Goal: Task Accomplishment & Management: Manage account settings

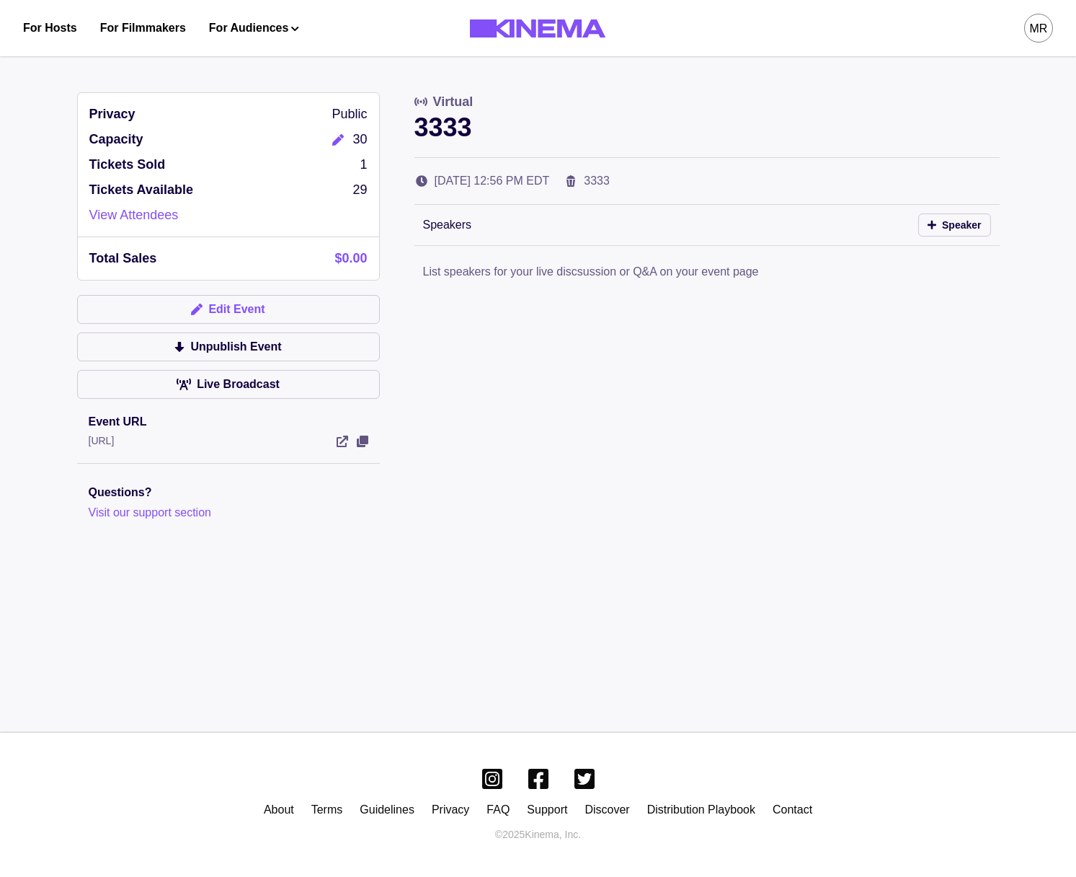
click at [277, 303] on button "Edit Event" at bounding box center [228, 309] width 303 height 29
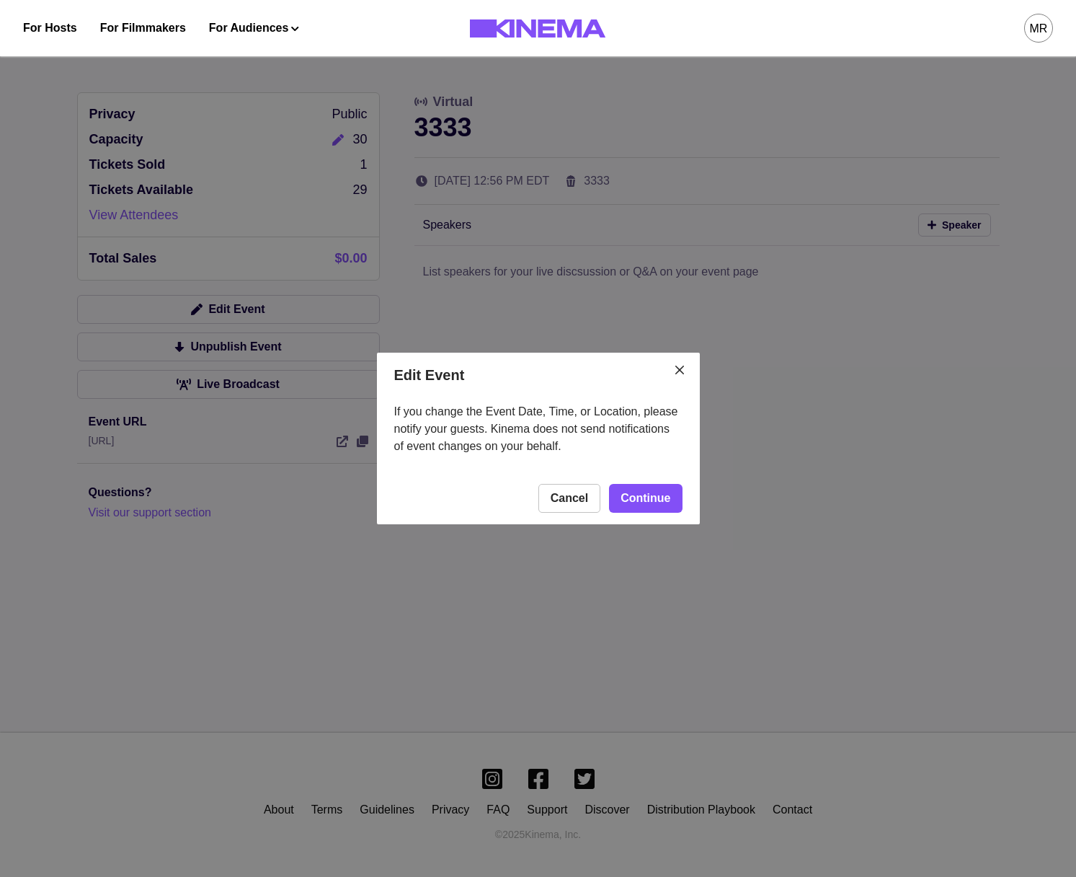
click at [687, 493] on footer "Cancel Continue" at bounding box center [538, 498] width 323 height 52
click at [678, 498] on link "Continue" at bounding box center [645, 498] width 73 height 29
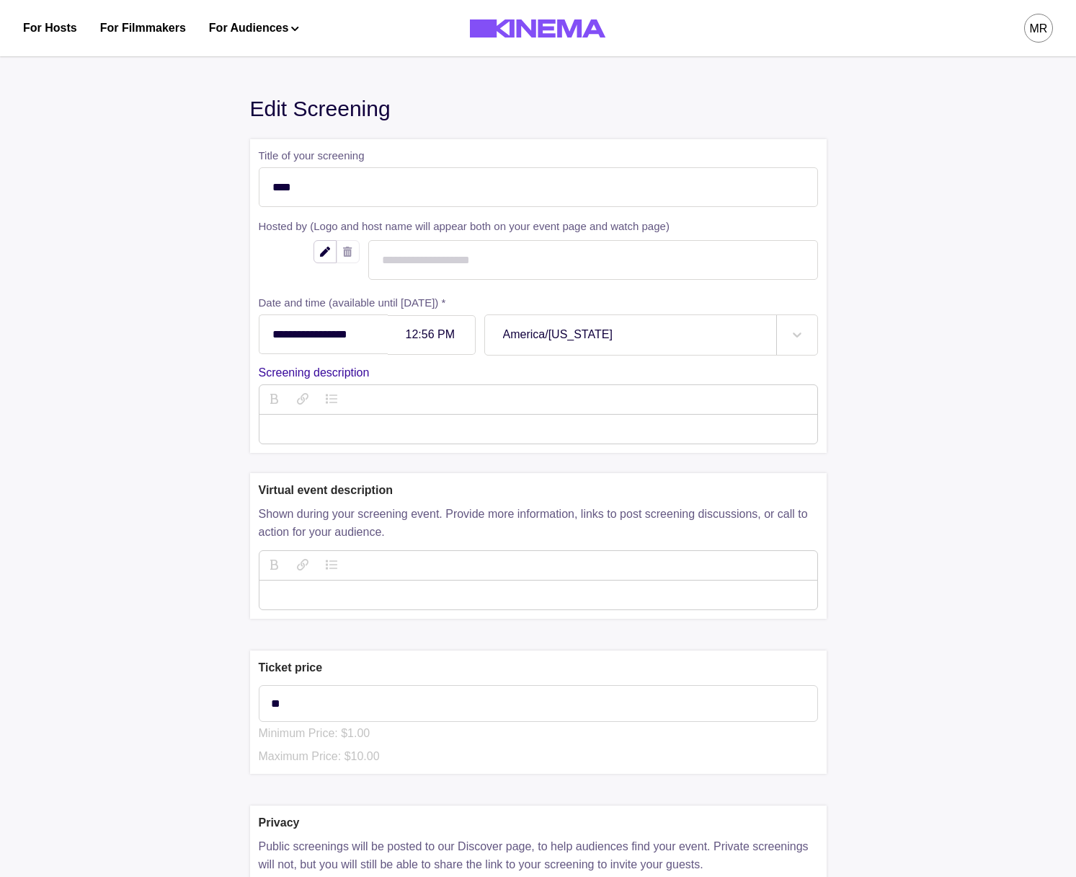
click at [468, 327] on div "12:56 PM" at bounding box center [432, 335] width 88 height 40
type input "******"
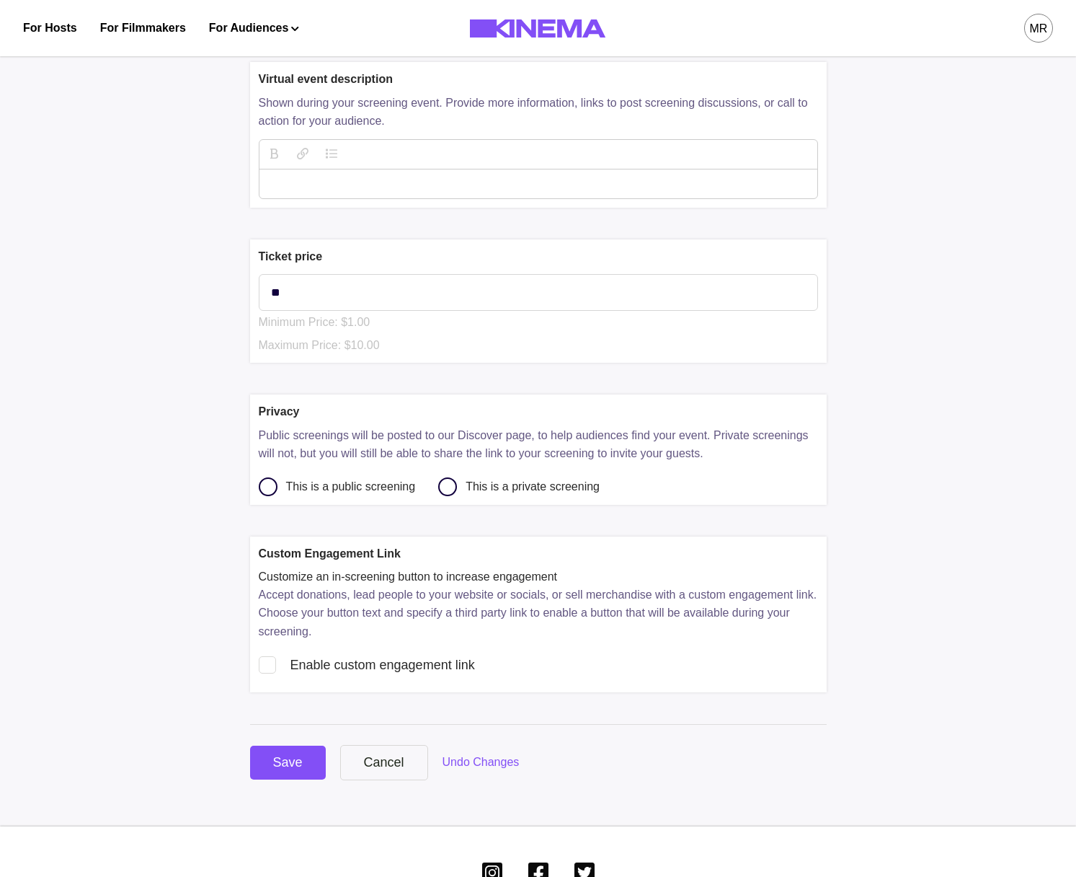
scroll to position [508, 0]
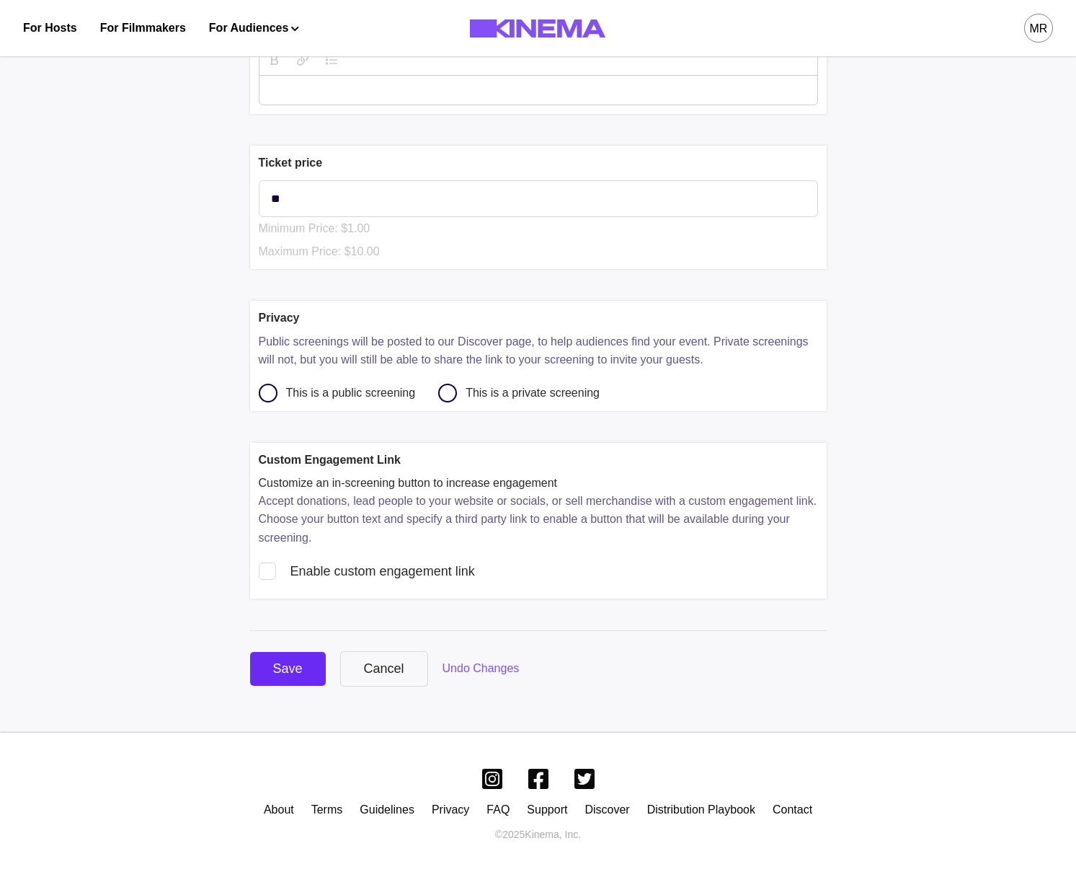
click at [296, 660] on div "Save" at bounding box center [288, 668] width 30 height 19
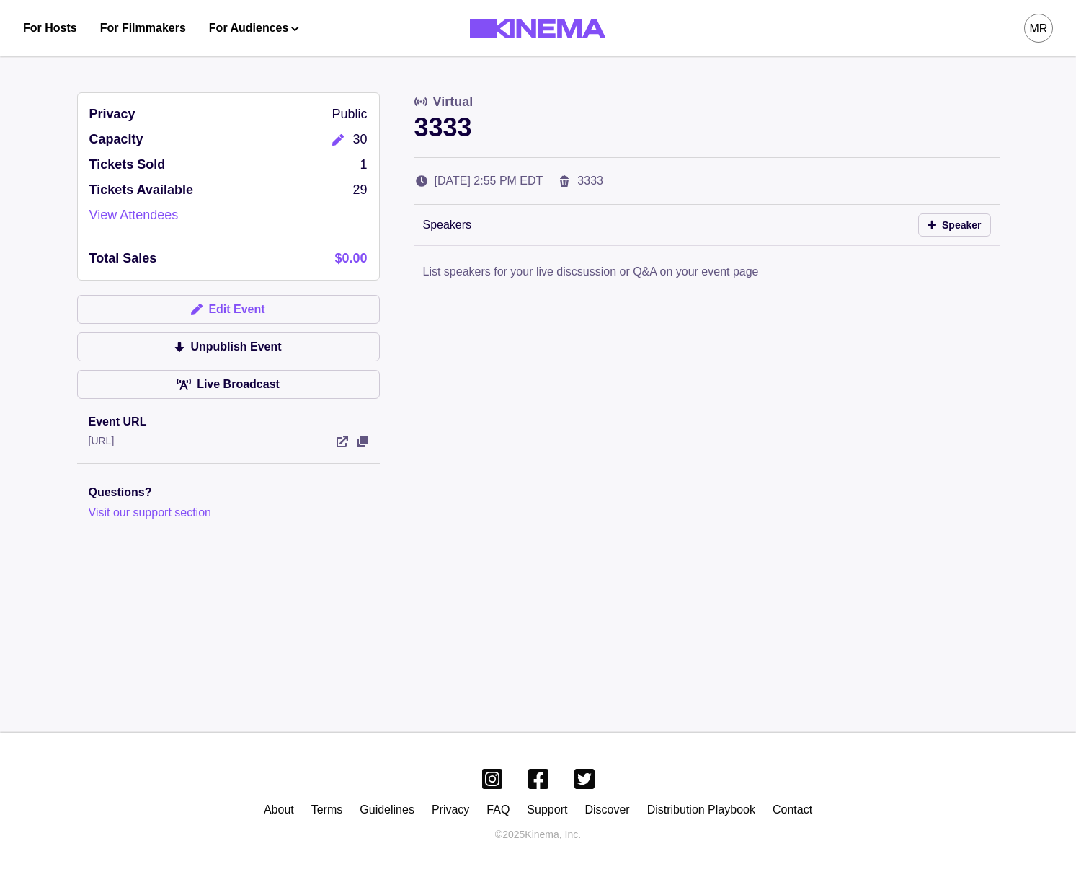
click at [236, 313] on button "Edit Event" at bounding box center [228, 309] width 303 height 29
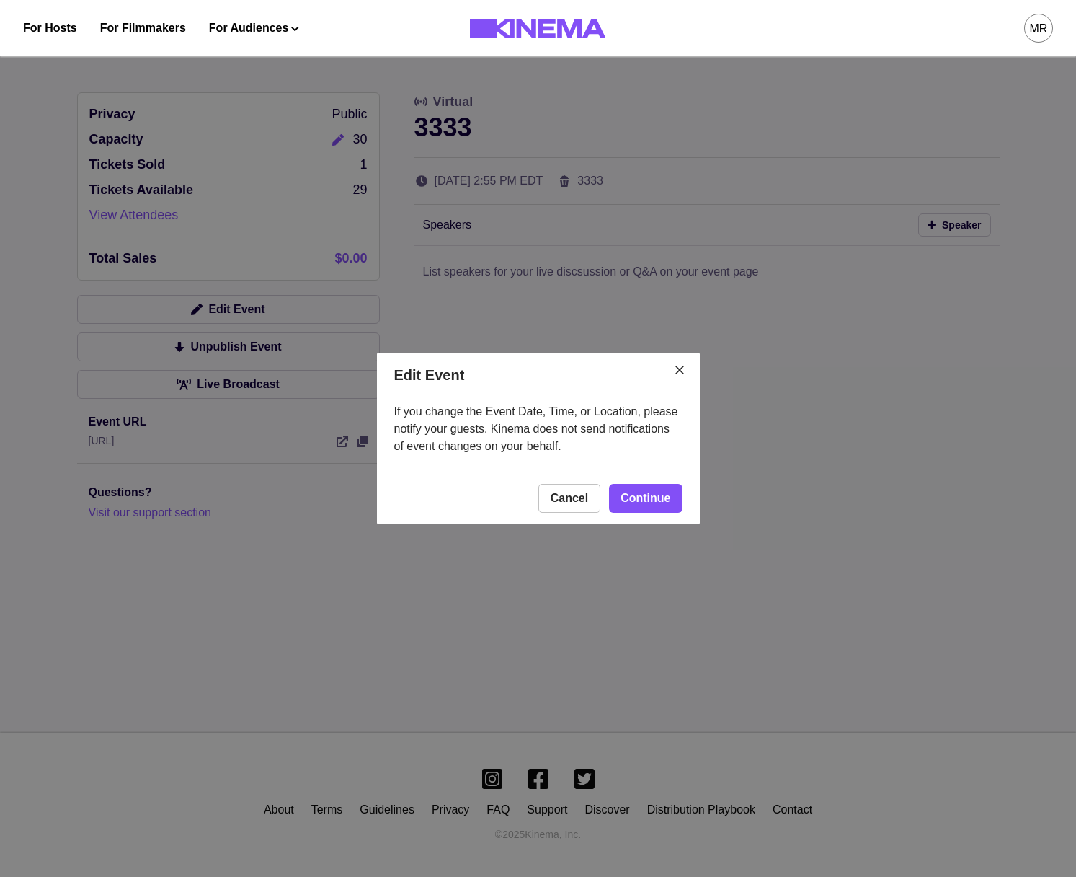
click at [647, 513] on footer "Cancel Continue" at bounding box center [538, 498] width 323 height 52
click at [647, 510] on link "Continue" at bounding box center [645, 498] width 73 height 29
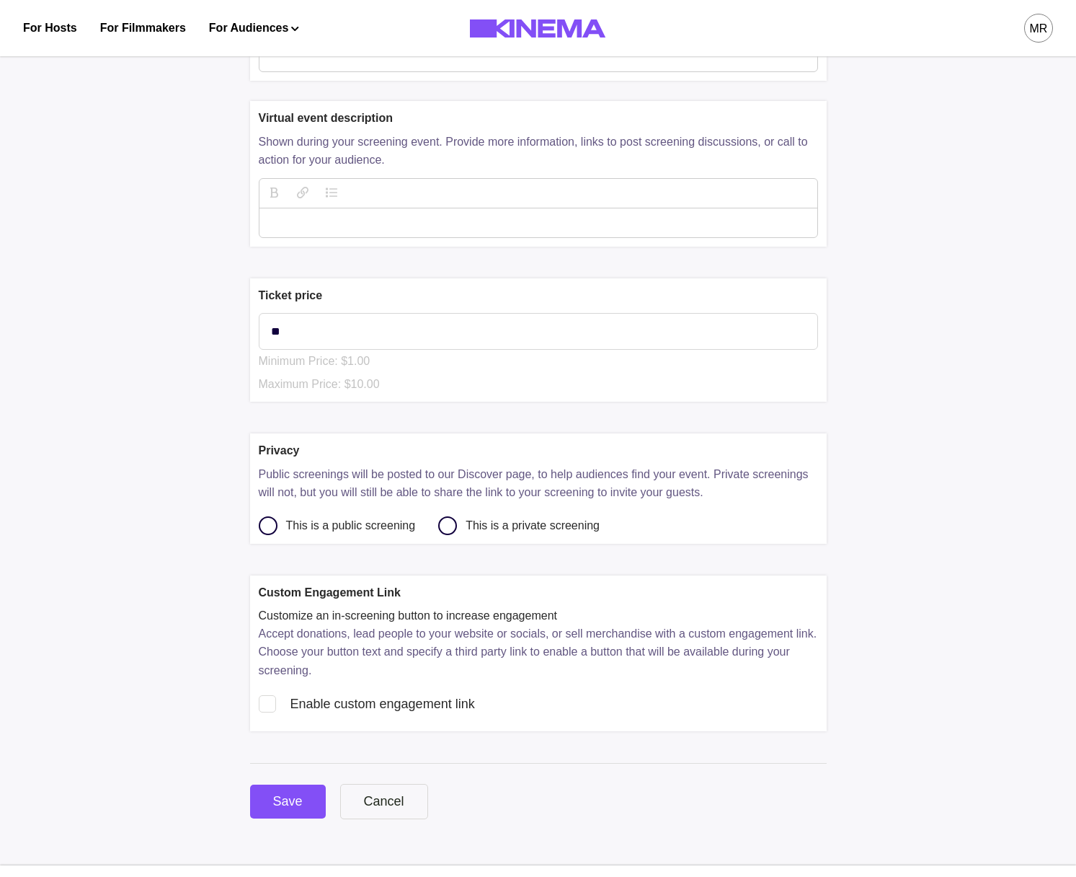
scroll to position [380, 0]
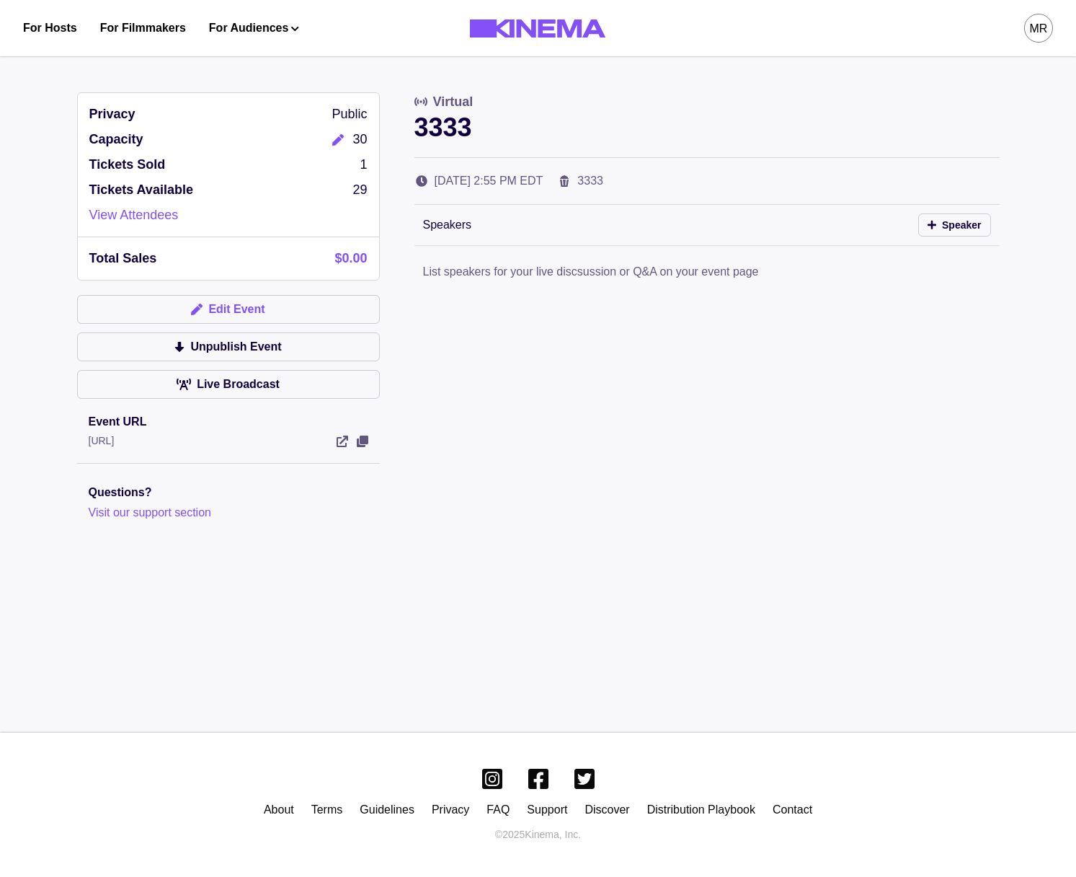
click at [329, 296] on button "Edit Event" at bounding box center [228, 309] width 303 height 29
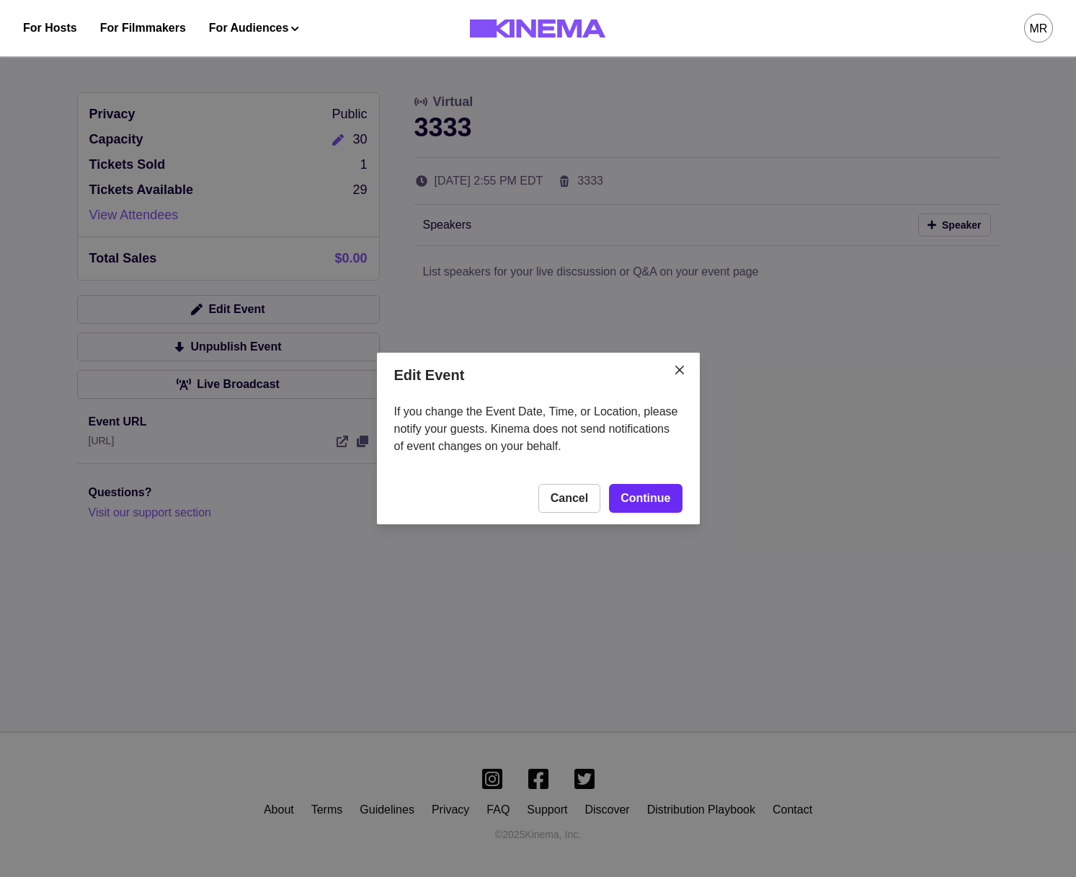
click at [654, 494] on link "Continue" at bounding box center [645, 498] width 73 height 29
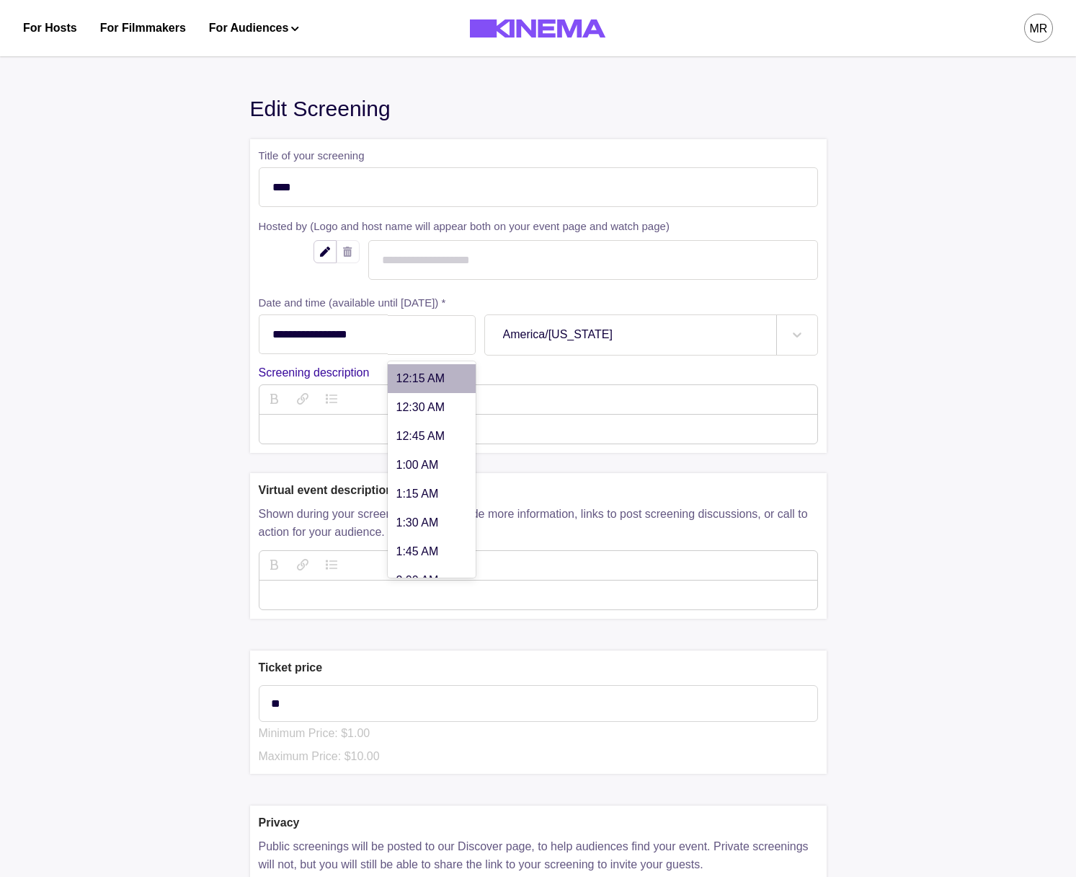
click at [462, 343] on div "2:55 PM" at bounding box center [432, 335] width 88 height 40
type input "******"
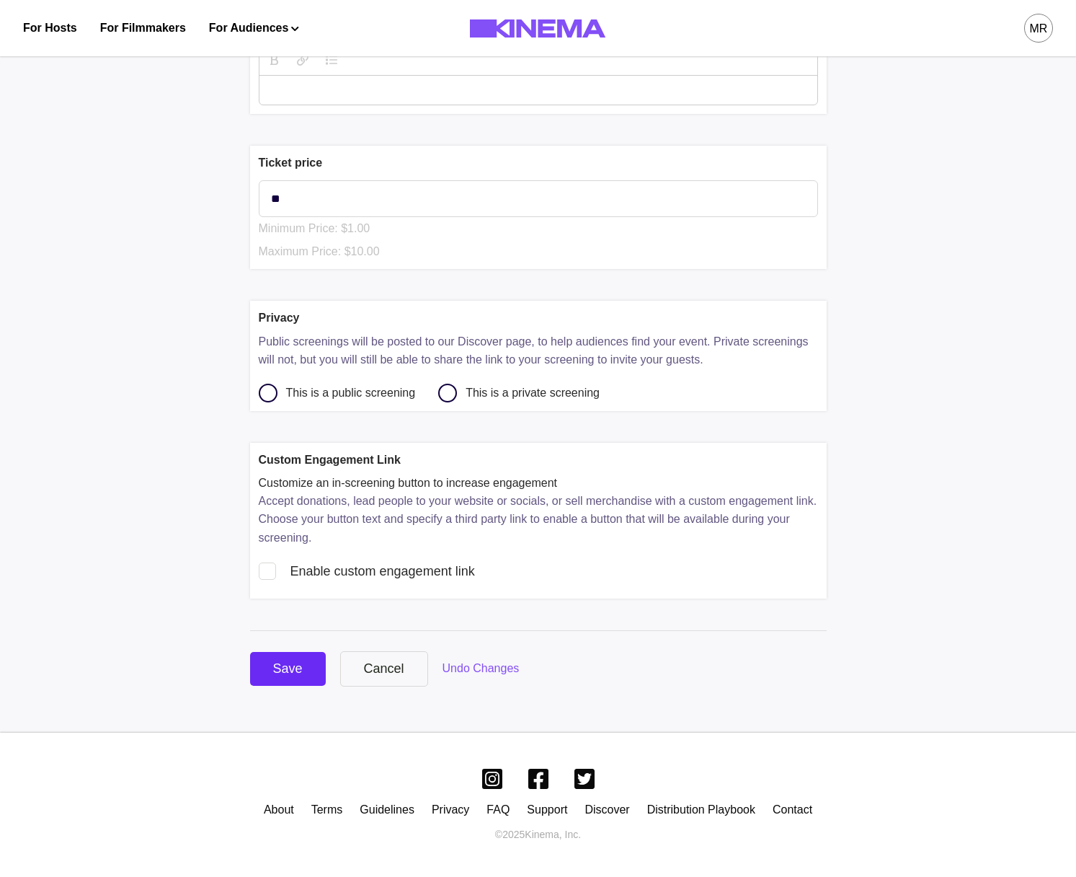
click at [278, 663] on div "Save" at bounding box center [288, 668] width 30 height 19
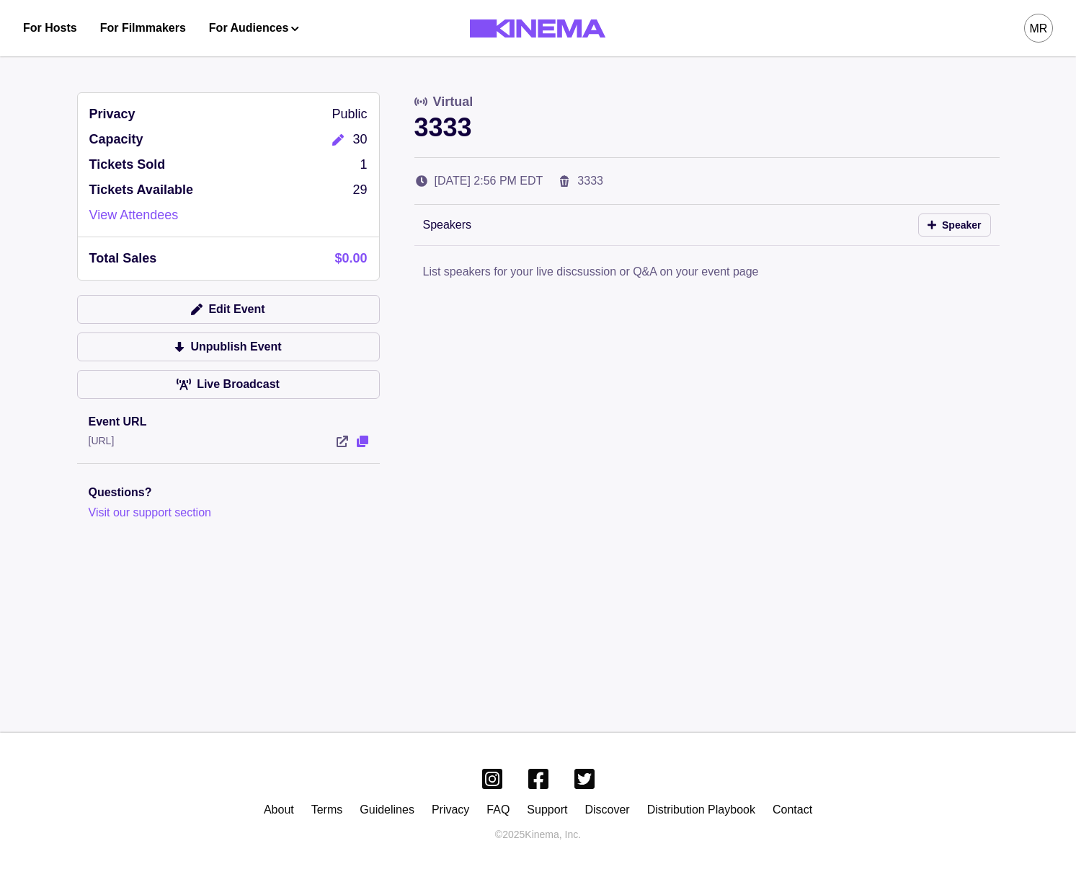
click at [366, 443] on icon "View Event" at bounding box center [363, 441] width 12 height 12
click at [234, 309] on button "Edit Event" at bounding box center [228, 309] width 303 height 29
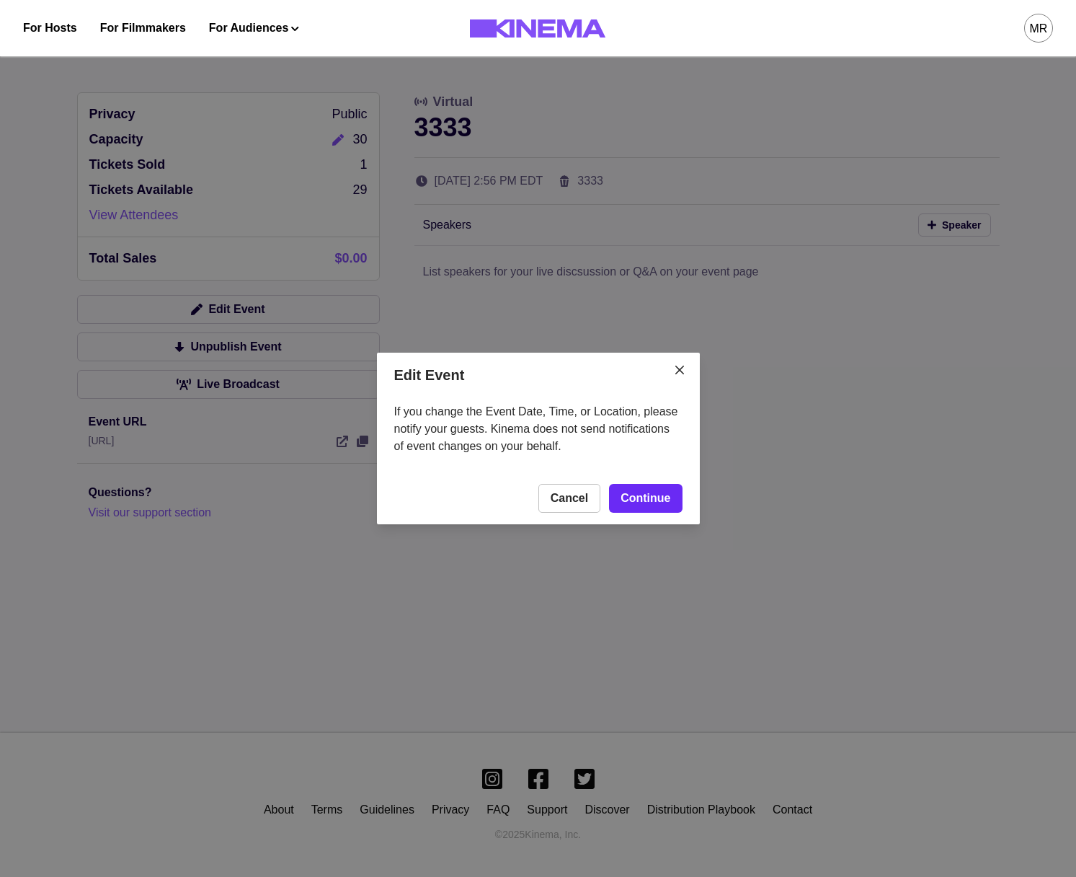
click at [670, 485] on link "Continue" at bounding box center [645, 498] width 73 height 29
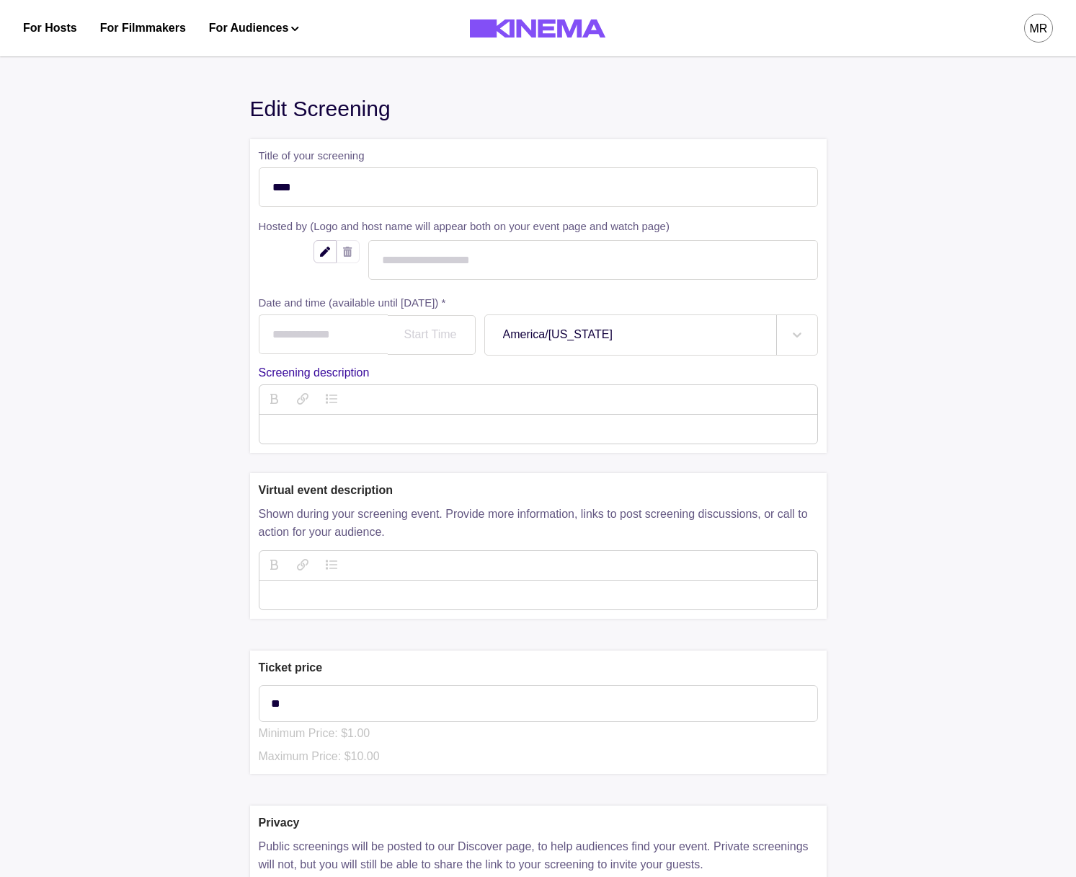
type input "**********"
click at [669, 487] on p "Virtual event description" at bounding box center [538, 490] width 559 height 17
click at [417, 332] on div at bounding box center [431, 335] width 51 height 12
click at [437, 337] on div at bounding box center [431, 335] width 51 height 12
type input "******"
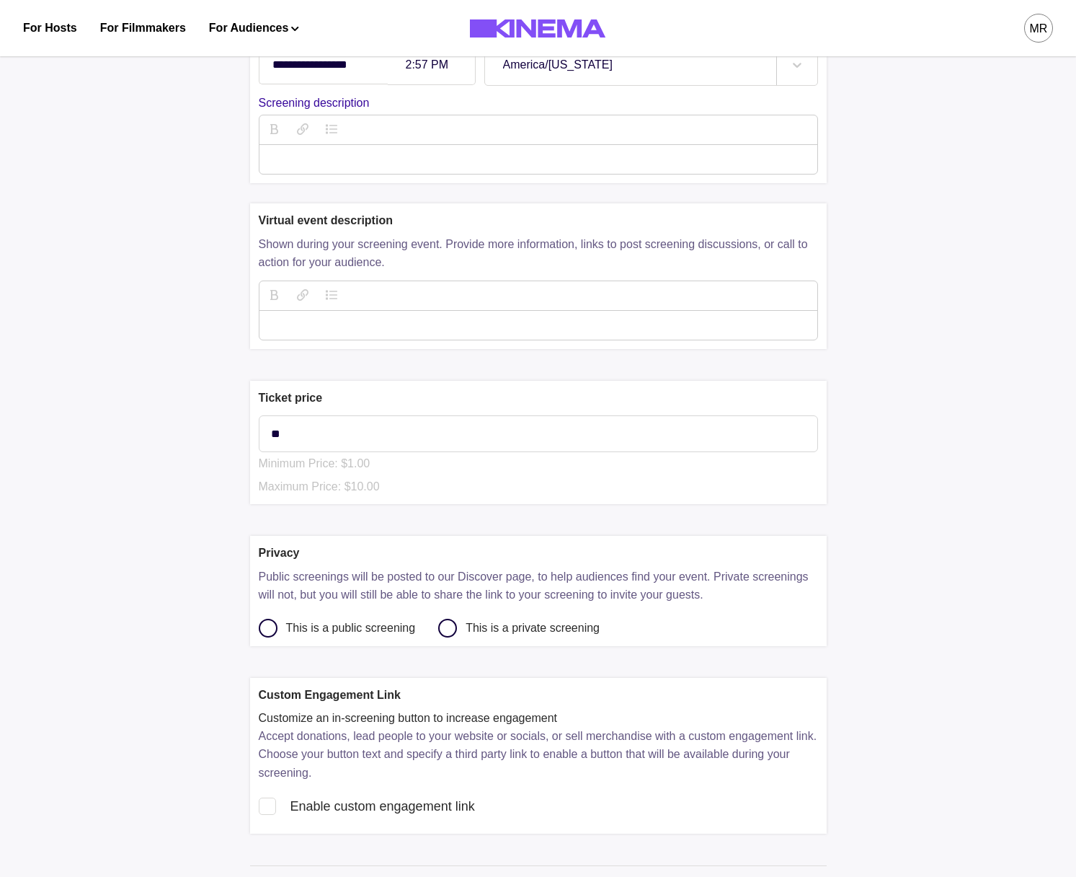
scroll to position [508, 0]
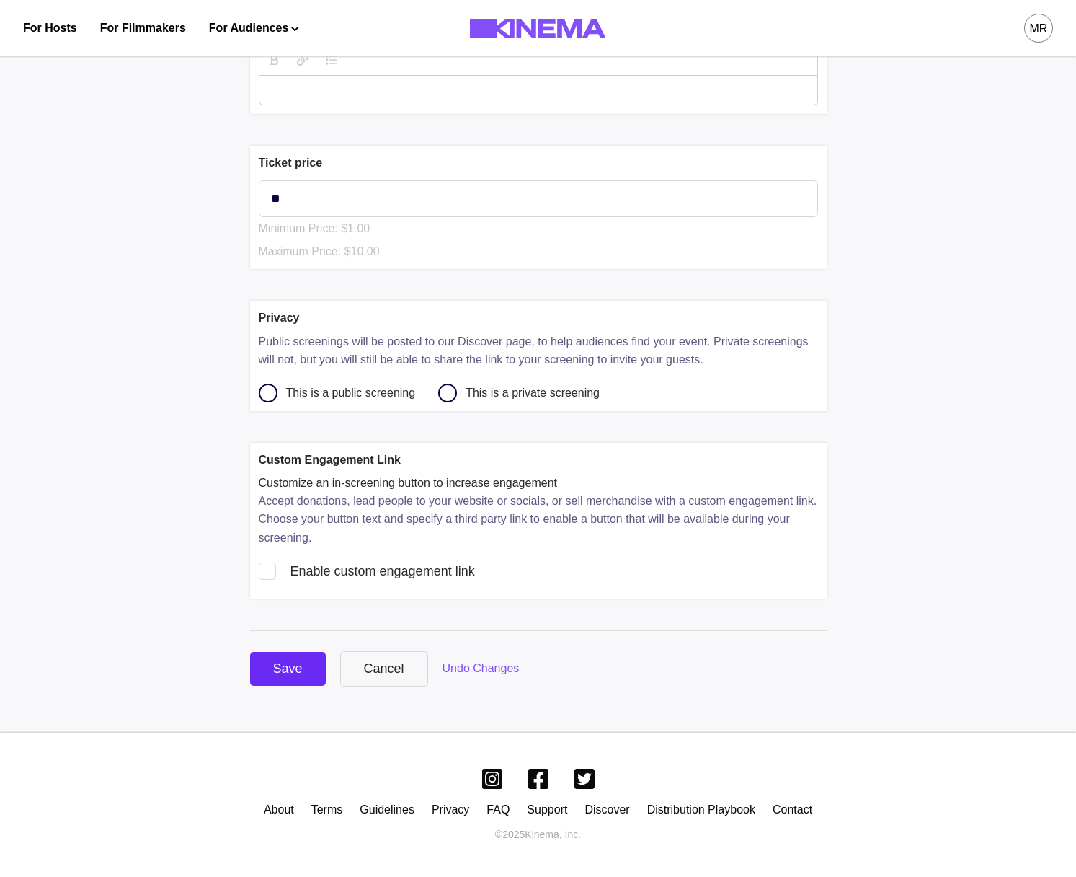
click at [280, 673] on div "Save" at bounding box center [288, 668] width 30 height 19
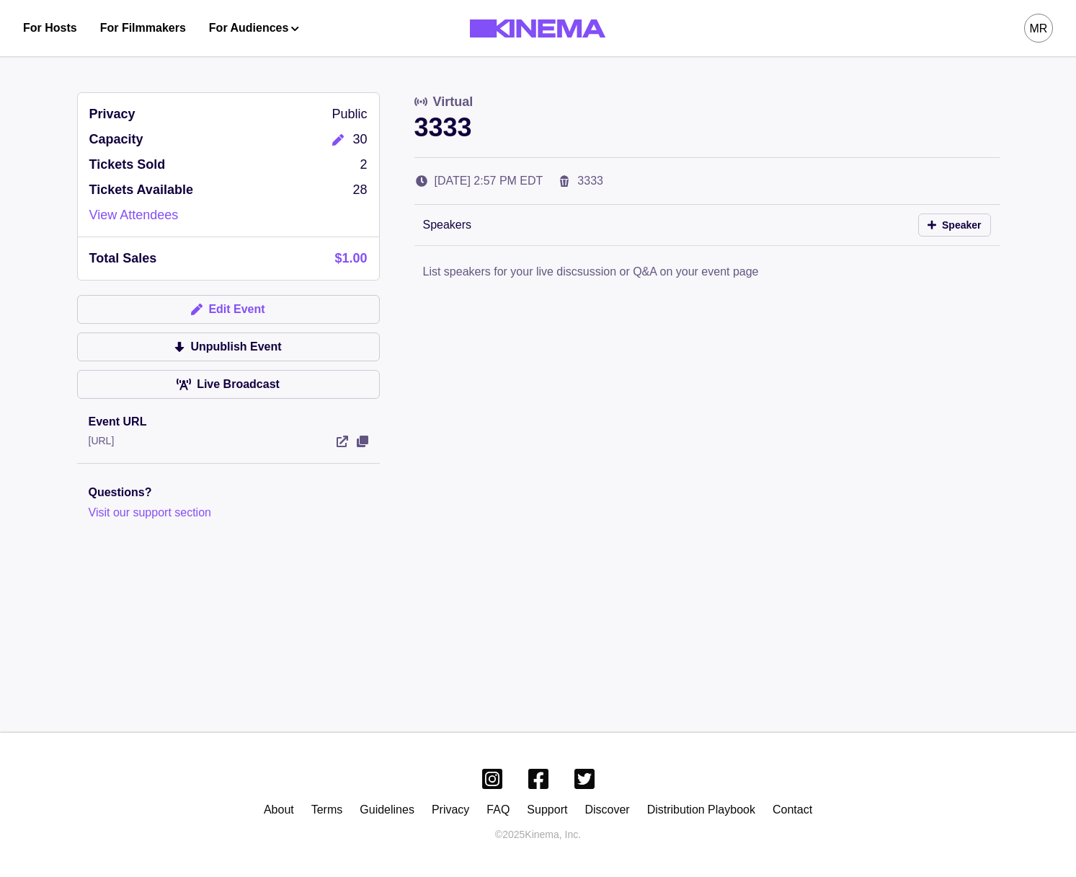
click at [234, 309] on button "Edit Event" at bounding box center [228, 309] width 303 height 29
click at [263, 302] on button "Edit Event" at bounding box center [228, 309] width 303 height 29
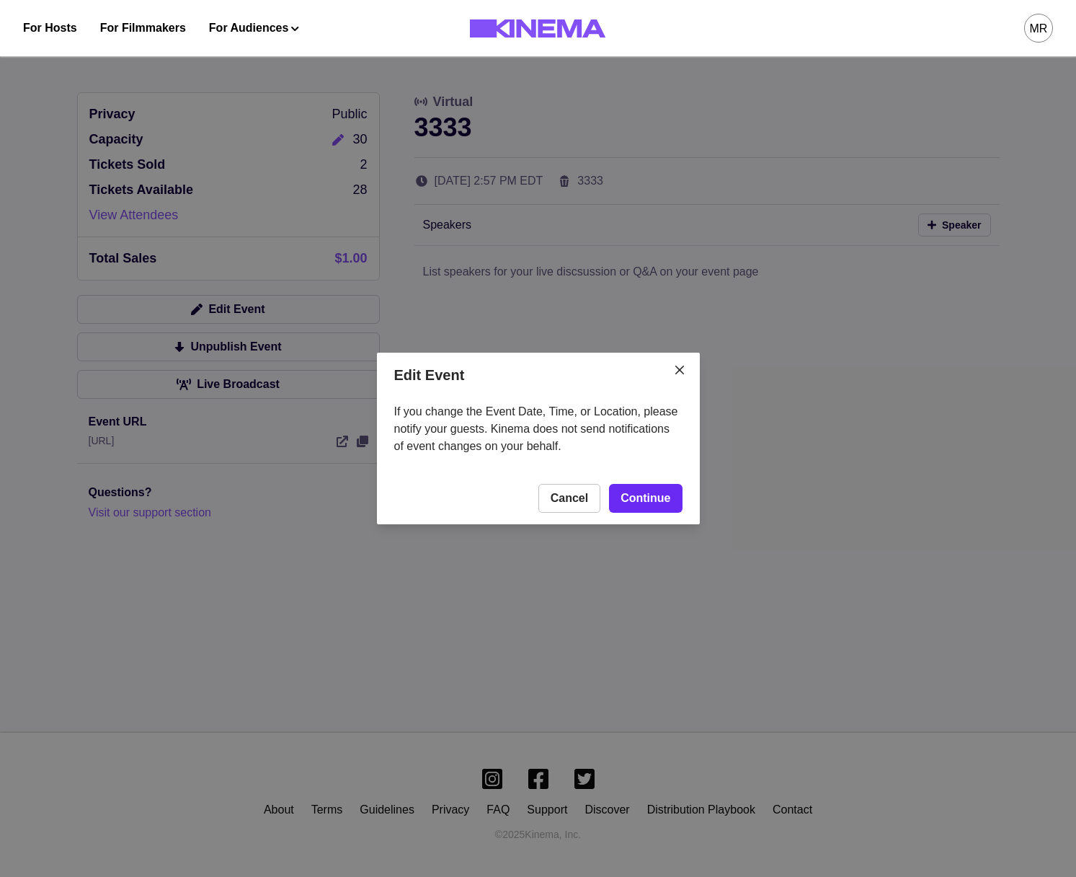
click at [679, 510] on link "Continue" at bounding box center [645, 498] width 73 height 29
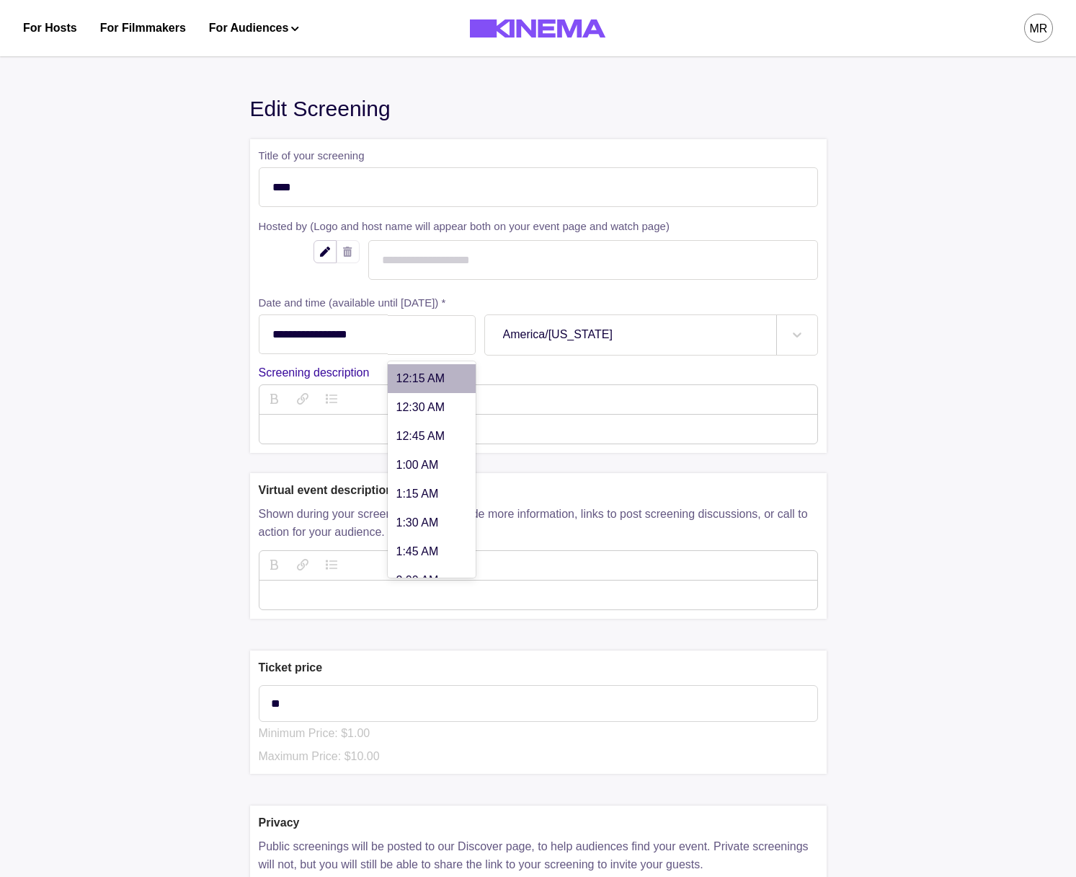
drag, startPoint x: 428, startPoint y: 333, endPoint x: 492, endPoint y: 347, distance: 66.3
click at [430, 335] on div at bounding box center [431, 335] width 51 height 12
type input "******"
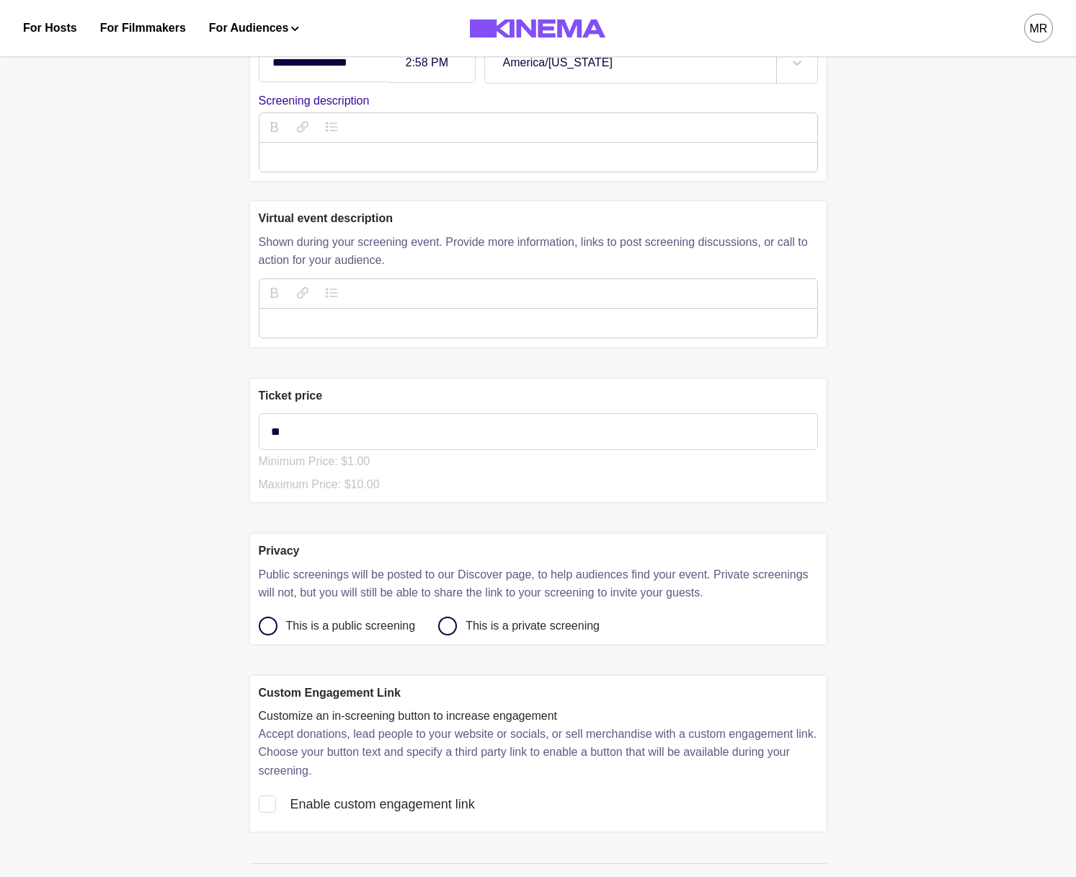
scroll to position [508, 0]
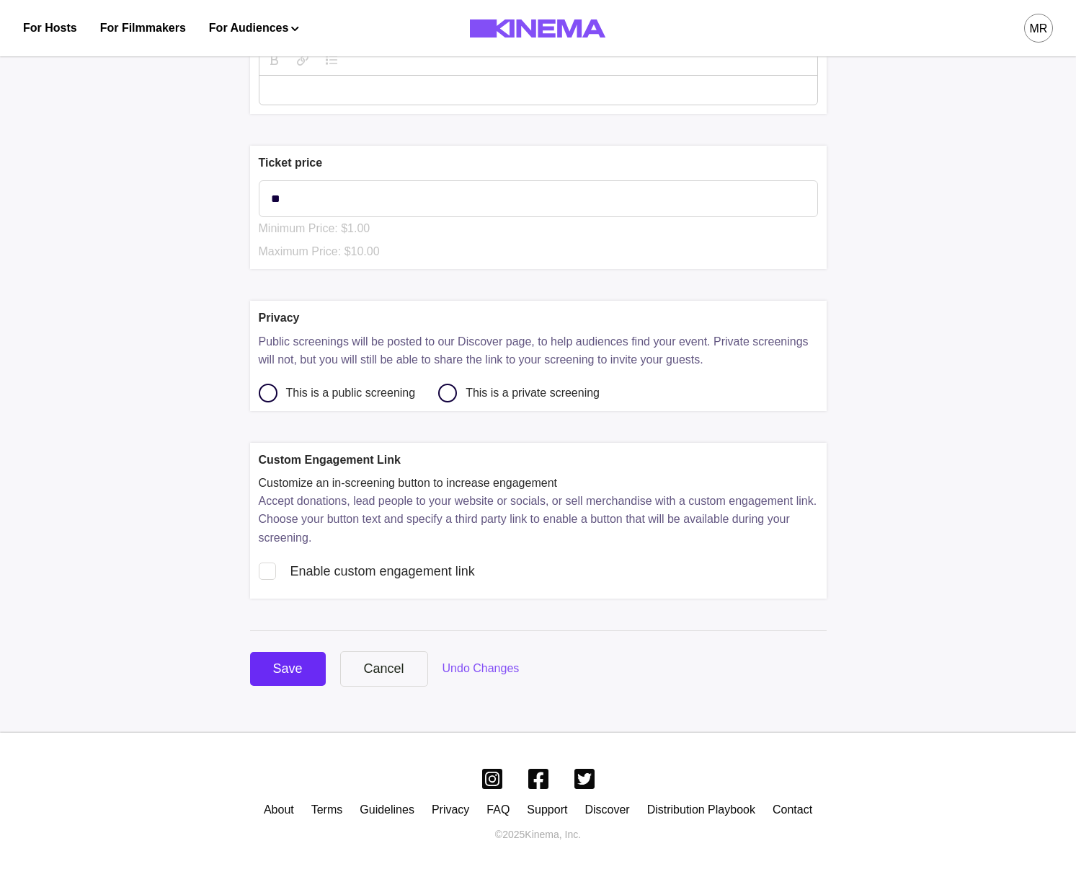
click at [275, 669] on div "Save" at bounding box center [288, 668] width 30 height 19
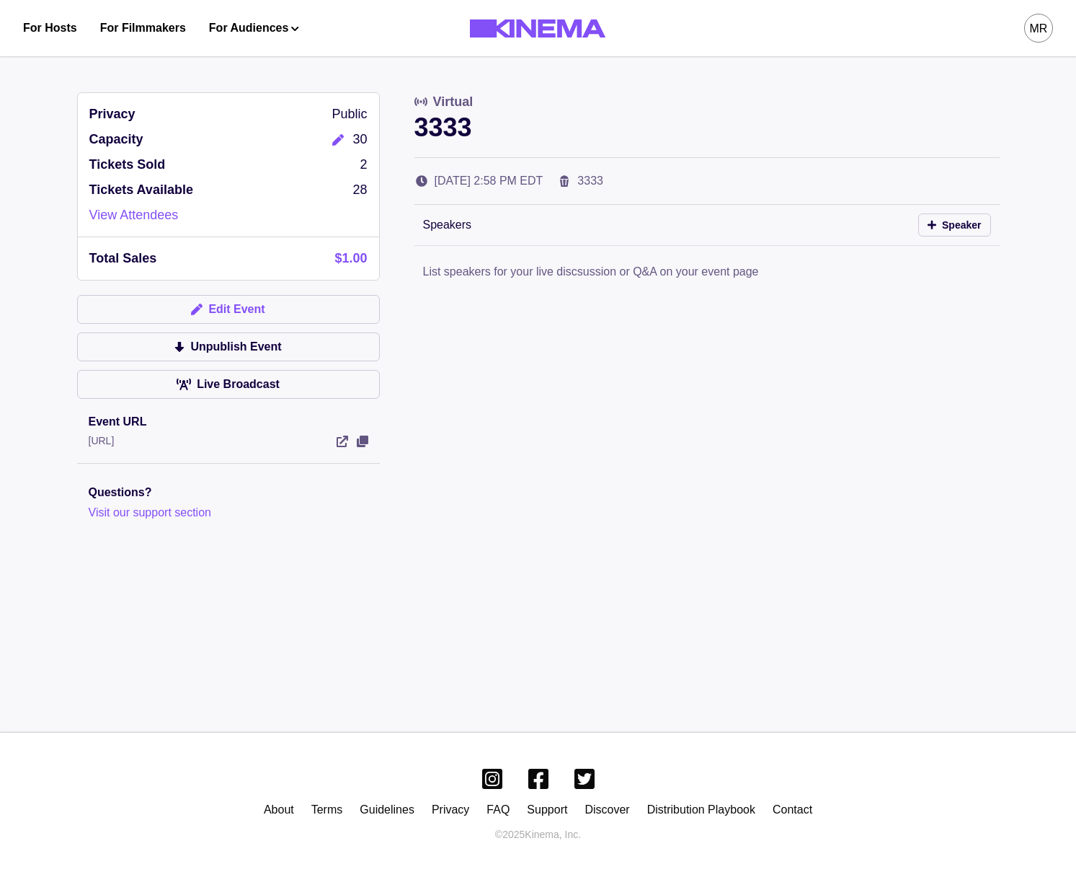
click at [255, 309] on button "Edit Event" at bounding box center [228, 309] width 303 height 29
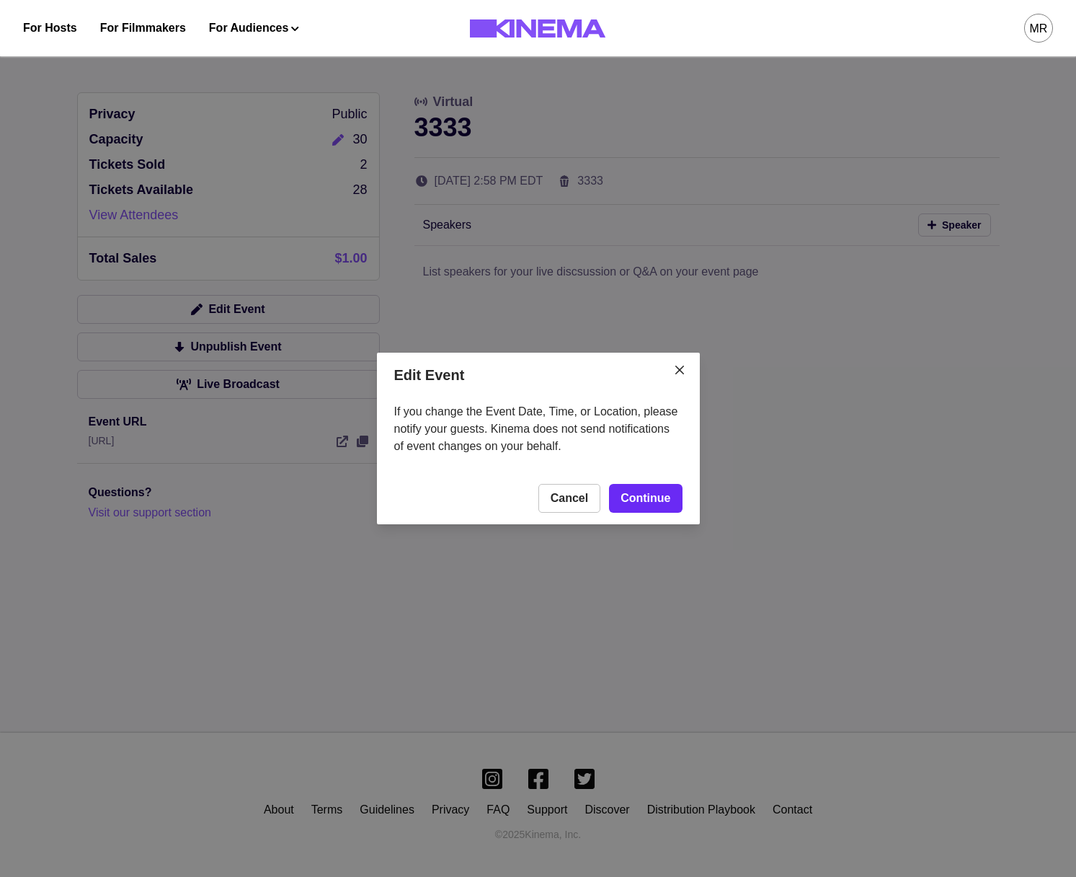
click at [647, 503] on link "Continue" at bounding box center [645, 498] width 73 height 29
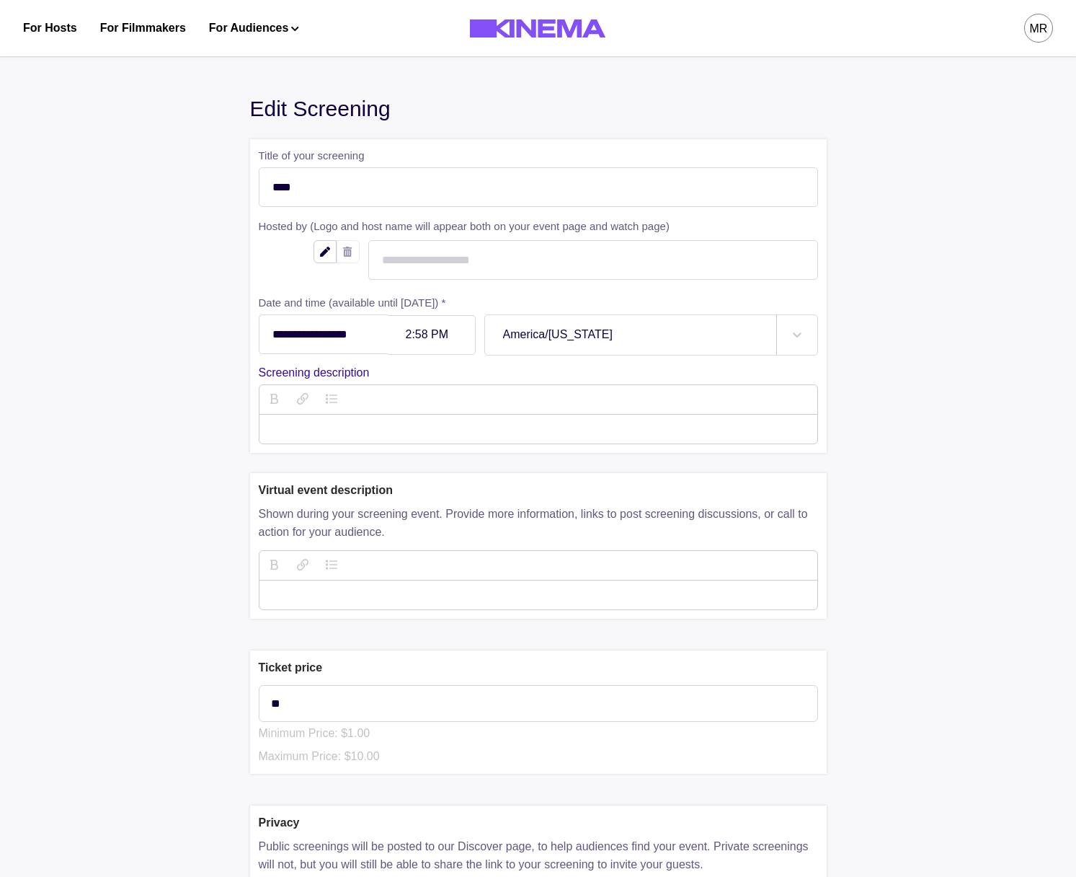
click at [456, 340] on div at bounding box center [431, 335] width 51 height 12
type input "*"
type input "******"
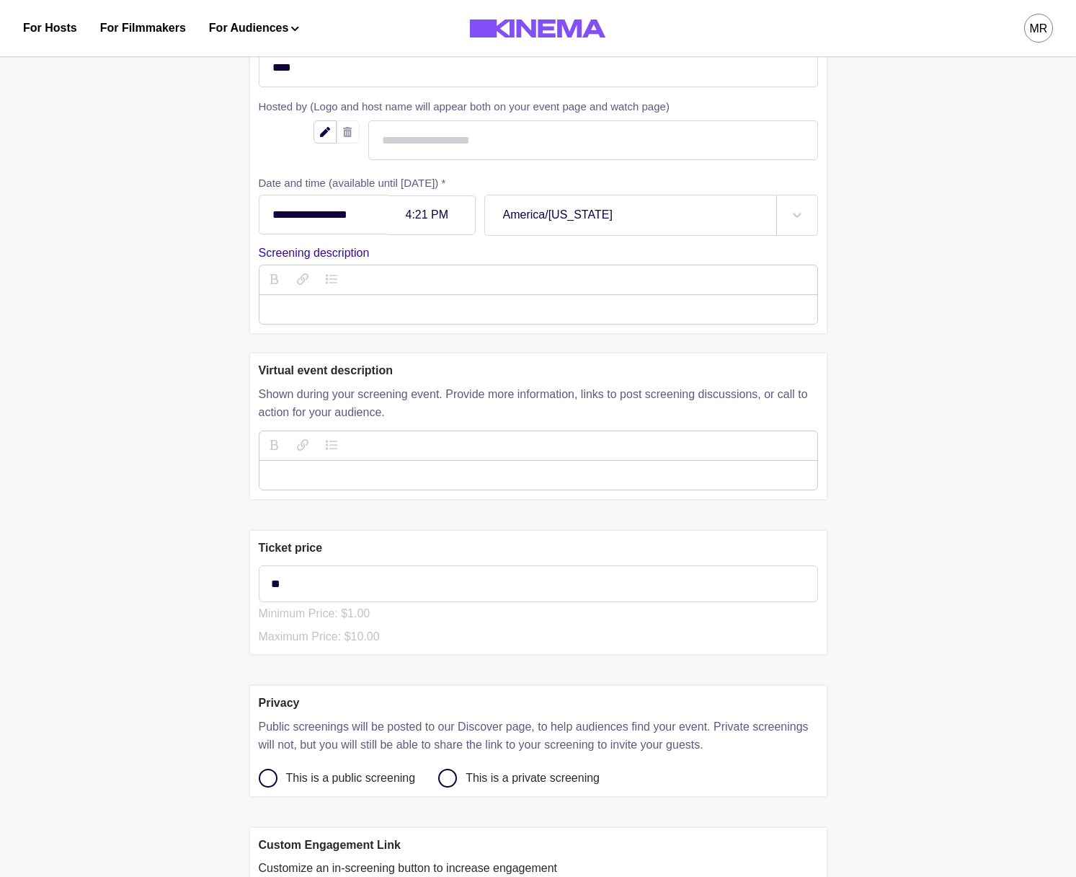
scroll to position [508, 0]
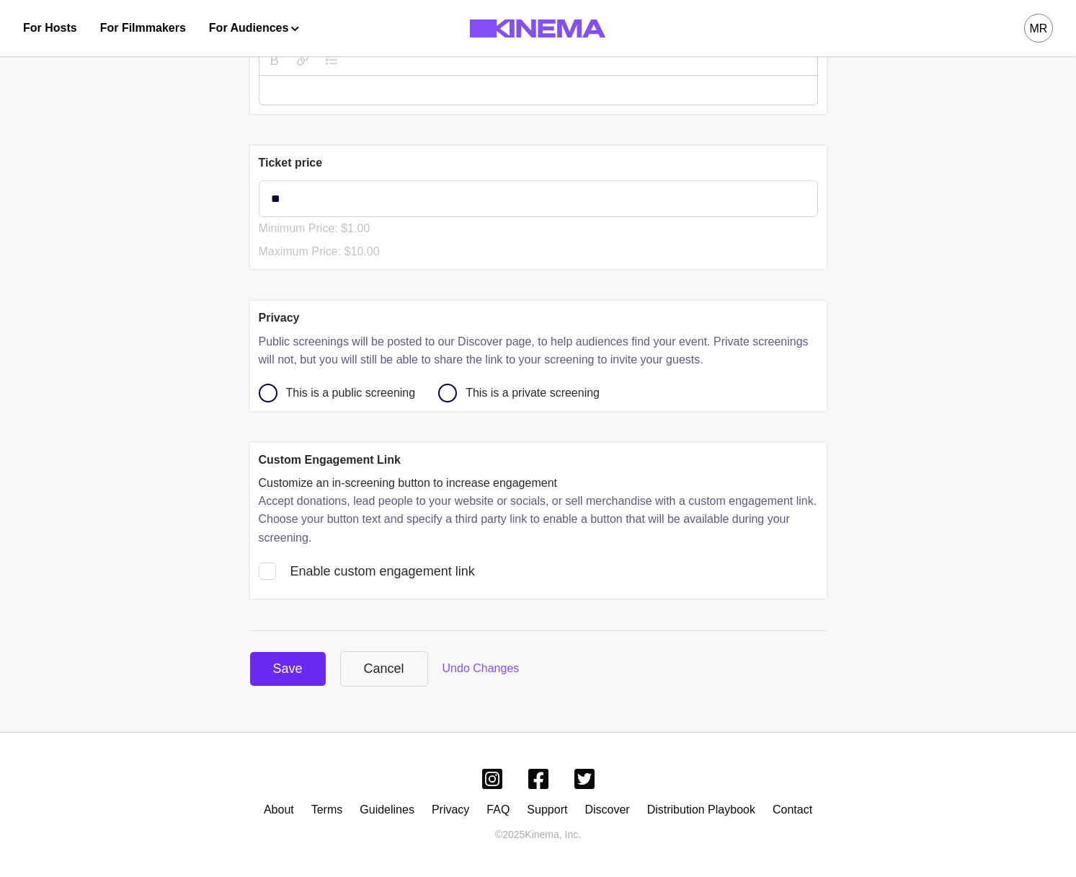
click at [265, 677] on button "Save" at bounding box center [288, 669] width 76 height 34
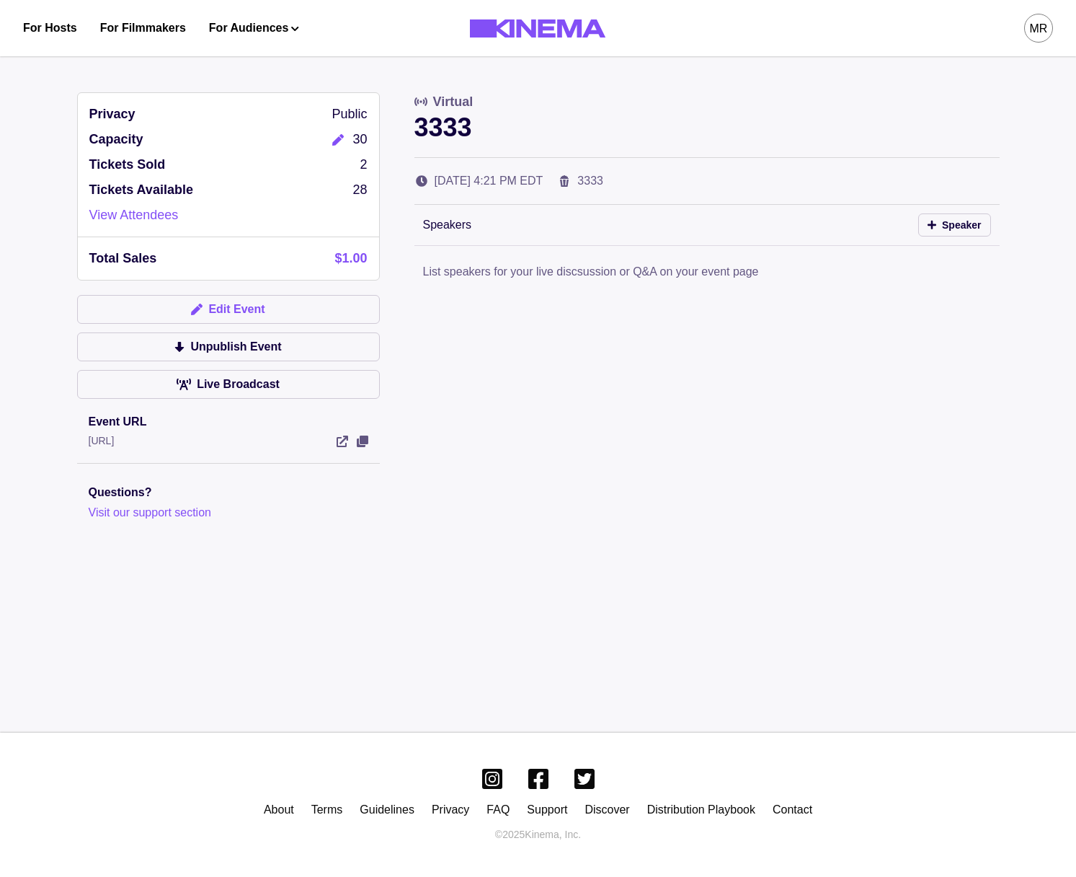
click at [287, 318] on button "Edit Event" at bounding box center [228, 309] width 303 height 29
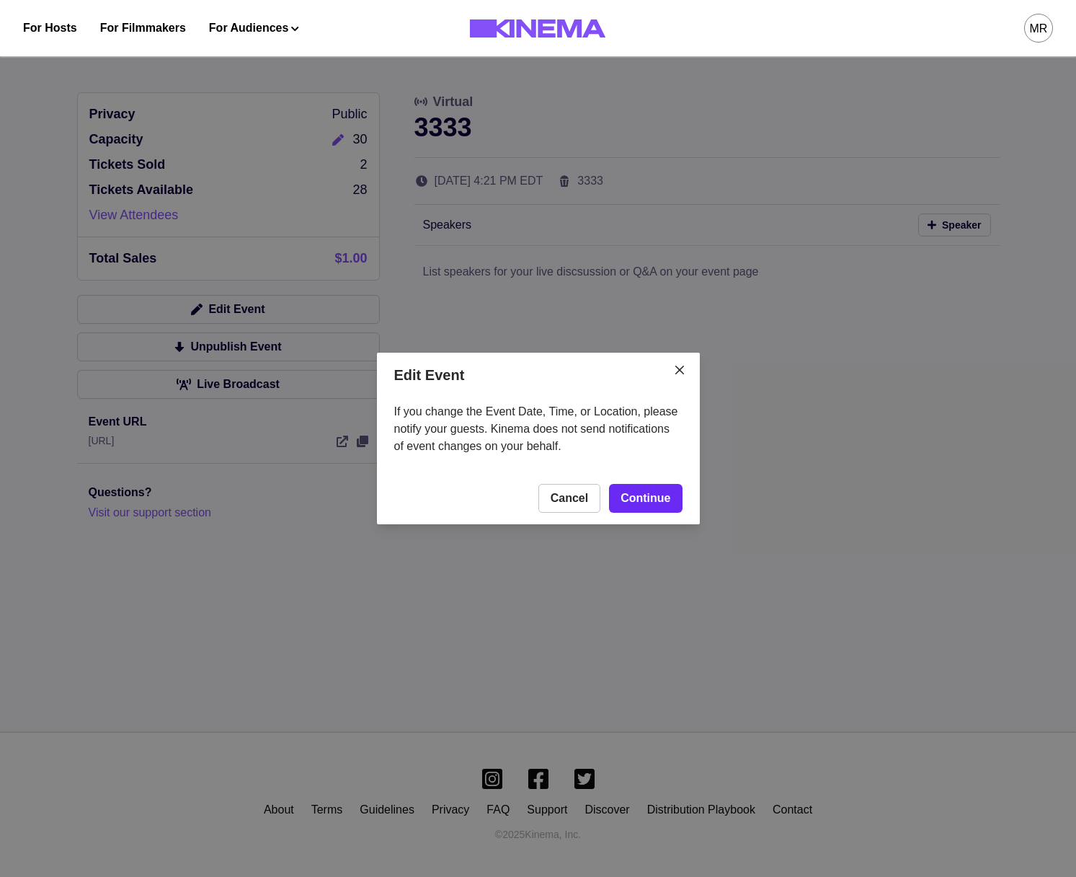
click at [679, 497] on link "Continue" at bounding box center [645, 498] width 73 height 29
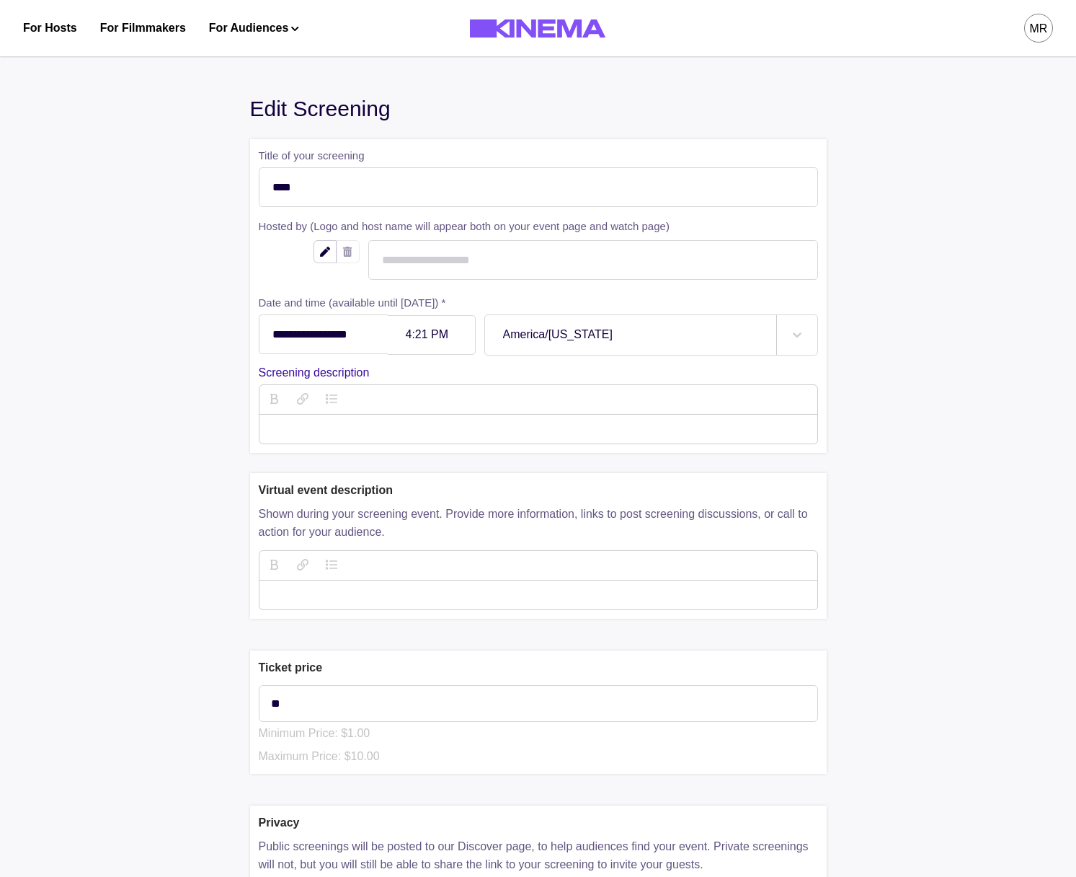
click at [438, 348] on div "4:21 PM" at bounding box center [432, 335] width 88 height 40
type input "******"
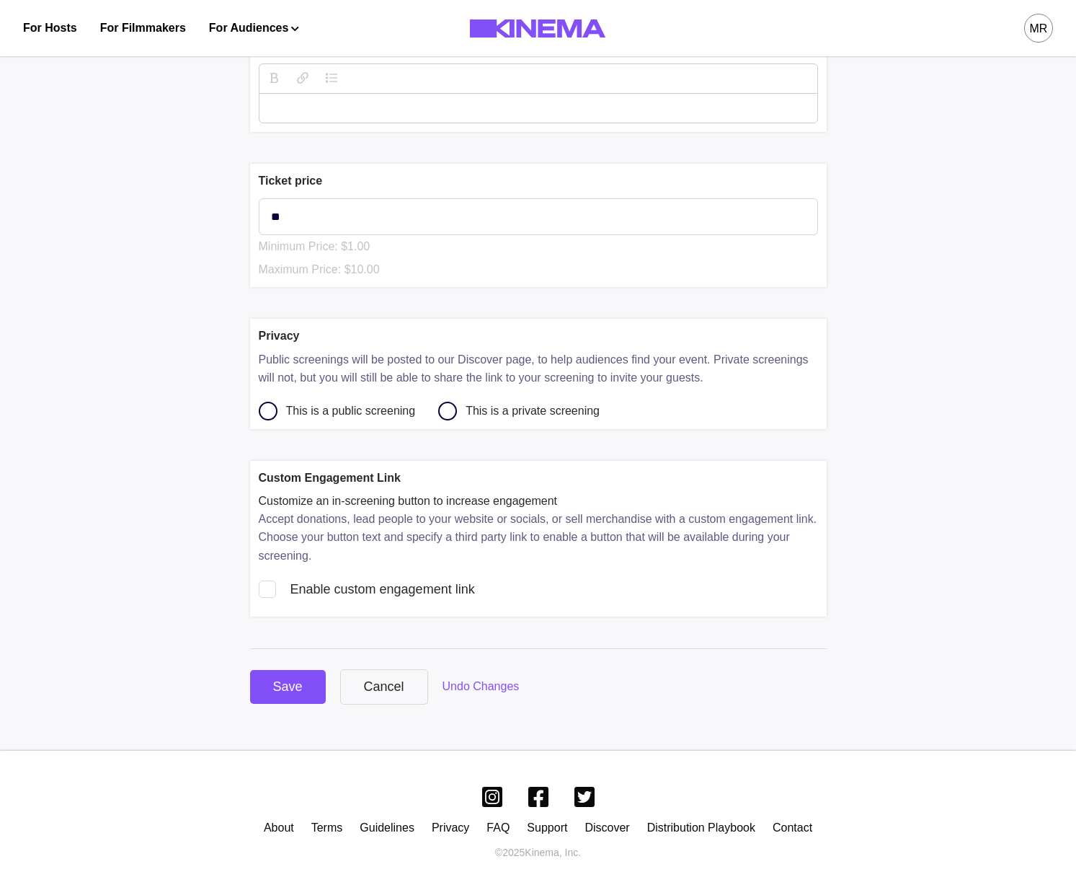
scroll to position [494, 0]
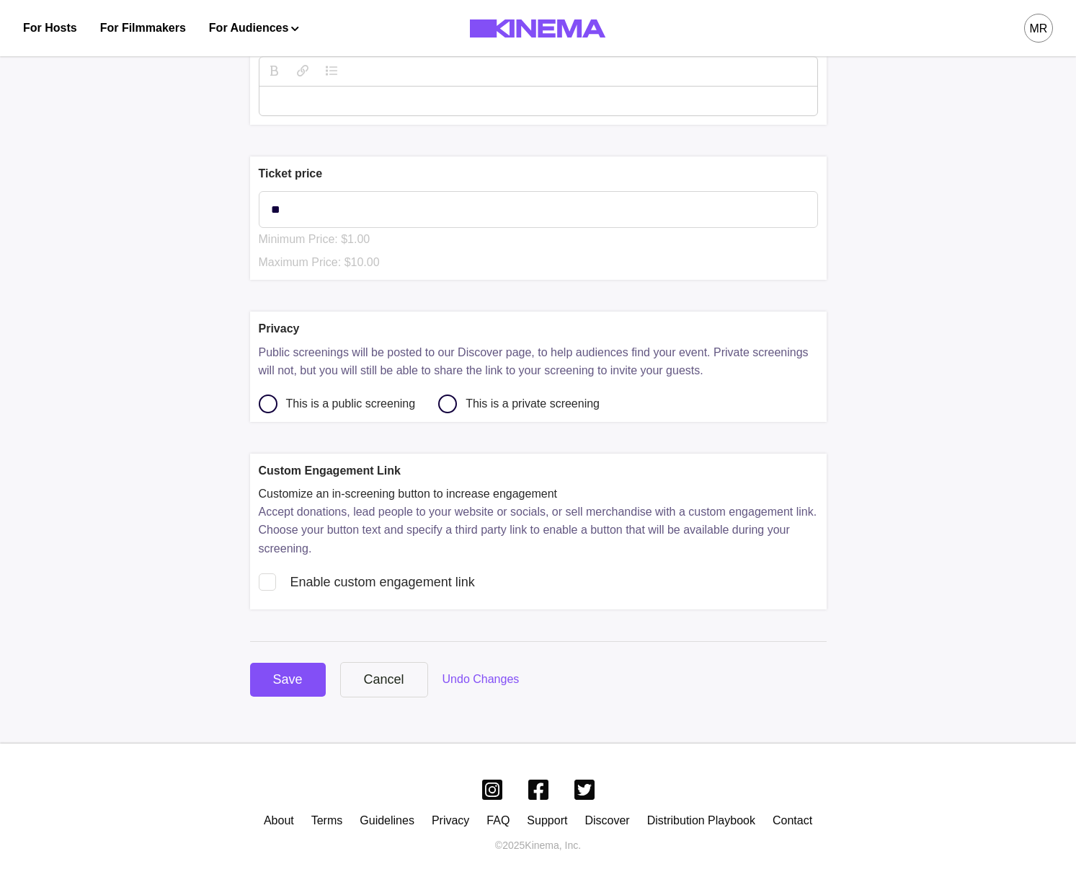
click at [273, 706] on div "**********" at bounding box center [538, 147] width 1059 height 1191
click at [278, 694] on button "Save" at bounding box center [288, 680] width 76 height 34
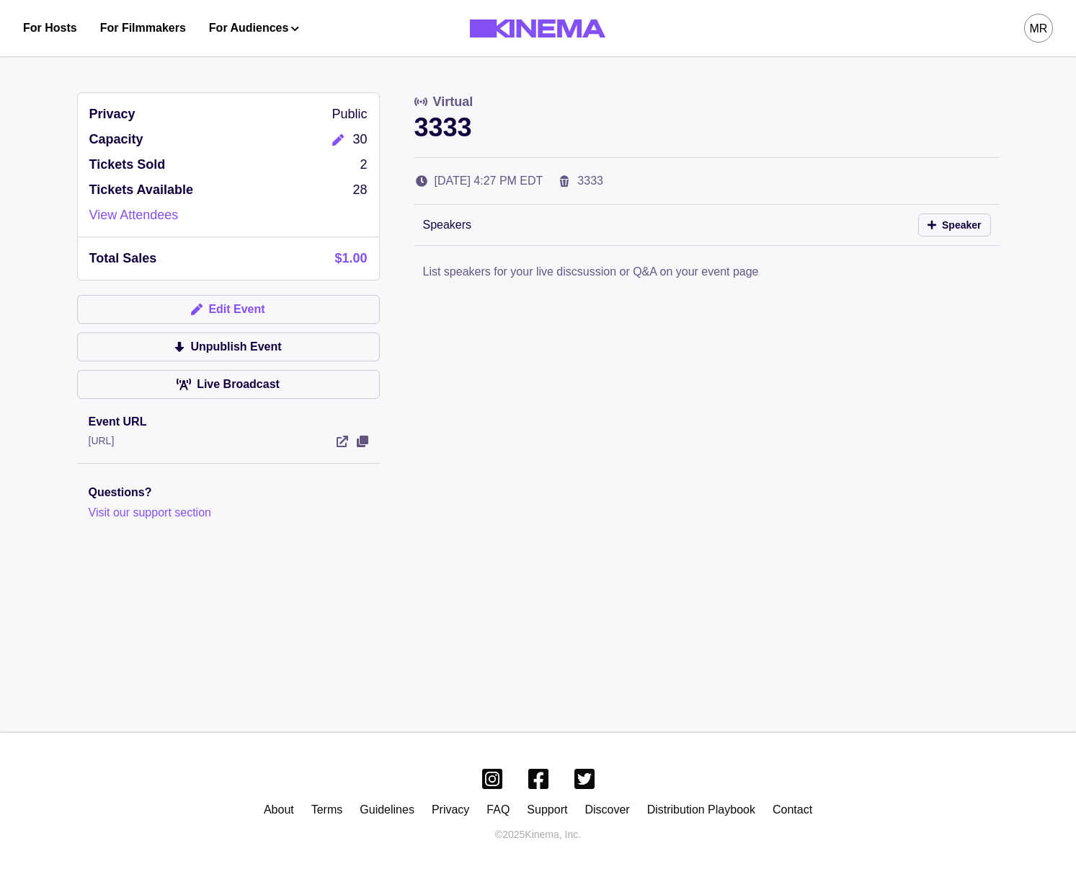
click at [273, 296] on button "Edit Event" at bounding box center [228, 309] width 303 height 29
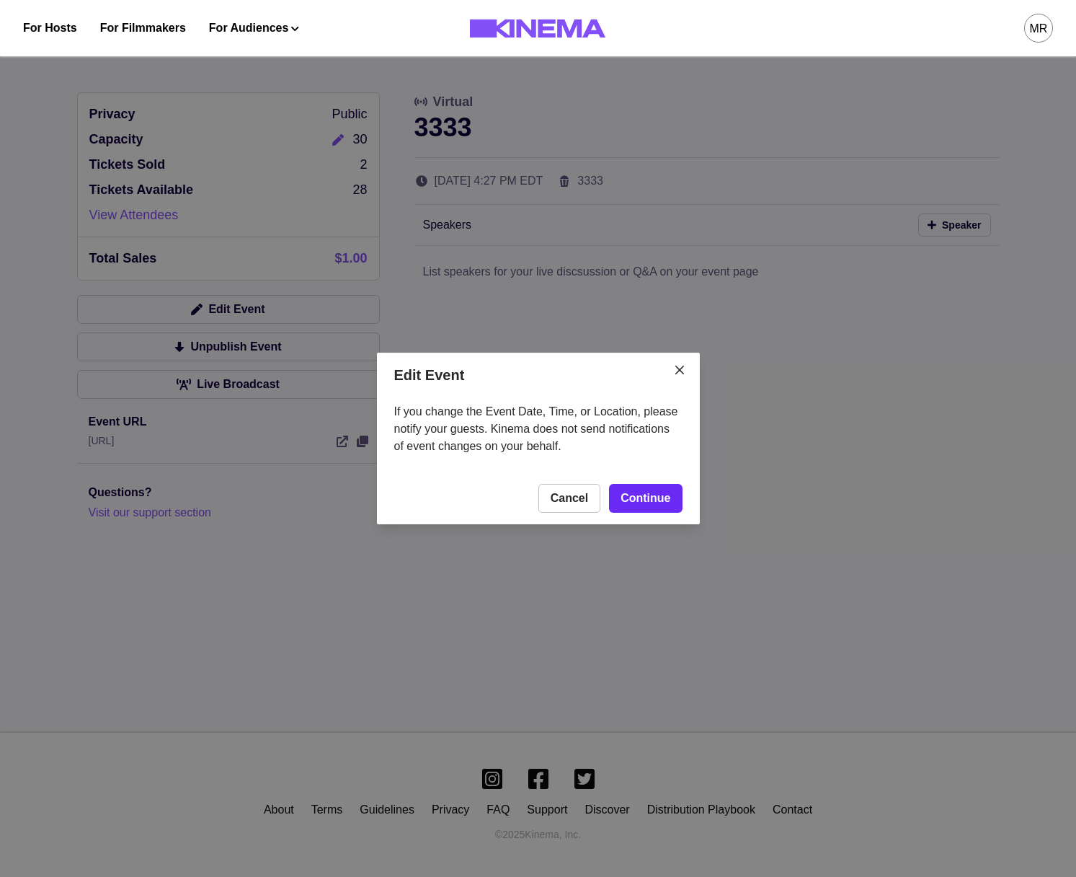
click at [646, 490] on link "Continue" at bounding box center [645, 498] width 73 height 29
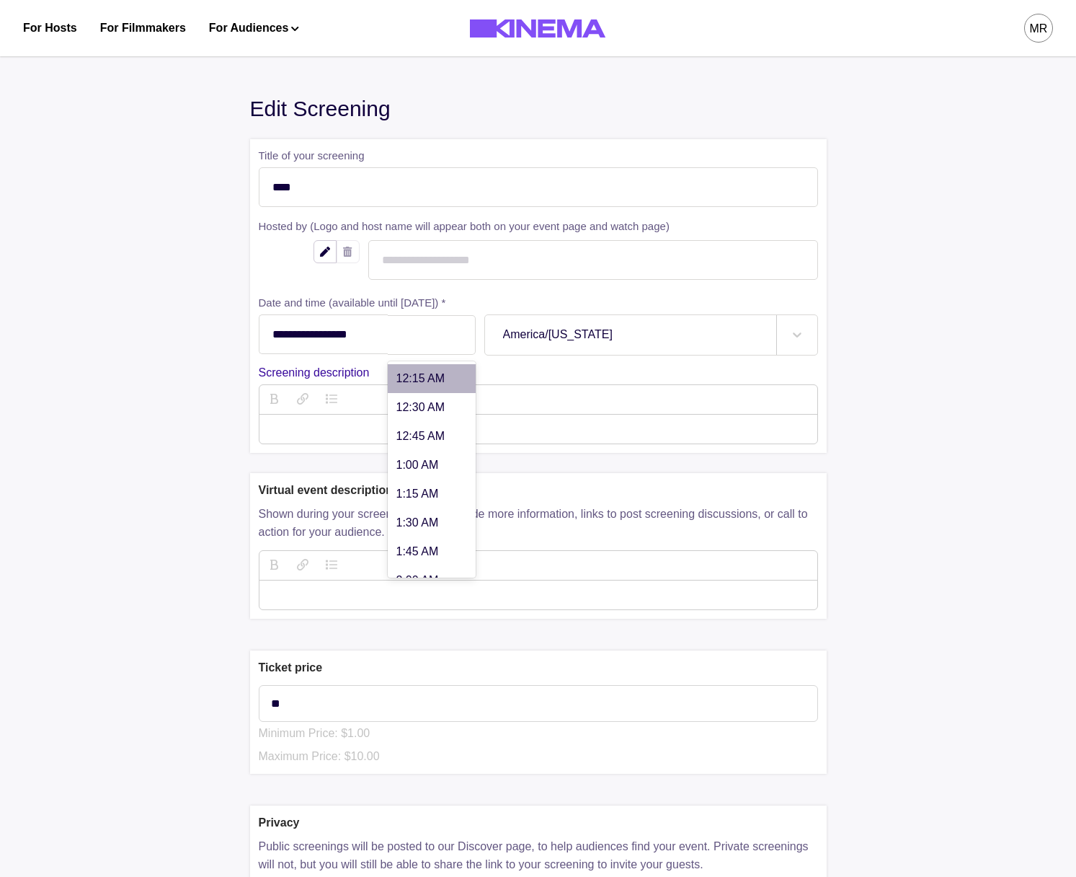
click at [462, 345] on div "4:27 PM" at bounding box center [432, 335] width 88 height 40
type input "******"
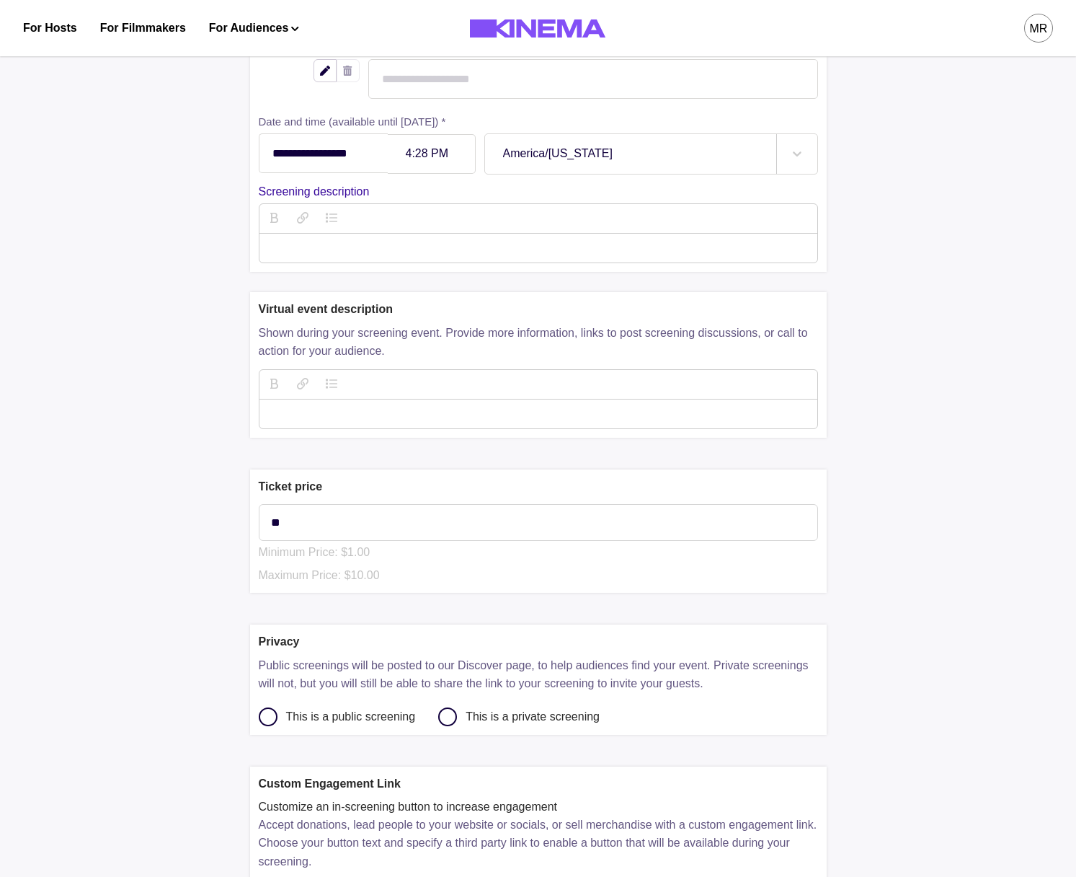
scroll to position [508, 0]
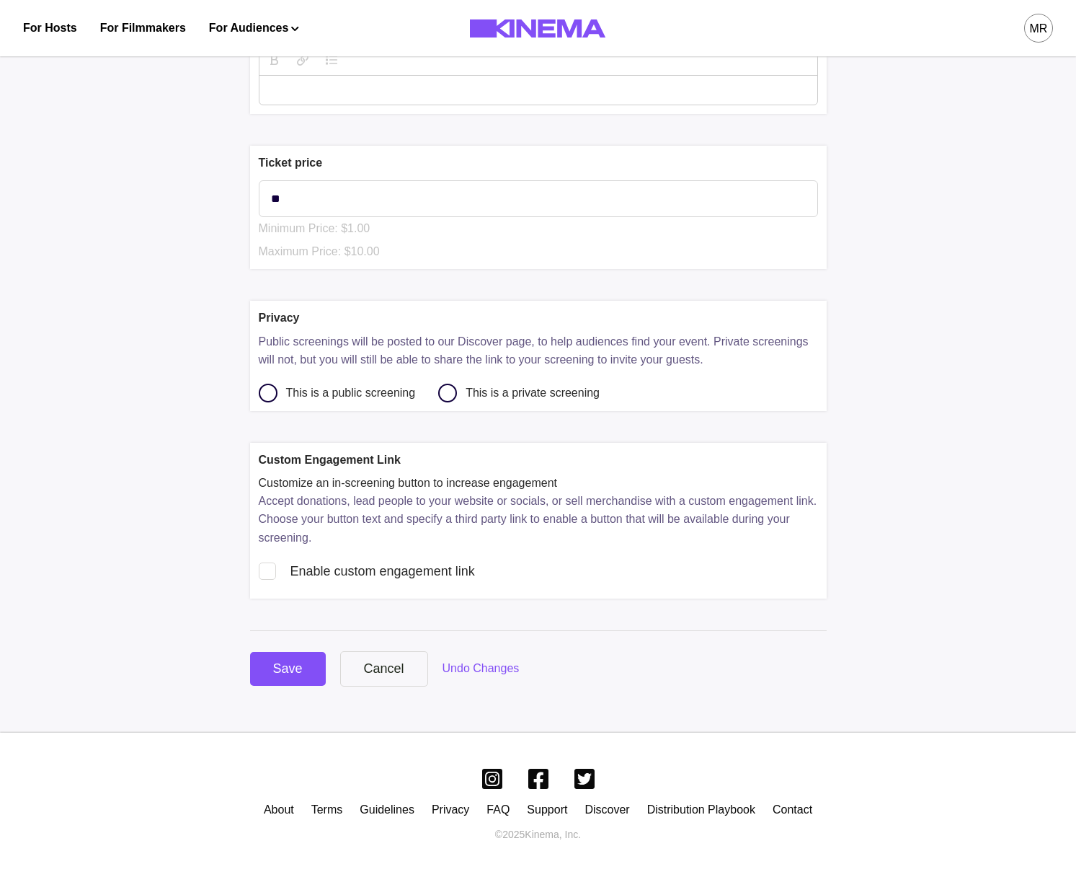
click at [286, 648] on div "**********" at bounding box center [538, 160] width 577 height 1052
click at [285, 663] on div "Save" at bounding box center [288, 668] width 30 height 19
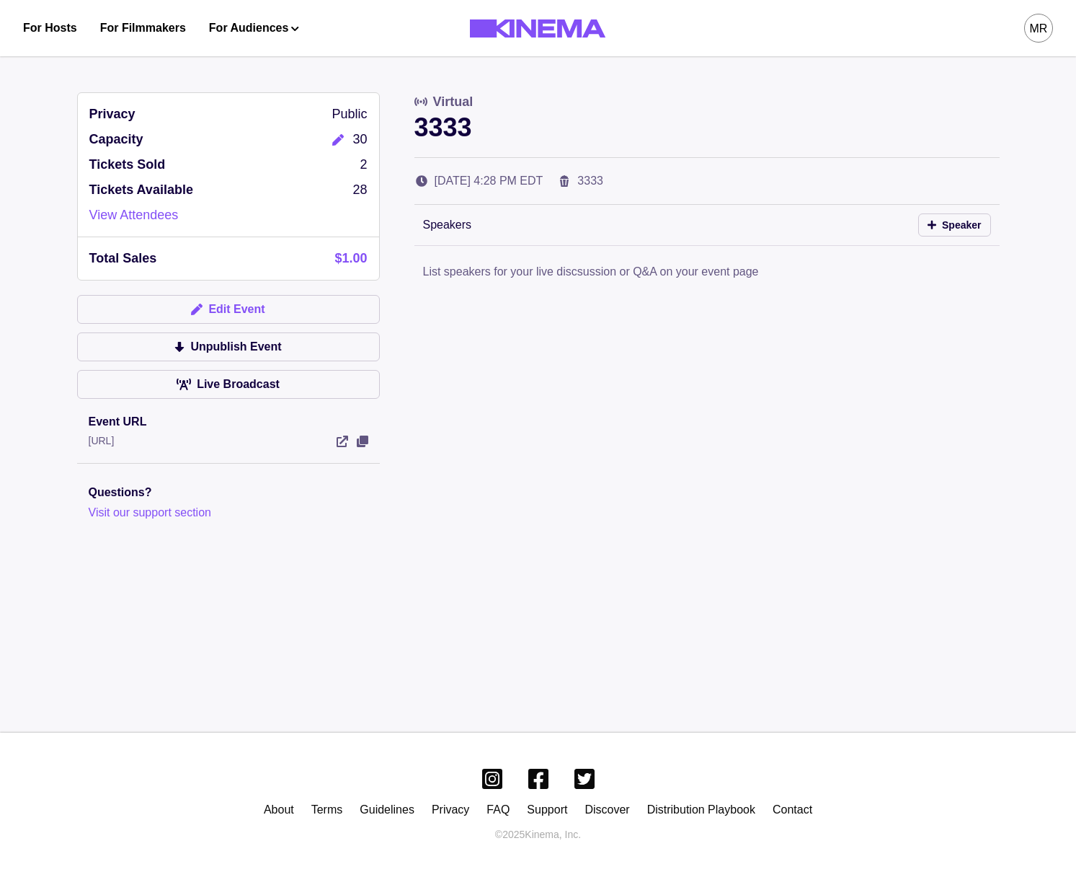
click at [320, 315] on button "Edit Event" at bounding box center [228, 309] width 303 height 29
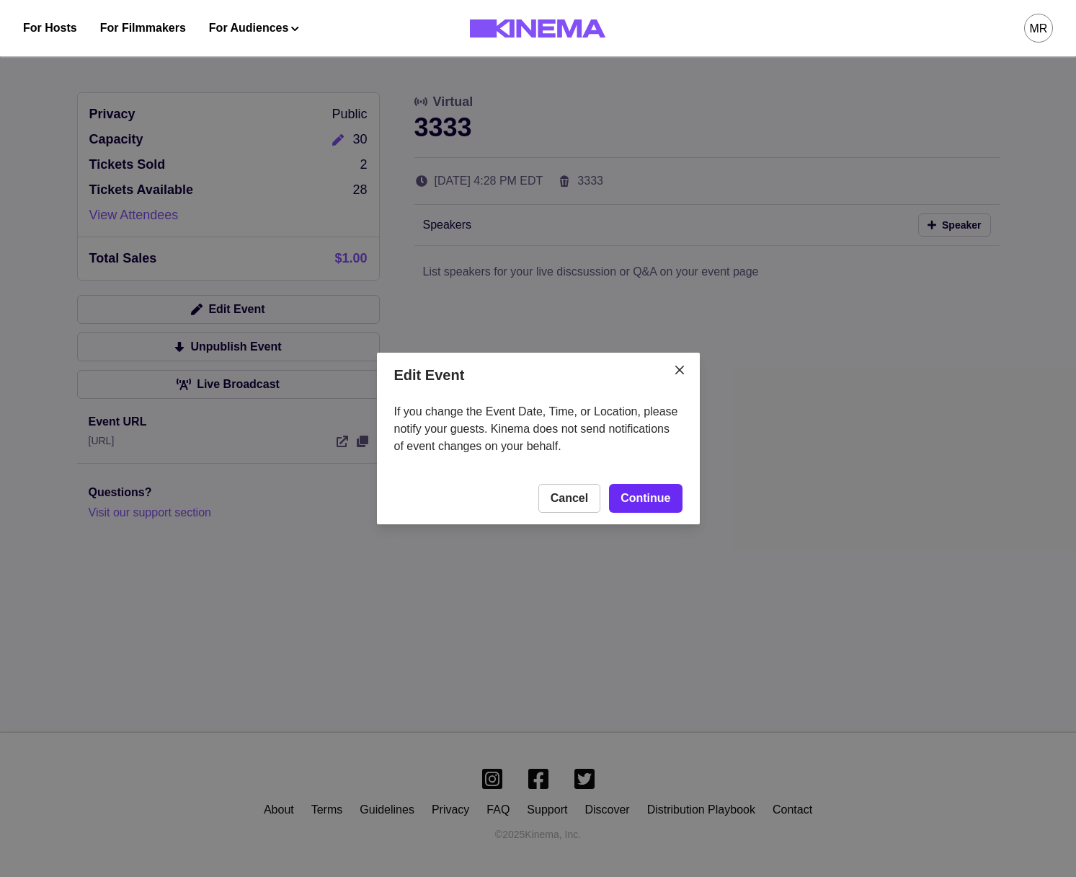
click at [673, 499] on link "Continue" at bounding box center [645, 498] width 73 height 29
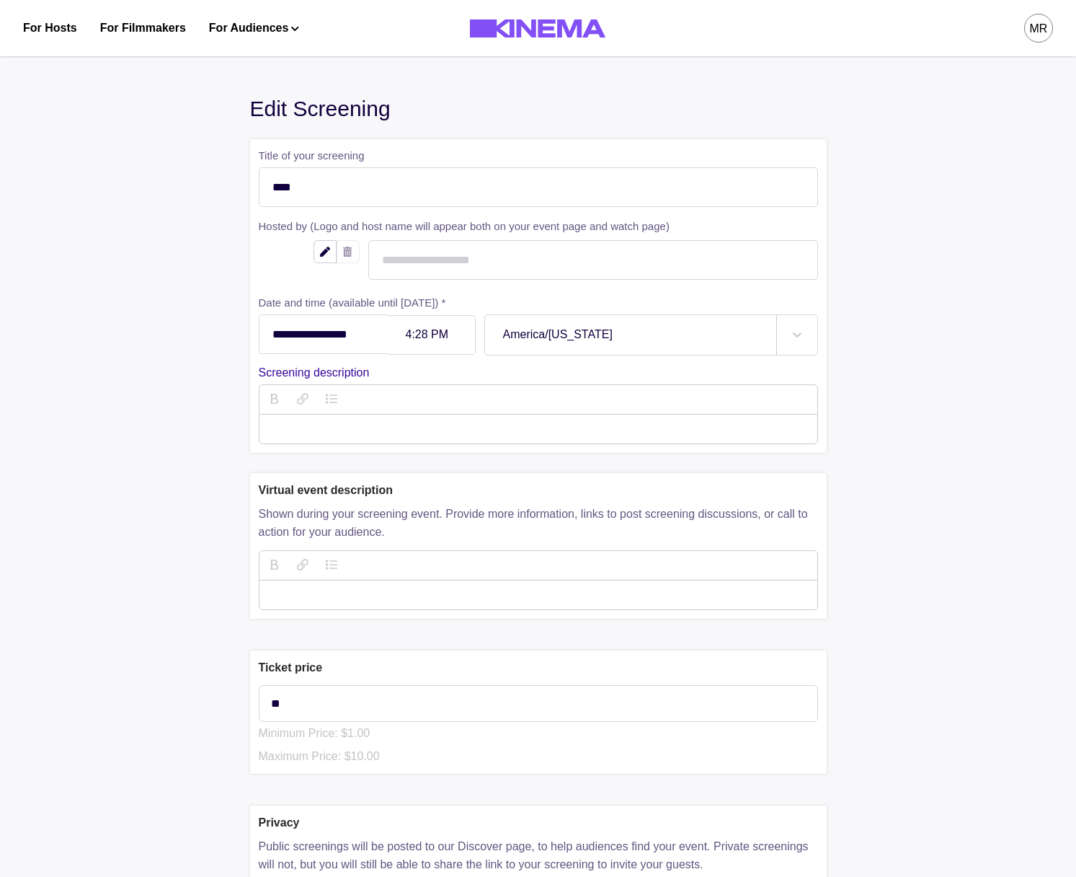
click at [457, 345] on div "4:28 PM" at bounding box center [432, 335] width 88 height 40
type input "******"
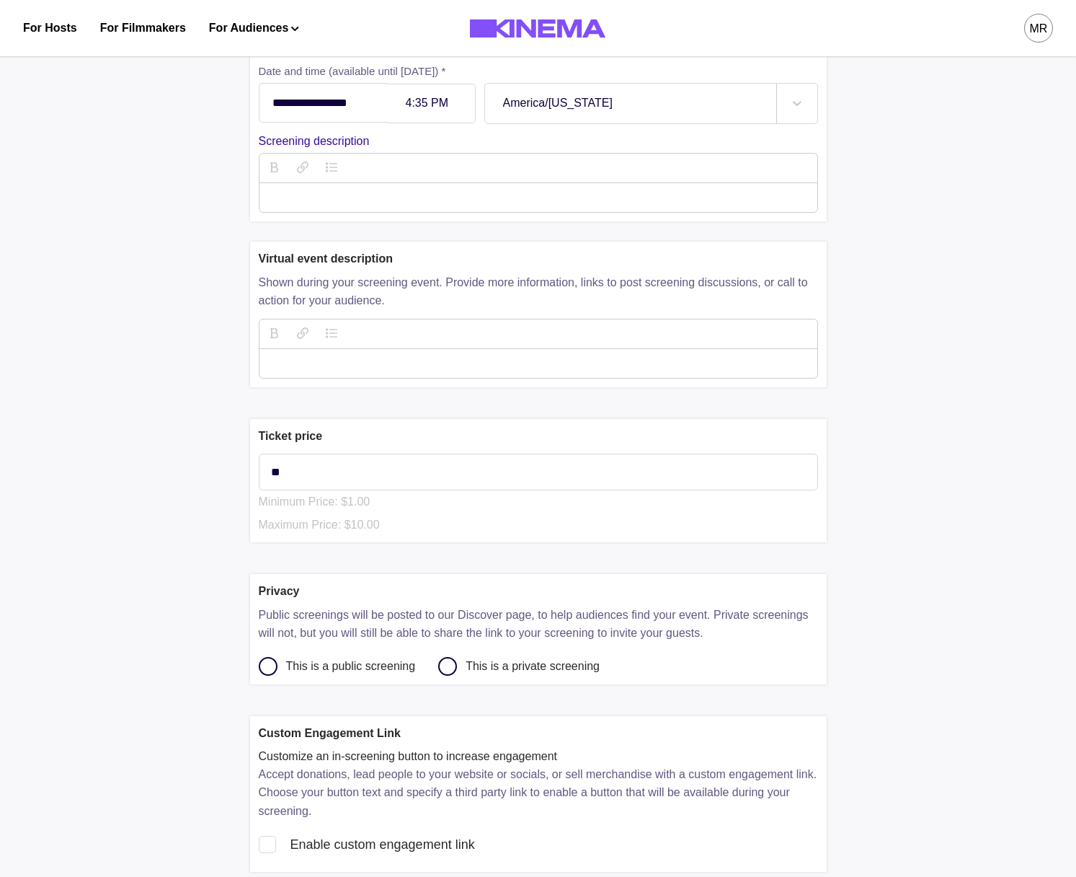
scroll to position [508, 0]
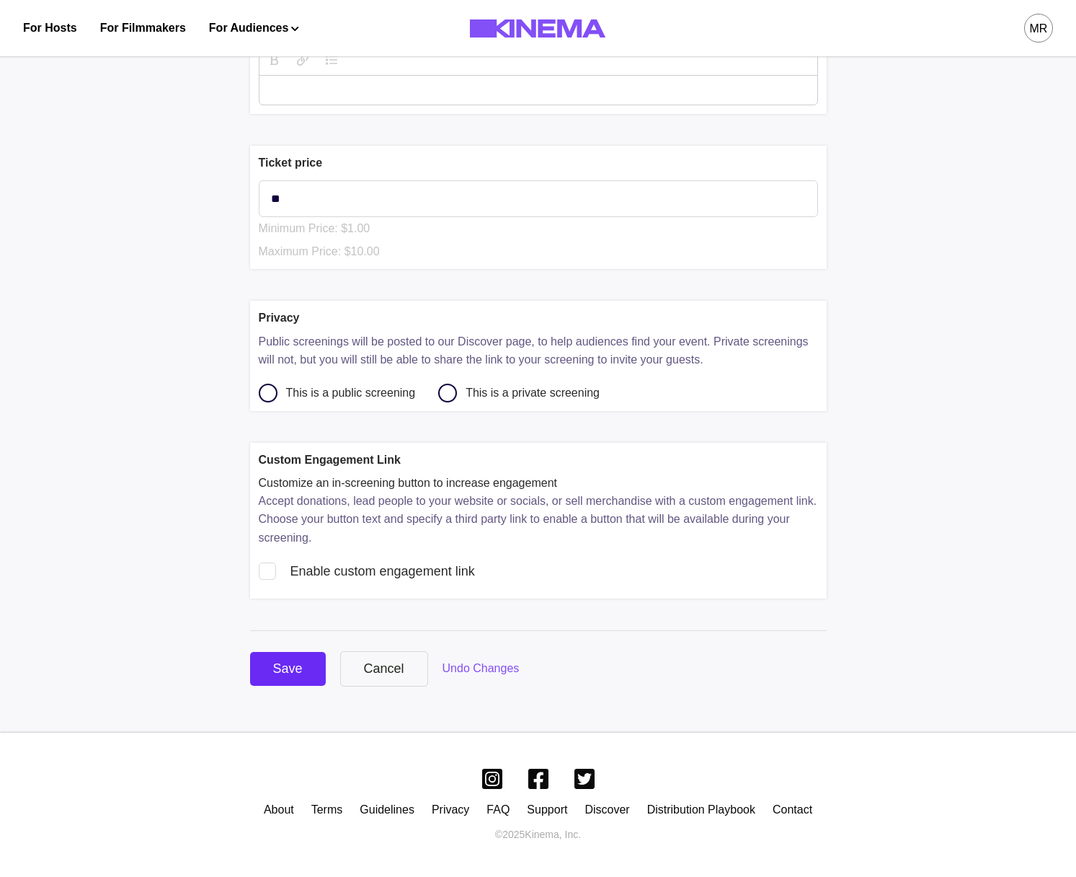
click at [325, 678] on div "Save Cancel Undo Changes" at bounding box center [538, 668] width 577 height 35
click at [318, 678] on button "Save" at bounding box center [288, 669] width 76 height 34
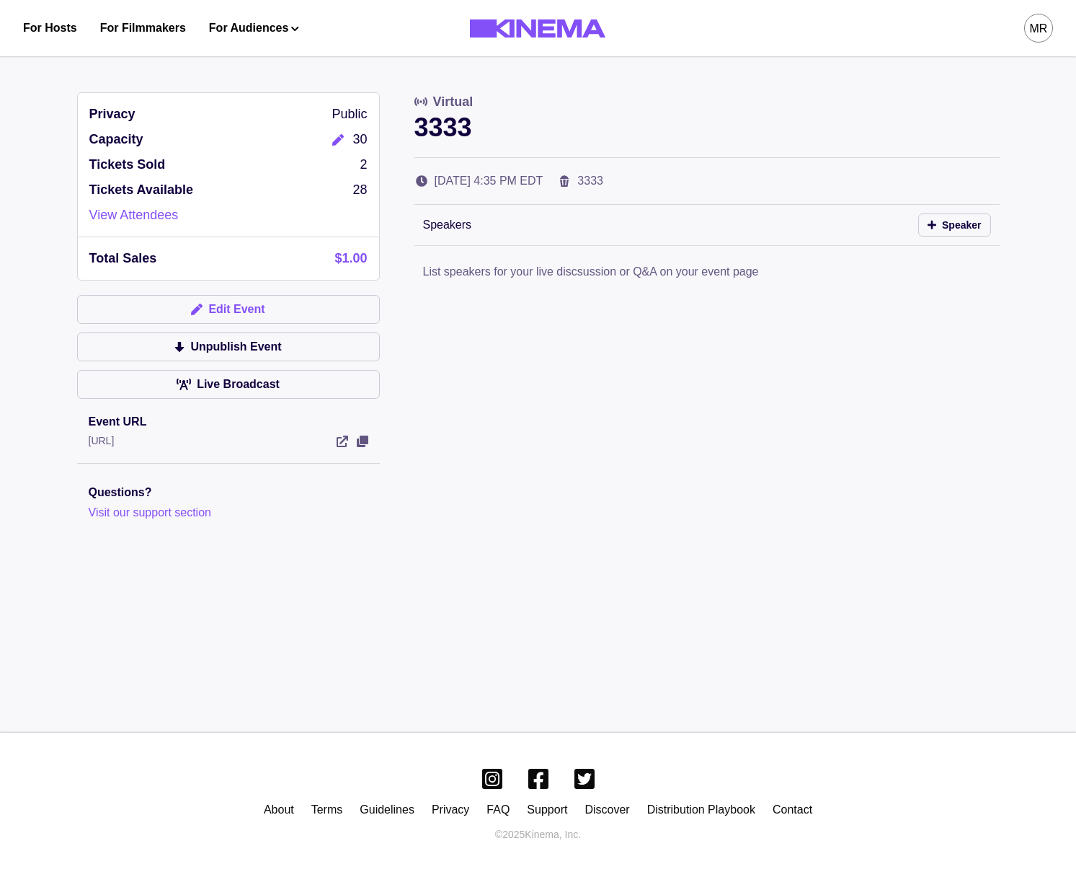
click at [265, 311] on button "Edit Event" at bounding box center [228, 309] width 303 height 29
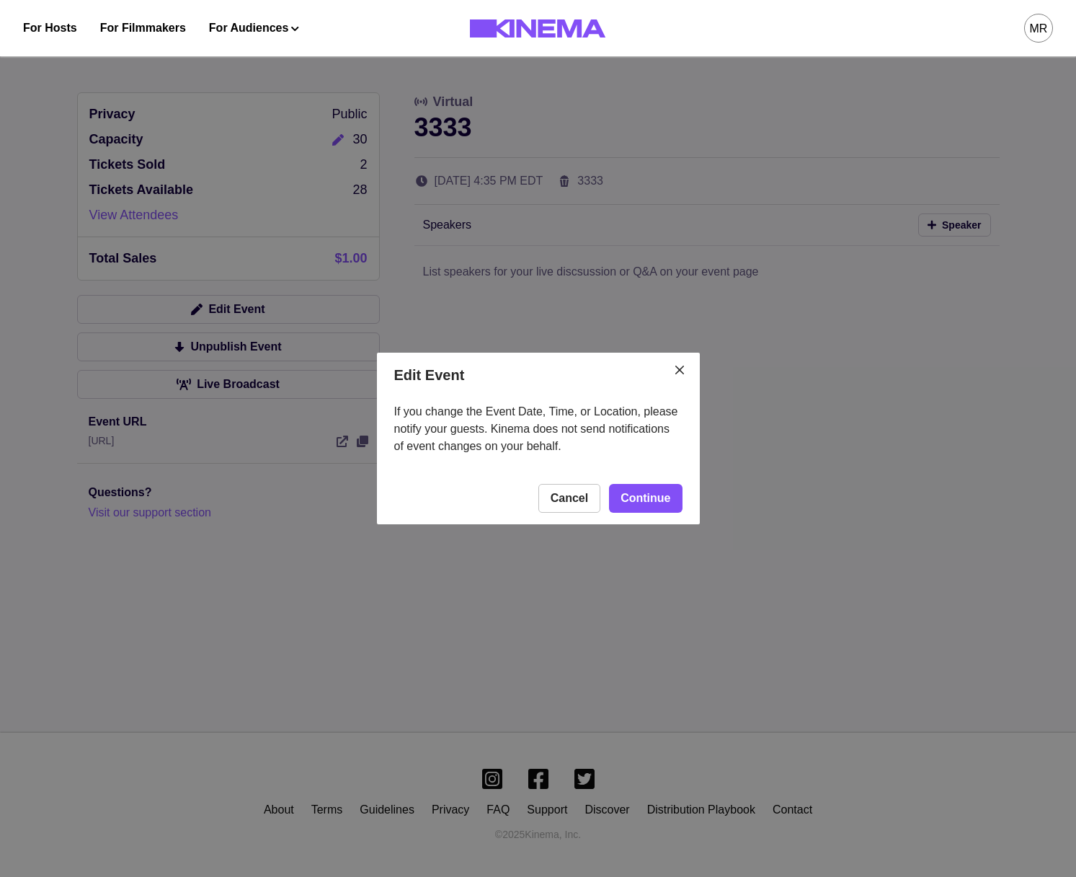
click at [689, 516] on footer "Cancel Continue" at bounding box center [538, 498] width 323 height 52
click at [682, 511] on footer "Cancel Continue" at bounding box center [538, 498] width 323 height 52
click at [678, 509] on link "Continue" at bounding box center [645, 498] width 73 height 29
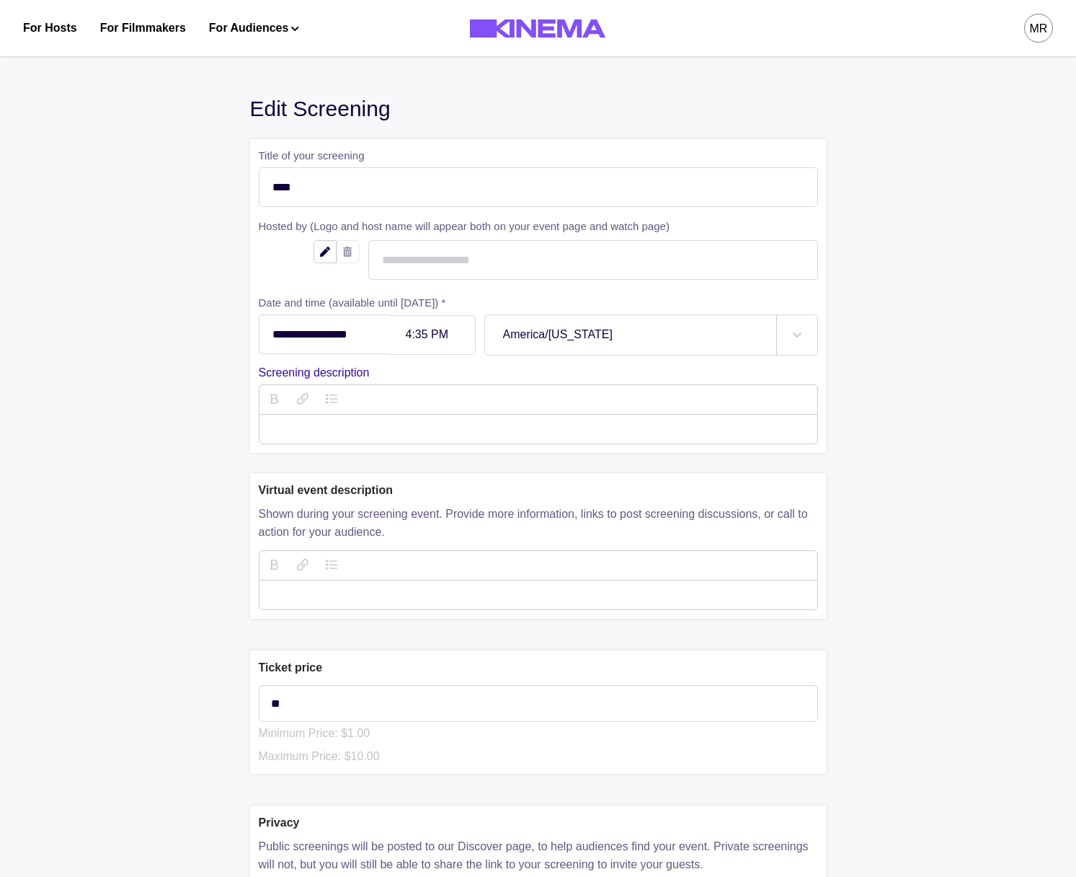
click at [451, 350] on div "4:35 PM" at bounding box center [432, 335] width 88 height 40
type input "******"
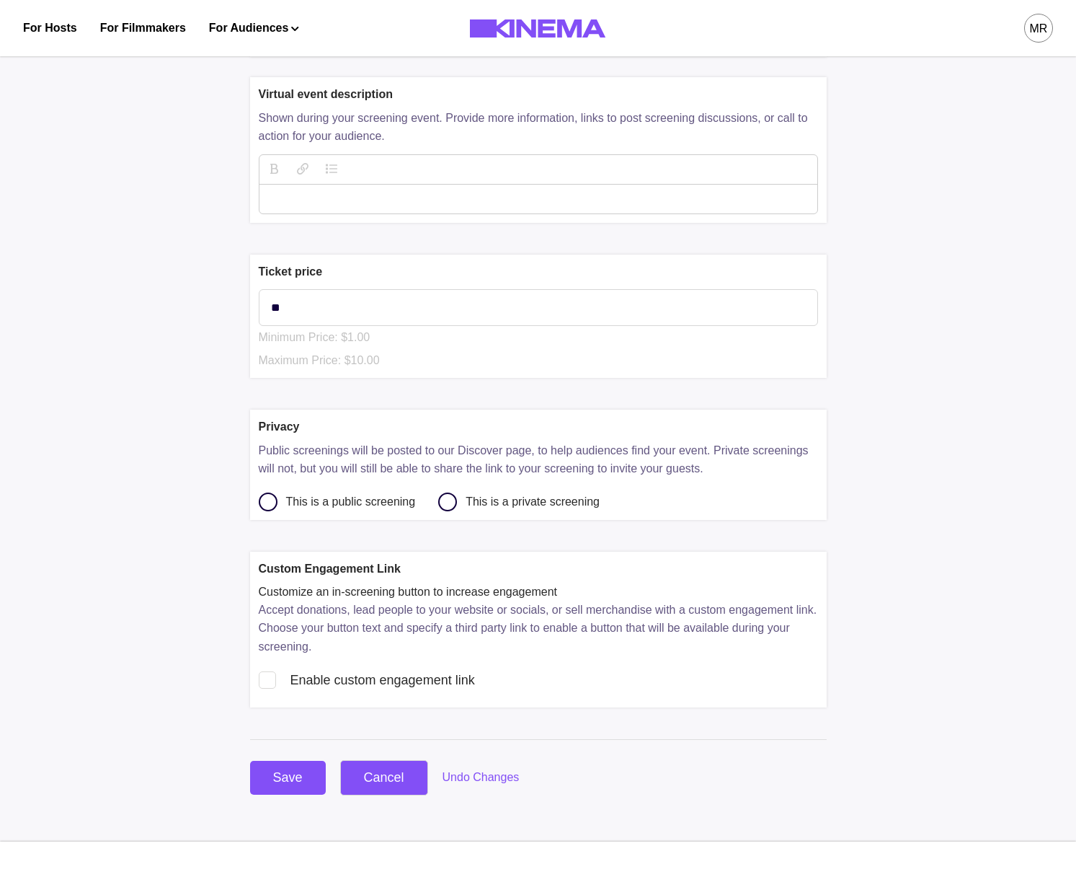
scroll to position [508, 0]
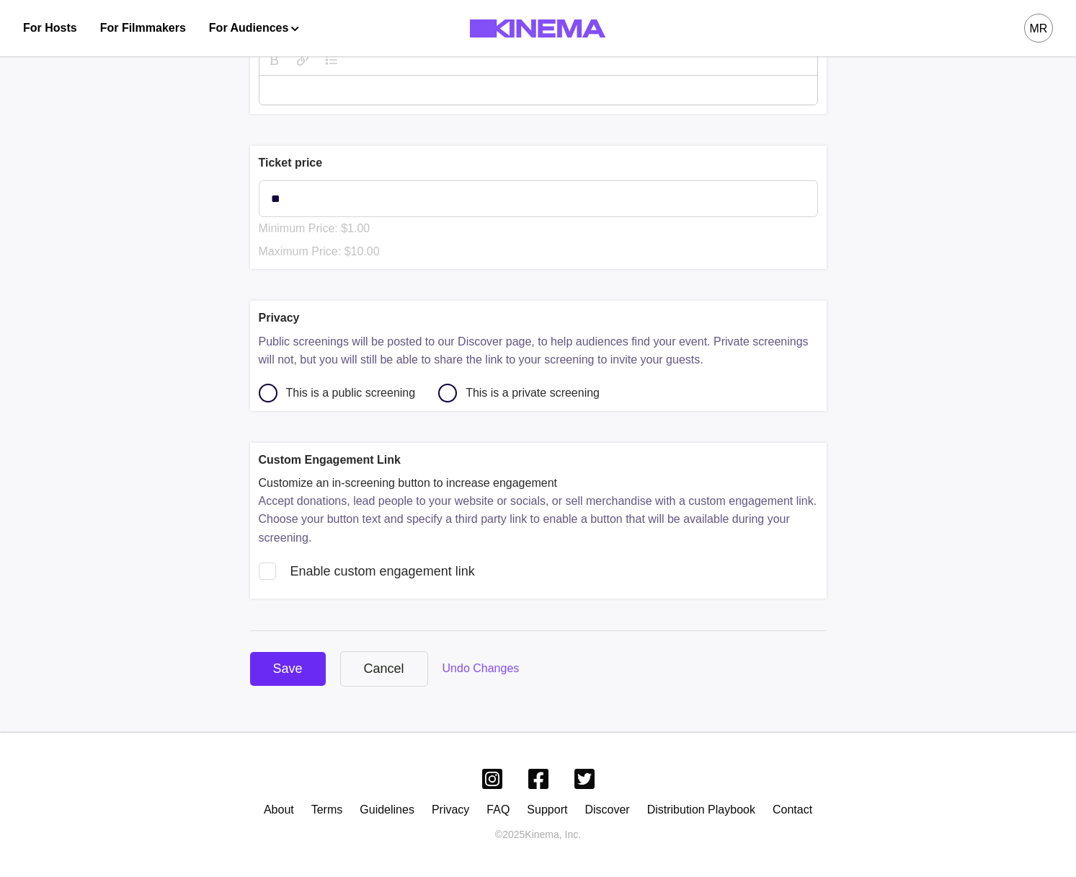
drag, startPoint x: 240, startPoint y: 664, endPoint x: 268, endPoint y: 659, distance: 28.6
click at [260, 660] on div "**********" at bounding box center [538, 136] width 1059 height 1191
click at [283, 658] on button "Save" at bounding box center [288, 669] width 76 height 34
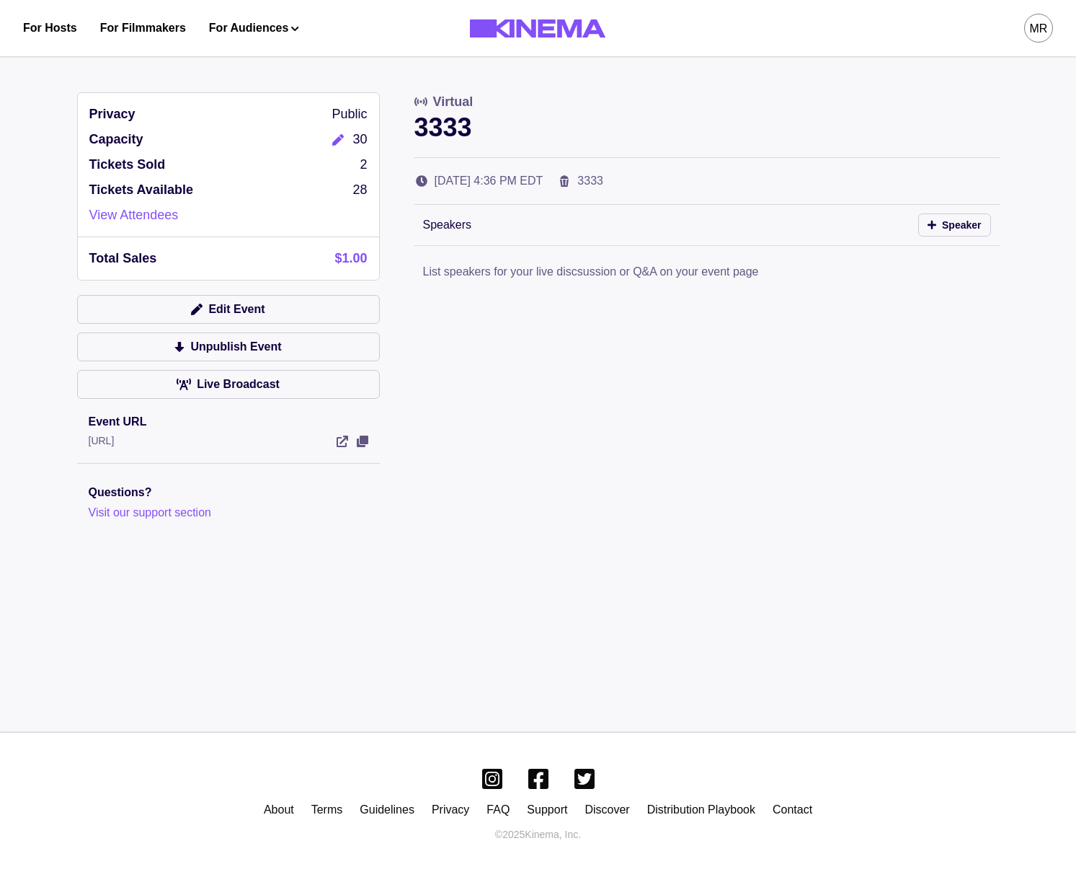
click at [212, 324] on div "Edit Event Unpublish Event Live Broadcast" at bounding box center [228, 351] width 303 height 112
click at [224, 311] on button "Edit Event" at bounding box center [228, 309] width 303 height 29
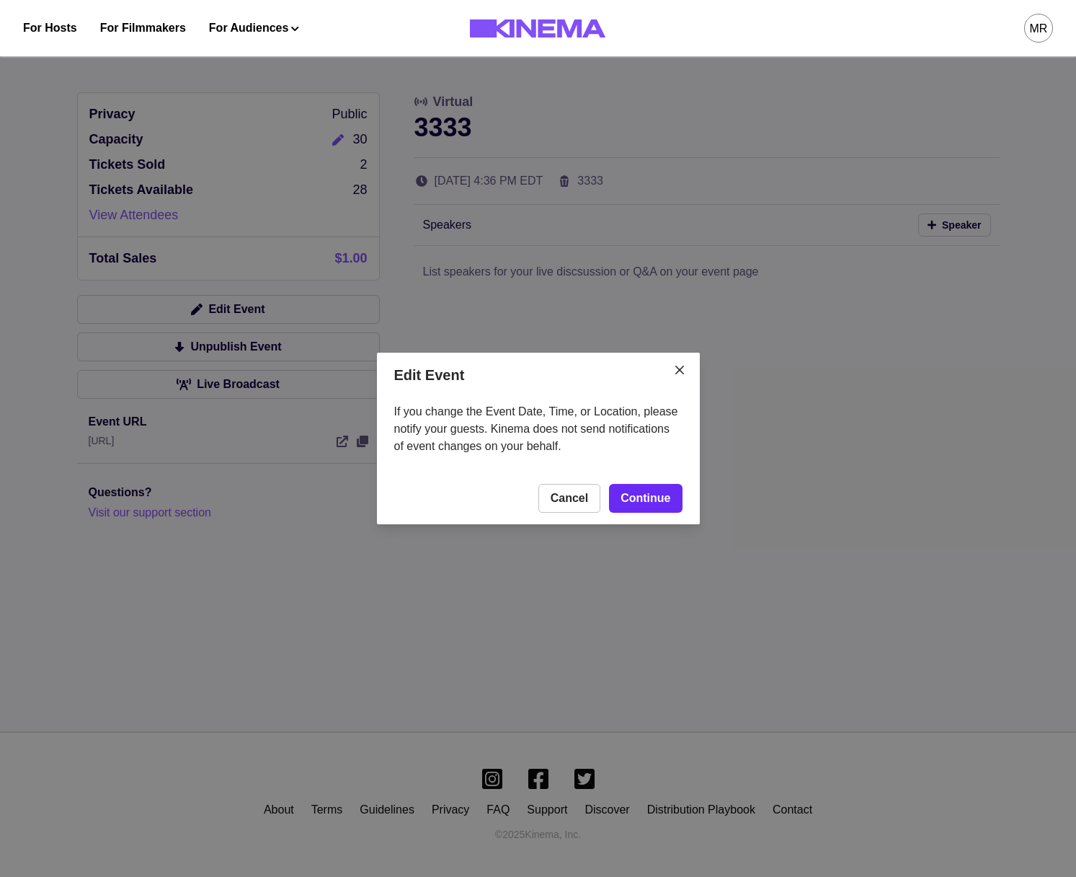
click at [645, 485] on link "Continue" at bounding box center [645, 498] width 73 height 29
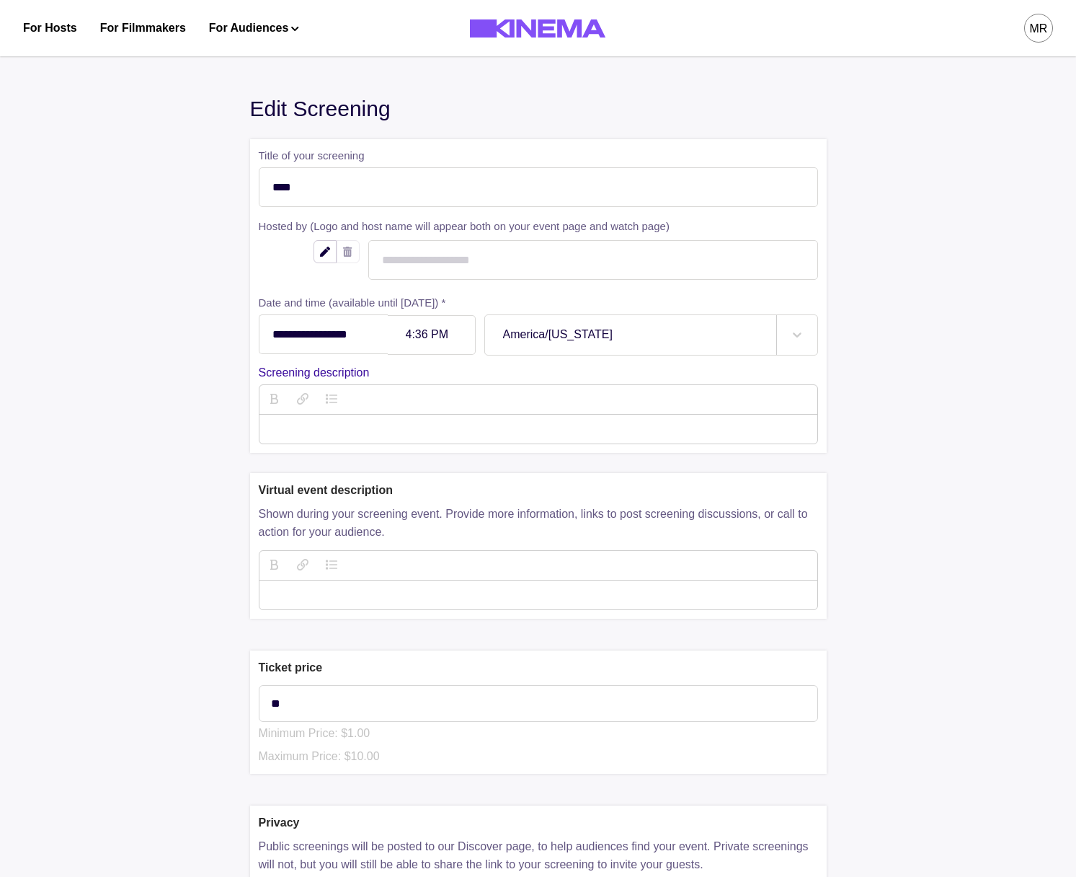
click at [444, 327] on div "4:36 PM" at bounding box center [432, 335] width 88 height 40
type input "******"
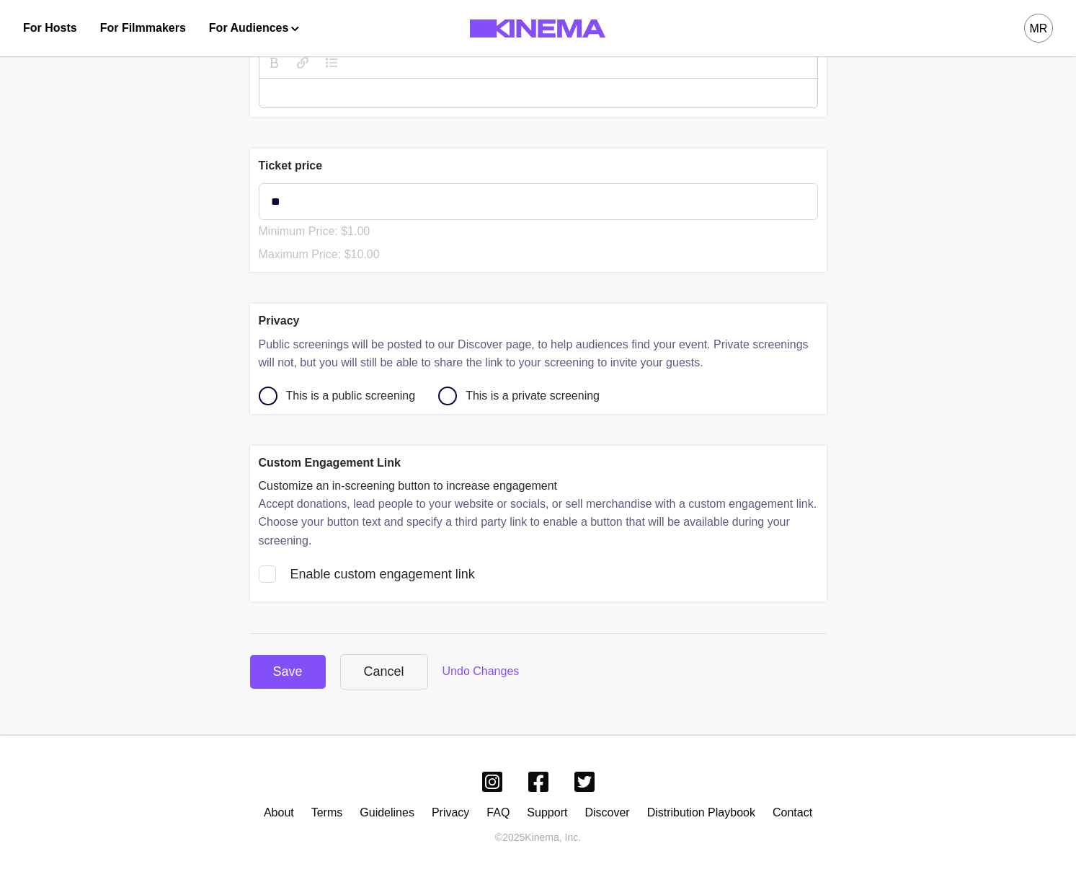
scroll to position [508, 0]
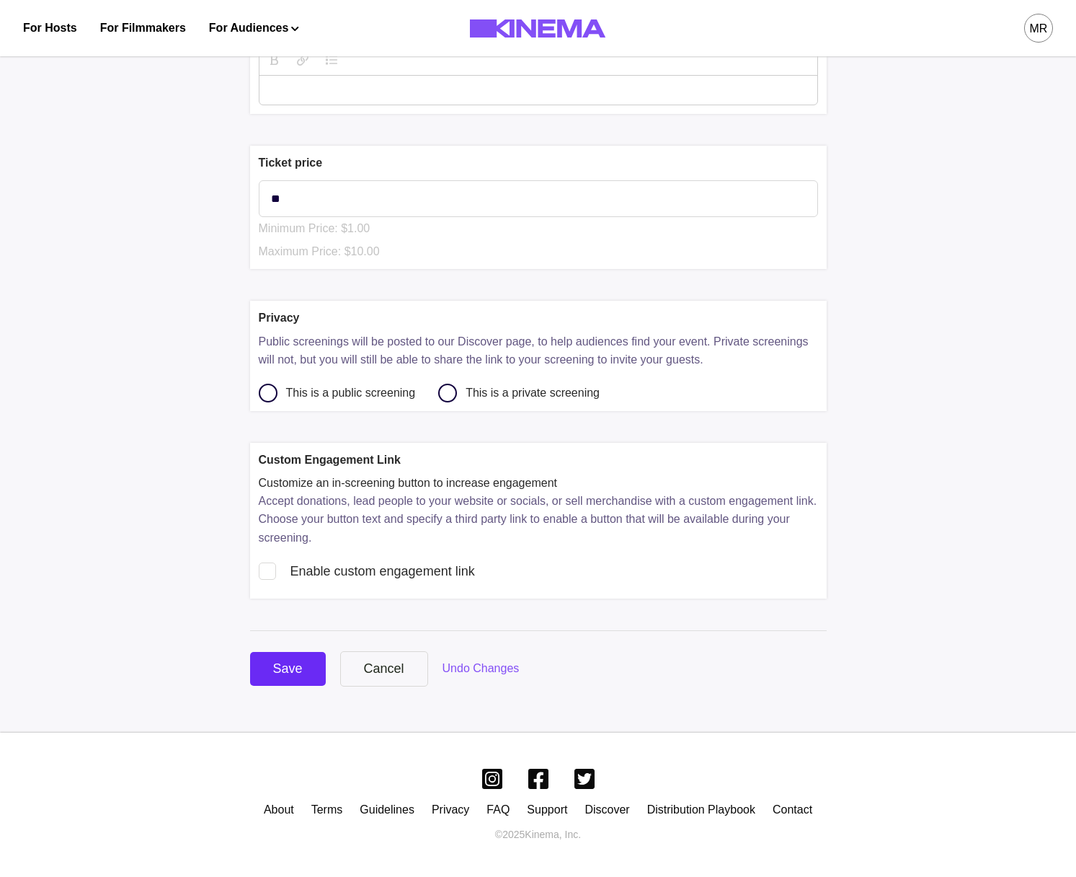
click at [287, 682] on button "Save" at bounding box center [288, 669] width 76 height 34
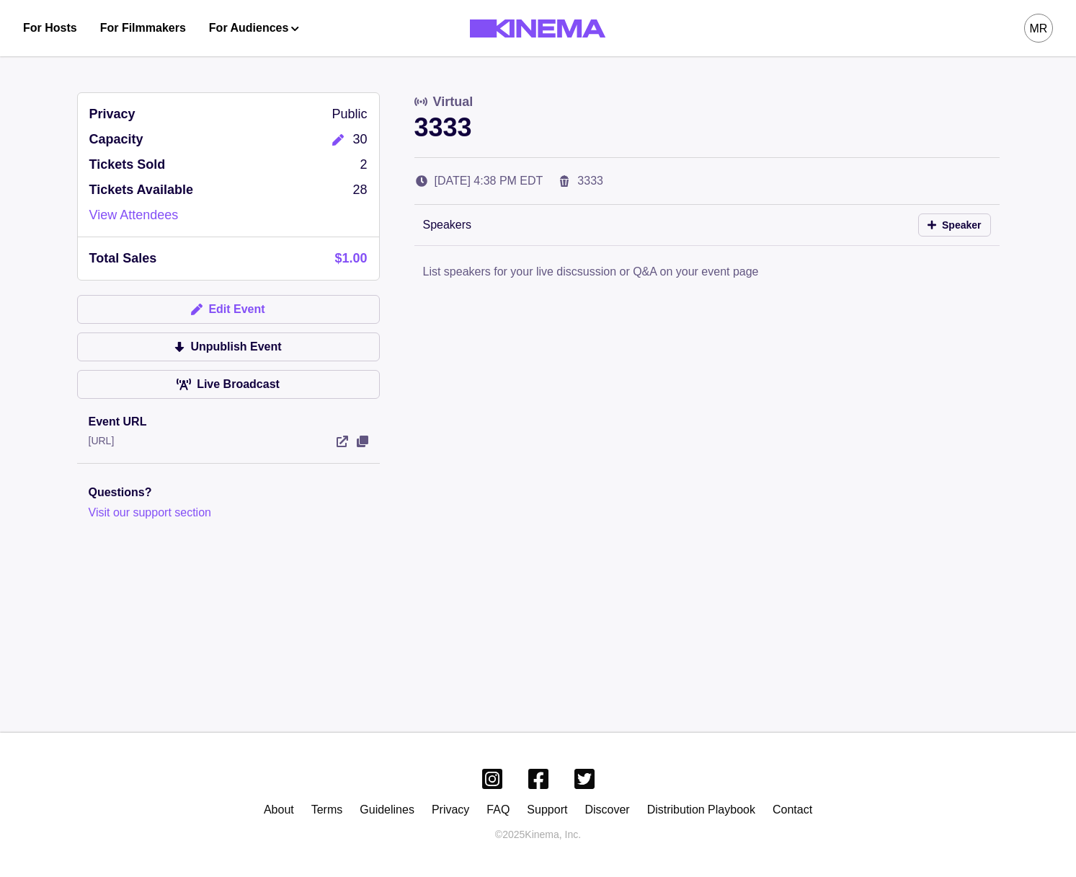
click at [309, 311] on button "Edit Event" at bounding box center [228, 309] width 303 height 29
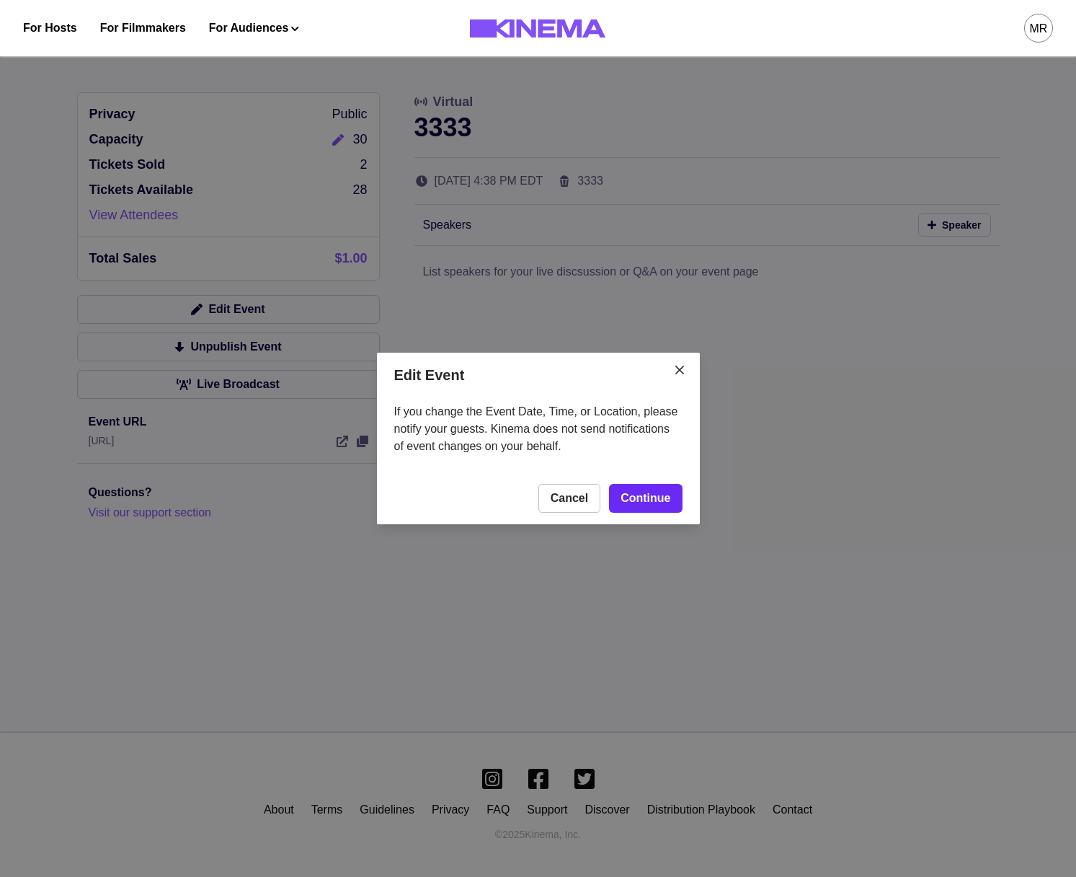
click at [645, 492] on link "Continue" at bounding box center [645, 498] width 73 height 29
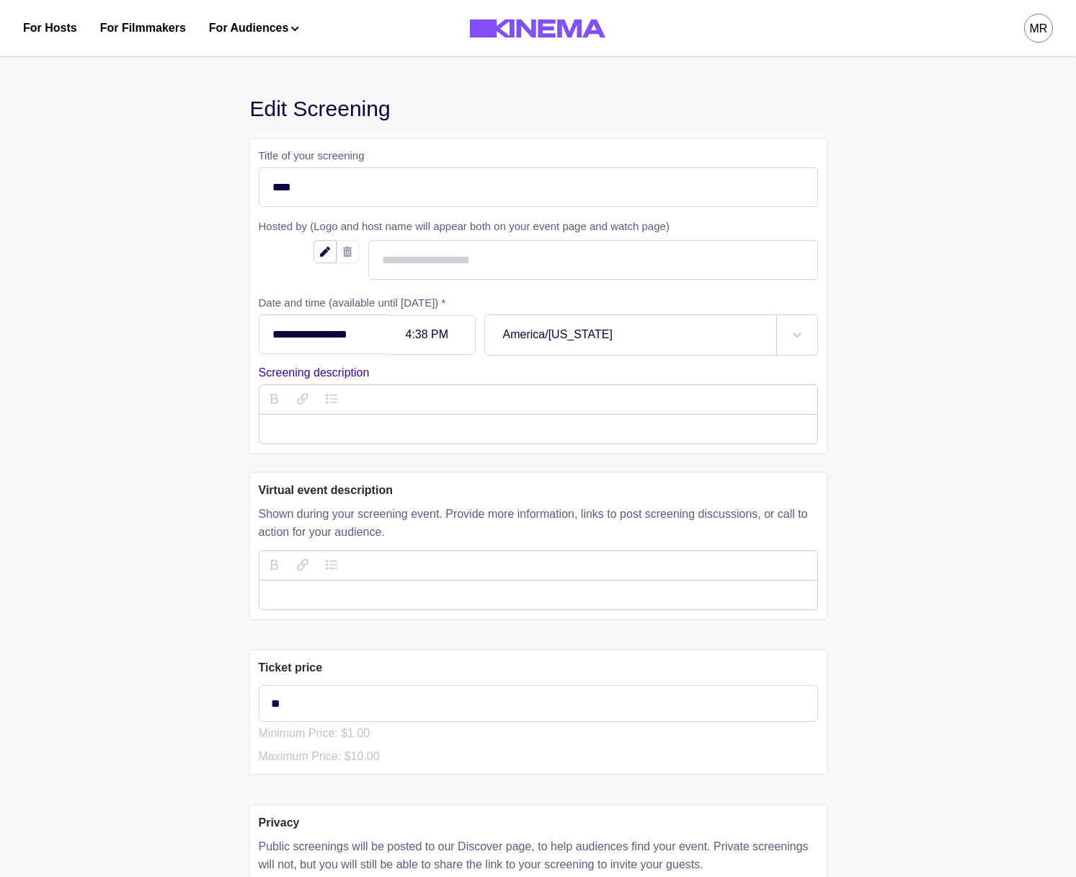
click at [438, 338] on div at bounding box center [431, 335] width 51 height 12
type input "******"
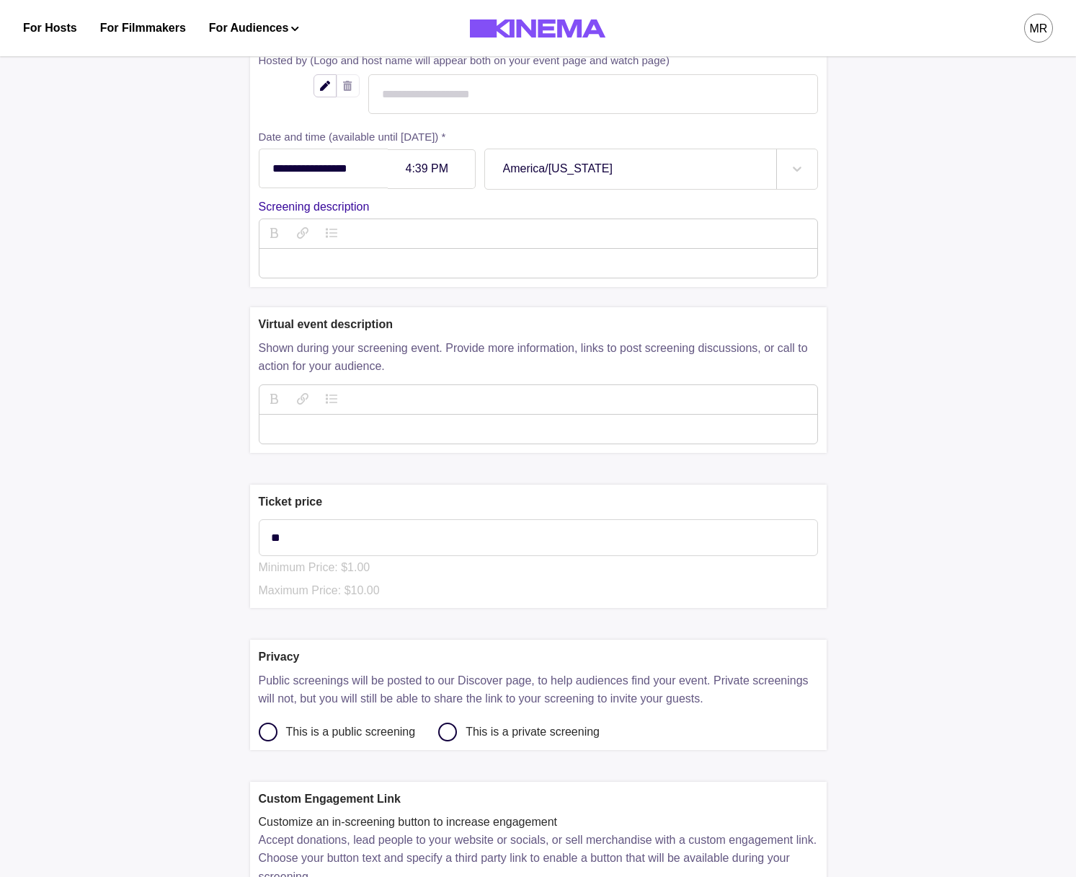
scroll to position [508, 0]
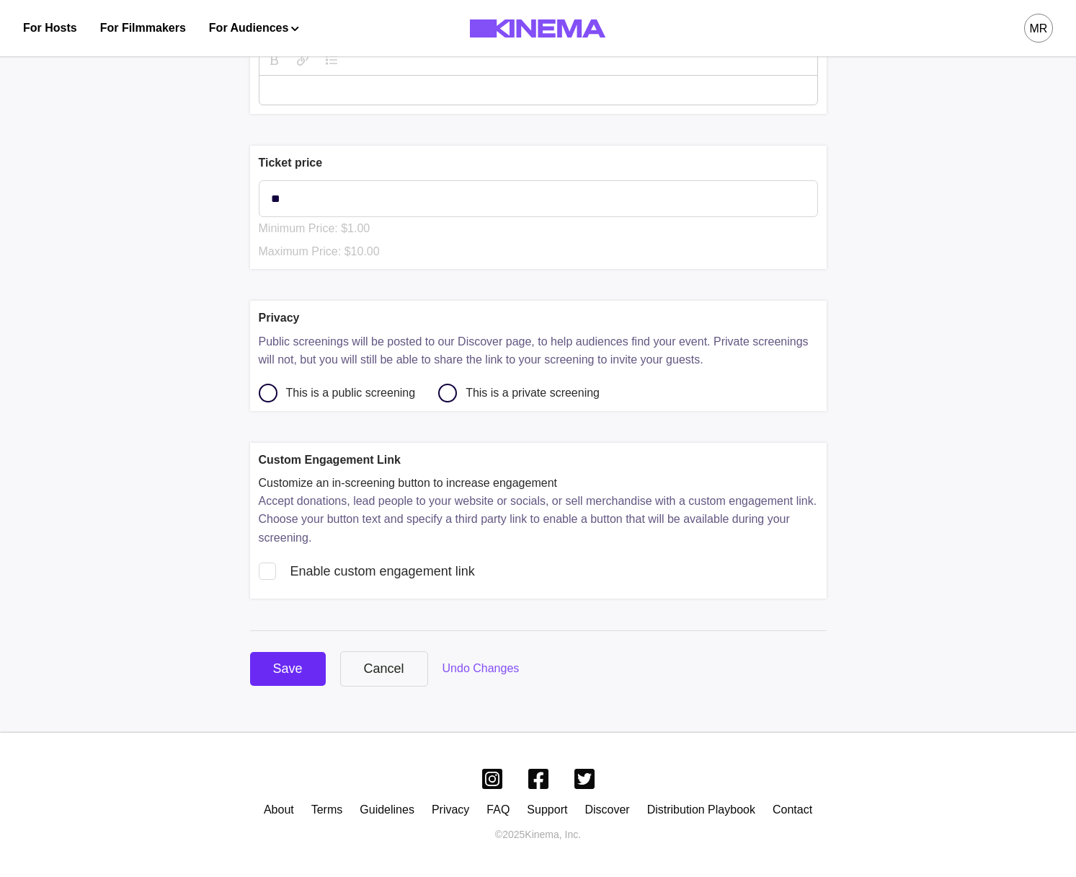
click at [271, 670] on button "Save" at bounding box center [288, 669] width 76 height 34
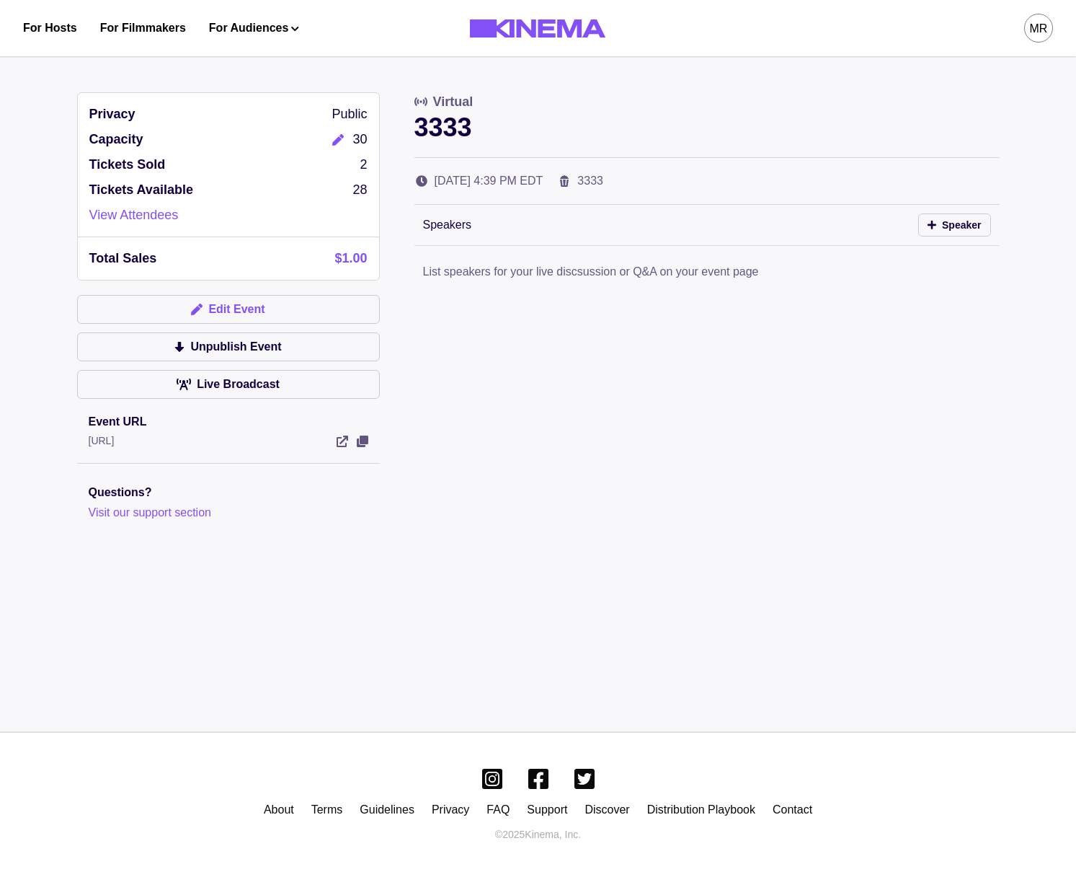
click at [237, 309] on button "Edit Event" at bounding box center [228, 309] width 303 height 29
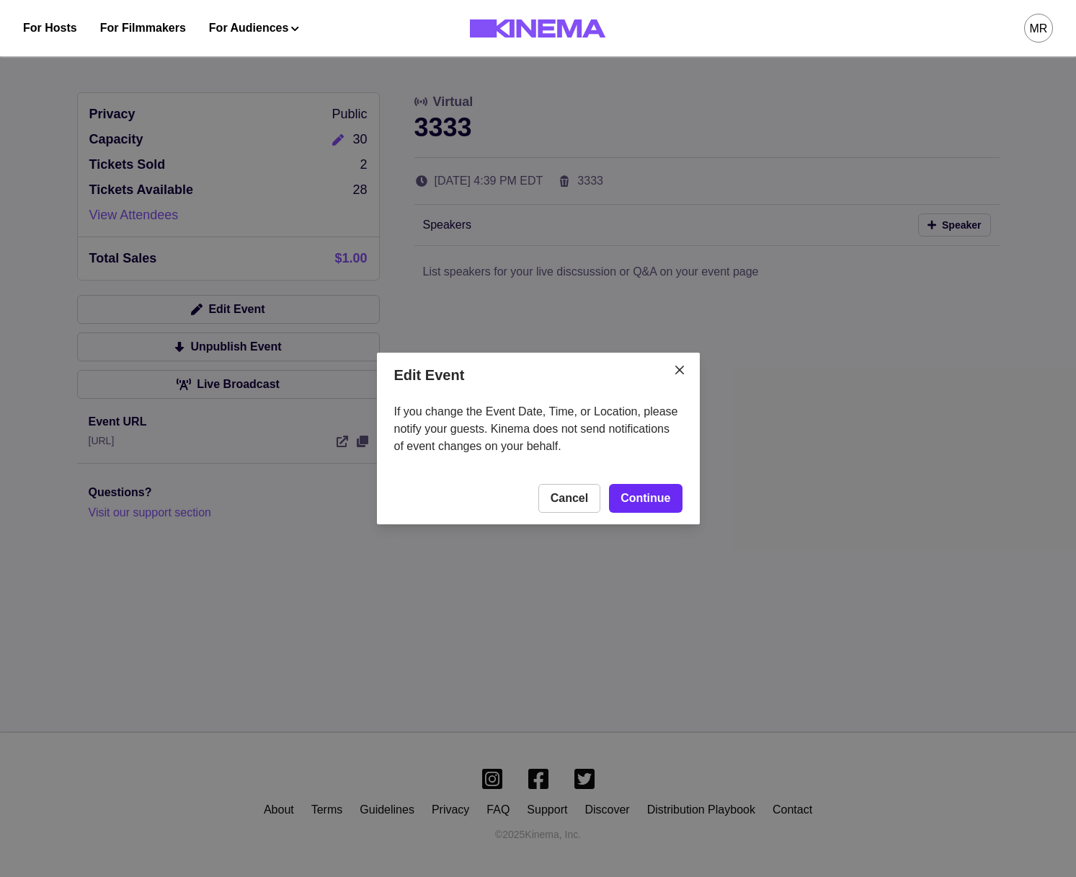
click at [645, 505] on link "Continue" at bounding box center [645, 498] width 73 height 29
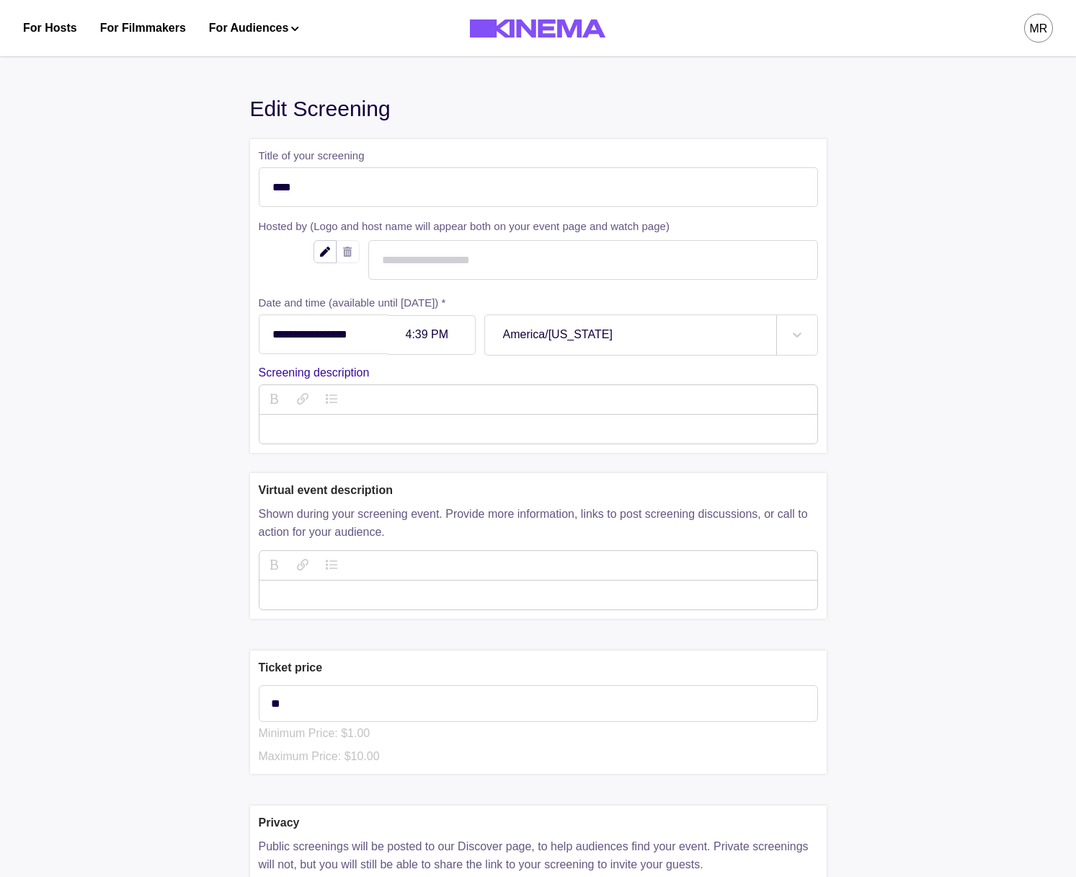
click at [414, 340] on div at bounding box center [431, 335] width 51 height 12
type input "******"
click at [457, 340] on div at bounding box center [431, 335] width 51 height 12
type input "******"
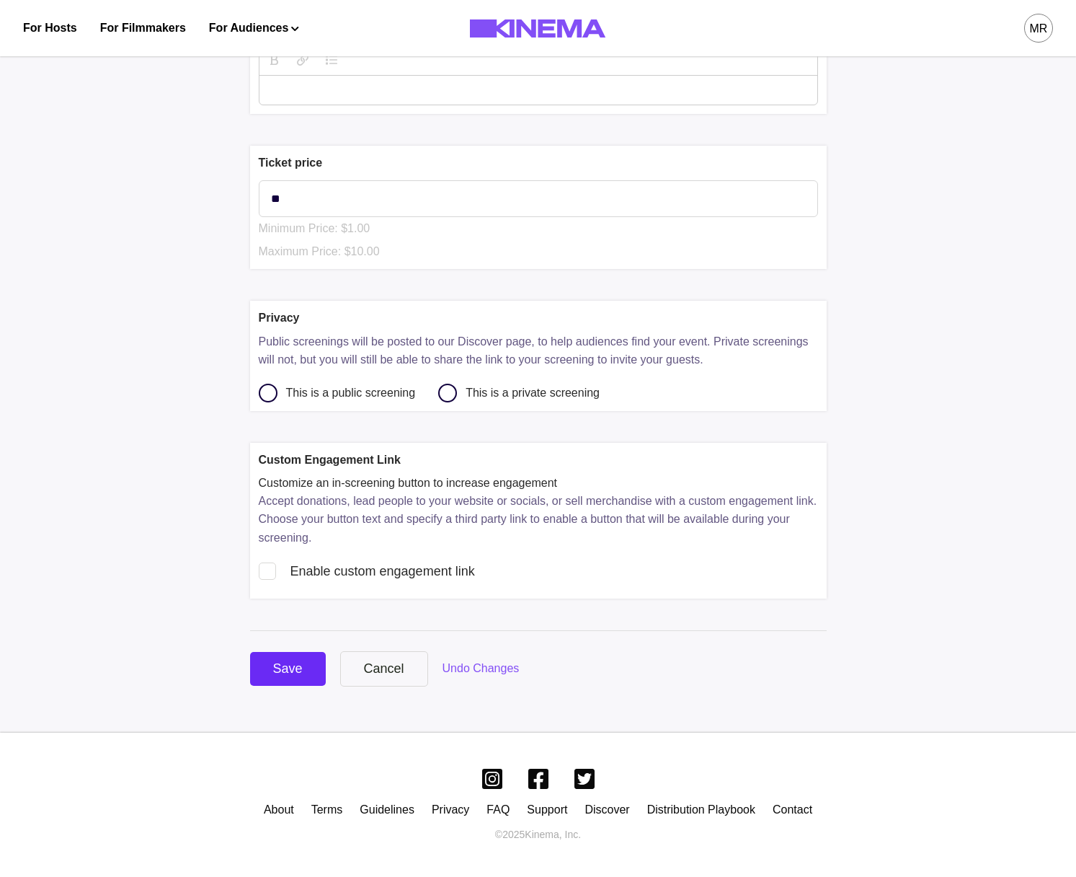
click at [279, 668] on div "Save" at bounding box center [288, 668] width 30 height 19
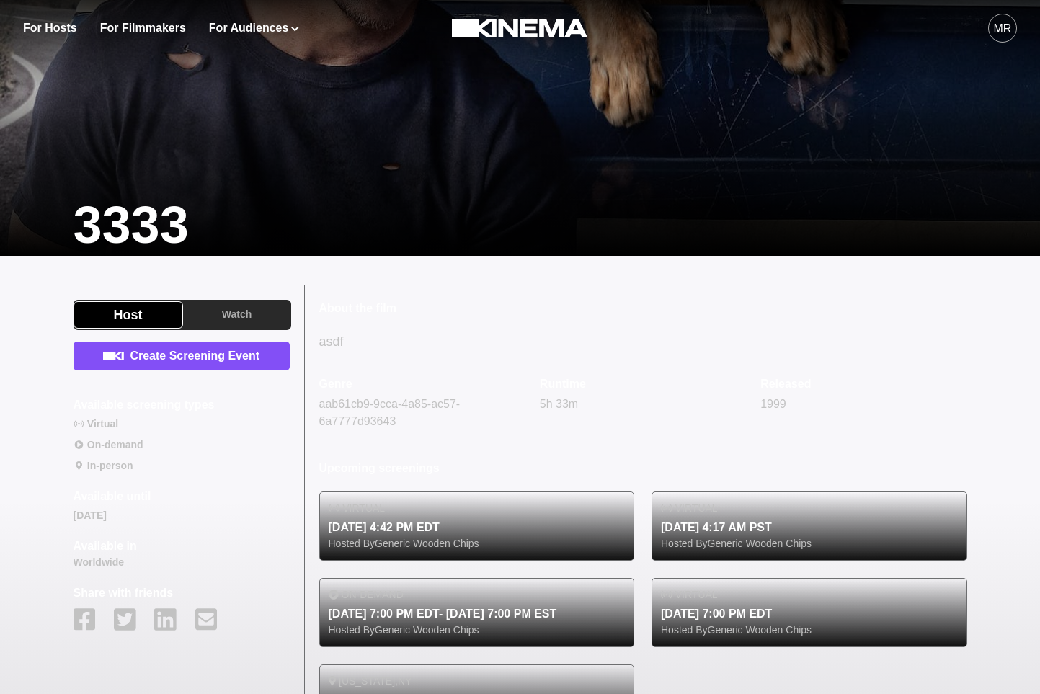
scroll to position [522, 0]
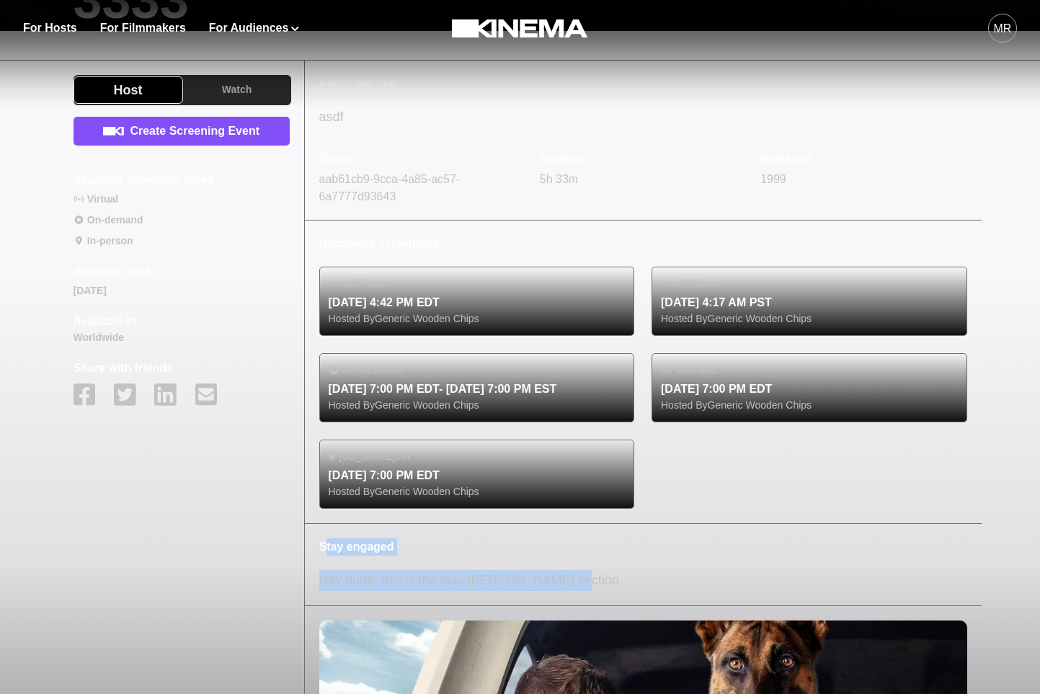
drag, startPoint x: 327, startPoint y: 549, endPoint x: 588, endPoint y: 585, distance: 264.3
click at [588, 585] on div "Stay engaged Hey dude, this is the stay engadged section" at bounding box center [643, 564] width 677 height 81
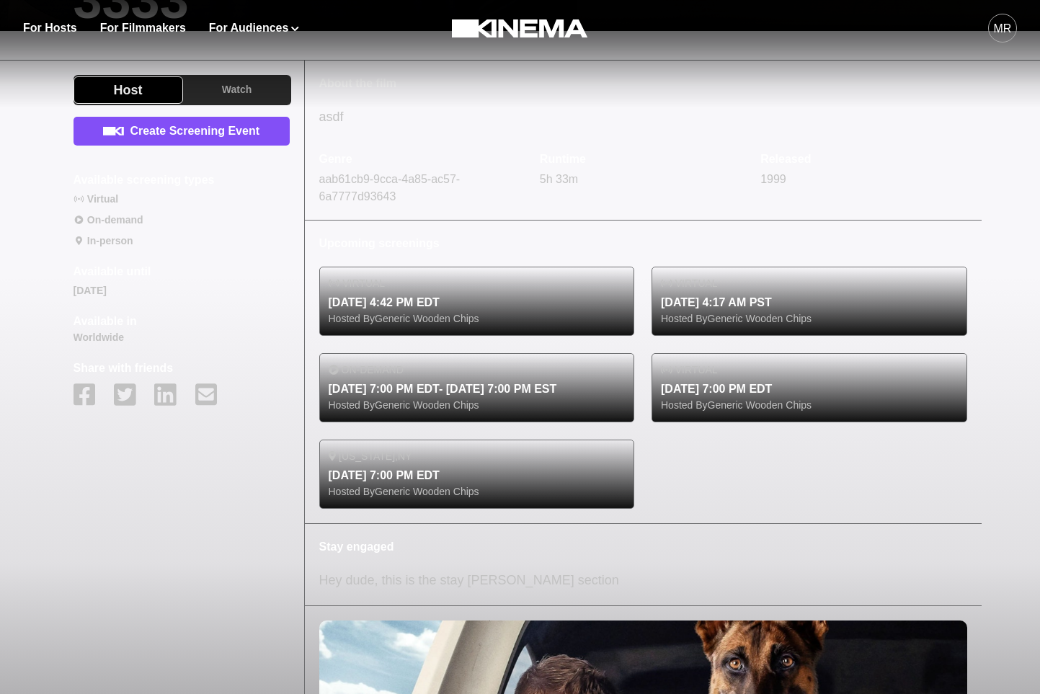
click at [421, 538] on div "Stay engaged Hey dude, this is the stay engadged section" at bounding box center [643, 564] width 677 height 81
click at [394, 591] on div "Stay engaged Hey dude, this is the stay engadged section" at bounding box center [643, 564] width 677 height 81
click at [395, 586] on p "Hey dude, this is the stay engadged section" at bounding box center [643, 580] width 648 height 21
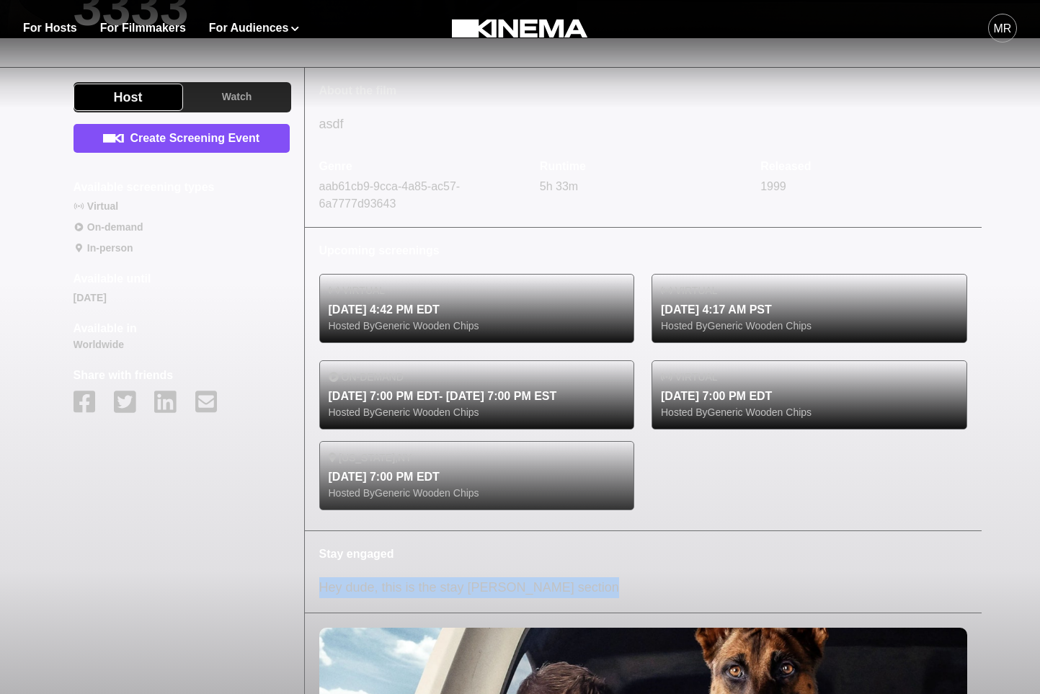
scroll to position [531, 0]
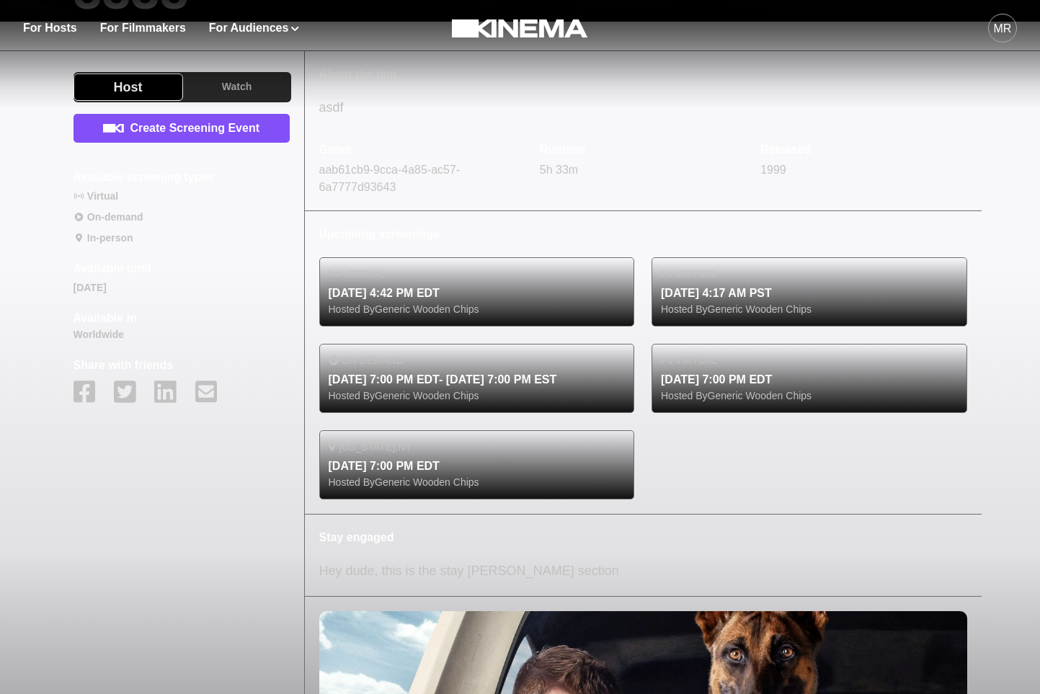
click at [350, 573] on p "Hey dude, this is the stay engadged section" at bounding box center [643, 571] width 648 height 21
click at [348, 548] on div "Stay engaged Hey dude, this is the stay engadged section" at bounding box center [643, 555] width 677 height 81
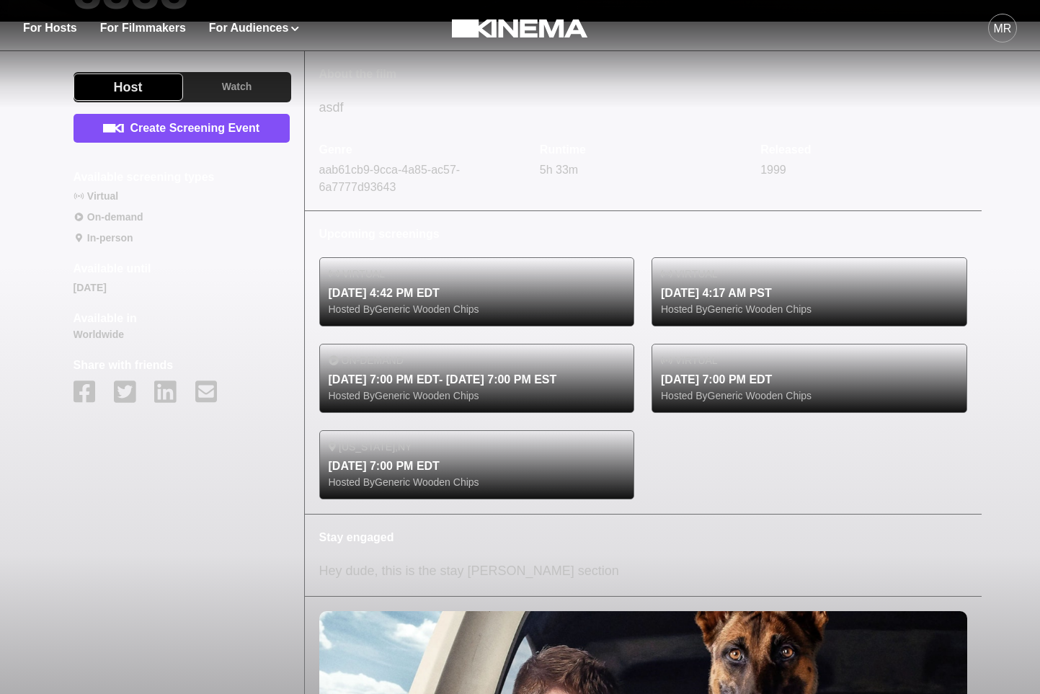
click at [348, 546] on p "Stay engaged" at bounding box center [643, 537] width 648 height 17
click at [348, 541] on p "Stay engaged" at bounding box center [643, 537] width 648 height 17
click at [337, 541] on p "Stay engaged" at bounding box center [643, 537] width 648 height 17
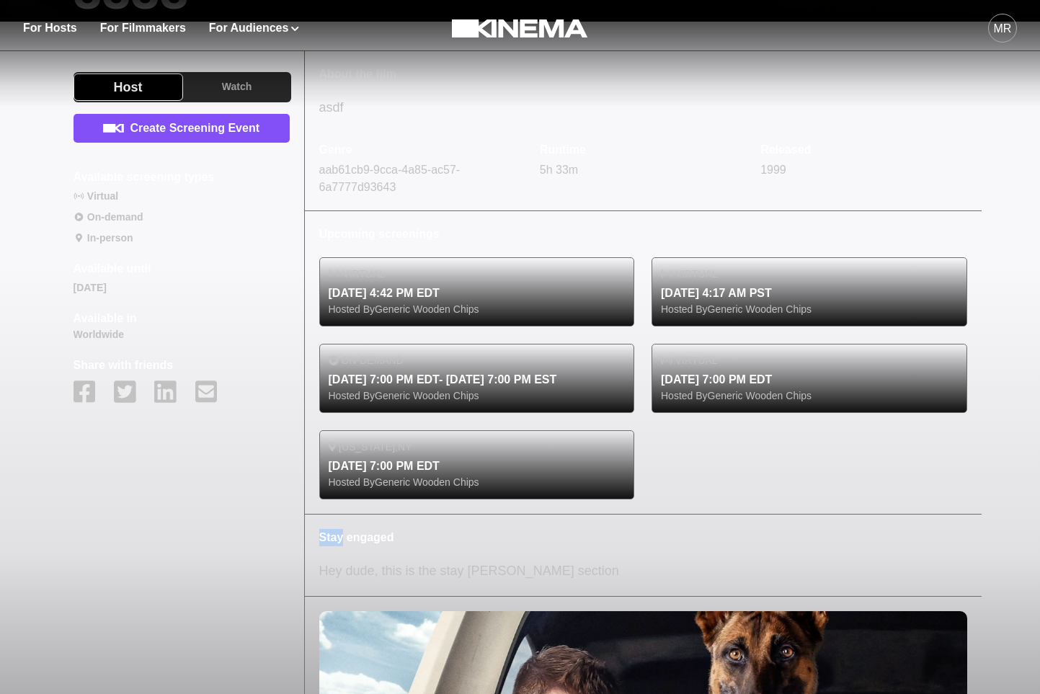
click at [337, 541] on p "Stay engaged" at bounding box center [643, 537] width 648 height 17
click at [421, 541] on p "Stay engaged" at bounding box center [643, 537] width 648 height 17
drag, startPoint x: 329, startPoint y: 536, endPoint x: 583, endPoint y: 536, distance: 253.8
click at [583, 536] on p "Stay engaged" at bounding box center [643, 537] width 648 height 17
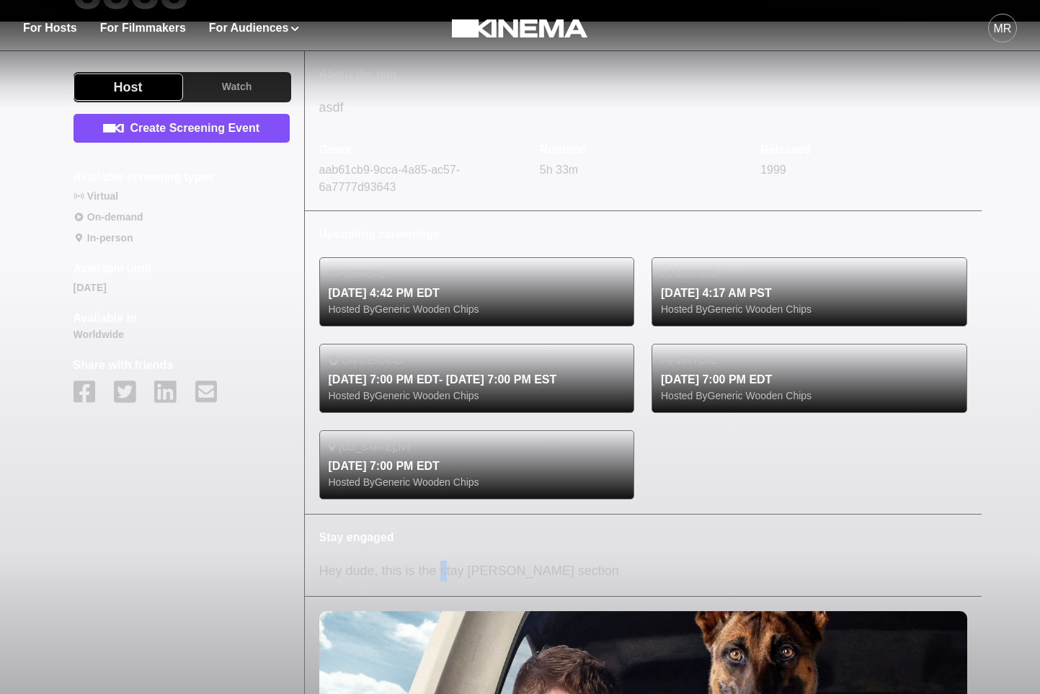
drag, startPoint x: 443, startPoint y: 566, endPoint x: 373, endPoint y: 566, distance: 70.7
click at [443, 566] on p "Hey dude, this is the stay [PERSON_NAME] section" at bounding box center [643, 571] width 648 height 21
drag, startPoint x: 345, startPoint y: 539, endPoint x: 618, endPoint y: 511, distance: 274.0
click at [602, 514] on div "About the film asdf Genre aab61cb9-9cca-4a85-ac57-6a7777d93643 Runtime 5h 33m R…" at bounding box center [643, 520] width 677 height 939
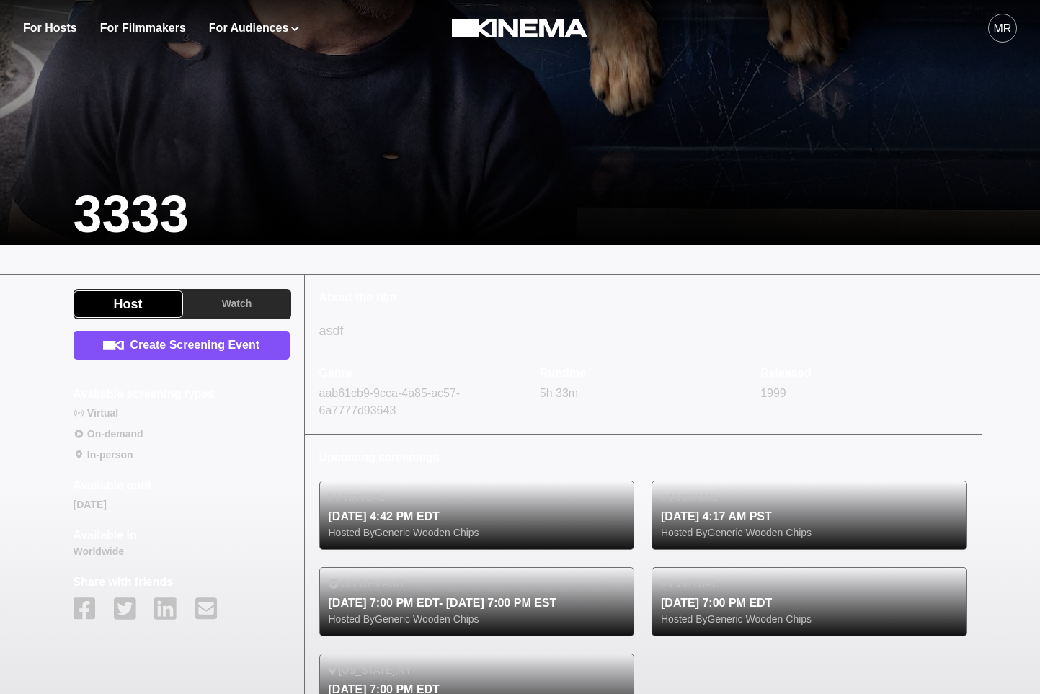
scroll to position [309, 0]
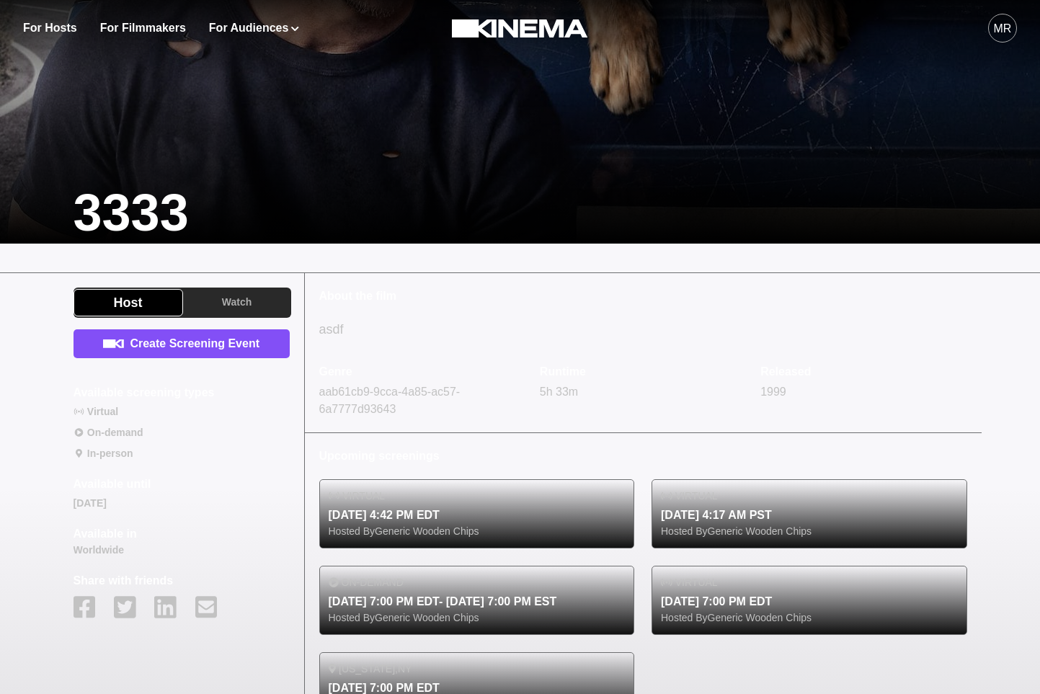
click at [726, 50] on div "MR" at bounding box center [818, 28] width 398 height 56
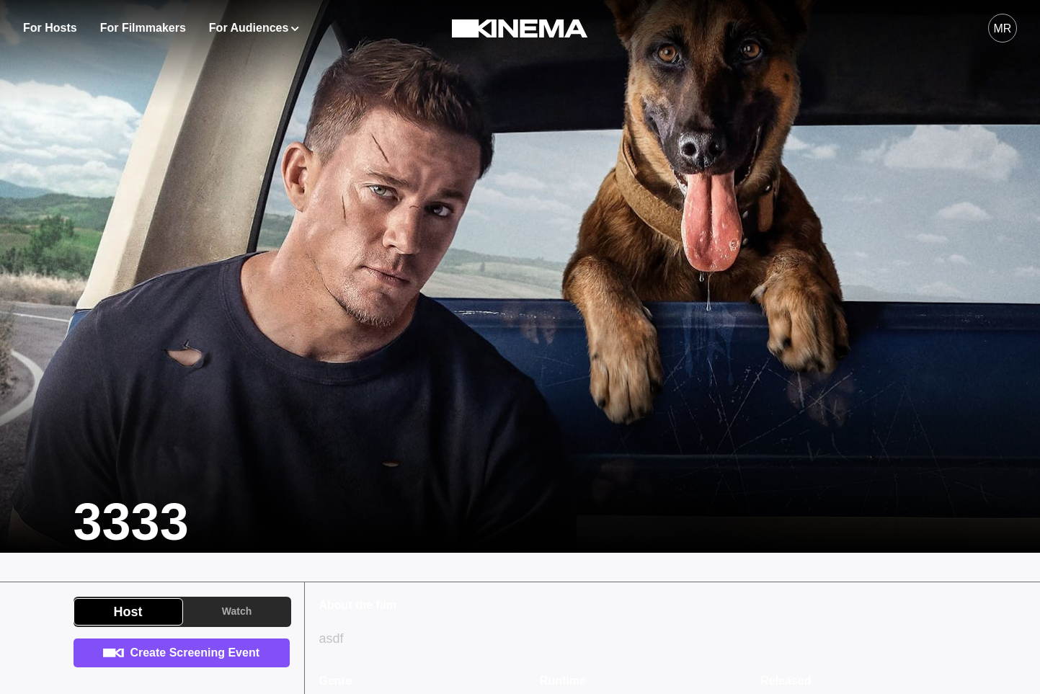
scroll to position [309, 0]
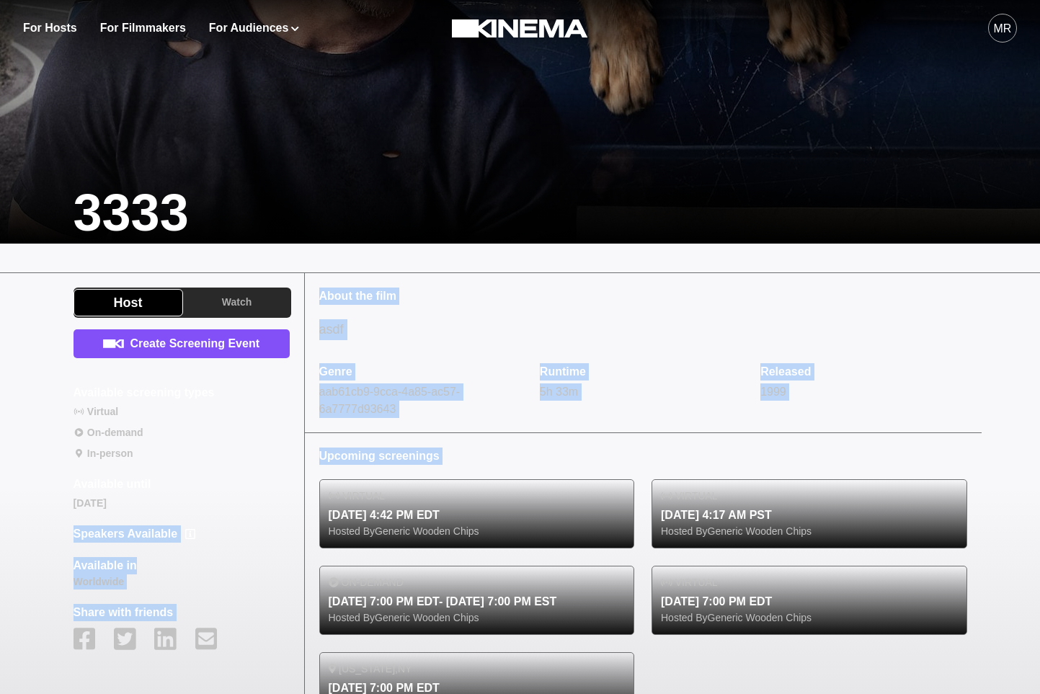
drag, startPoint x: 75, startPoint y: 533, endPoint x: 308, endPoint y: 493, distance: 236.2
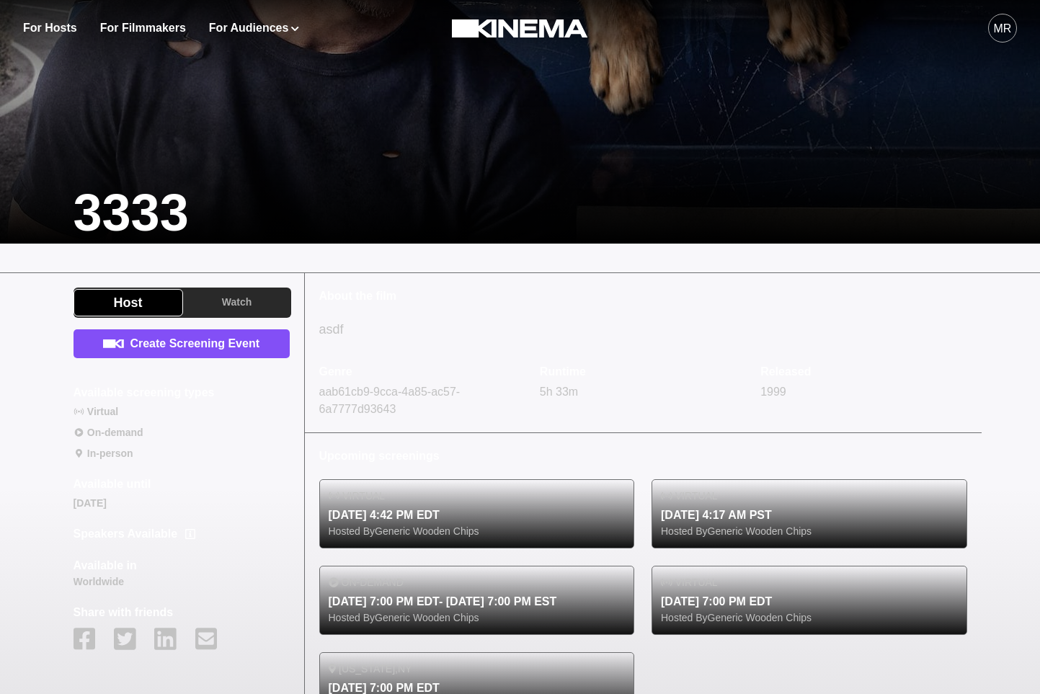
click at [198, 532] on div "Create Screening Event Available screening types Virtual On-demand In-person Av…" at bounding box center [182, 494] width 216 height 330
click at [188, 532] on icon at bounding box center [190, 534] width 10 height 10
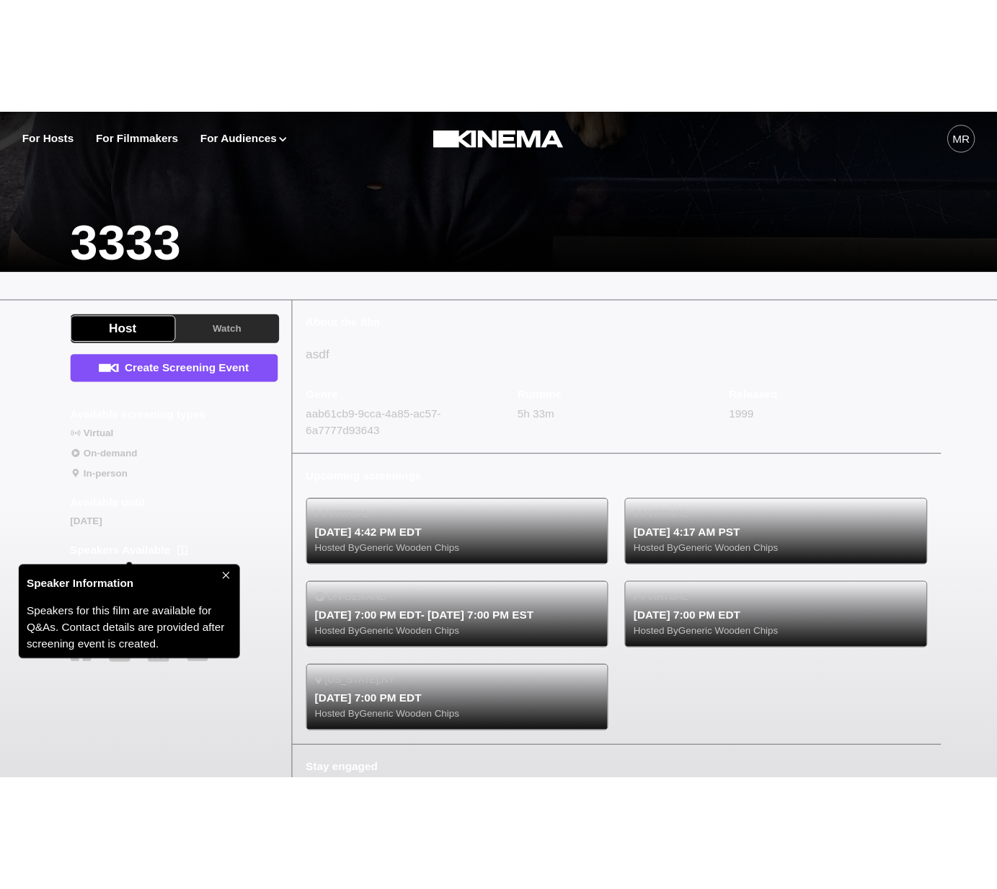
scroll to position [402, 0]
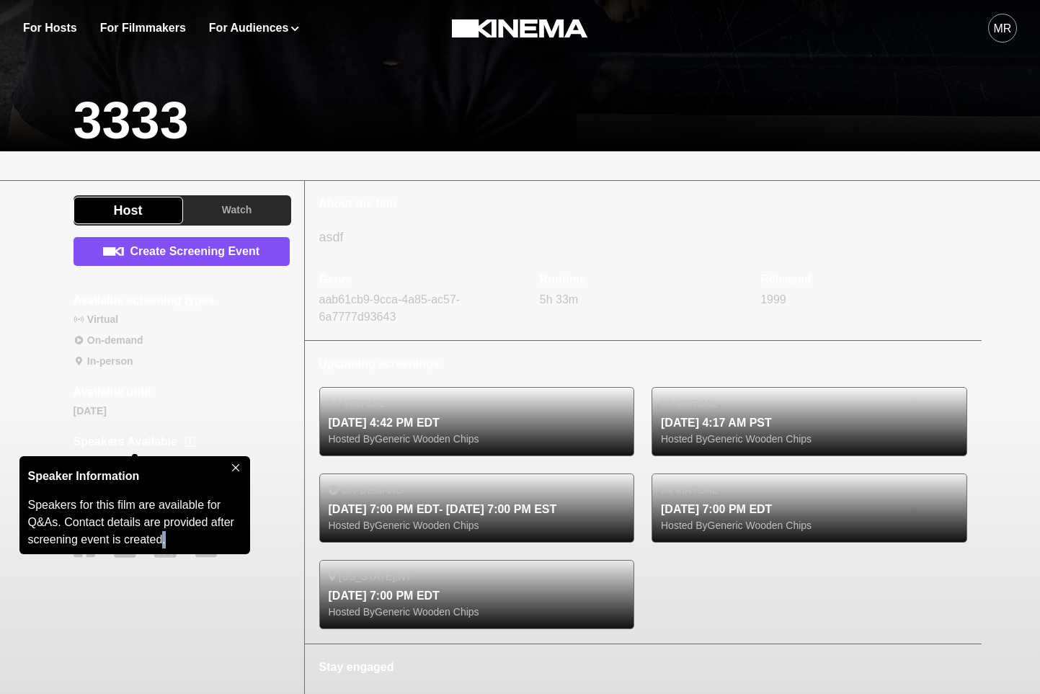
click at [164, 548] on div "Speakers for this film are available for Q&As. Contact details are provided aft…" at bounding box center [134, 522] width 231 height 63
drag, startPoint x: 169, startPoint y: 543, endPoint x: 19, endPoint y: 510, distance: 153.4
click at [19, 510] on div "Speakers for this film are available for Q&As. Contact details are provided aft…" at bounding box center [134, 522] width 231 height 63
click at [283, 440] on div "Create Screening Event Available screening types Virtual On-demand In-person Av…" at bounding box center [182, 402] width 216 height 330
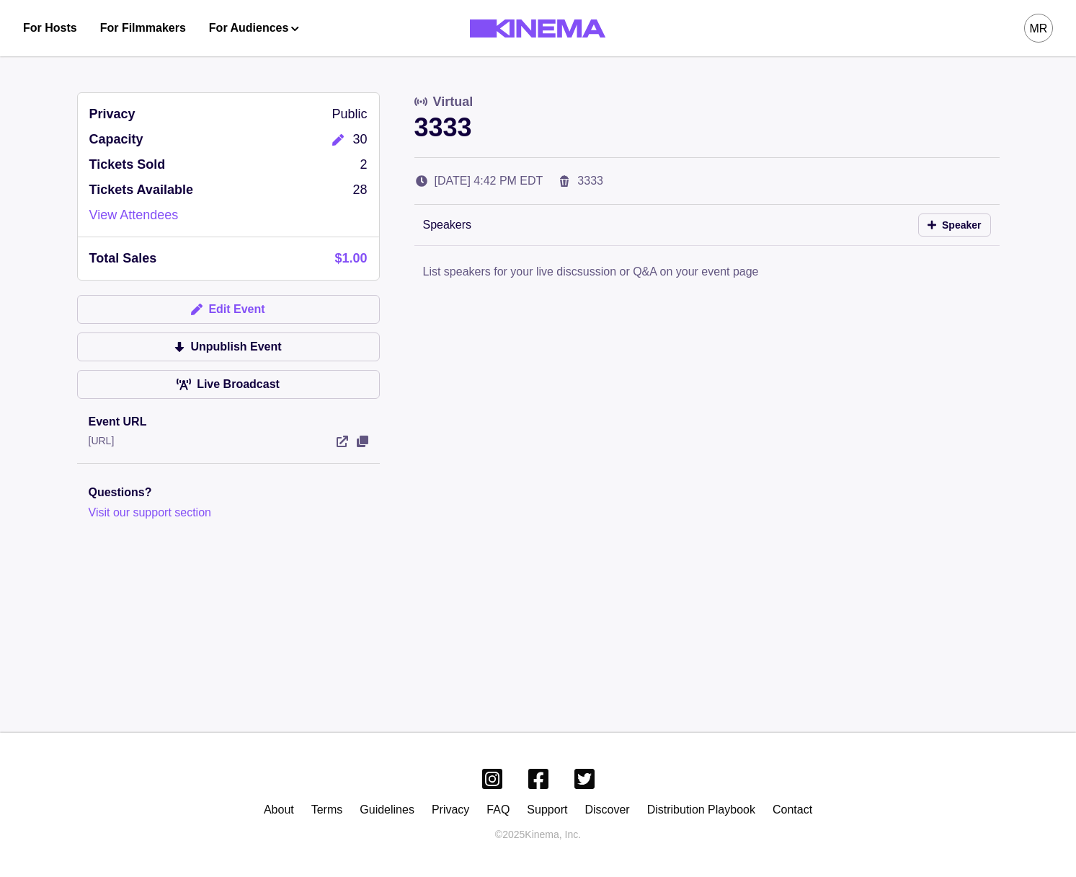
click at [245, 302] on button "Edit Event" at bounding box center [228, 309] width 303 height 29
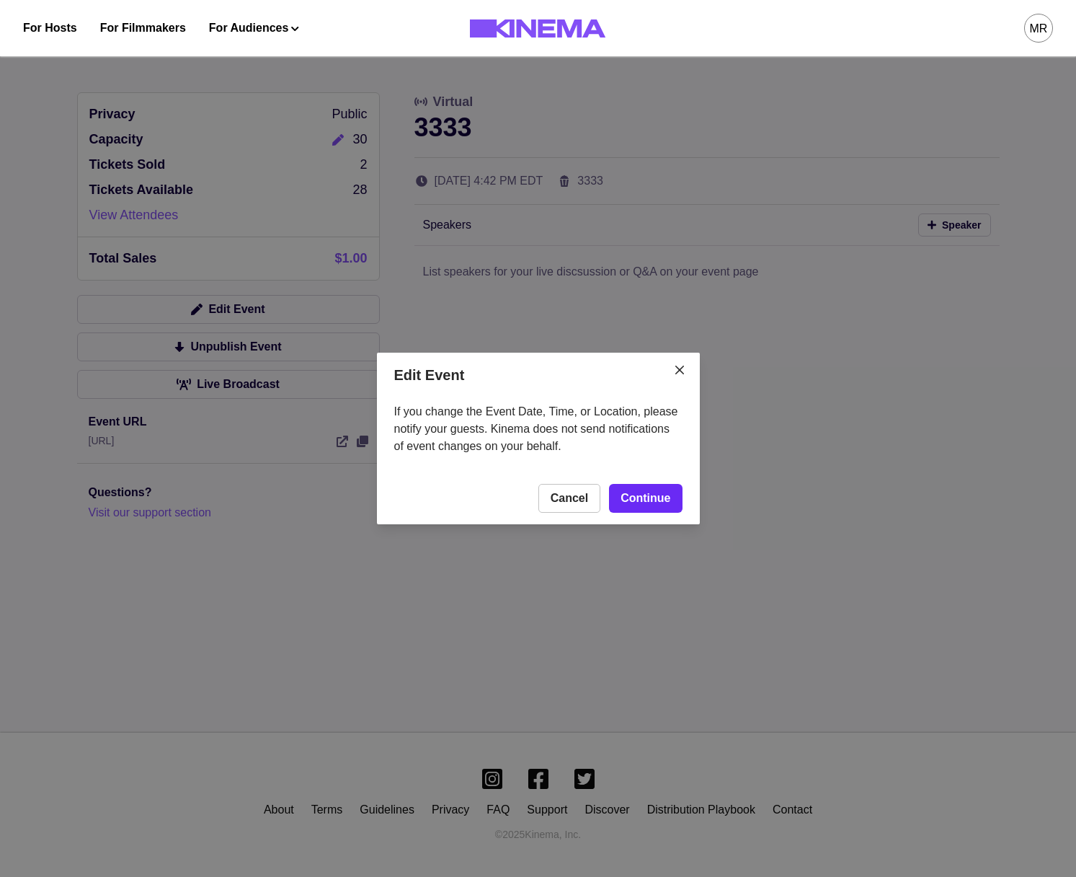
click at [664, 494] on link "Continue" at bounding box center [645, 498] width 73 height 29
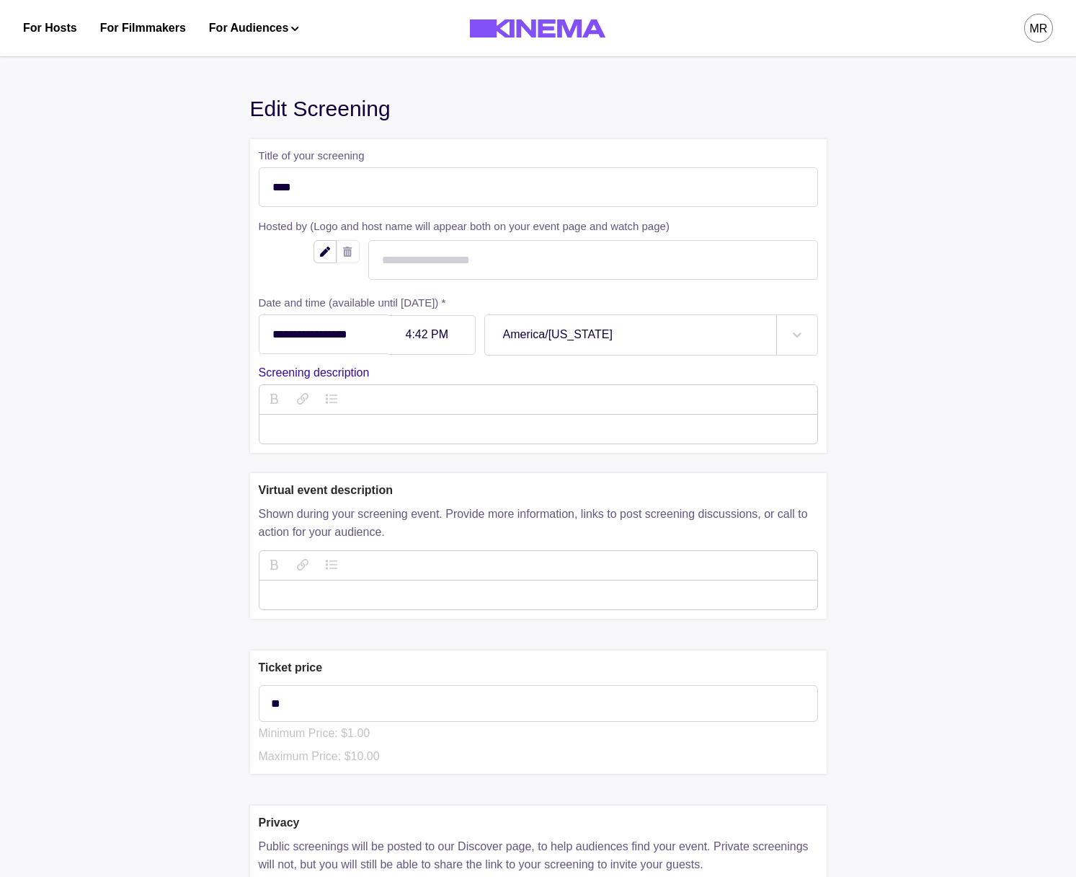
drag, startPoint x: 425, startPoint y: 331, endPoint x: 459, endPoint y: 345, distance: 36.6
click at [425, 331] on div at bounding box center [431, 335] width 51 height 12
type input "*"
type input "******"
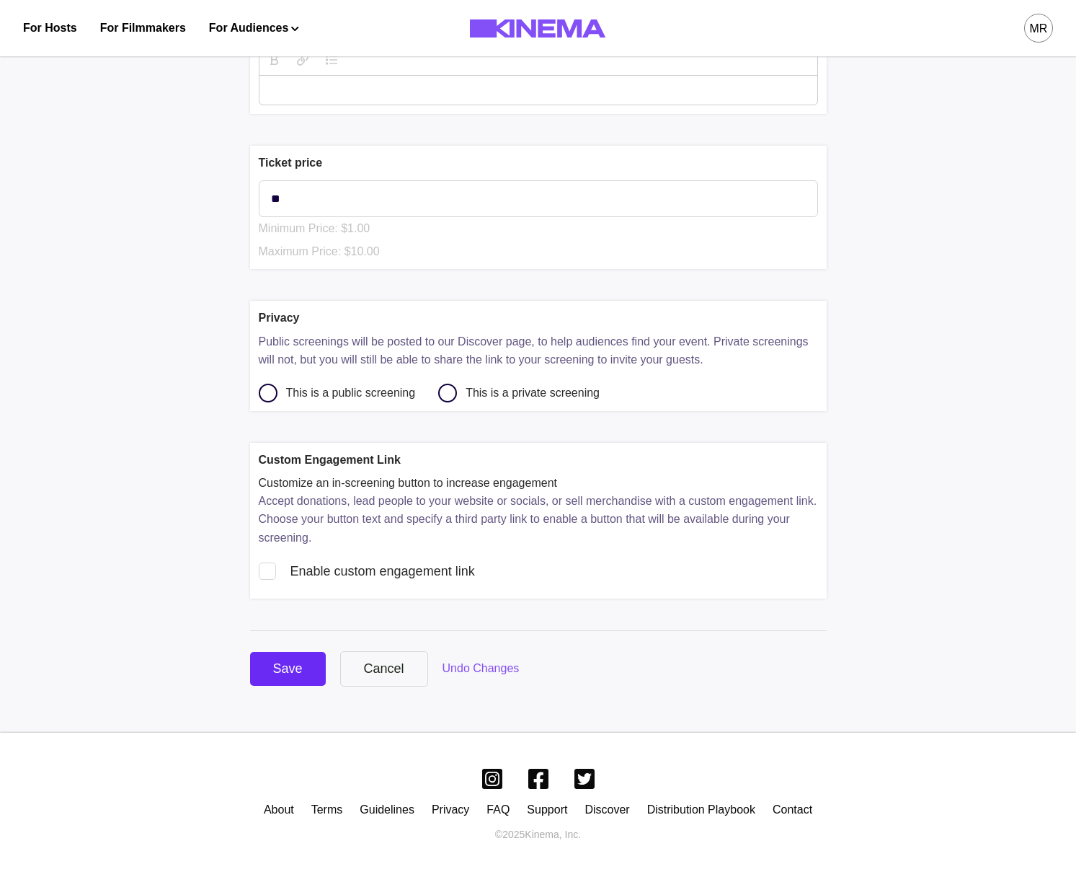
click at [305, 660] on button "Save" at bounding box center [288, 669] width 76 height 34
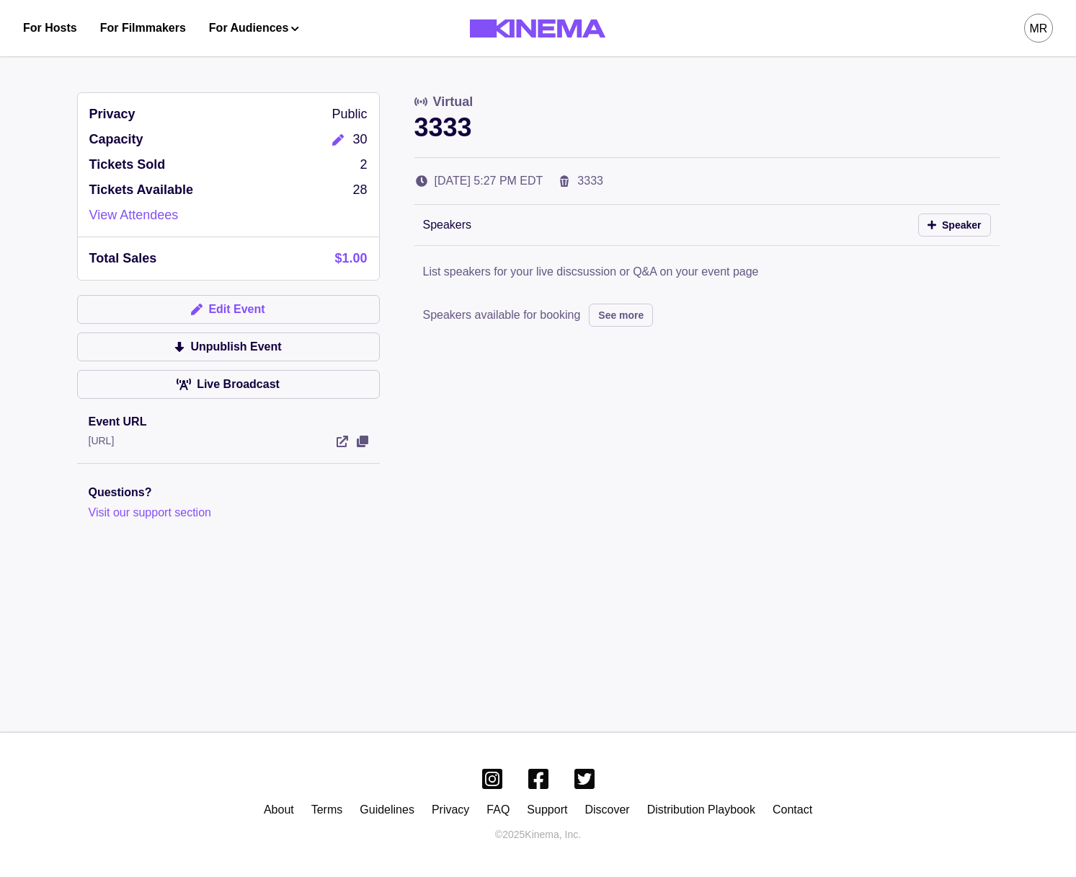
click at [262, 311] on button "Edit Event" at bounding box center [228, 309] width 303 height 29
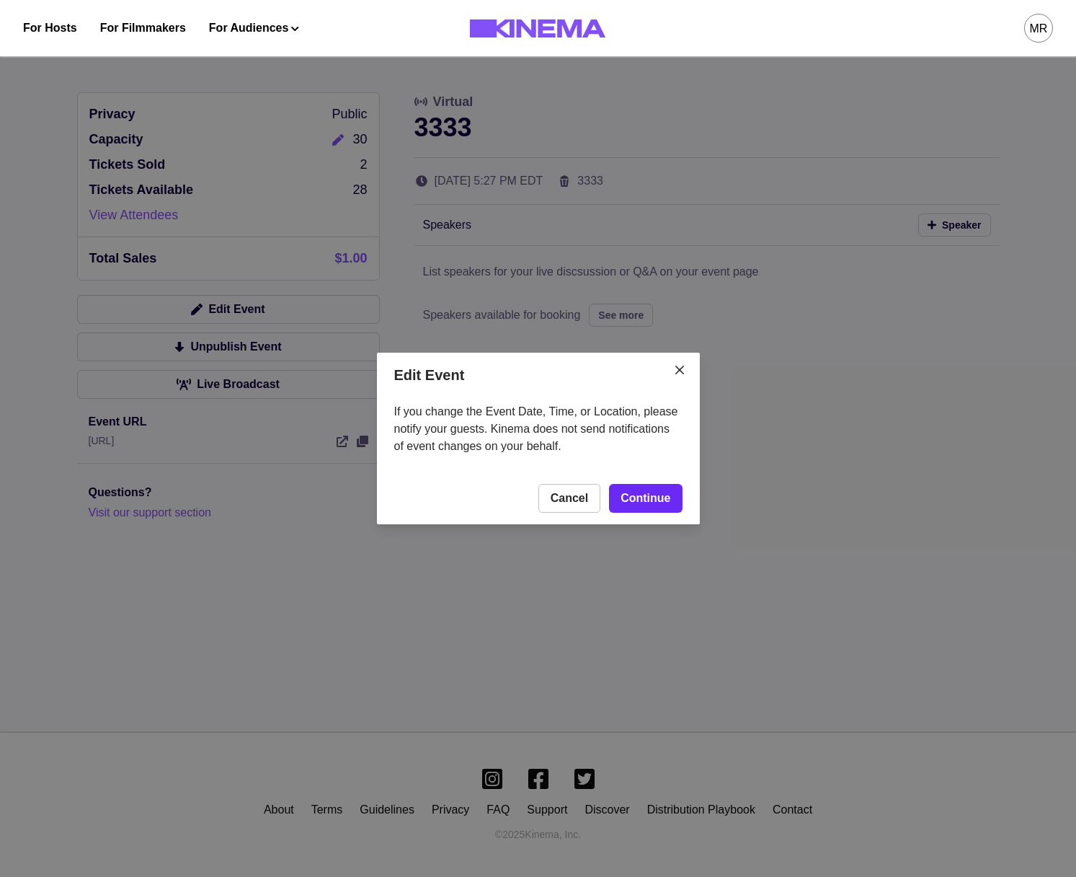
click at [669, 506] on link "Continue" at bounding box center [645, 498] width 73 height 29
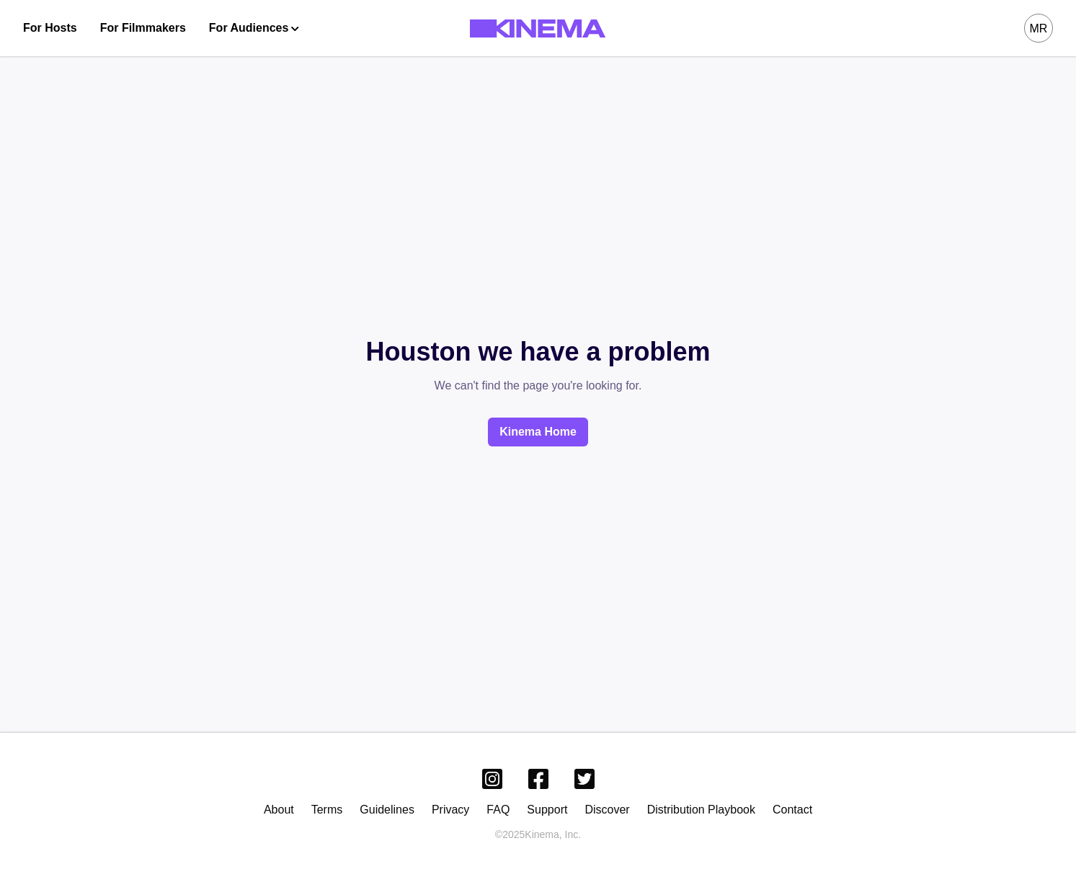
click at [689, 326] on div "Houston we have a problem We can't find the page you're looking for. Kinema Home" at bounding box center [538, 390] width 1076 height 606
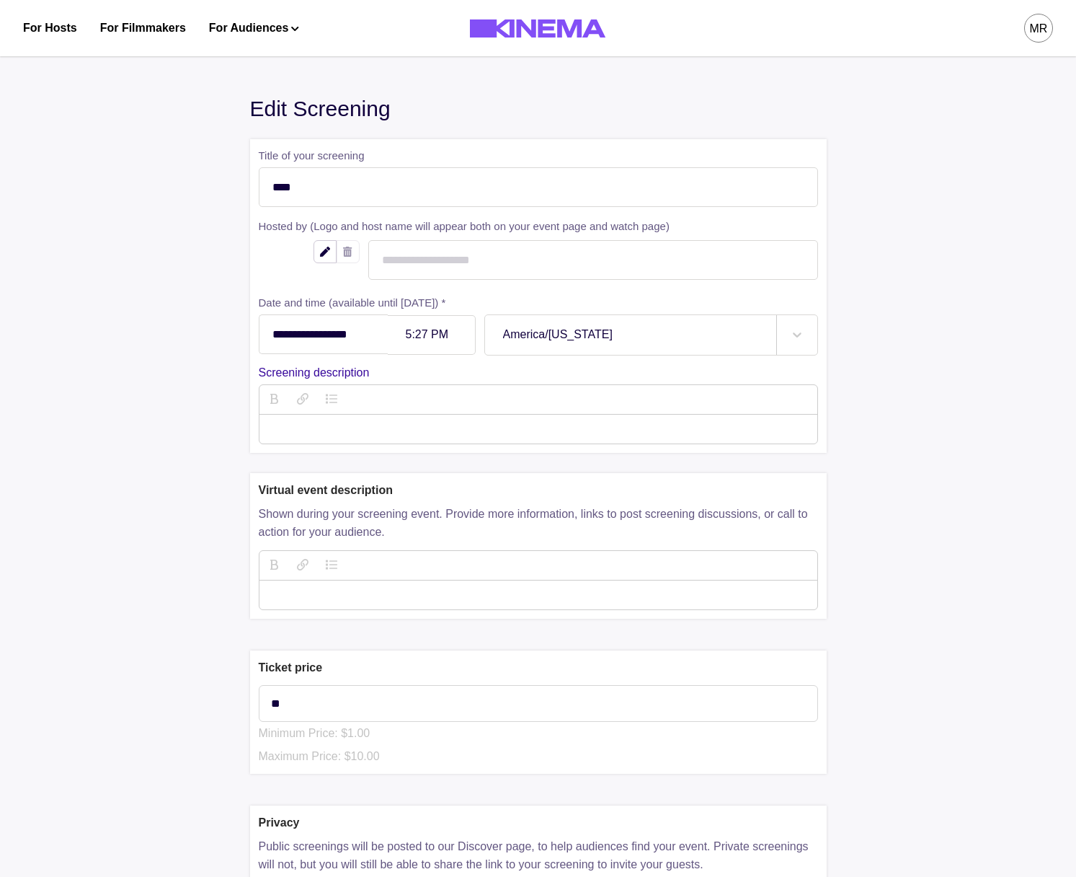
click at [438, 326] on div "5:27 PM" at bounding box center [432, 335] width 88 height 40
type input "******"
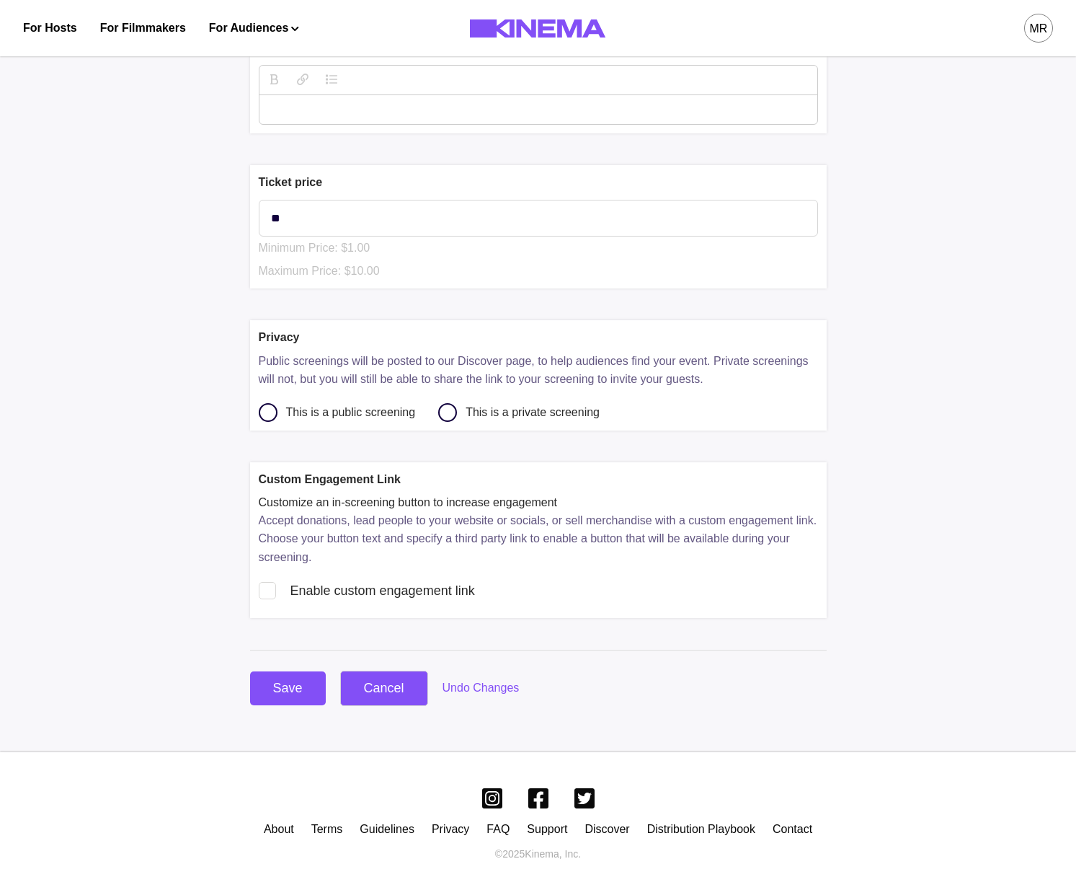
scroll to position [508, 0]
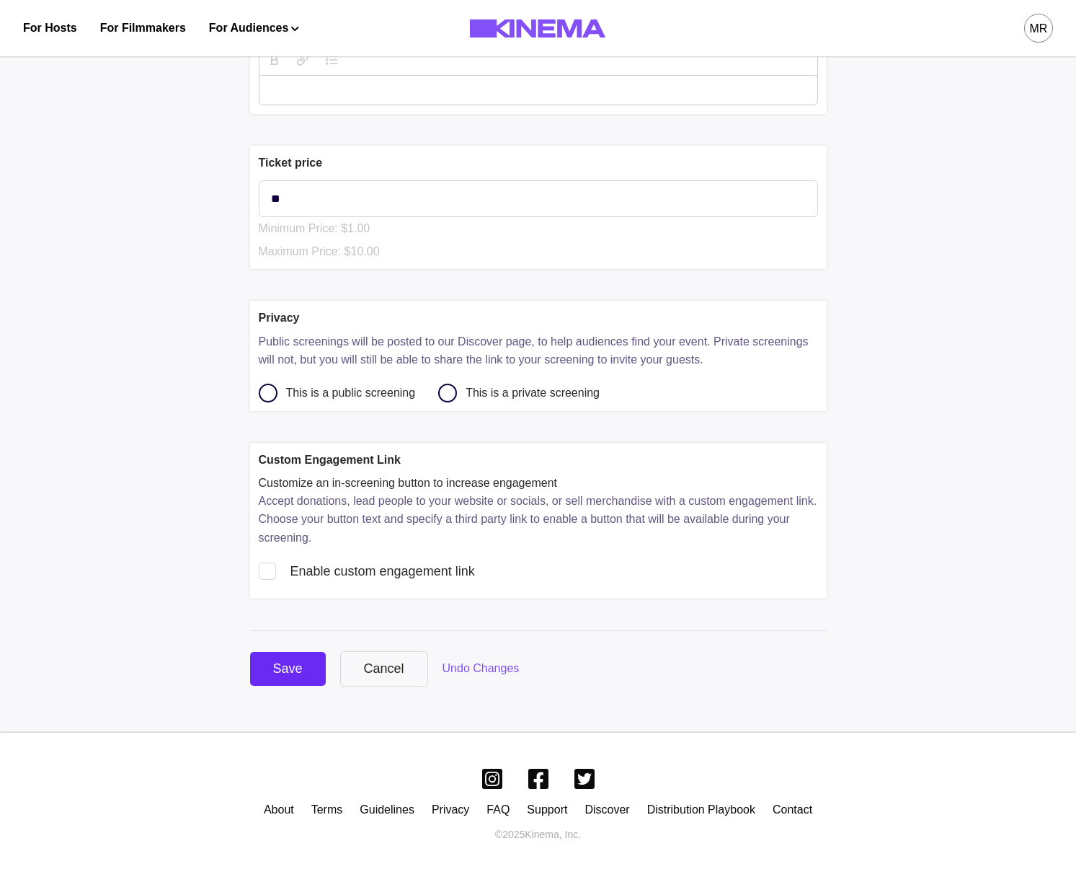
click at [288, 672] on div "Save" at bounding box center [288, 668] width 30 height 19
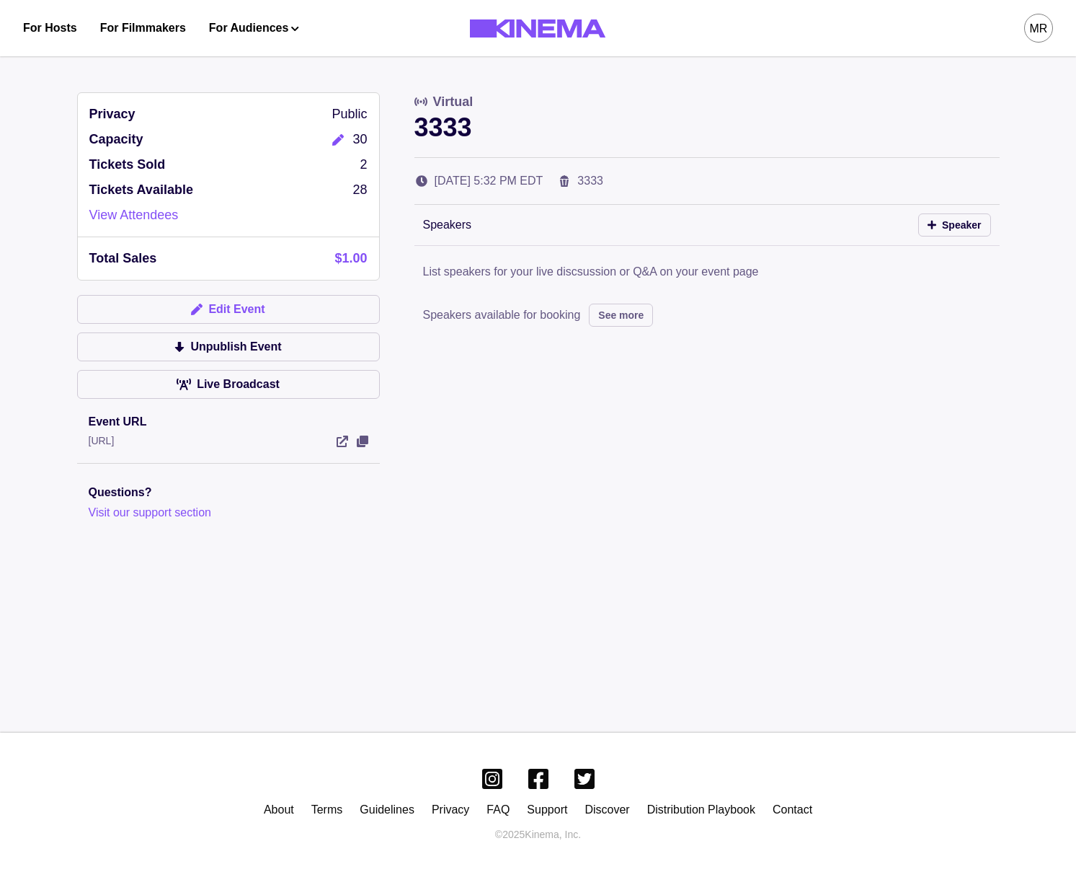
click at [221, 302] on button "Edit Event" at bounding box center [228, 309] width 303 height 29
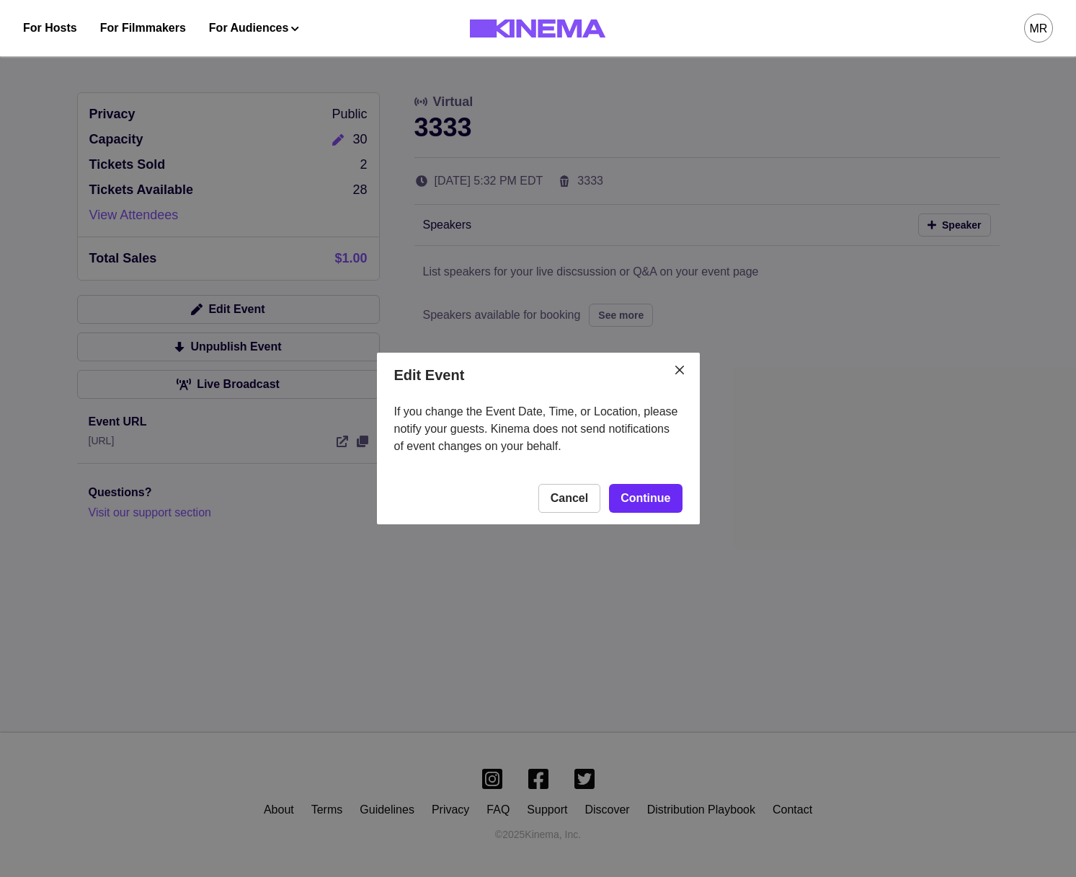
click at [648, 487] on footer "Cancel Continue" at bounding box center [538, 498] width 323 height 52
click at [649, 498] on link "Continue" at bounding box center [645, 498] width 73 height 29
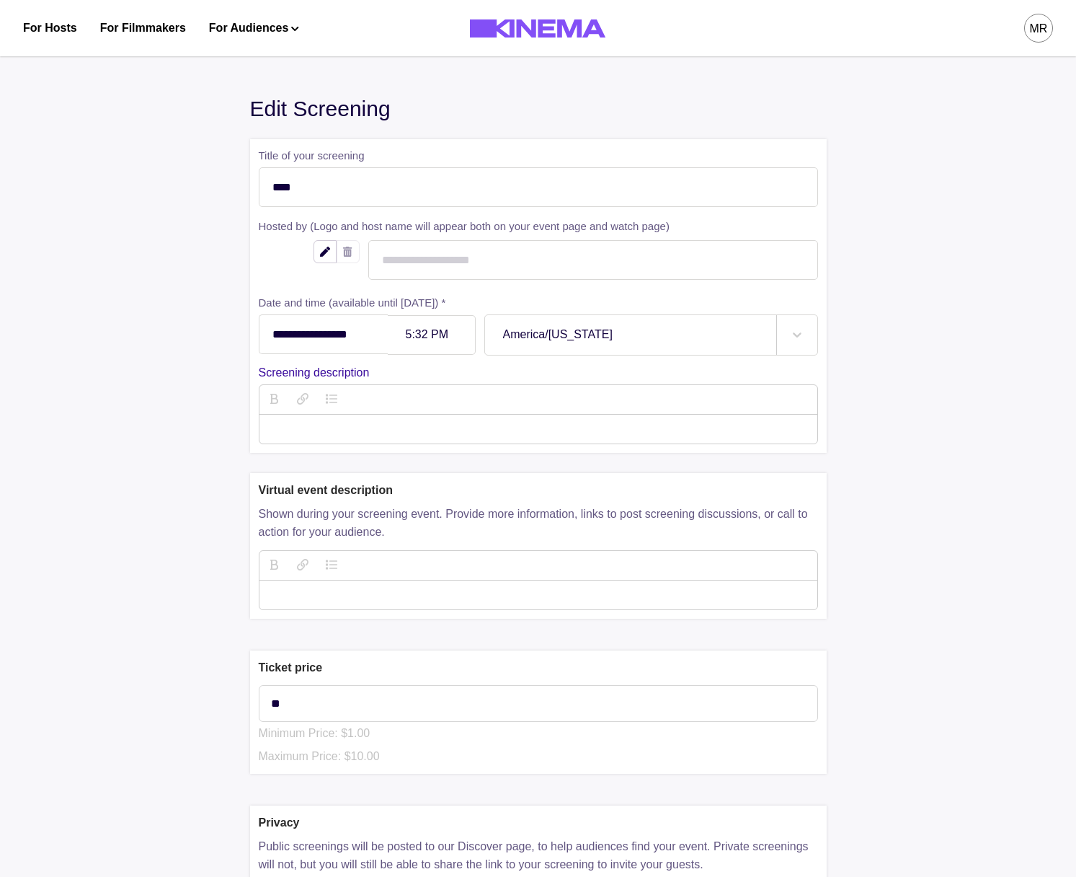
click at [435, 348] on div "5:32 PM" at bounding box center [432, 335] width 88 height 40
type input "*"
type input "******"
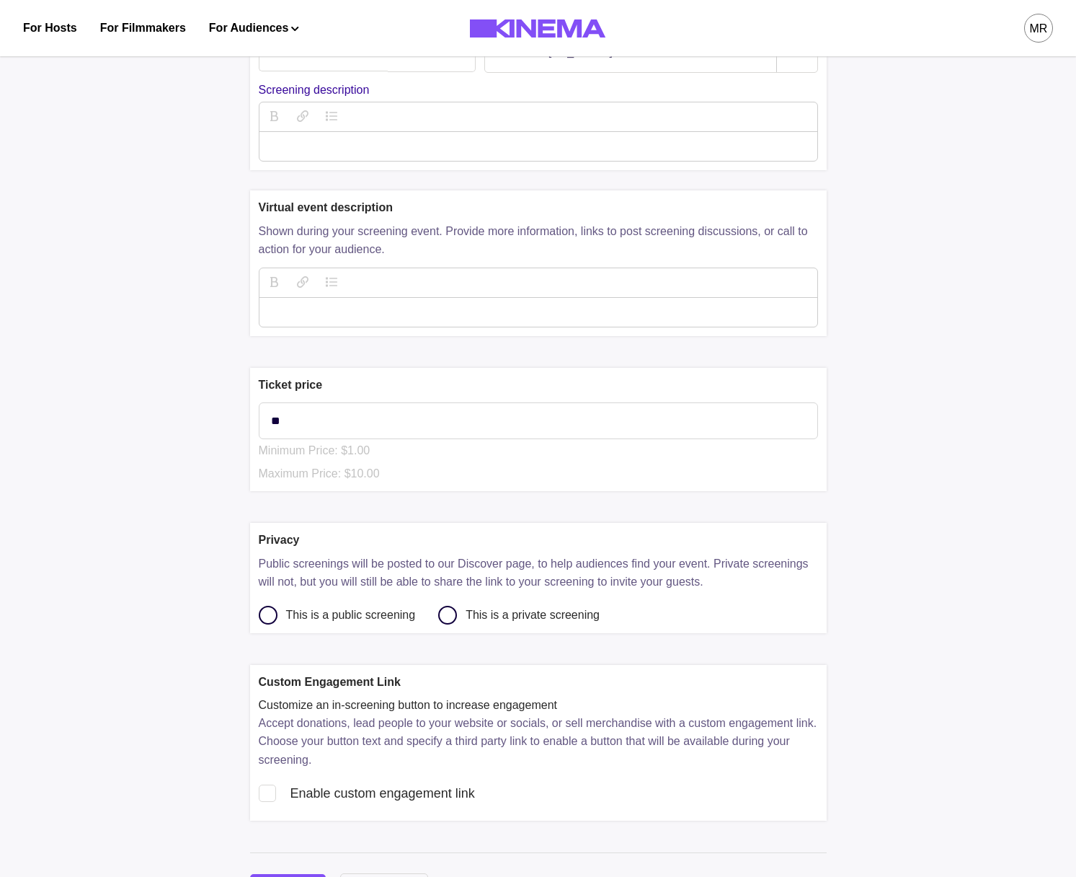
scroll to position [508, 0]
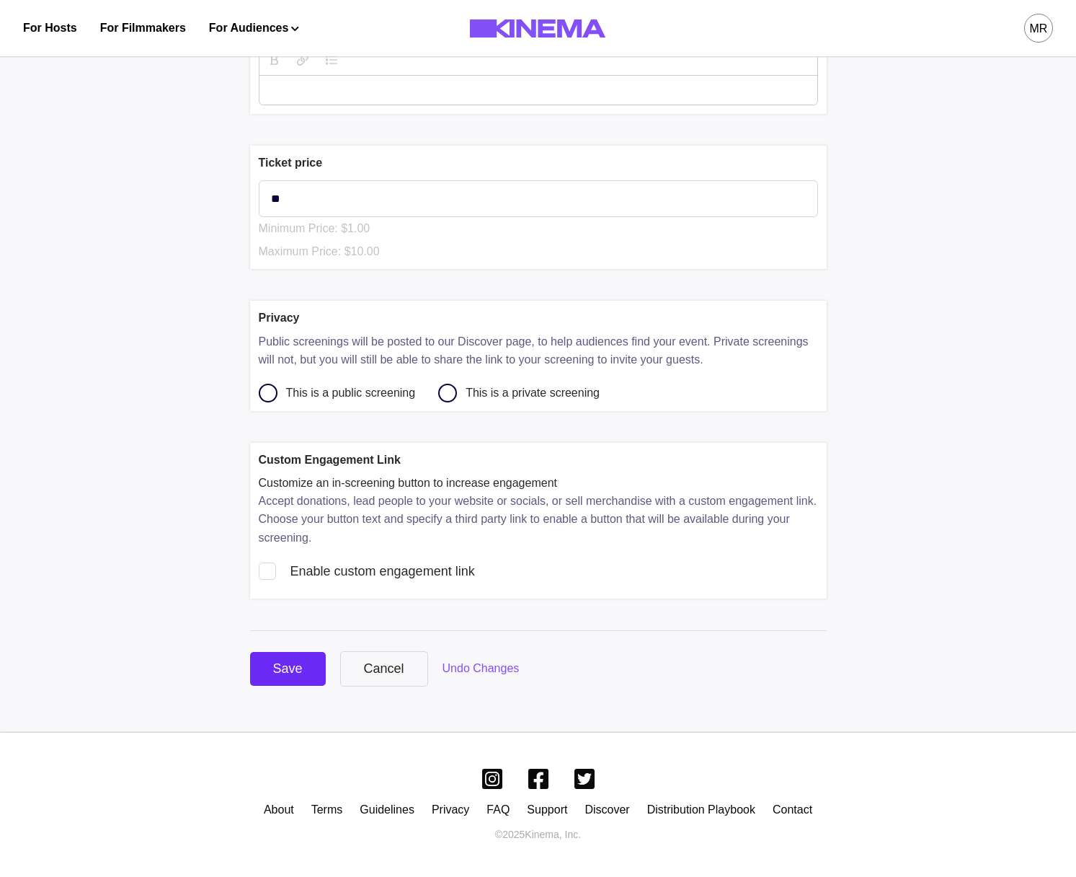
click at [262, 663] on button "Save" at bounding box center [288, 669] width 76 height 34
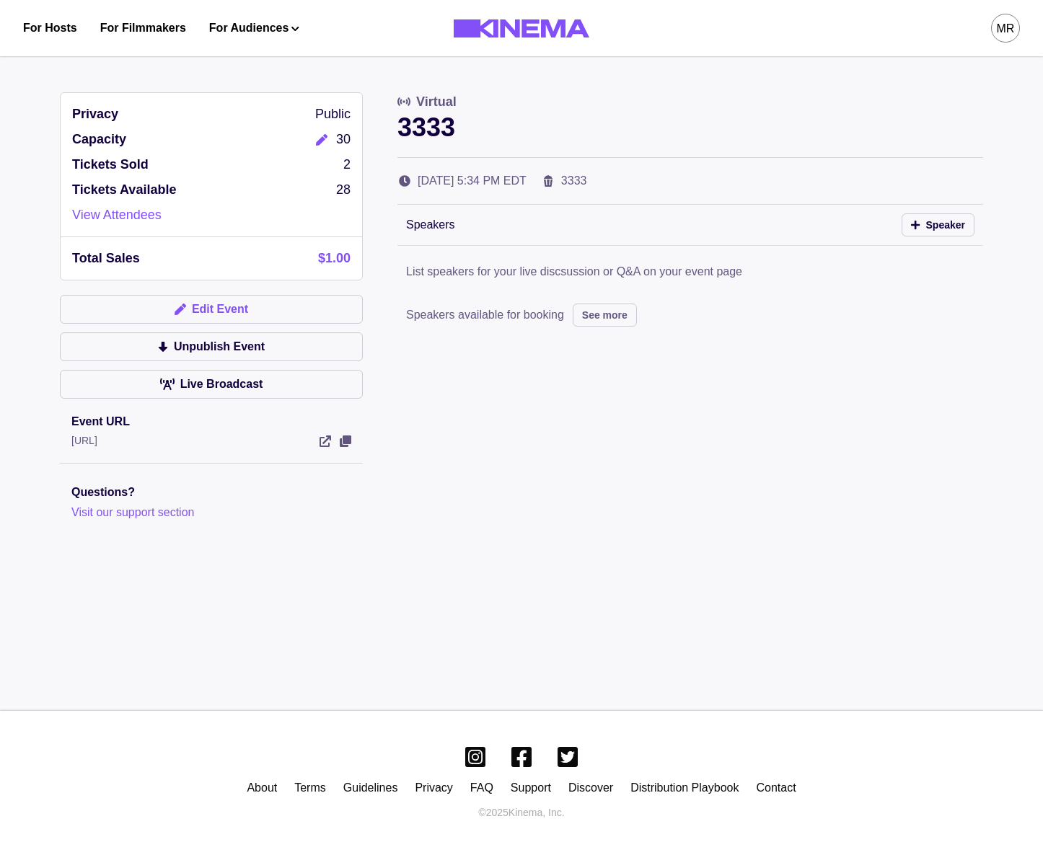
click at [239, 308] on button "Edit Event" at bounding box center [211, 309] width 303 height 29
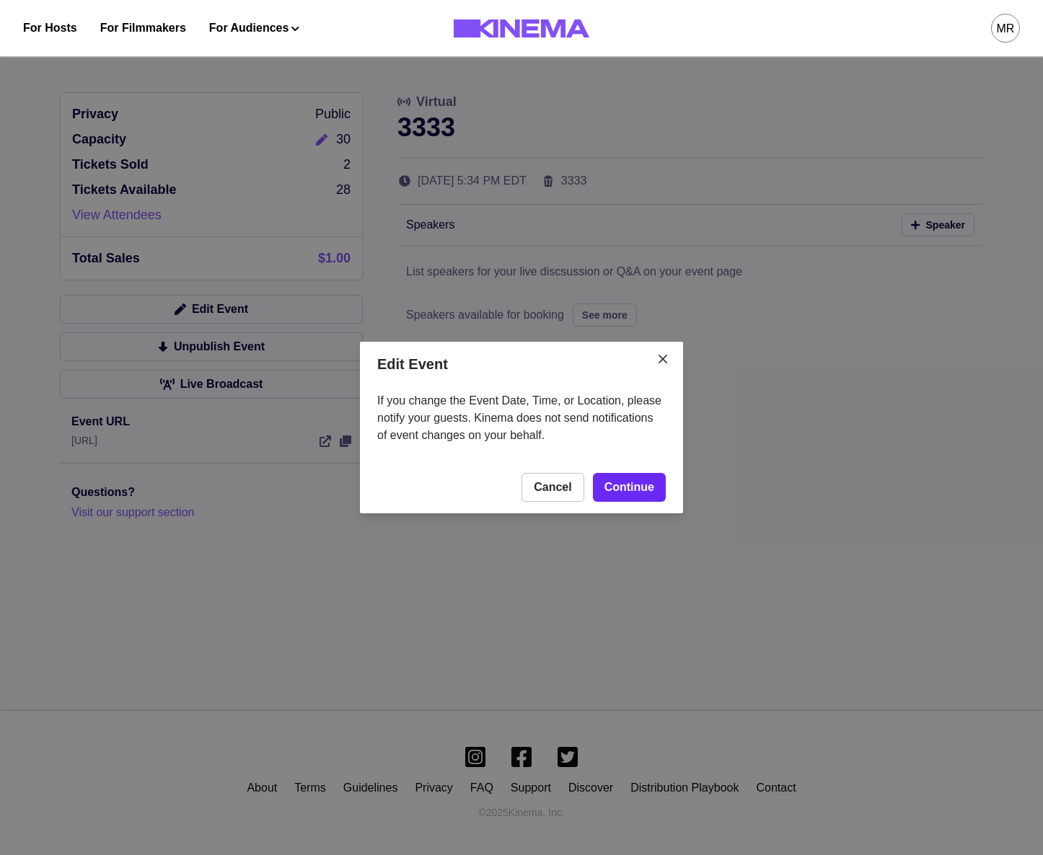
click at [631, 492] on link "Continue" at bounding box center [629, 487] width 73 height 29
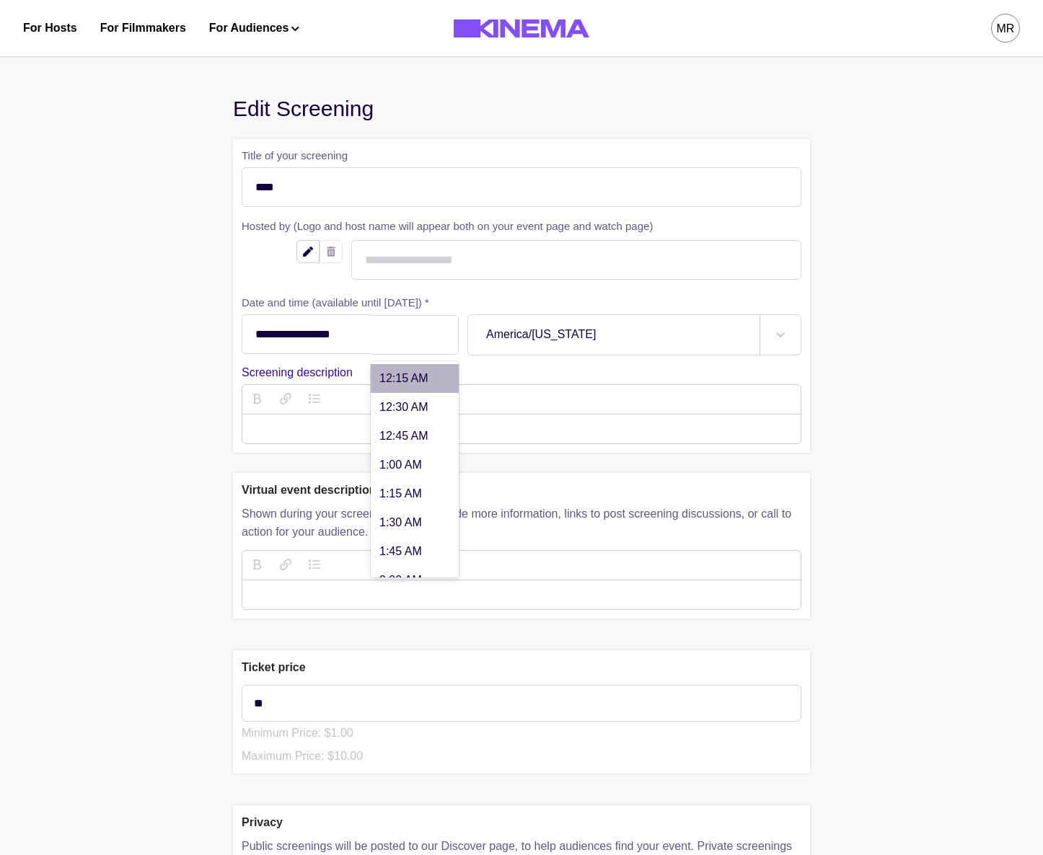
click at [415, 332] on div at bounding box center [414, 335] width 51 height 12
type input "******"
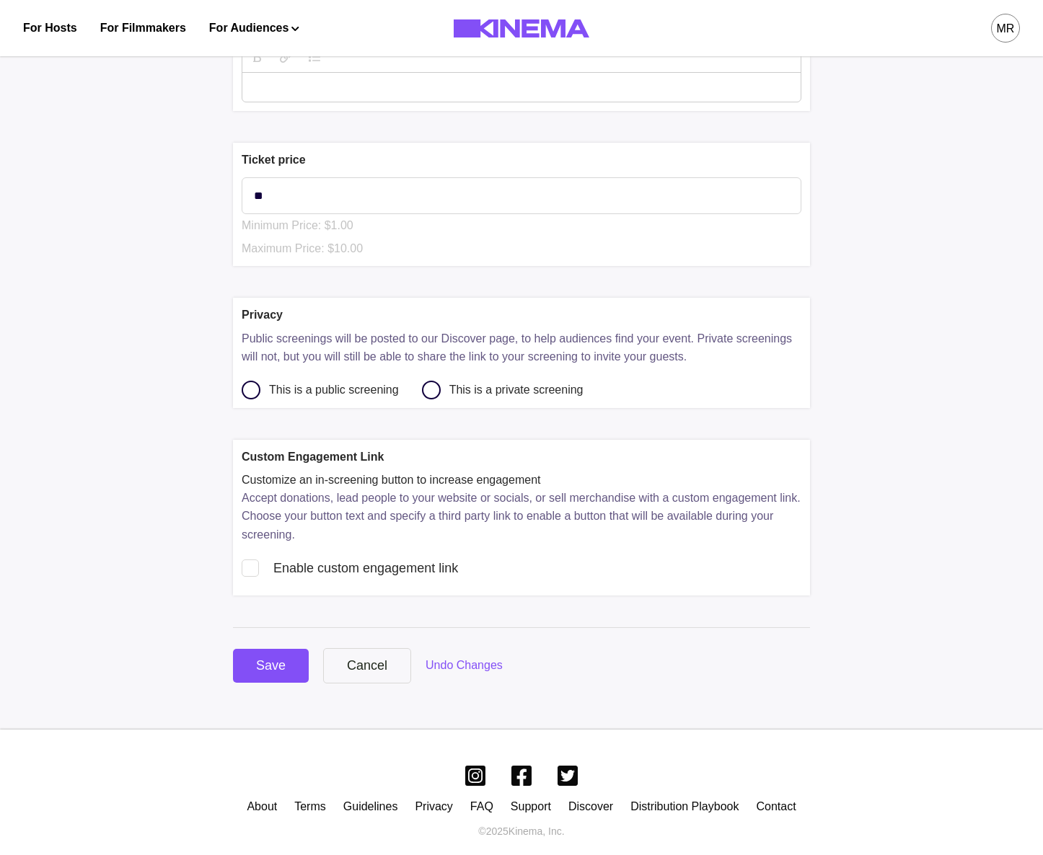
scroll to position [529, 0]
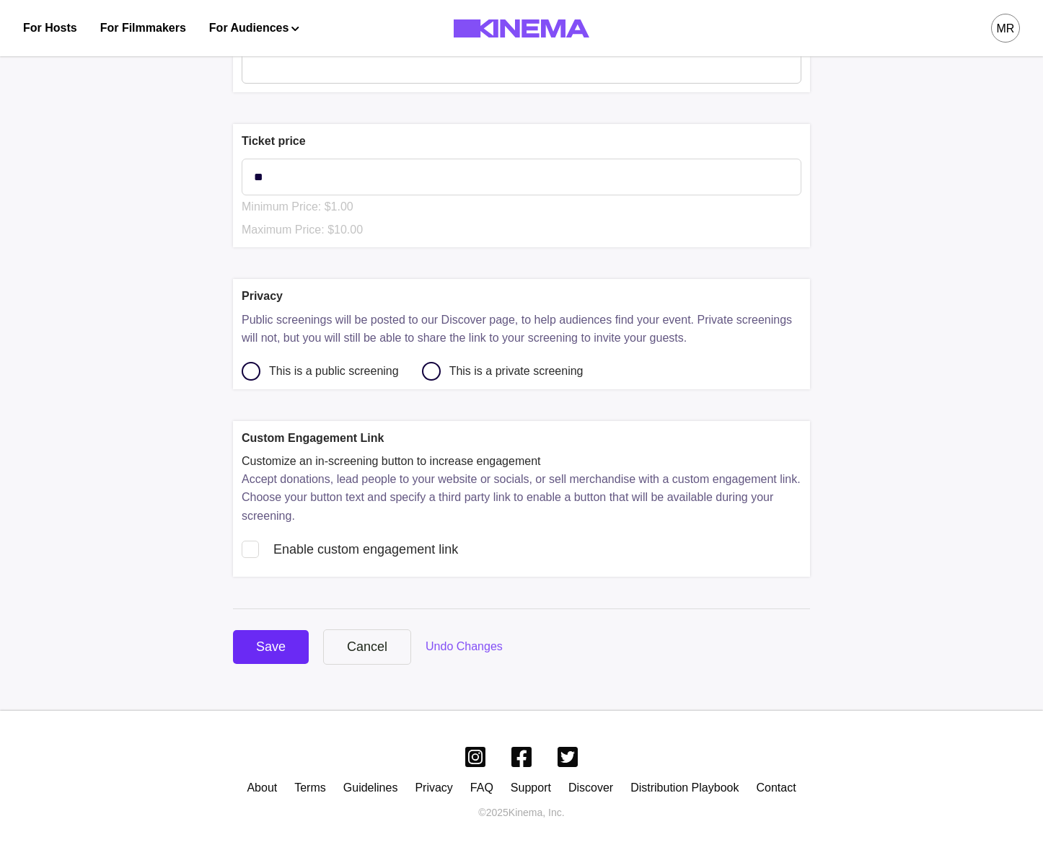
click at [276, 643] on div "Save" at bounding box center [271, 646] width 30 height 19
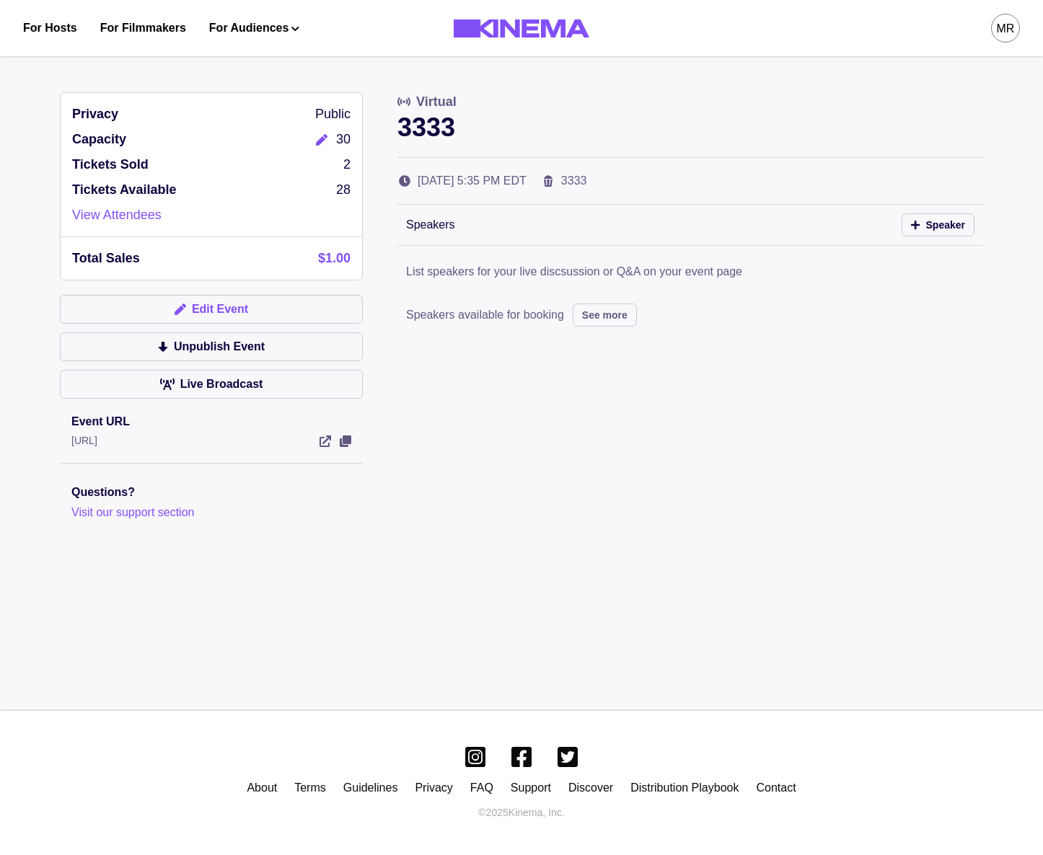
click at [249, 306] on button "Edit Event" at bounding box center [211, 309] width 303 height 29
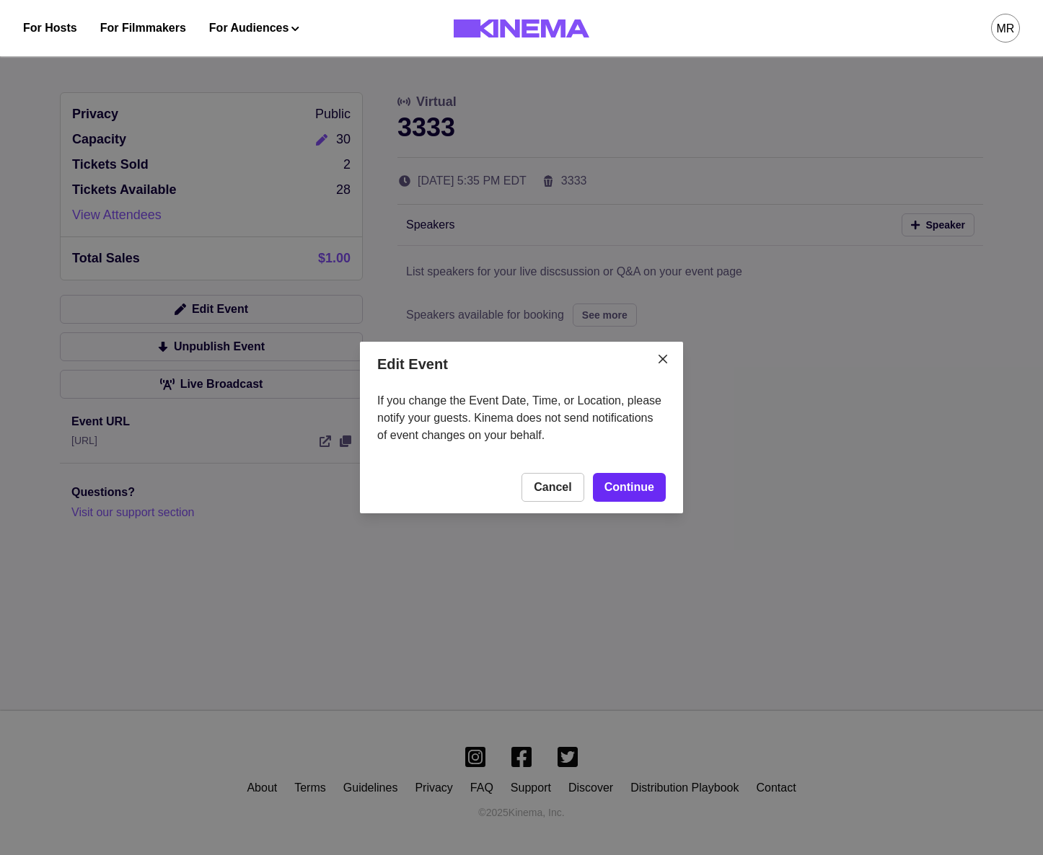
click at [624, 495] on link "Continue" at bounding box center [629, 487] width 73 height 29
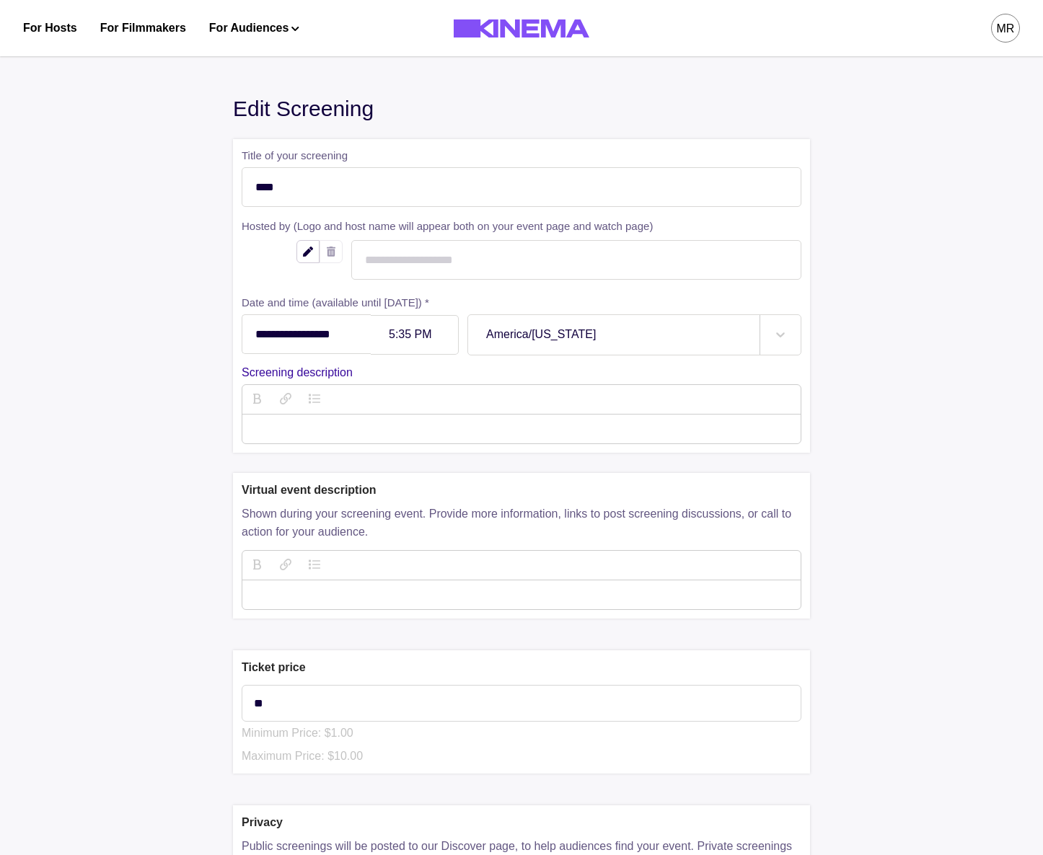
click at [399, 337] on div at bounding box center [414, 335] width 51 height 12
type input "******"
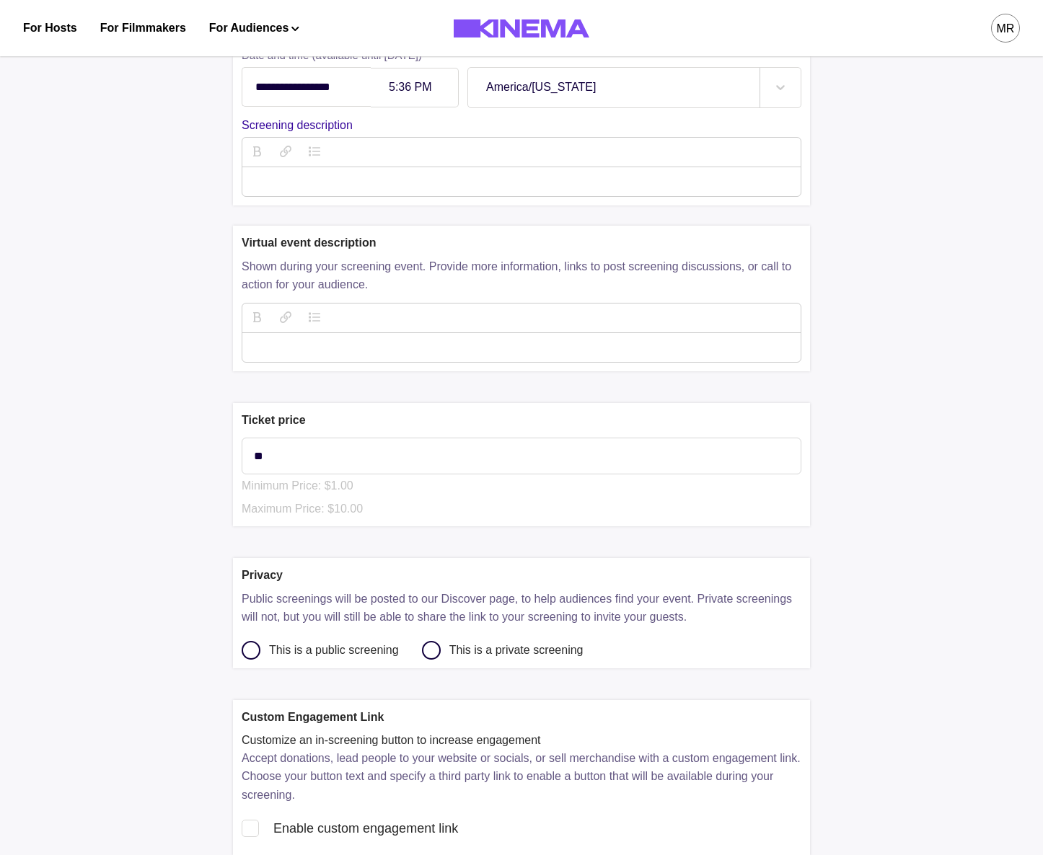
scroll to position [310, 0]
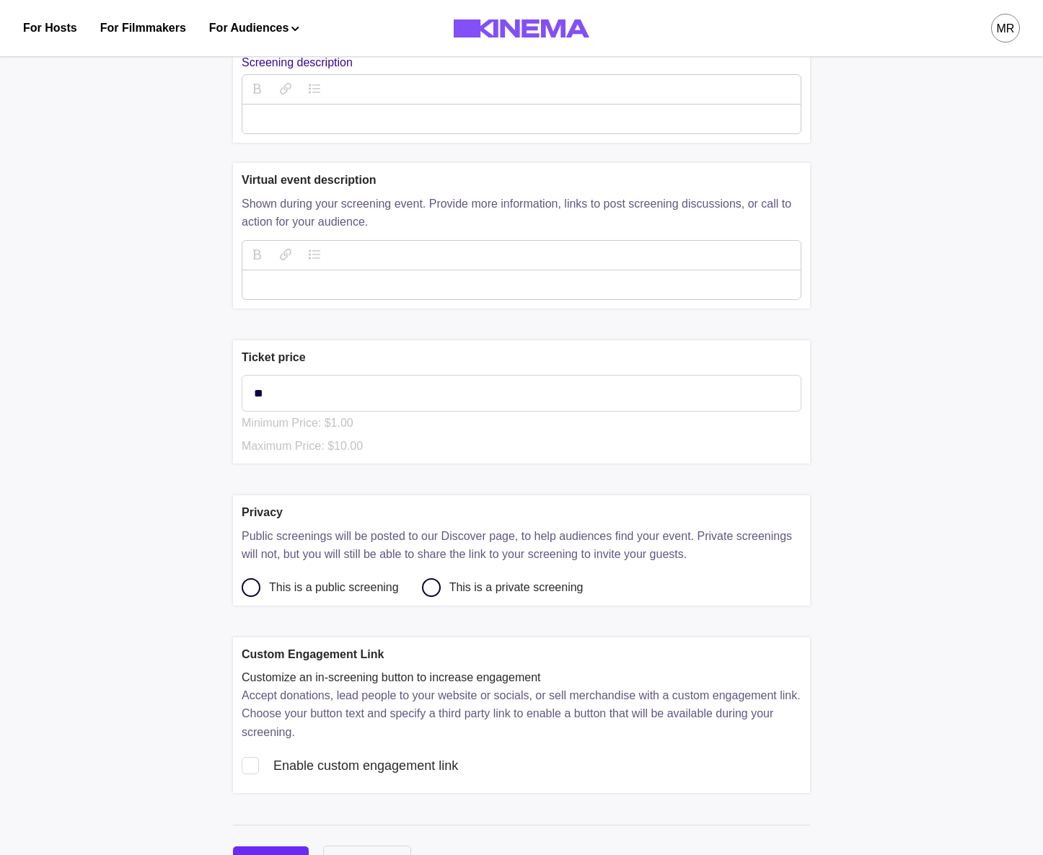
click at [288, 852] on button "Save" at bounding box center [271, 863] width 76 height 34
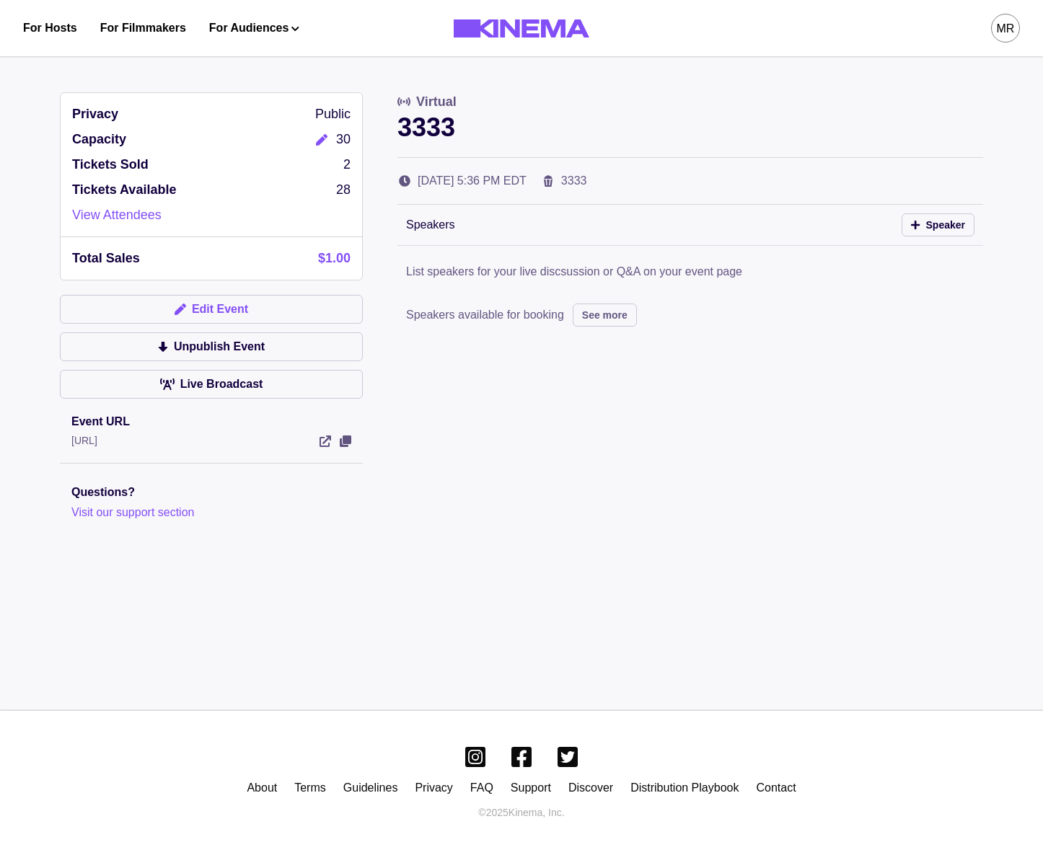
click at [224, 298] on button "Edit Event" at bounding box center [211, 309] width 303 height 29
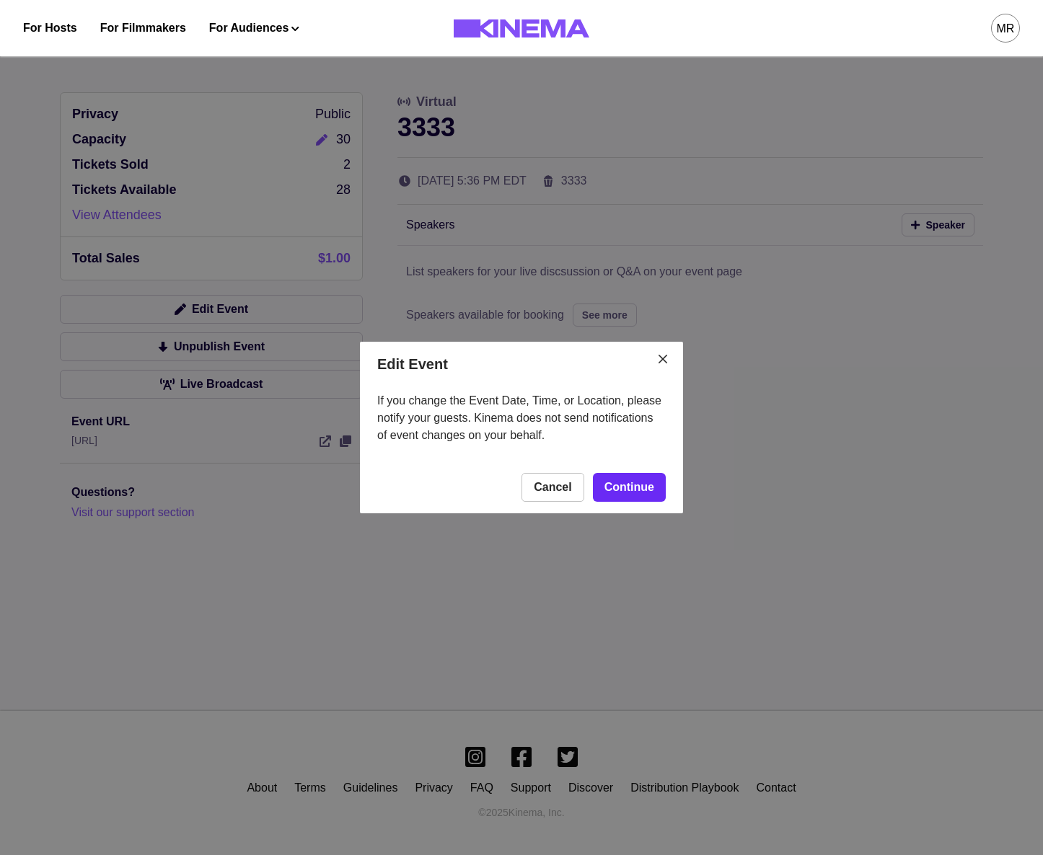
drag, startPoint x: 636, startPoint y: 466, endPoint x: 634, endPoint y: 497, distance: 30.3
click at [636, 469] on footer "Cancel Continue" at bounding box center [521, 487] width 323 height 52
click at [634, 497] on link "Continue" at bounding box center [629, 487] width 73 height 29
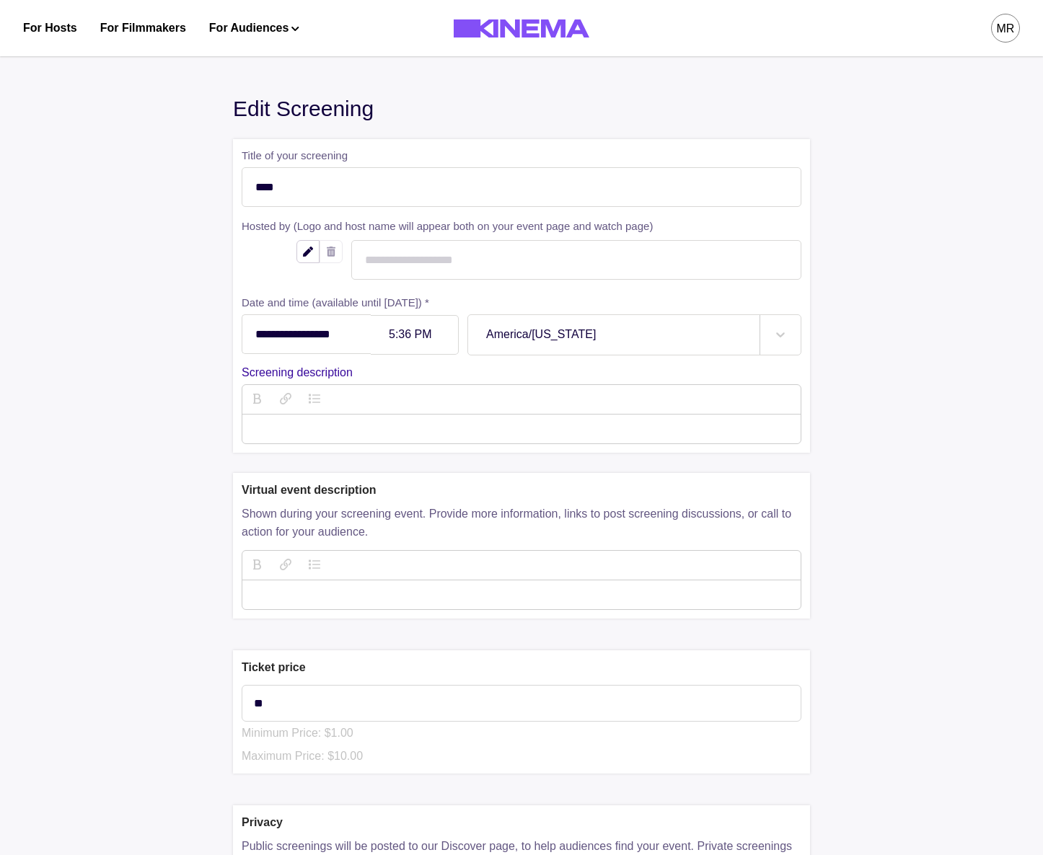
click at [433, 331] on div at bounding box center [414, 335] width 51 height 12
type input "******"
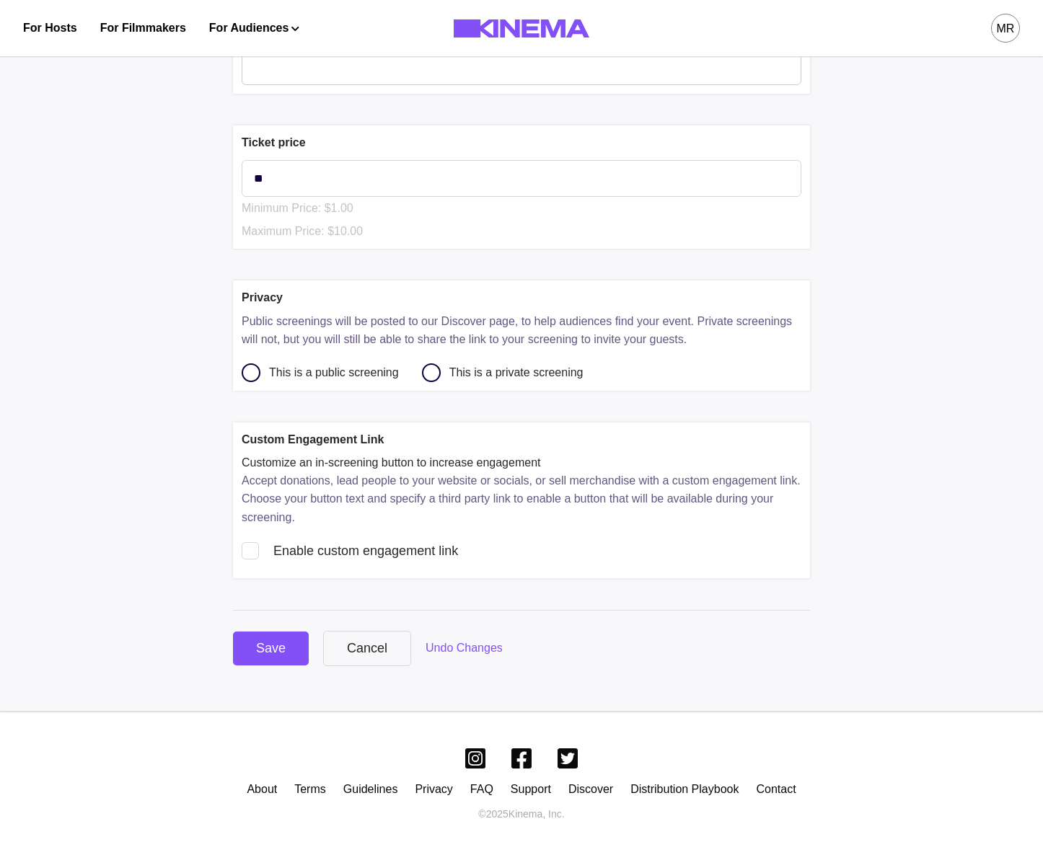
scroll to position [529, 0]
drag, startPoint x: 260, startPoint y: 653, endPoint x: 283, endPoint y: 653, distance: 23.1
click at [260, 653] on div "Save" at bounding box center [271, 646] width 30 height 19
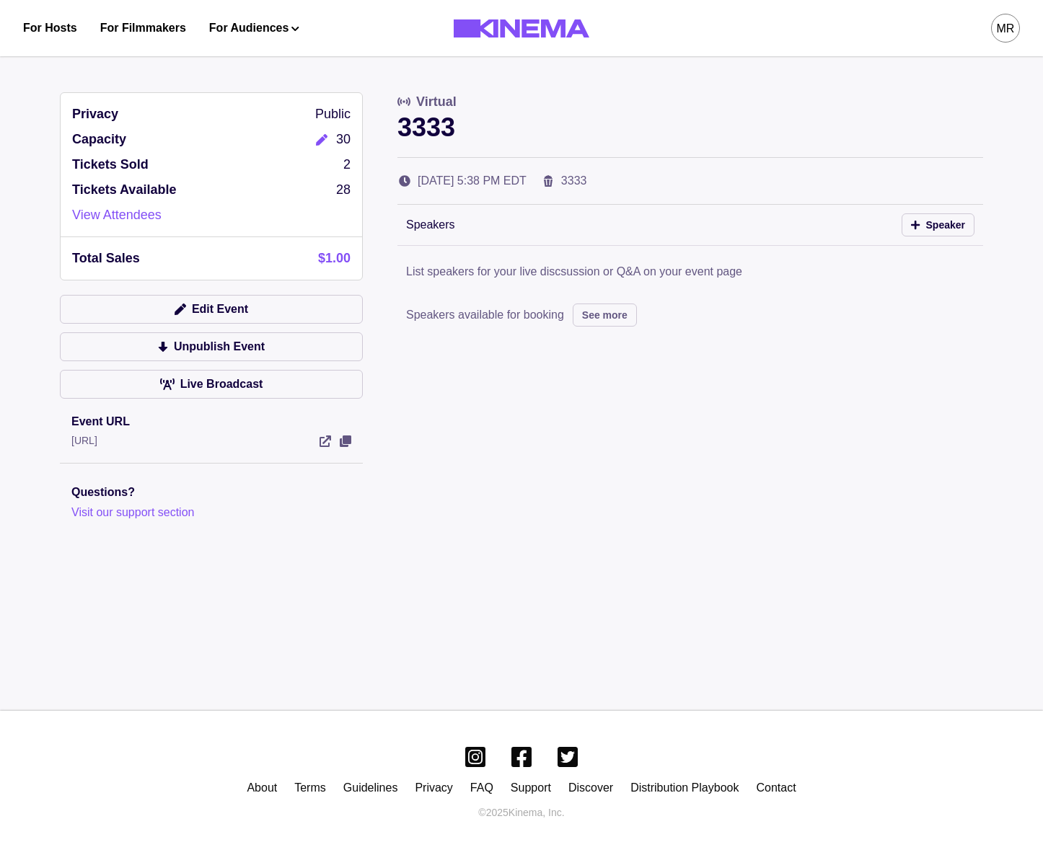
click at [609, 496] on div "Privacy Public Capacity 30 Tickets Sold 2 Tickets Available 28 View Attendees T…" at bounding box center [521, 342] width 923 height 501
click at [262, 314] on button "Edit Event" at bounding box center [211, 309] width 303 height 29
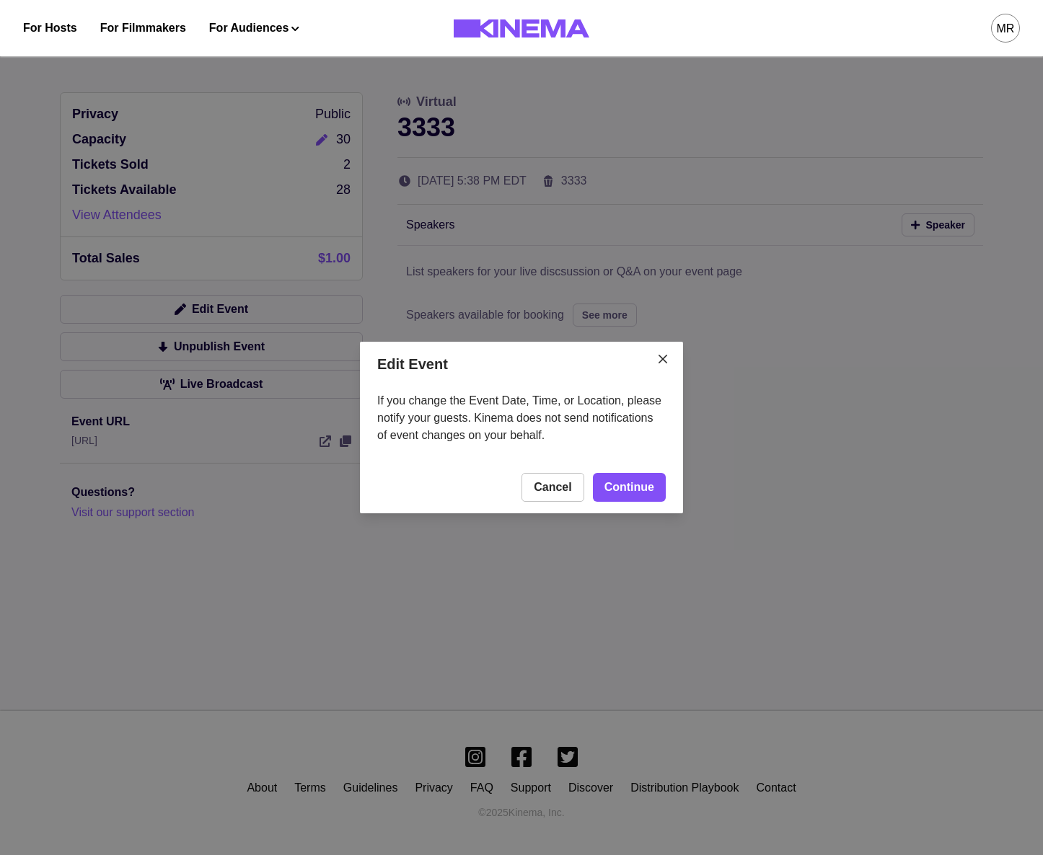
drag, startPoint x: 530, startPoint y: 491, endPoint x: 535, endPoint y: 435, distance: 55.7
click at [529, 491] on button "Cancel" at bounding box center [552, 487] width 62 height 29
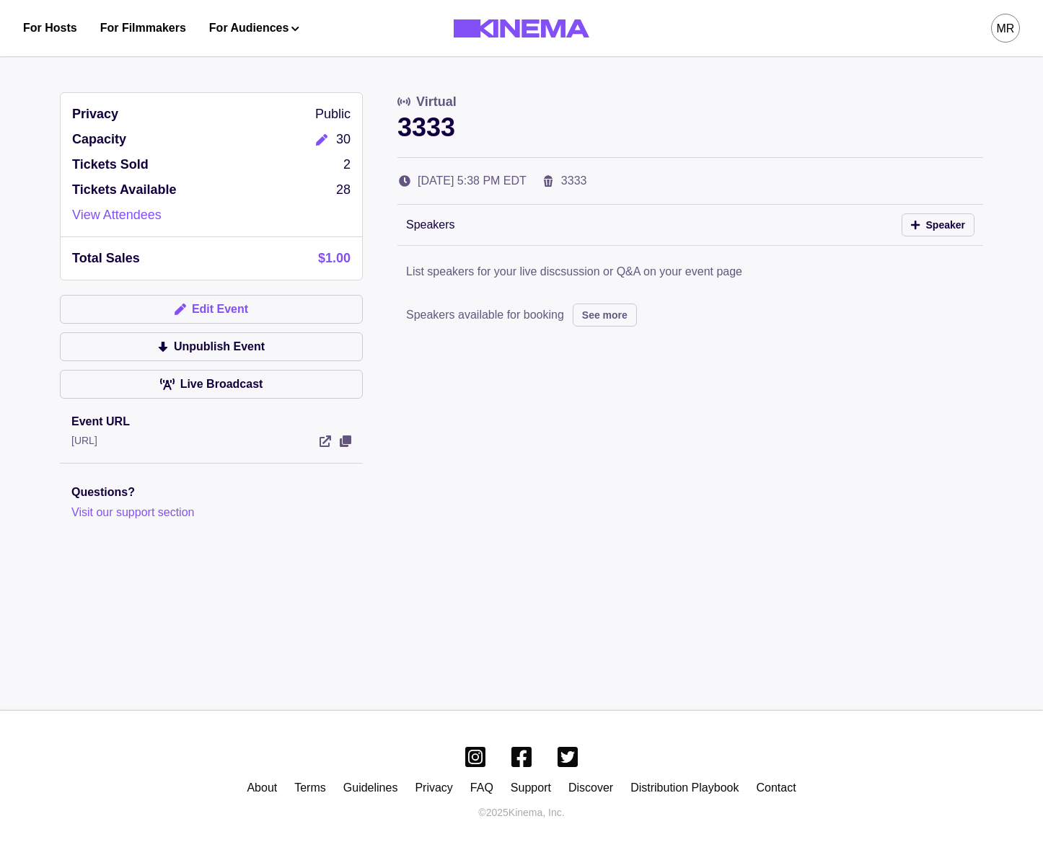
click at [215, 301] on button "Edit Event" at bounding box center [211, 309] width 303 height 29
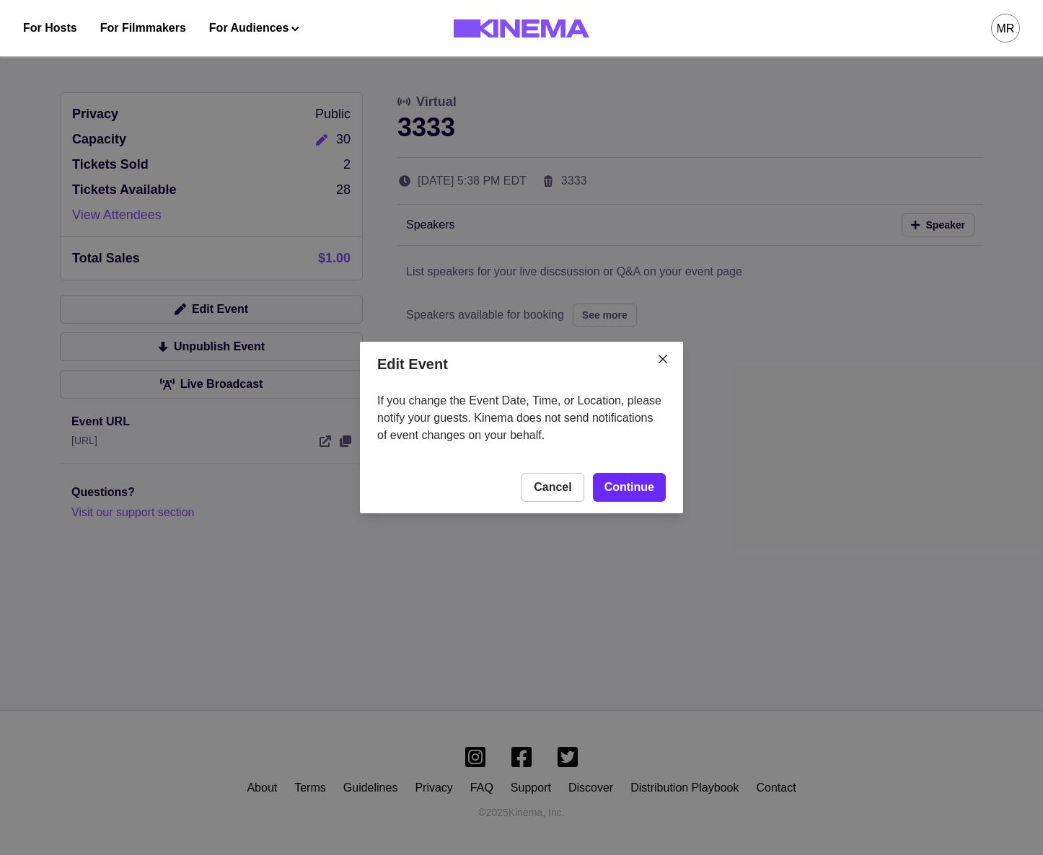
click at [622, 495] on link "Continue" at bounding box center [629, 487] width 73 height 29
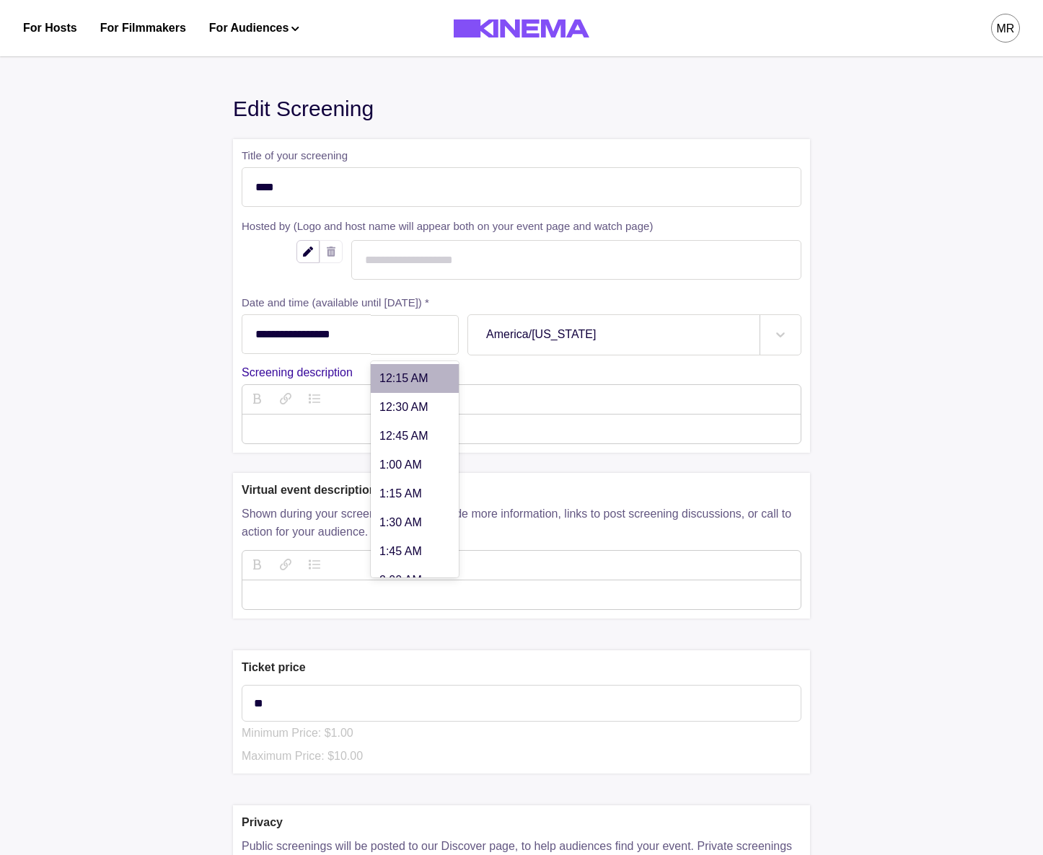
click at [424, 343] on div "5:38 PM" at bounding box center [415, 335] width 88 height 40
type input "******"
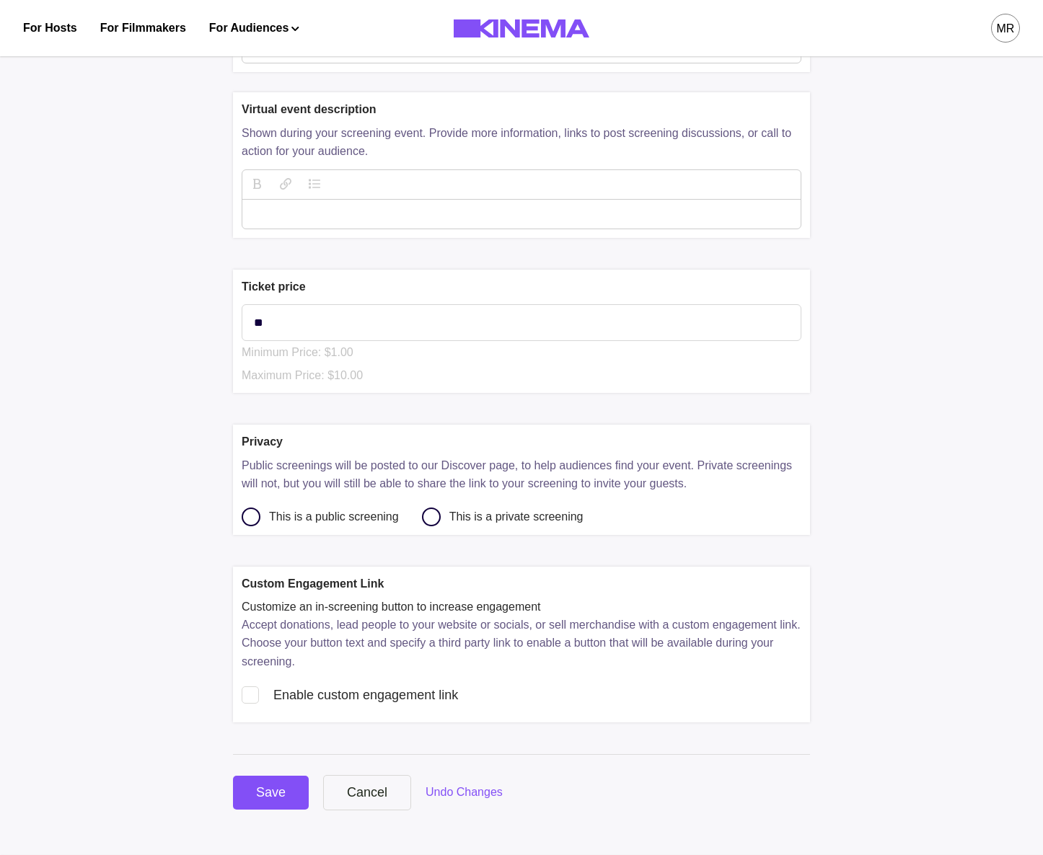
scroll to position [529, 0]
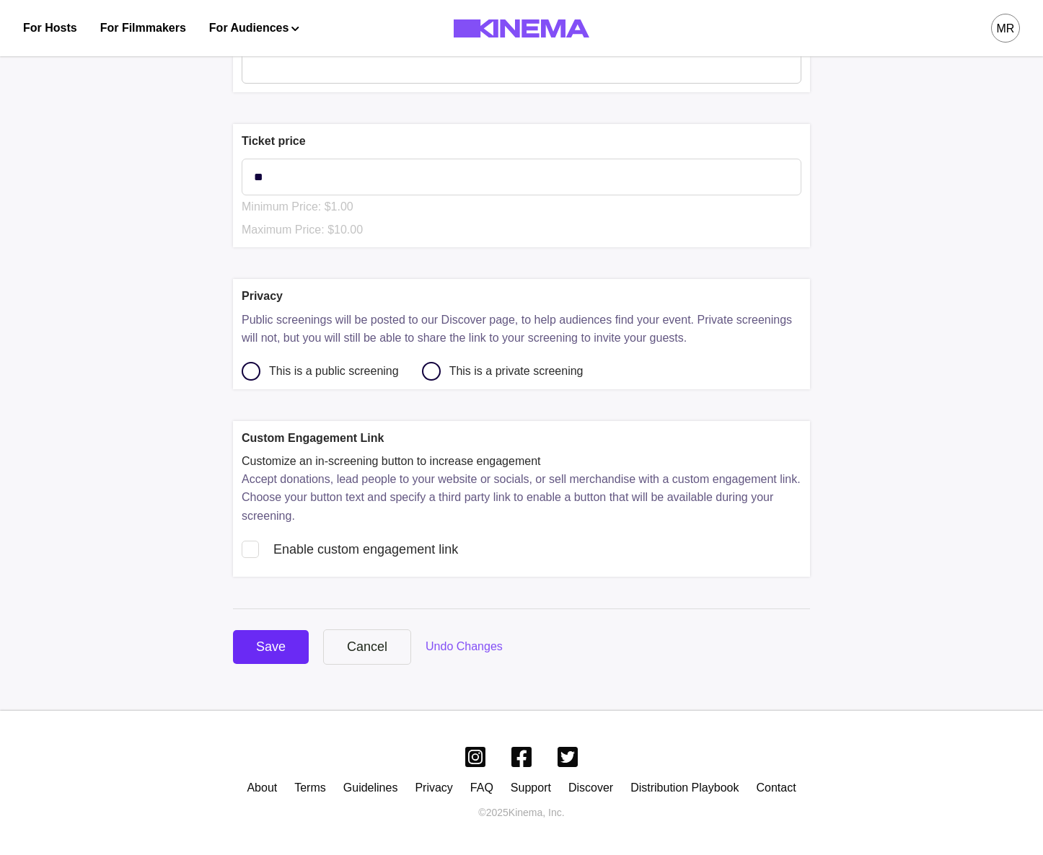
click at [278, 645] on div "Save" at bounding box center [271, 646] width 30 height 19
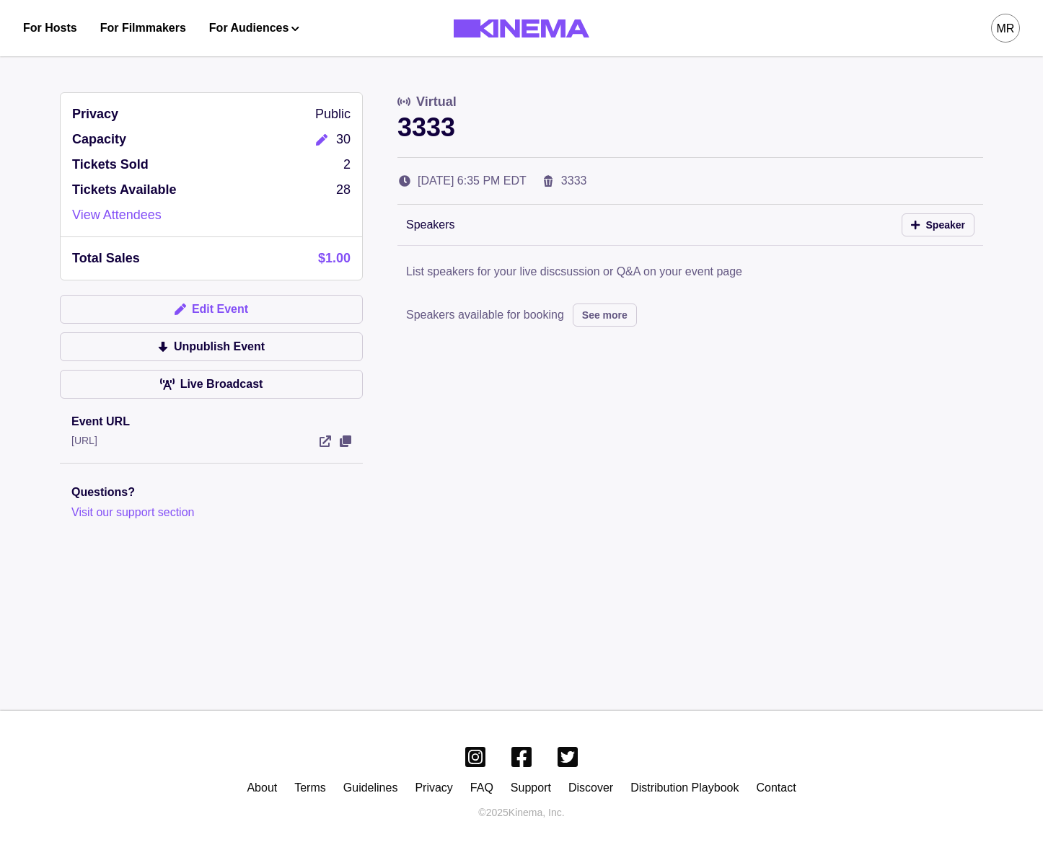
click at [198, 314] on button "Edit Event" at bounding box center [211, 309] width 303 height 29
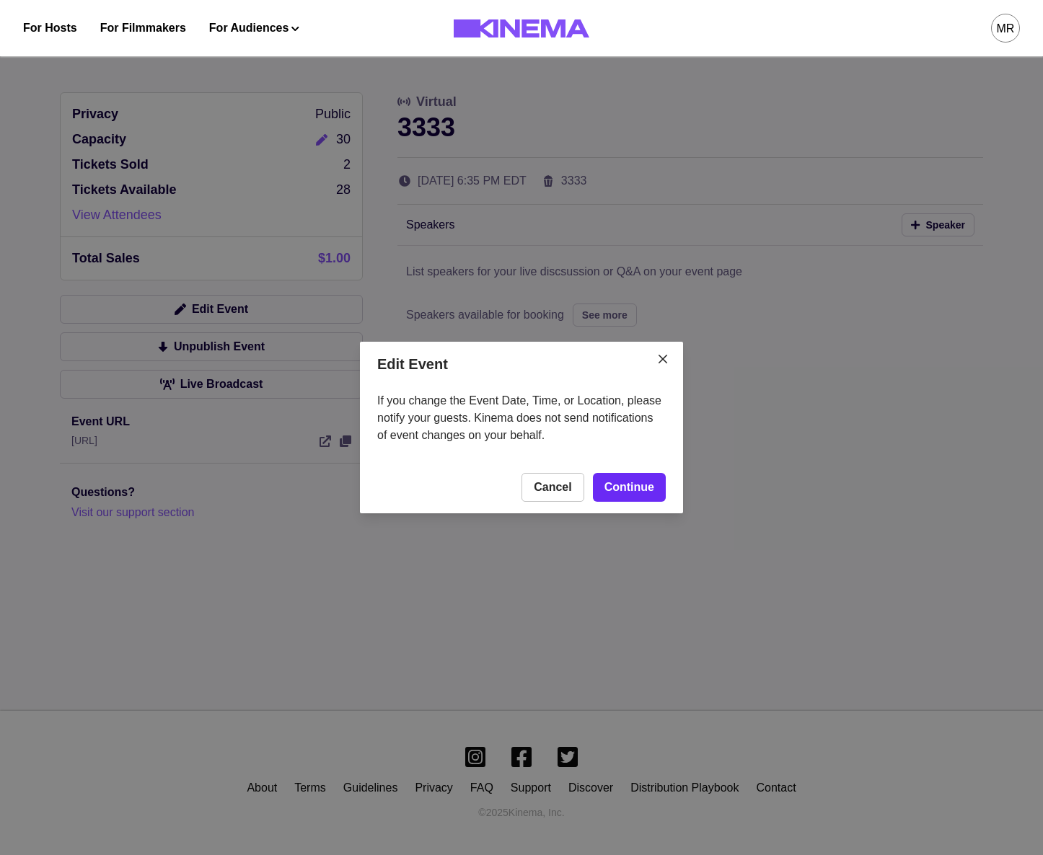
click at [644, 494] on link "Continue" at bounding box center [629, 487] width 73 height 29
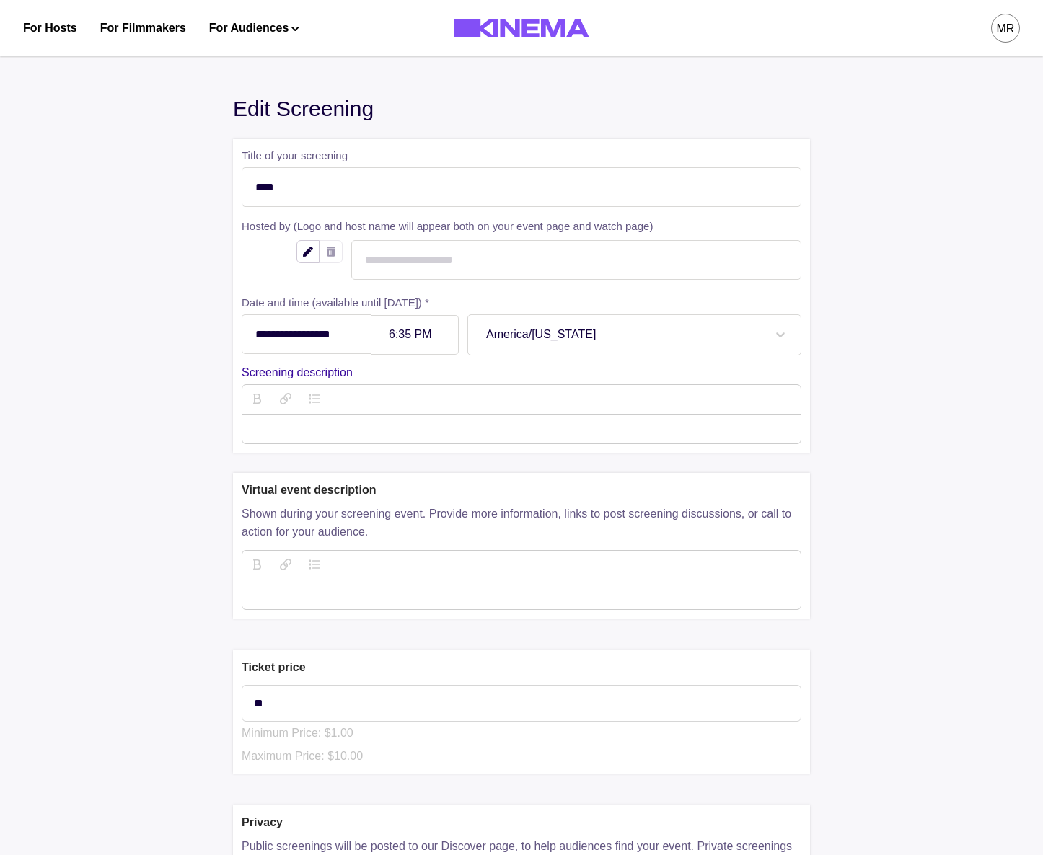
click at [416, 341] on div at bounding box center [414, 335] width 51 height 12
type input "******"
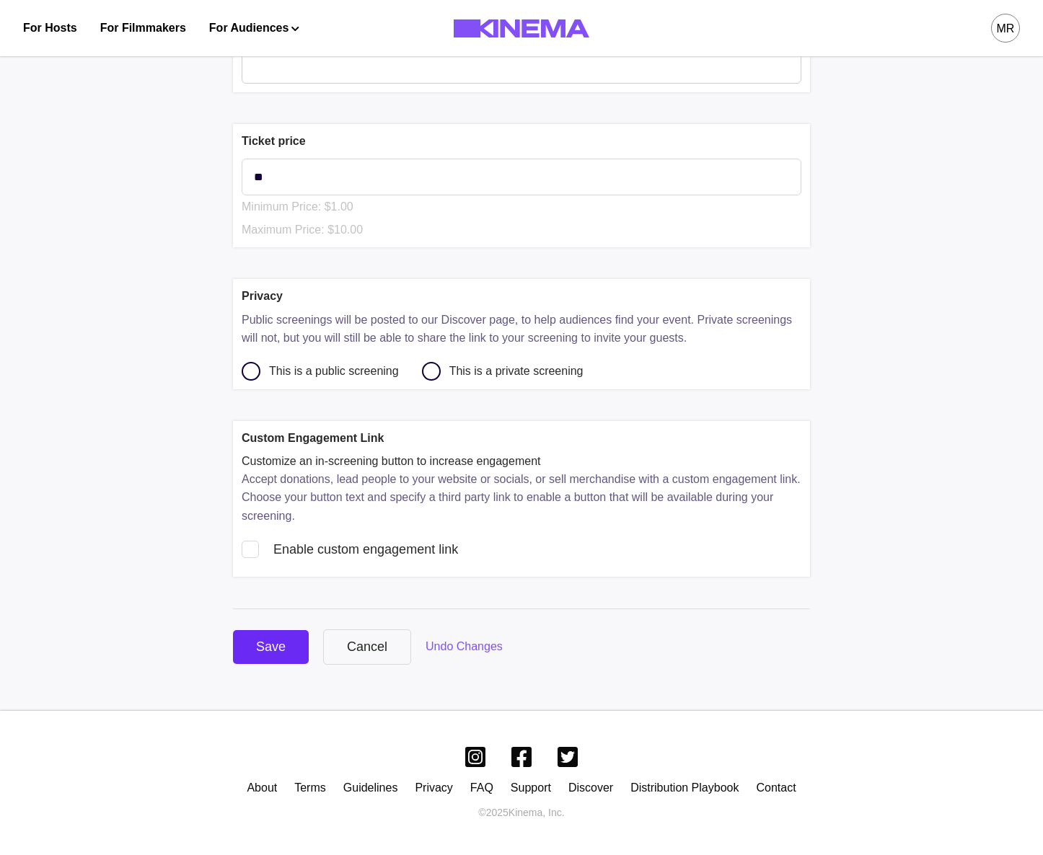
click at [283, 648] on div "Save" at bounding box center [271, 646] width 30 height 19
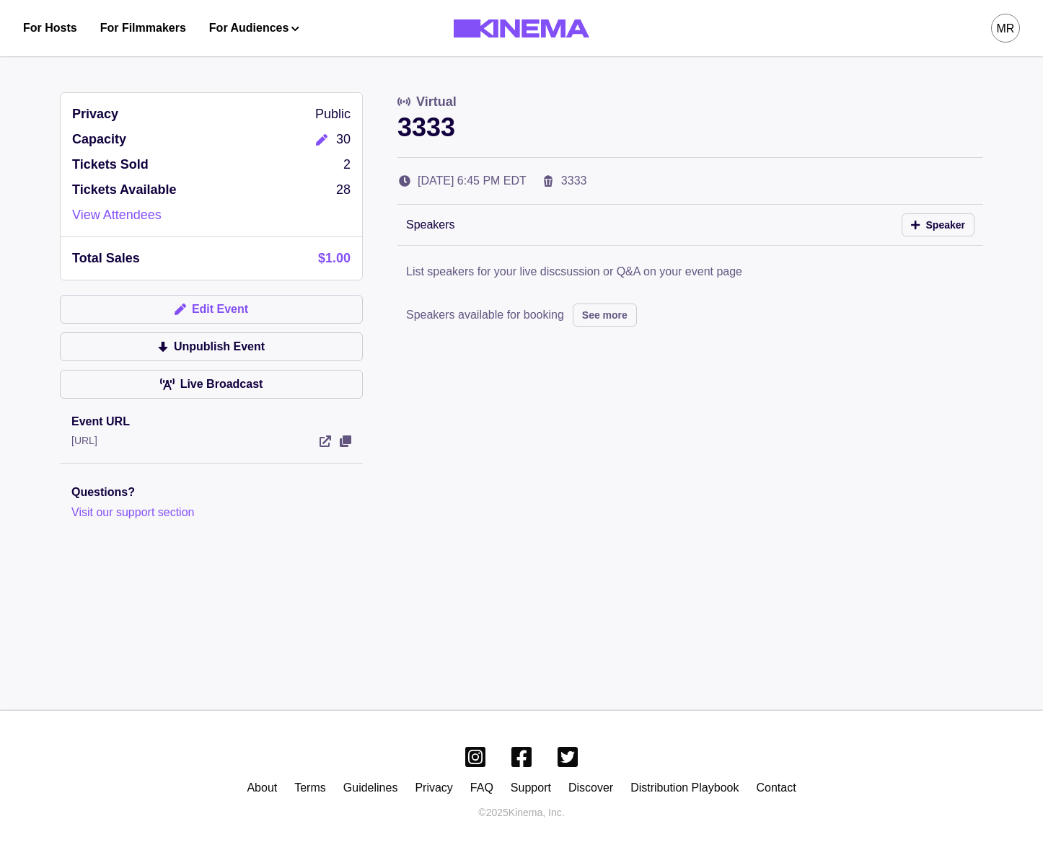
click at [287, 306] on button "Edit Event" at bounding box center [211, 309] width 303 height 29
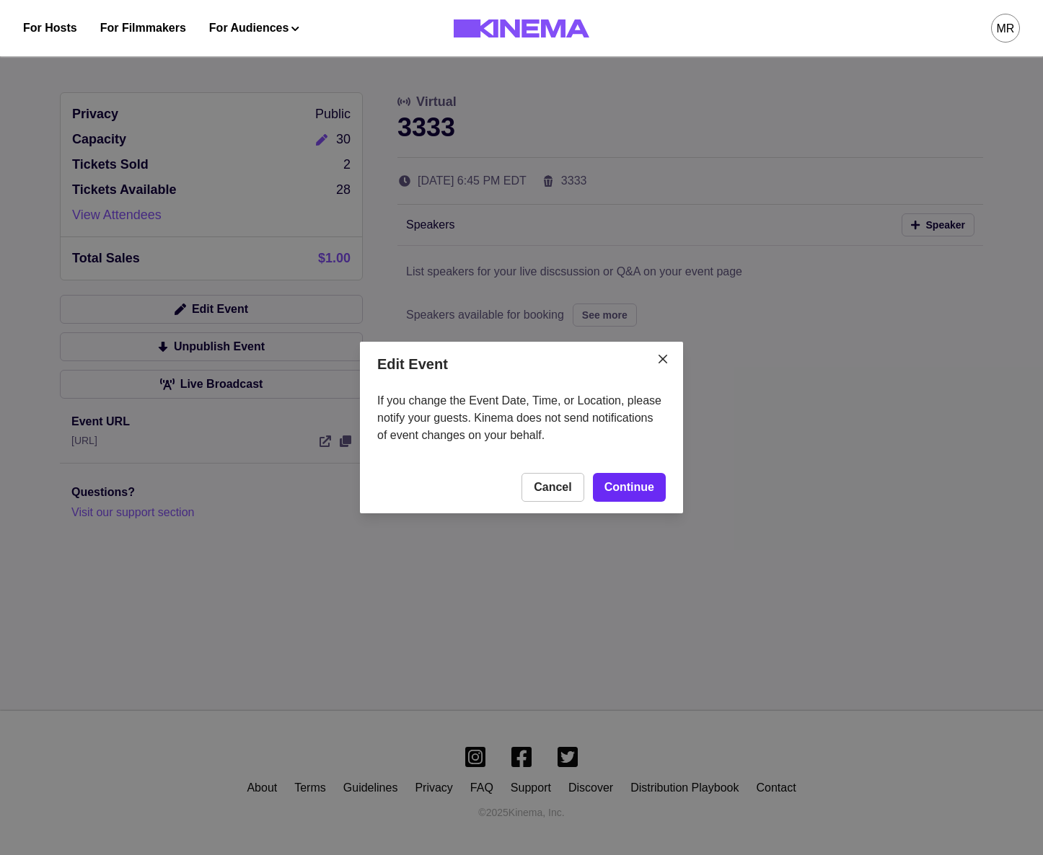
click at [613, 496] on link "Continue" at bounding box center [629, 487] width 73 height 29
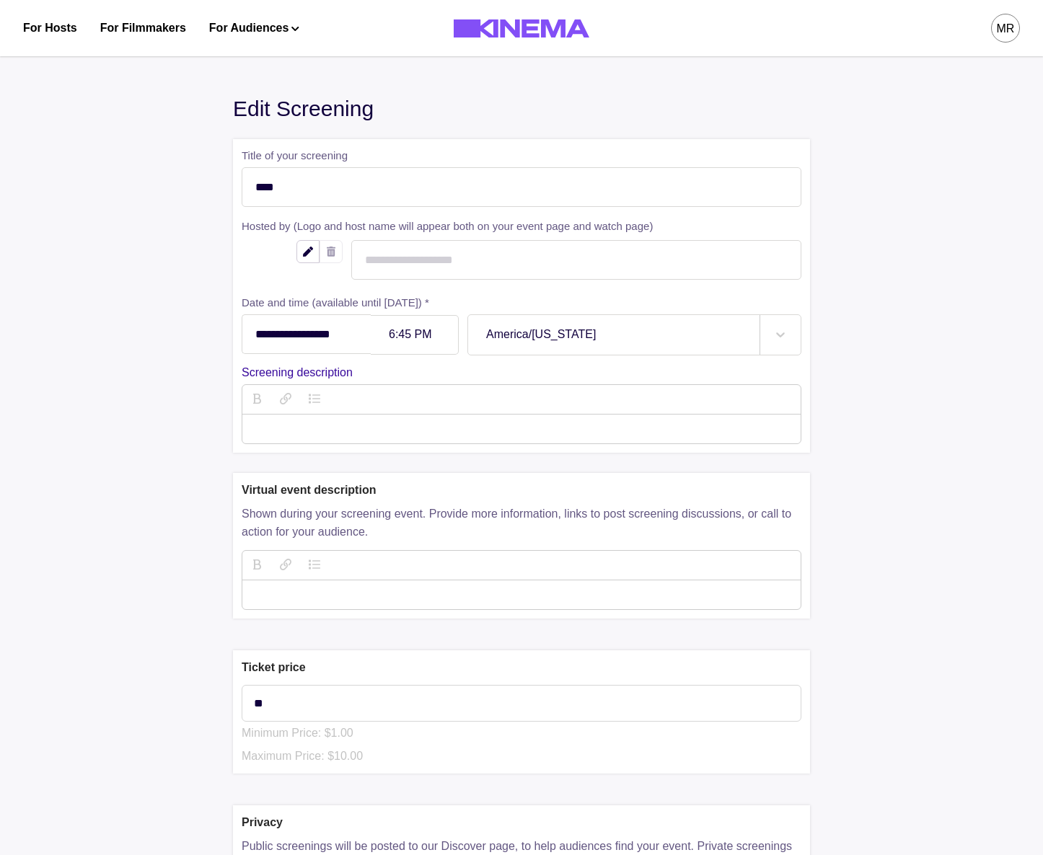
click at [415, 337] on div at bounding box center [414, 335] width 51 height 12
type input "******"
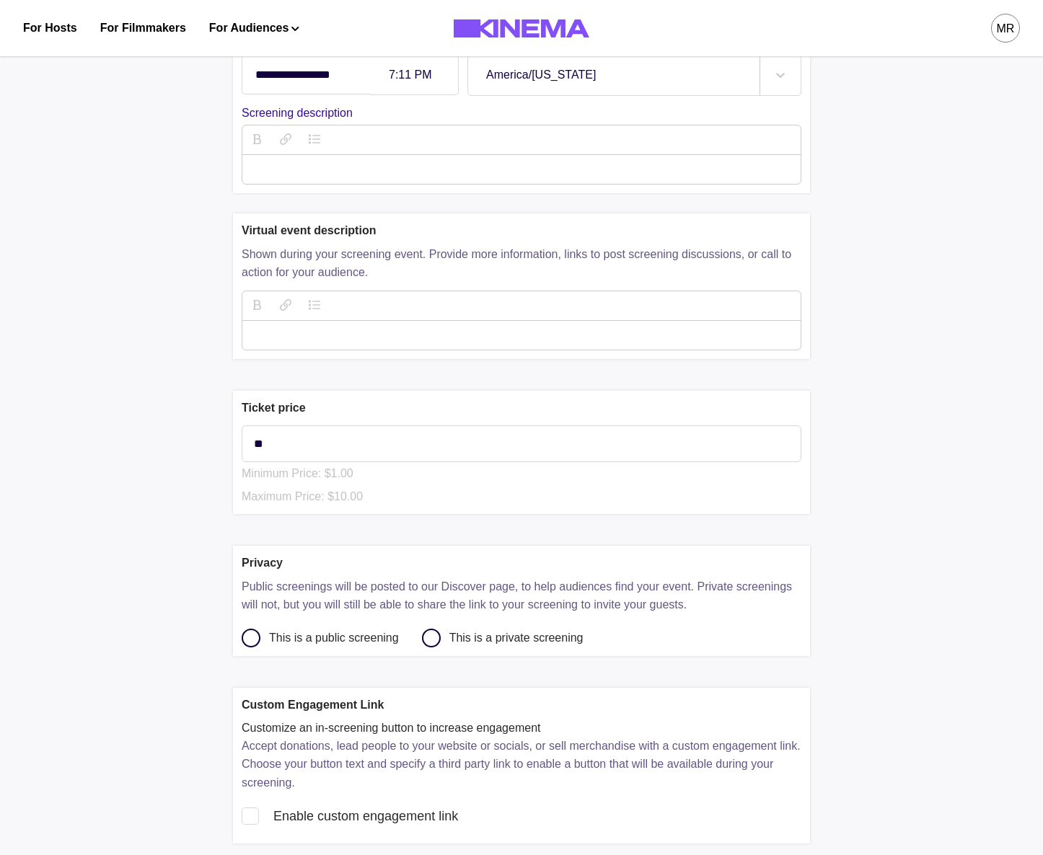
scroll to position [529, 0]
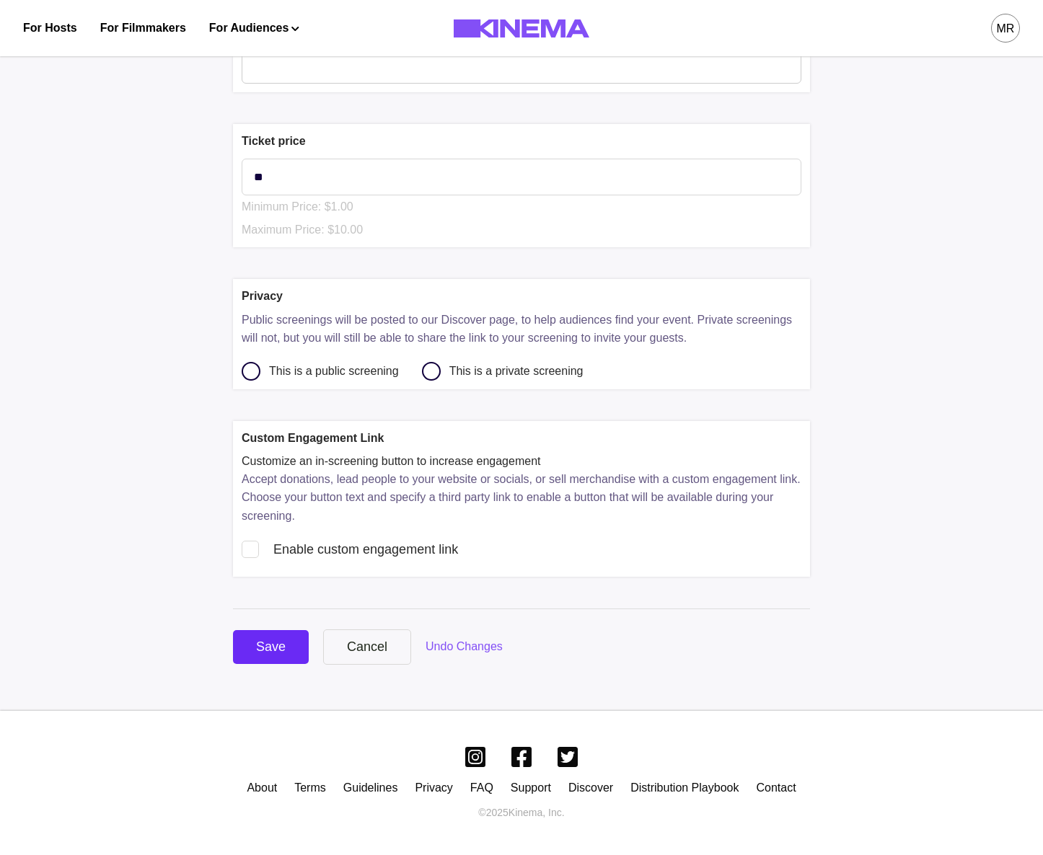
click at [282, 657] on button "Save" at bounding box center [271, 647] width 76 height 34
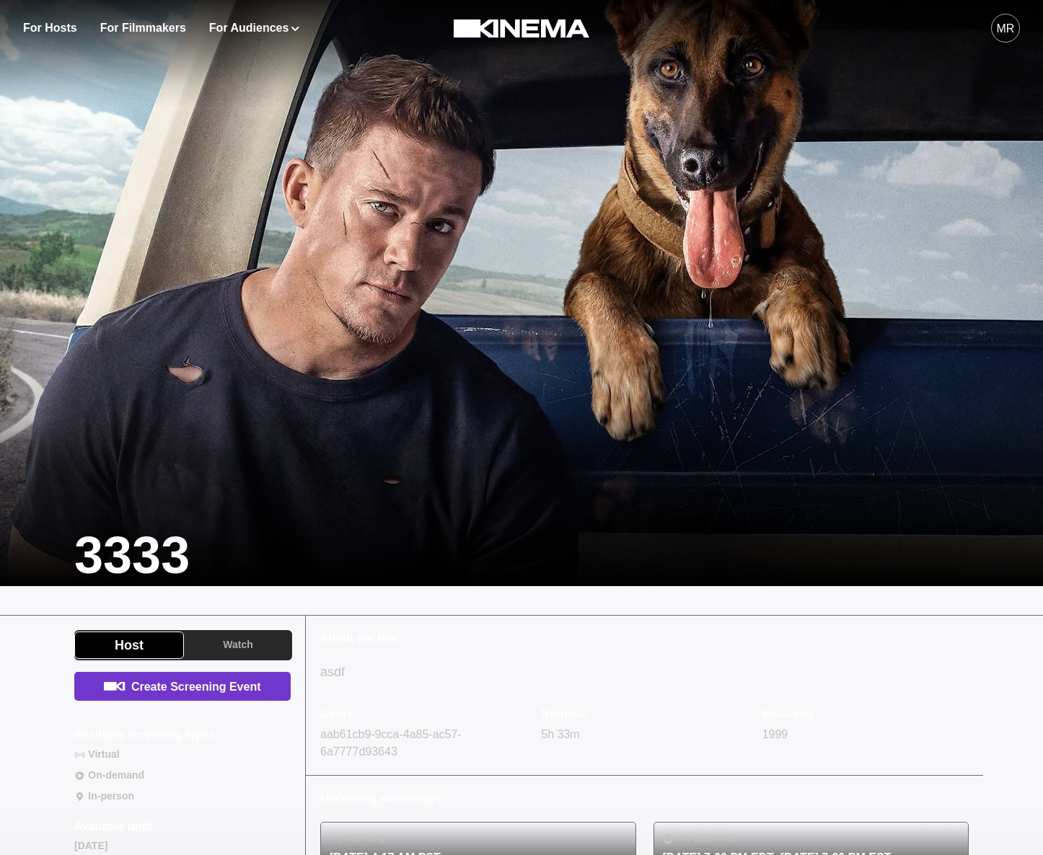
click at [203, 689] on link "Create Screening Event" at bounding box center [182, 686] width 216 height 29
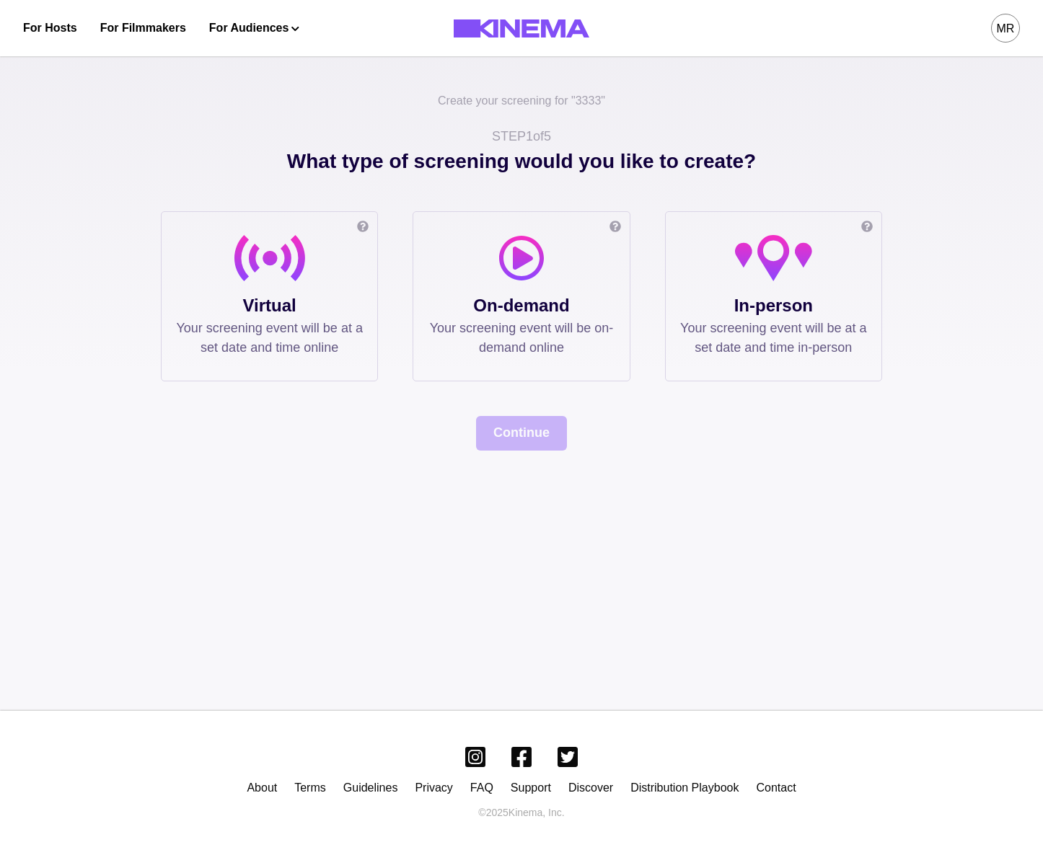
click at [280, 291] on div at bounding box center [269, 264] width 187 height 58
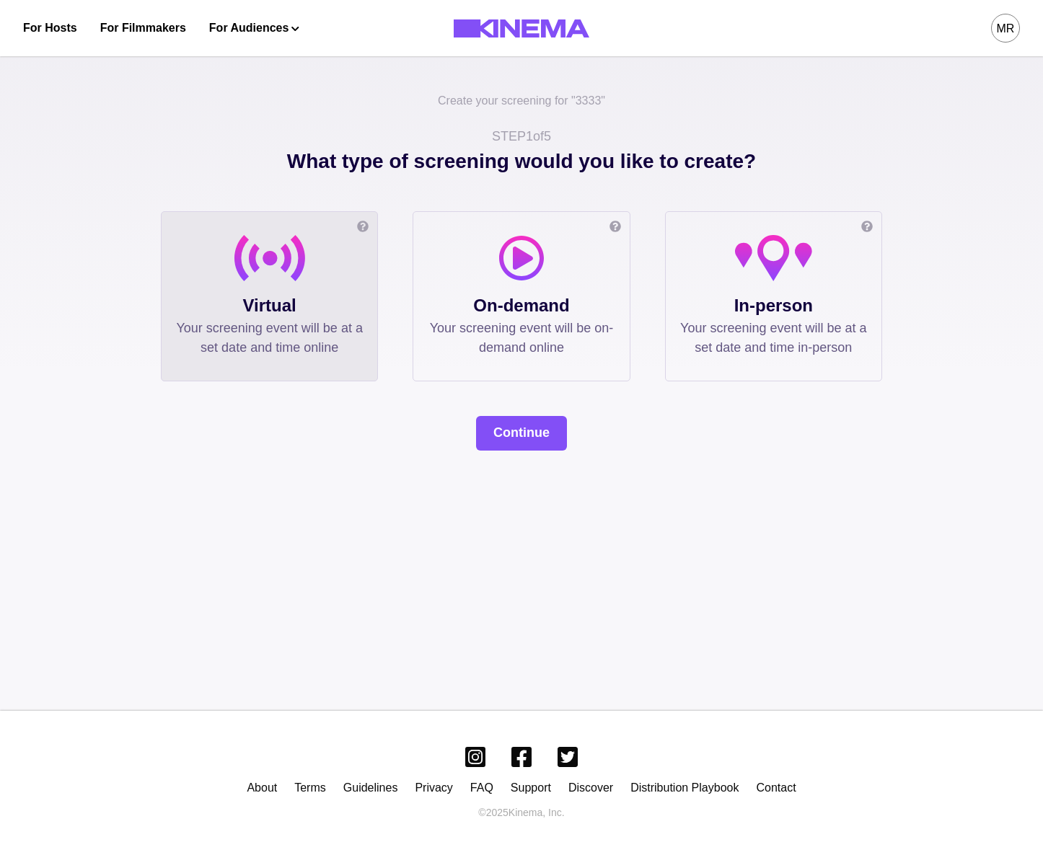
click at [448, 412] on div "What type of screening would you like to create? Online screening Watch the fil…" at bounding box center [521, 298] width 721 height 304
click at [513, 446] on button "Continue" at bounding box center [521, 433] width 91 height 35
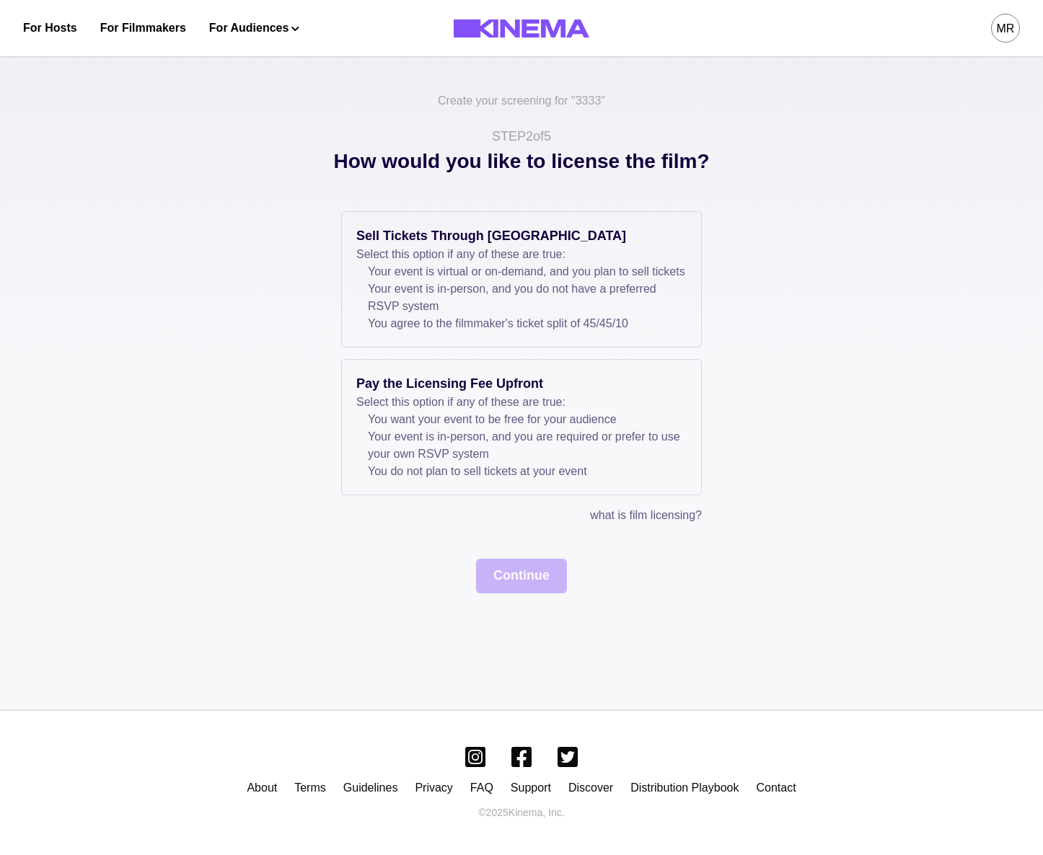
drag, startPoint x: 479, startPoint y: 297, endPoint x: 621, endPoint y: 538, distance: 279.6
click at [482, 300] on li "Your event is in-person, and you do not have a preferred RSVP system" at bounding box center [527, 297] width 319 height 35
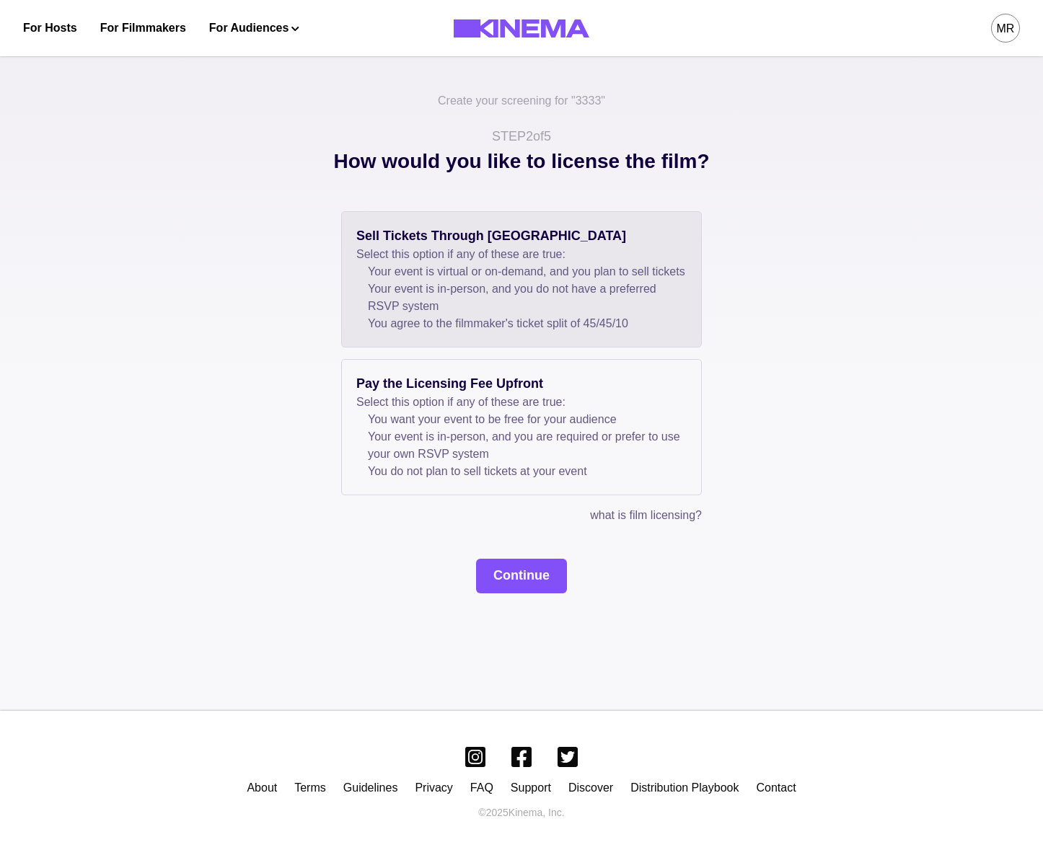
drag, startPoint x: 529, startPoint y: 594, endPoint x: 527, endPoint y: 573, distance: 21.0
click at [528, 593] on button "Continue" at bounding box center [521, 576] width 91 height 35
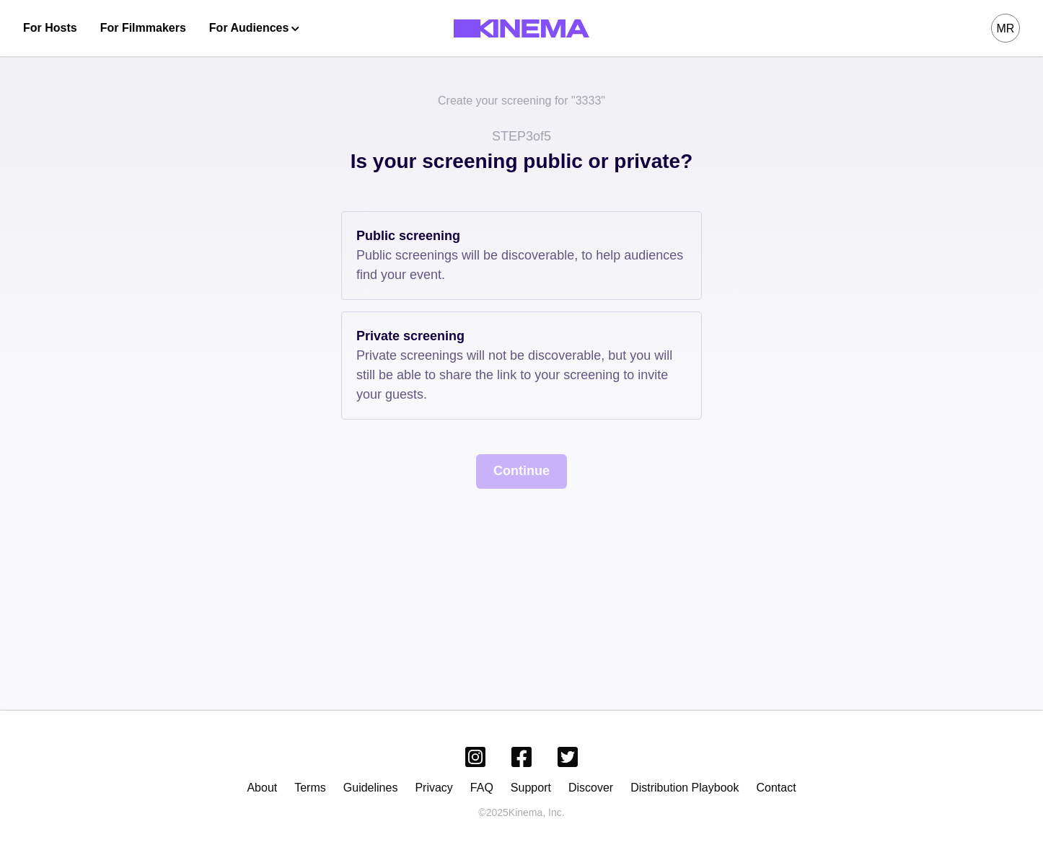
drag, startPoint x: 402, startPoint y: 281, endPoint x: 524, endPoint y: 439, distance: 199.4
click at [407, 284] on p "Public screenings will be discoverable, to help audiences find your event." at bounding box center [521, 265] width 330 height 39
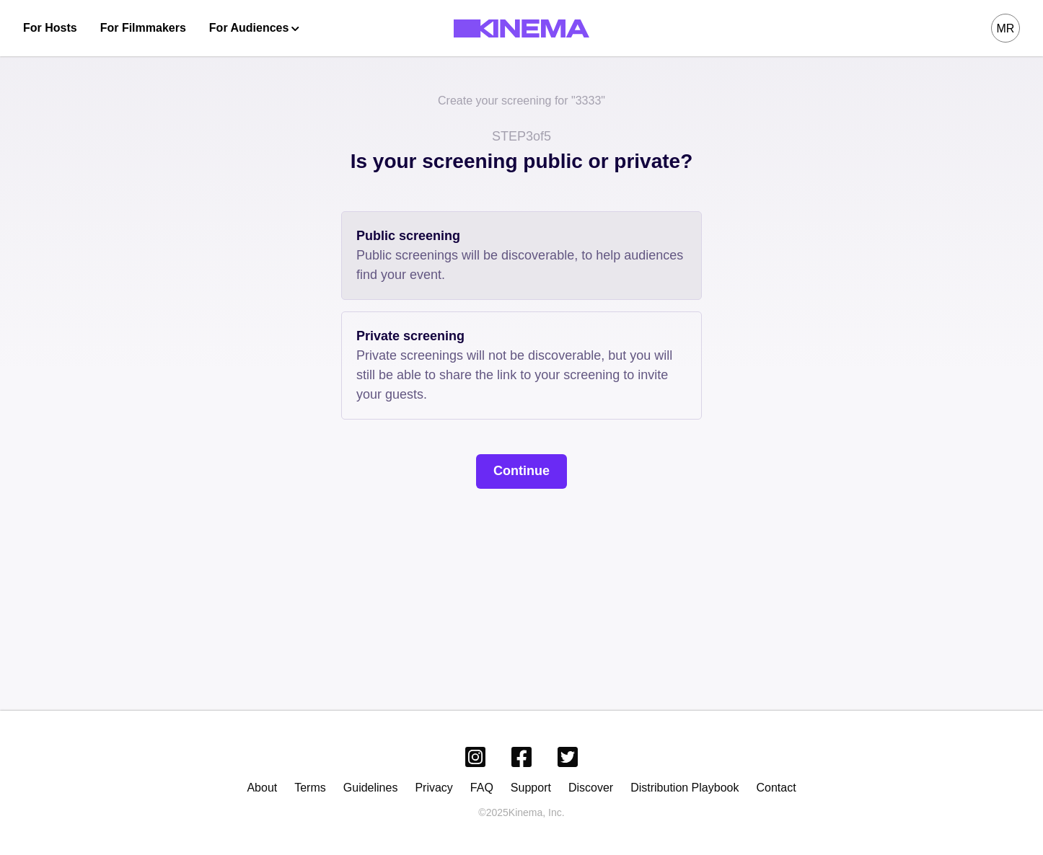
click at [538, 474] on button "Continue" at bounding box center [521, 471] width 91 height 35
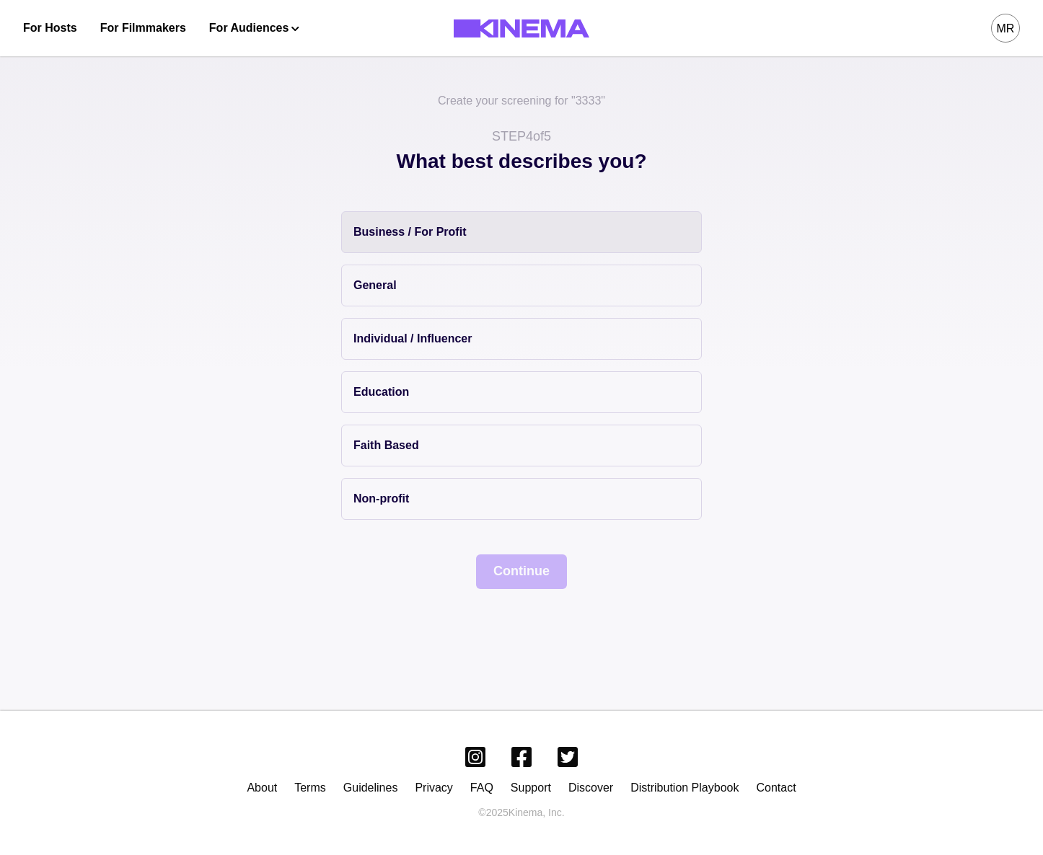
click at [433, 250] on button "Business / For Profit" at bounding box center [521, 232] width 361 height 42
click at [519, 573] on button "Continue" at bounding box center [521, 571] width 91 height 35
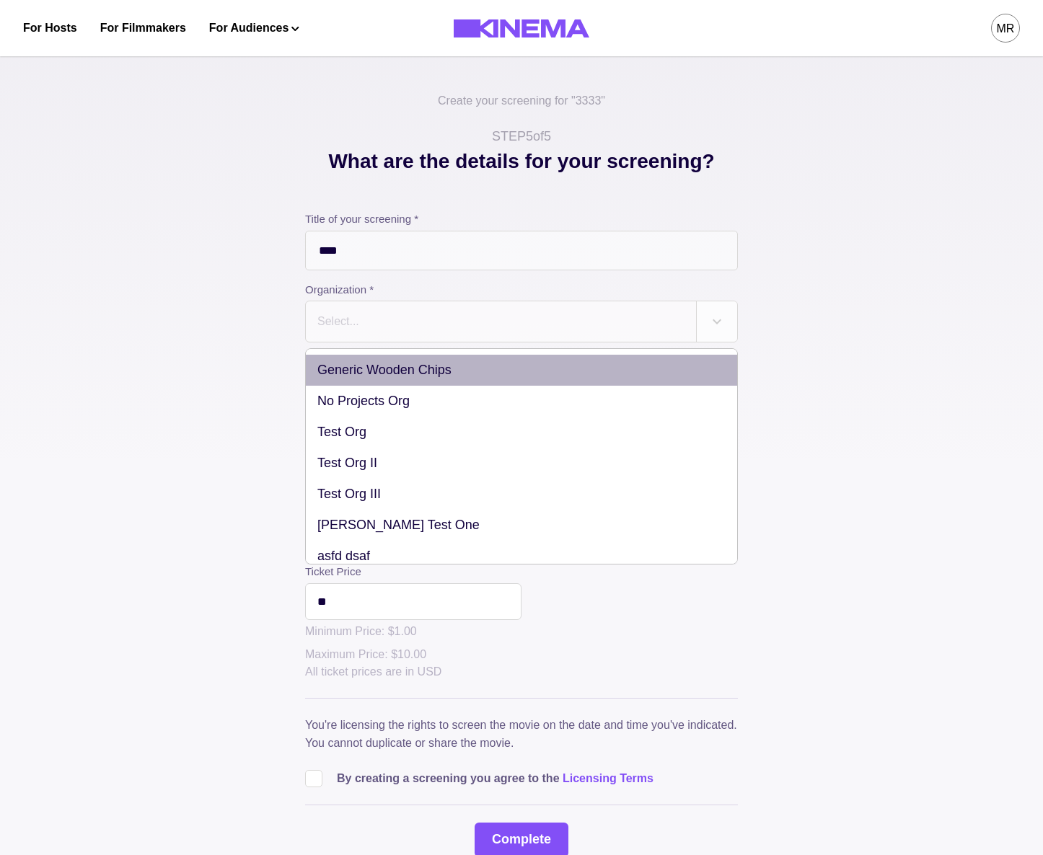
drag, startPoint x: 404, startPoint y: 327, endPoint x: 412, endPoint y: 369, distance: 43.4
click at [403, 327] on div at bounding box center [501, 321] width 370 height 20
click at [412, 369] on div "Generic Wooden Chips" at bounding box center [521, 370] width 431 height 31
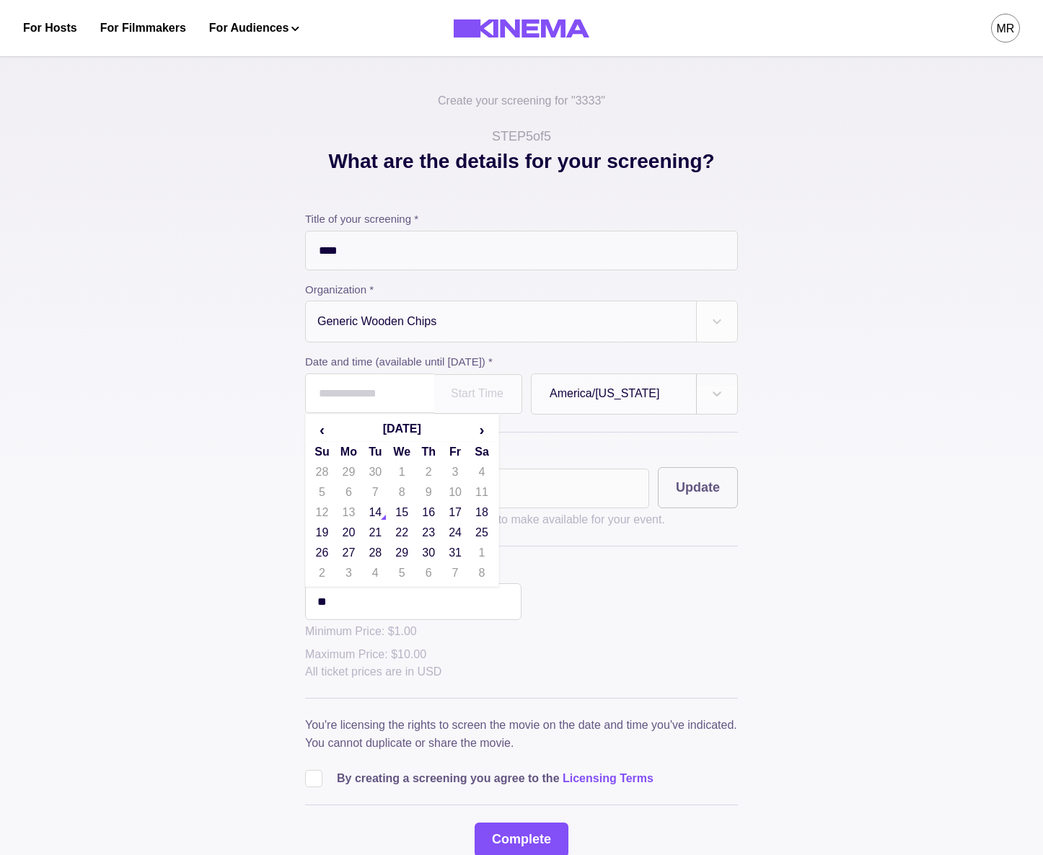
drag, startPoint x: 412, startPoint y: 398, endPoint x: 486, endPoint y: 467, distance: 101.5
click at [413, 399] on input "text" at bounding box center [369, 393] width 129 height 40
click at [383, 518] on td "14" at bounding box center [375, 513] width 27 height 20
type input "**********"
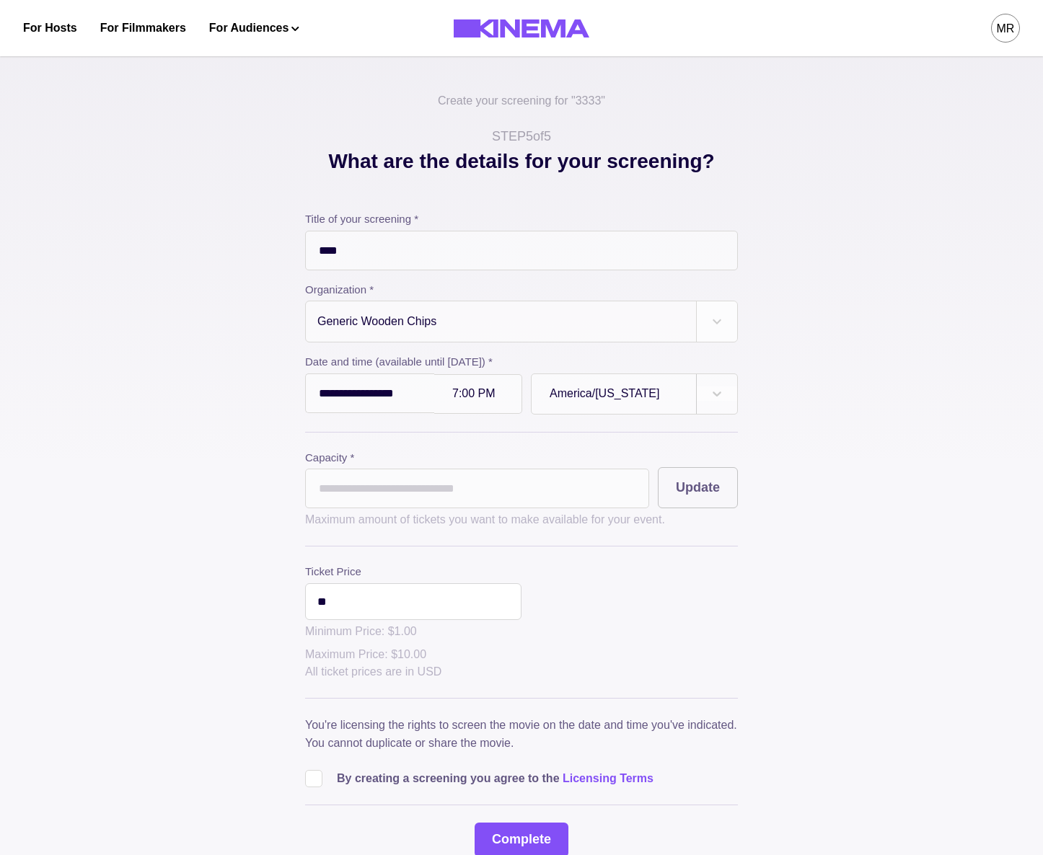
drag, startPoint x: 472, startPoint y: 495, endPoint x: 480, endPoint y: 491, distance: 9.0
click at [474, 494] on input "*" at bounding box center [477, 489] width 344 height 40
type input "**"
click at [776, 490] on div "**********" at bounding box center [521, 501] width 721 height 711
drag, startPoint x: 738, startPoint y: 490, endPoint x: 728, endPoint y: 493, distance: 10.0
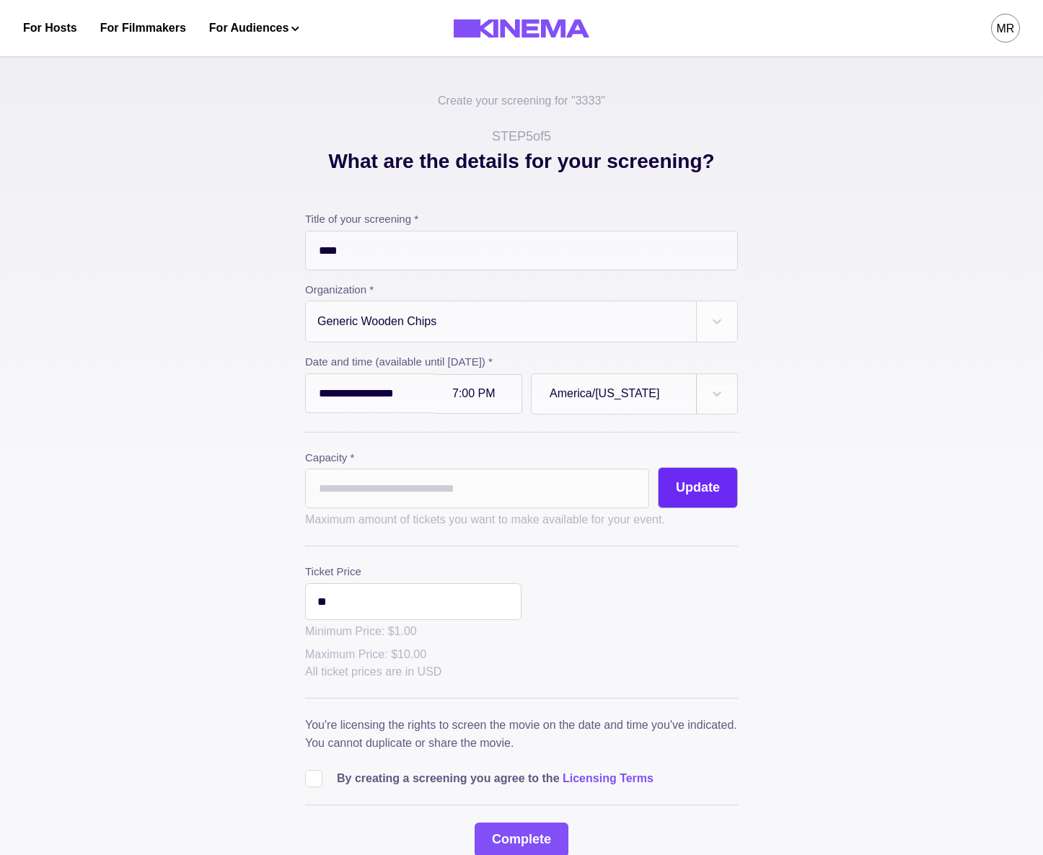
click at [738, 490] on div "**********" at bounding box center [521, 501] width 721 height 711
click at [728, 493] on button "Update" at bounding box center [698, 487] width 80 height 41
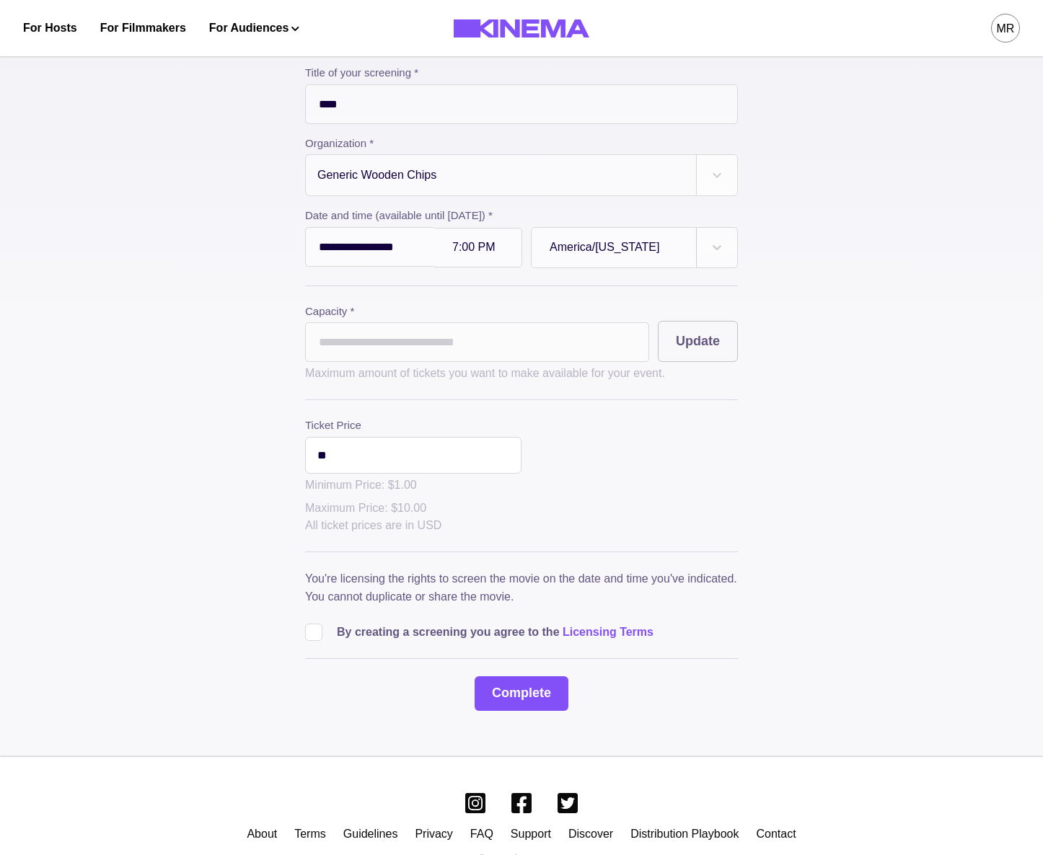
scroll to position [195, 0]
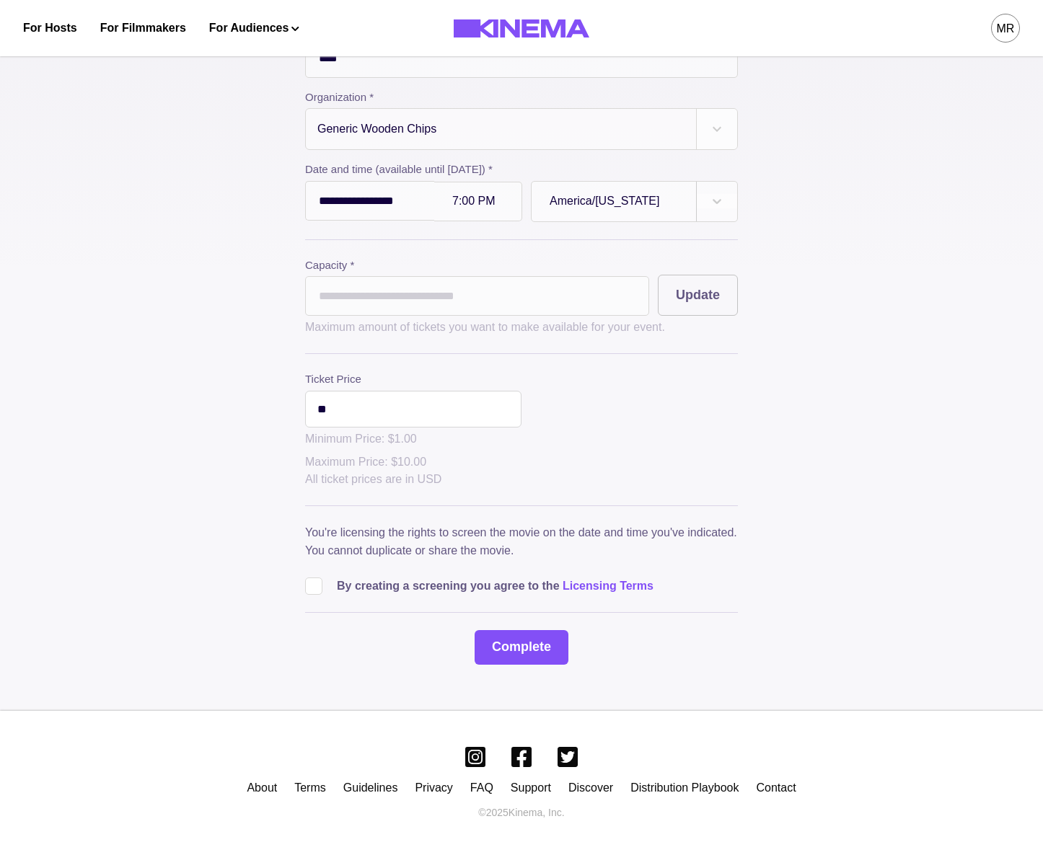
click at [307, 591] on div "**********" at bounding box center [521, 309] width 721 height 711
click at [312, 588] on span at bounding box center [313, 586] width 17 height 17
drag, startPoint x: 500, startPoint y: 675, endPoint x: 523, endPoint y: 664, distance: 25.5
click at [500, 675] on div "**********" at bounding box center [521, 282] width 1043 height 857
drag, startPoint x: 531, startPoint y: 659, endPoint x: 588, endPoint y: 647, distance: 57.4
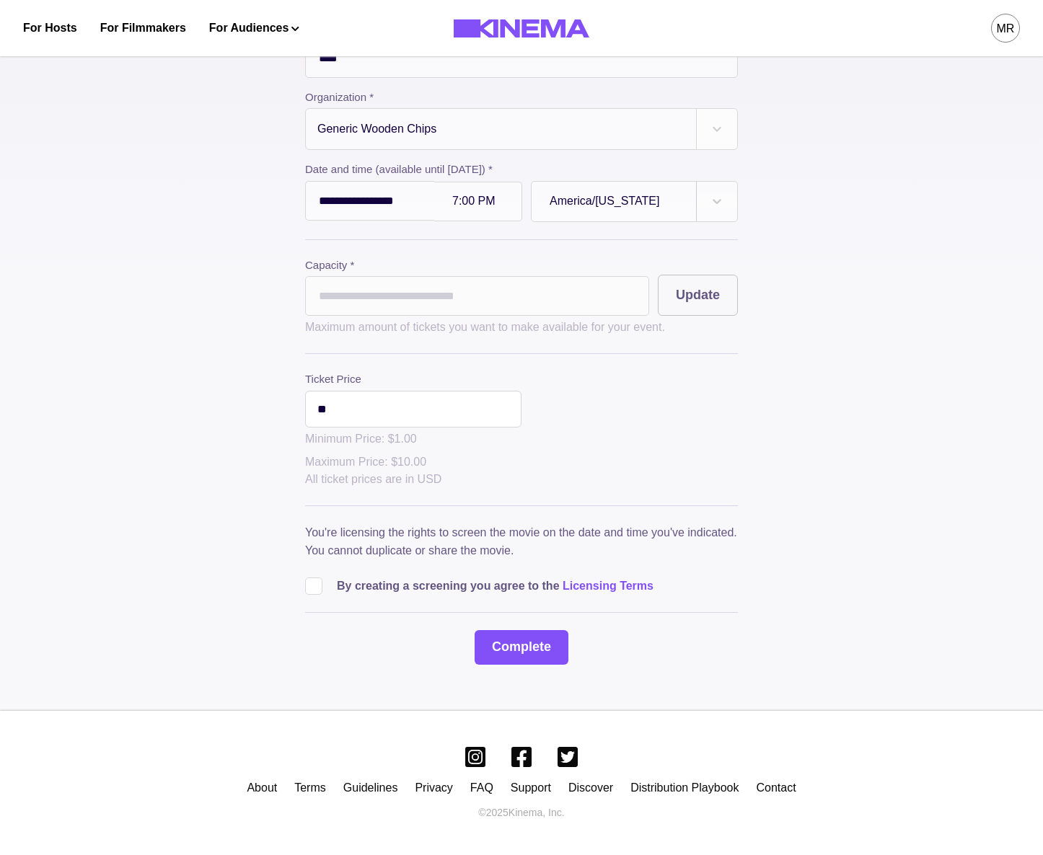
click at [532, 659] on button "Complete" at bounding box center [521, 647] width 94 height 35
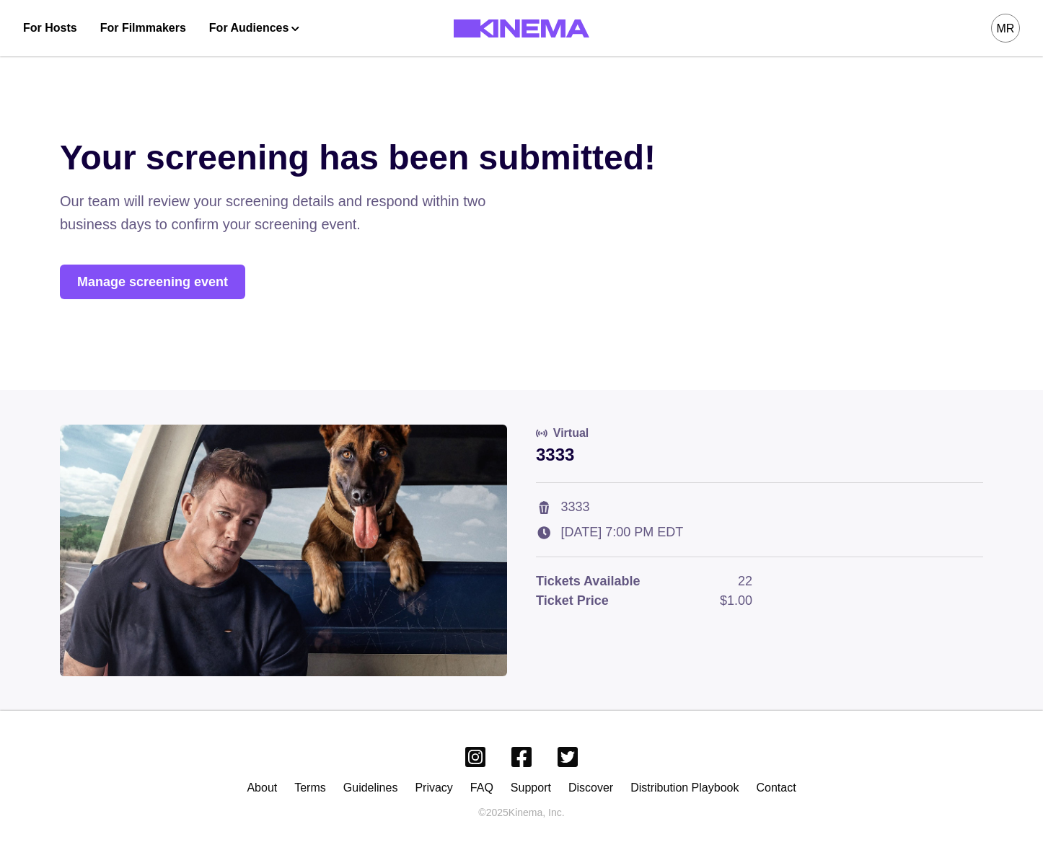
scroll to position [0, 0]
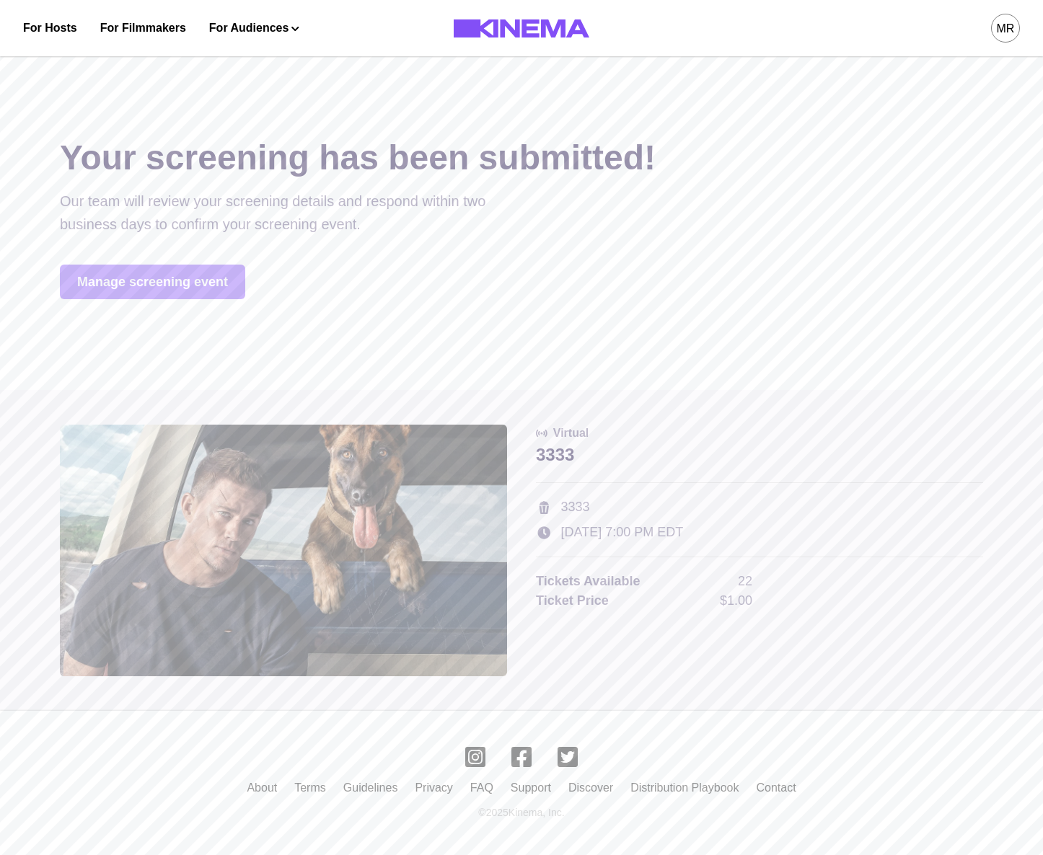
drag, startPoint x: 176, startPoint y: 283, endPoint x: 304, endPoint y: 353, distance: 146.5
click at [176, 283] on link "Manage screening event" at bounding box center [152, 282] width 185 height 35
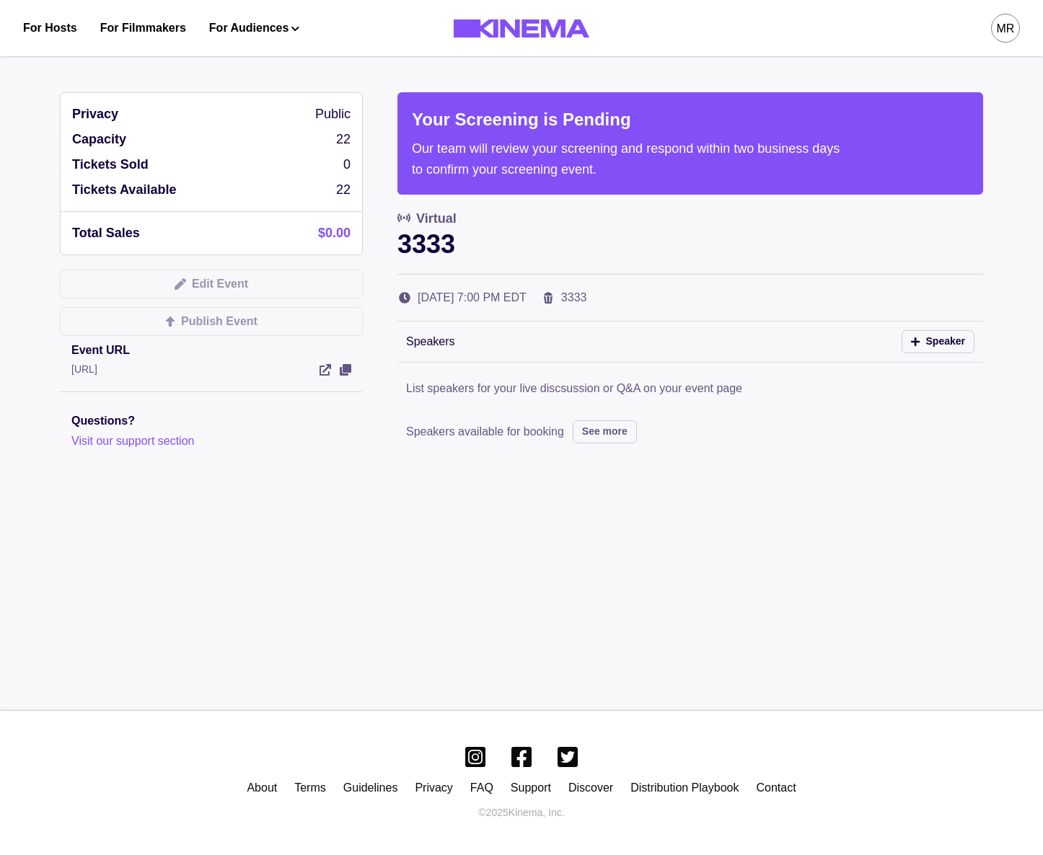
click at [344, 423] on p "Questions?" at bounding box center [211, 420] width 280 height 17
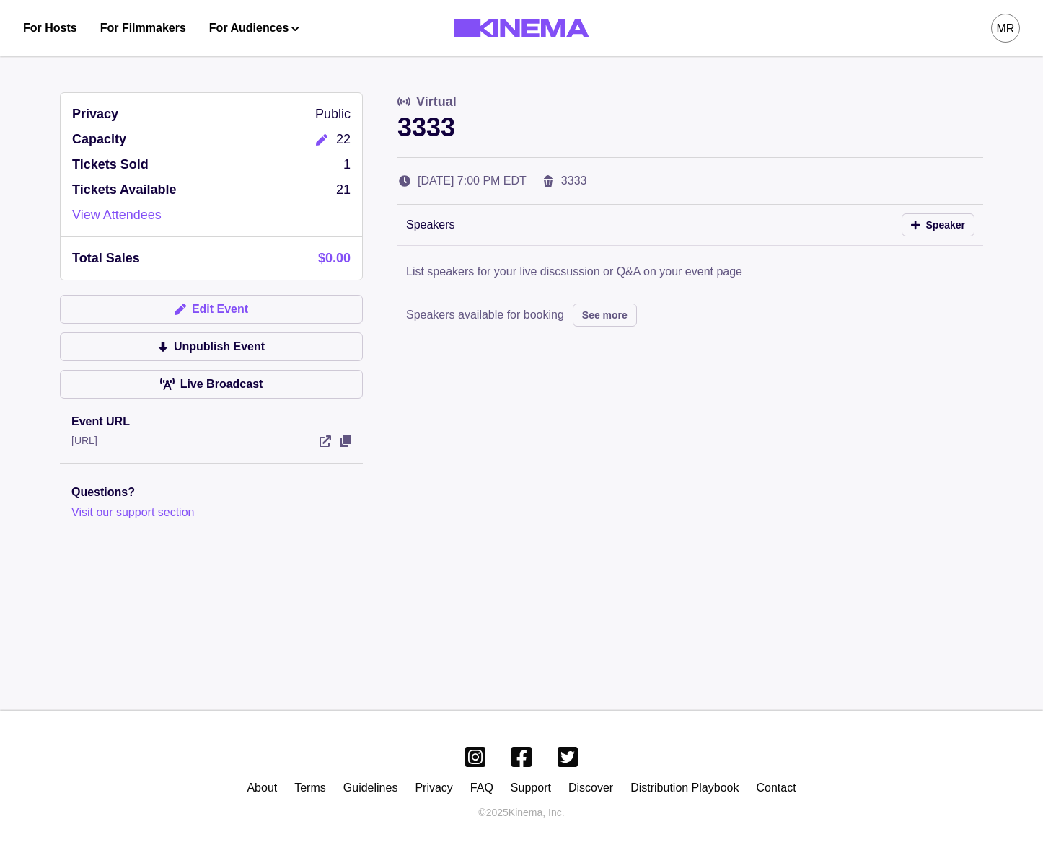
click at [215, 306] on button "Edit Event" at bounding box center [211, 309] width 303 height 29
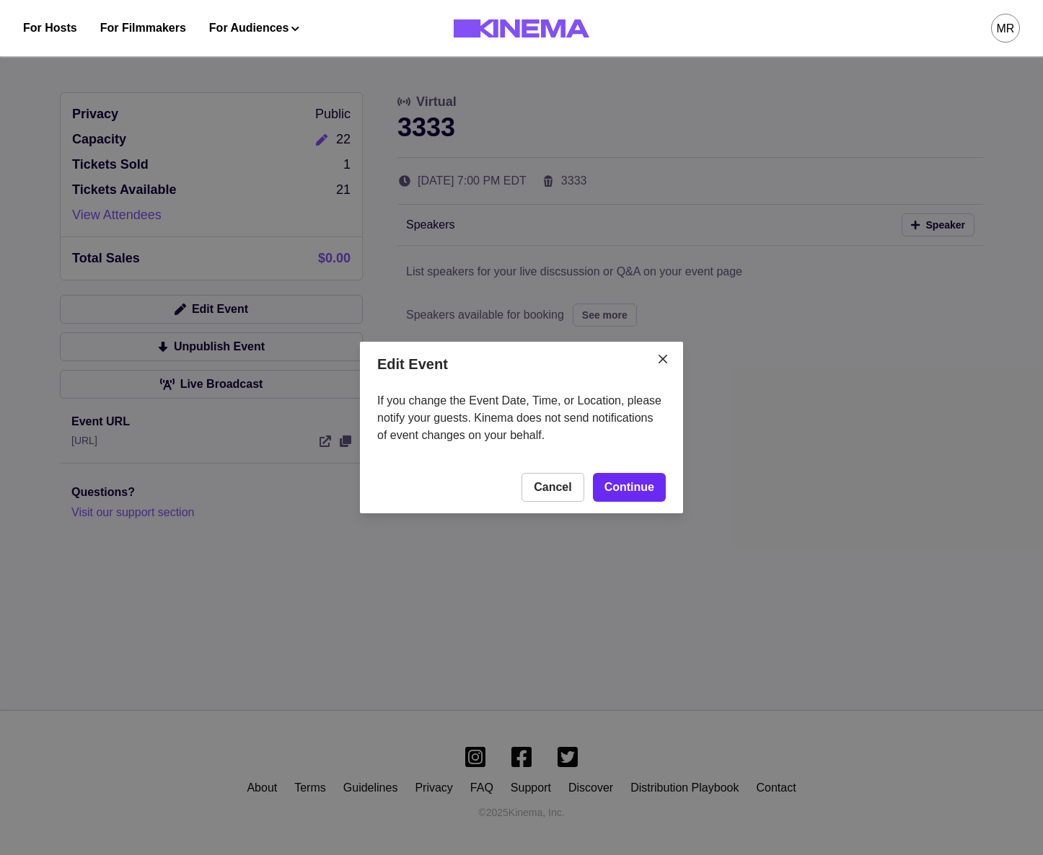
click at [625, 492] on link "Continue" at bounding box center [629, 487] width 73 height 29
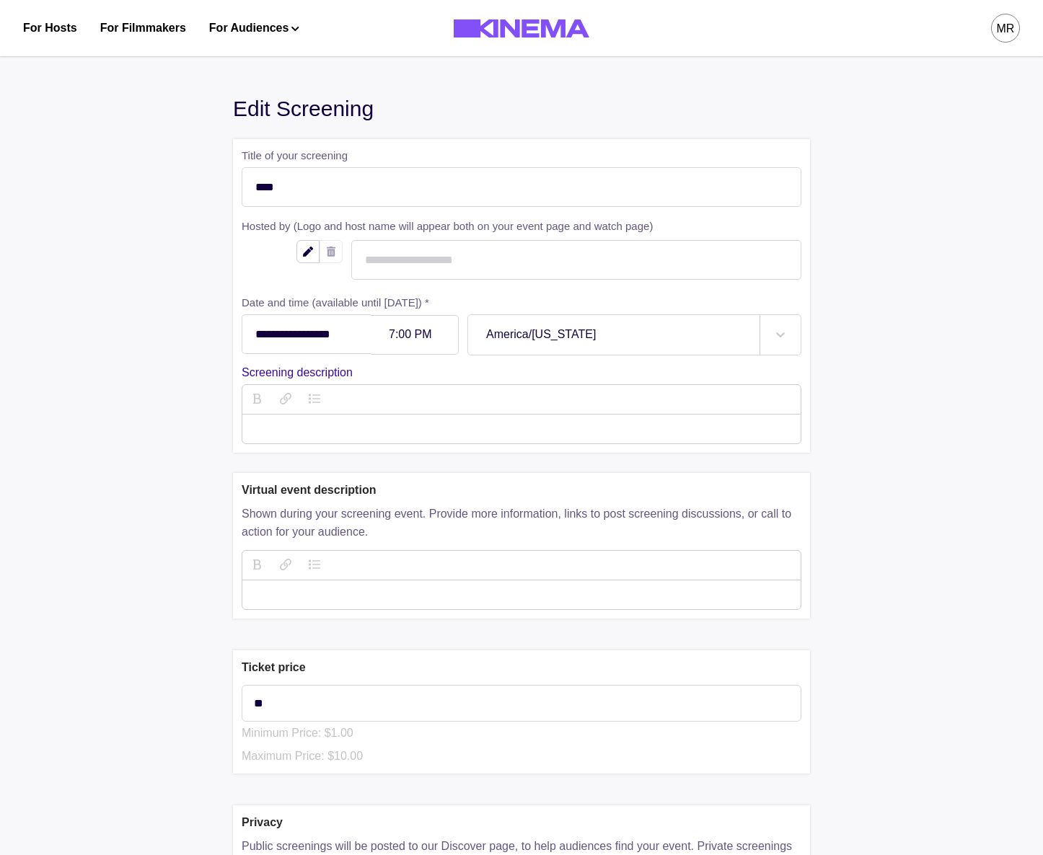
click at [553, 340] on div at bounding box center [613, 334] width 255 height 17
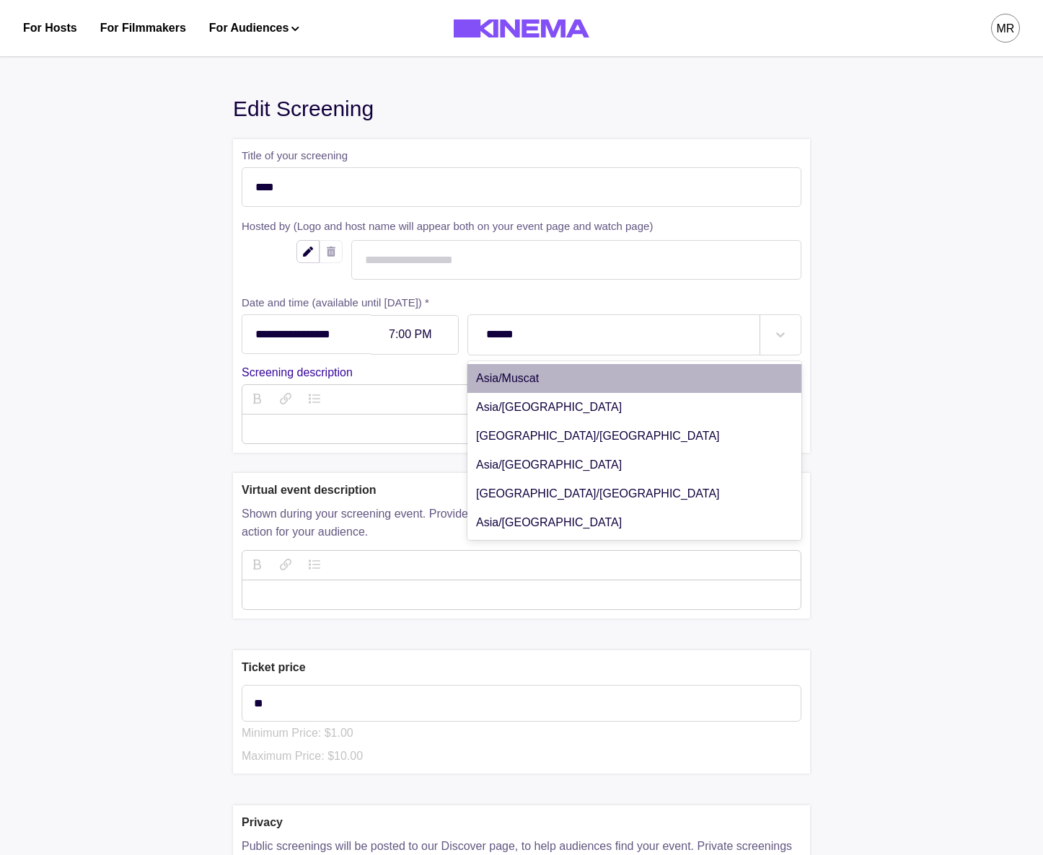
type input "*******"
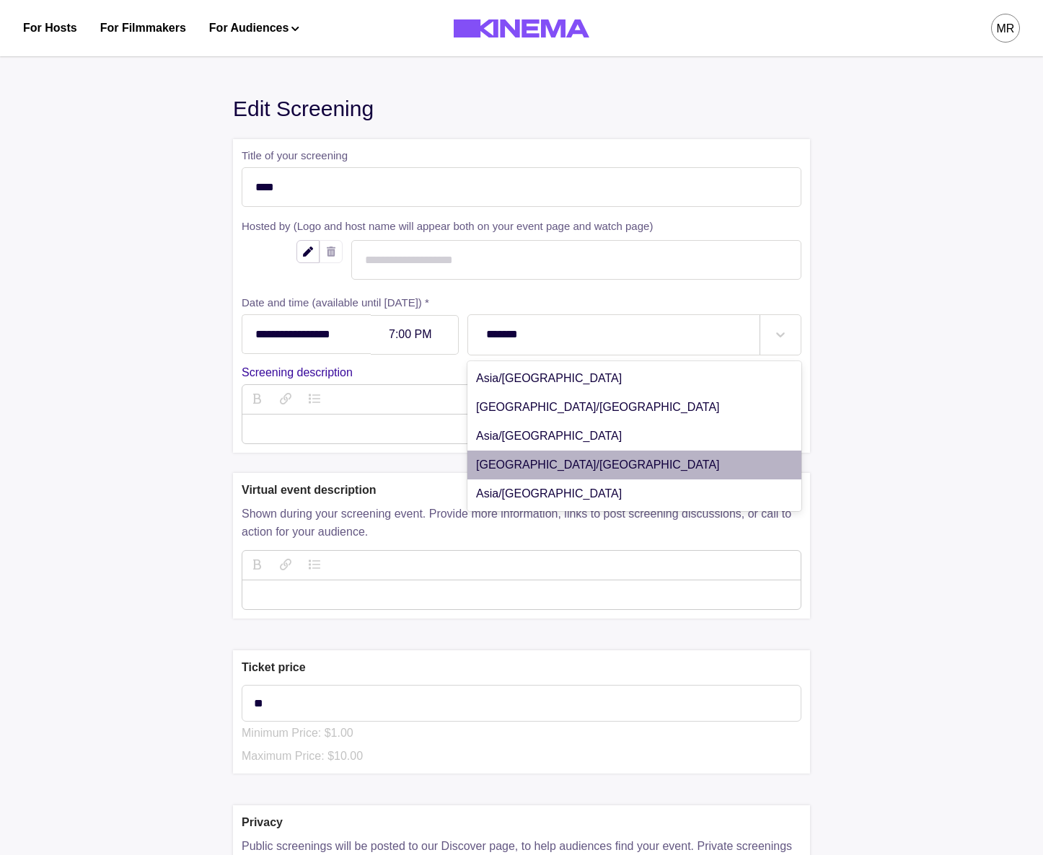
click at [501, 457] on div "[GEOGRAPHIC_DATA]/[GEOGRAPHIC_DATA]" at bounding box center [634, 465] width 334 height 29
type input "**********"
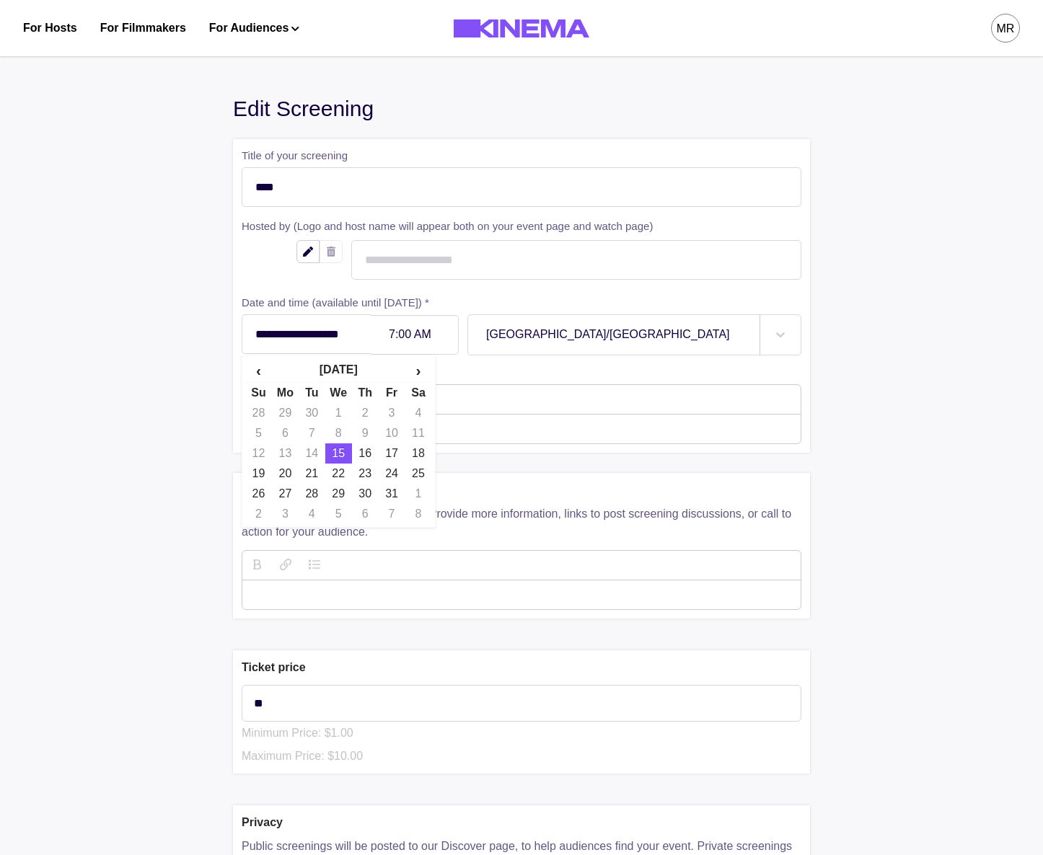
click at [354, 334] on input "**********" at bounding box center [306, 334] width 129 height 40
click at [315, 460] on td "14" at bounding box center [311, 453] width 27 height 20
click at [315, 459] on td "14" at bounding box center [311, 453] width 27 height 20
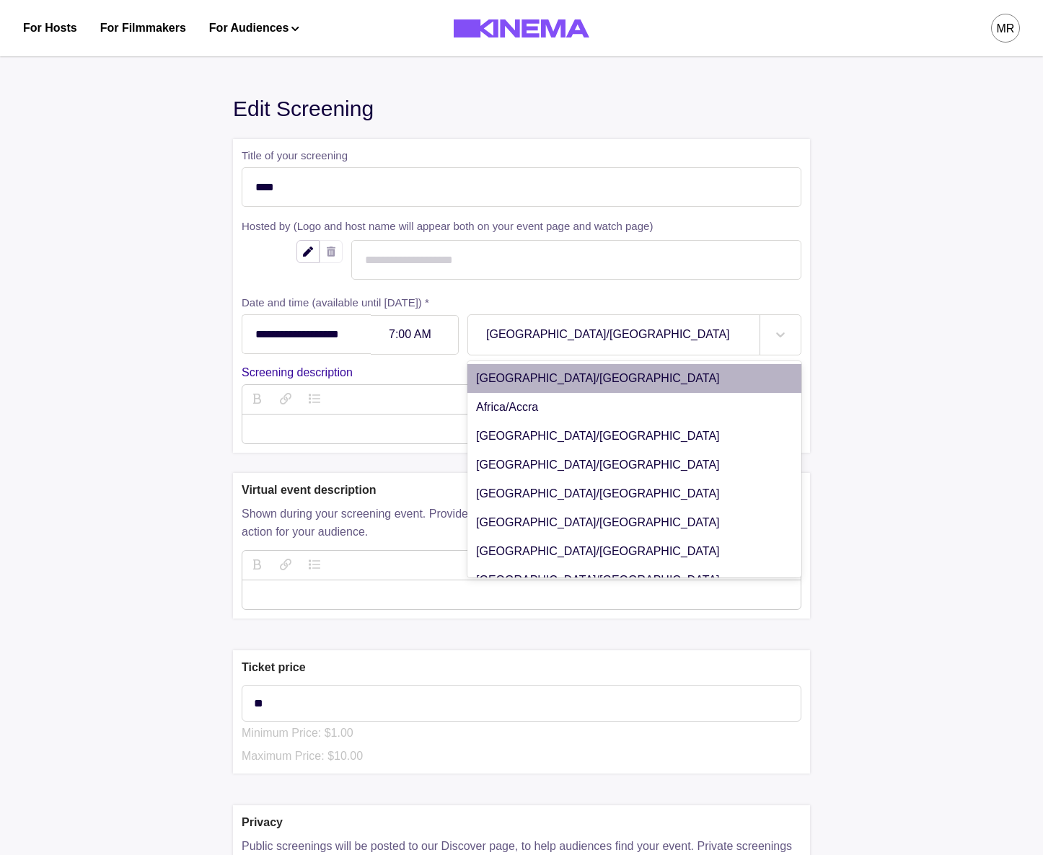
click at [662, 342] on div at bounding box center [613, 334] width 255 height 17
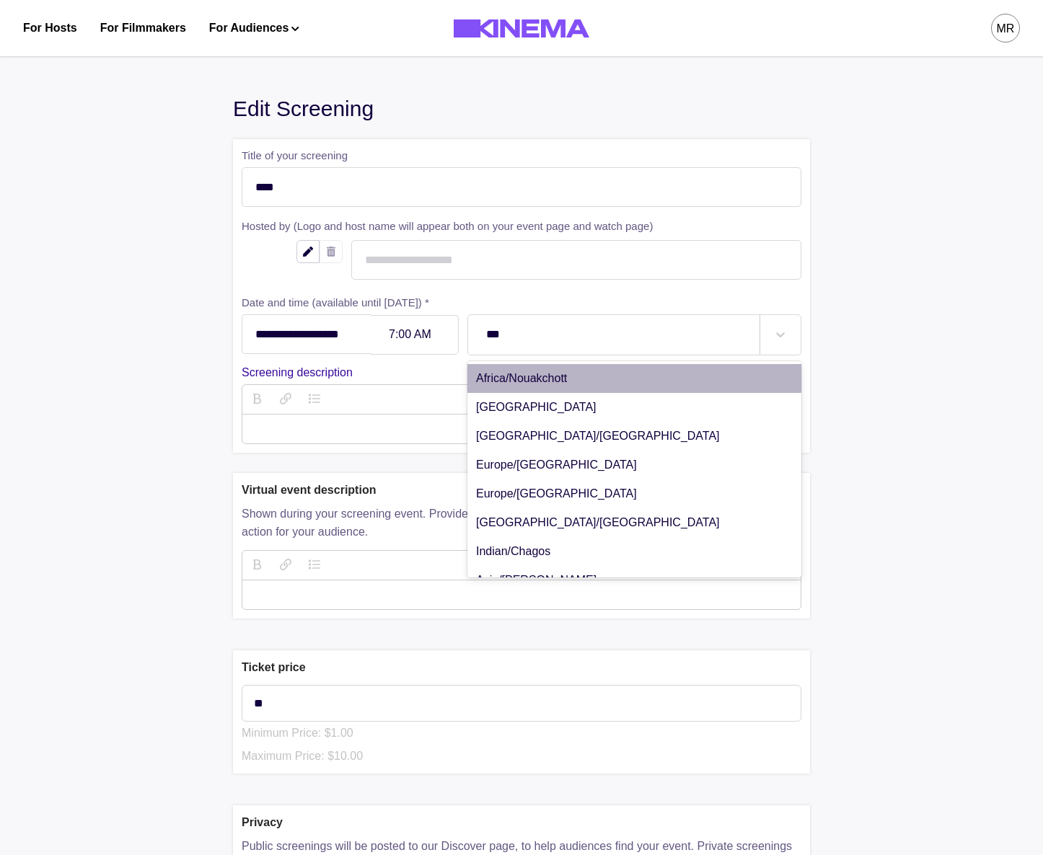
type input "****"
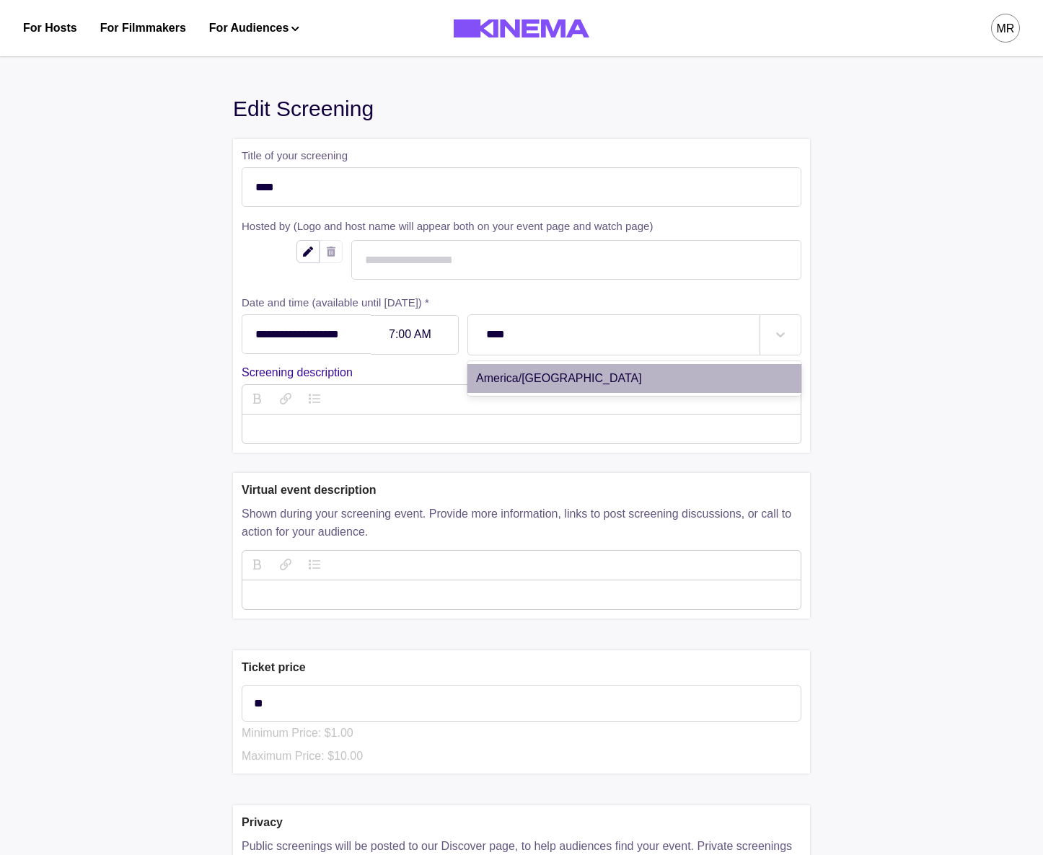
click at [572, 366] on div "America/[GEOGRAPHIC_DATA]" at bounding box center [634, 378] width 334 height 29
type input "**********"
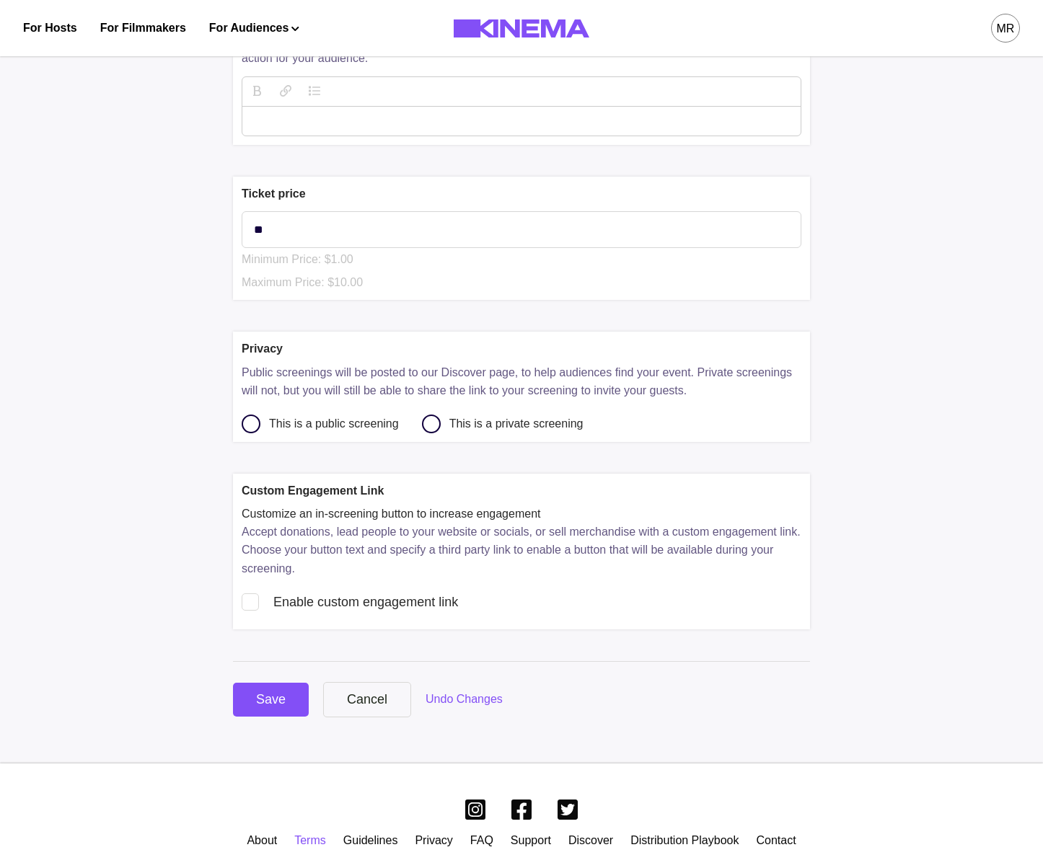
scroll to position [522, 0]
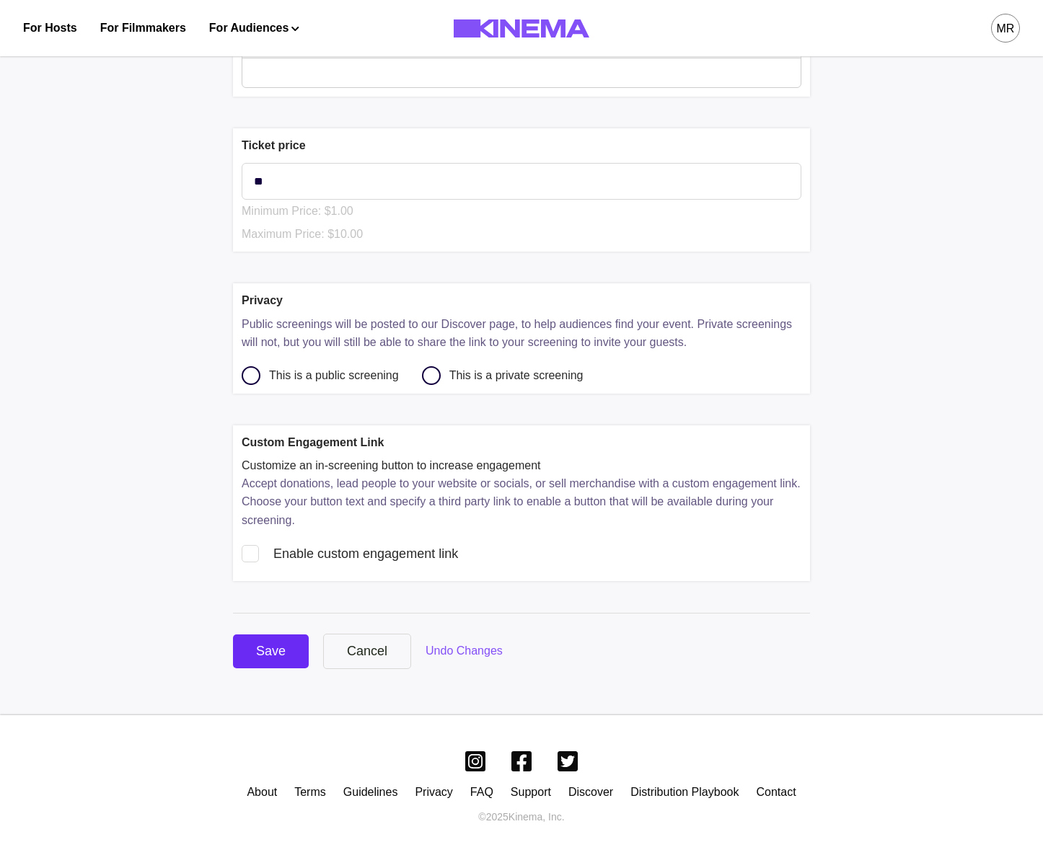
click at [271, 653] on div "Save" at bounding box center [271, 651] width 30 height 19
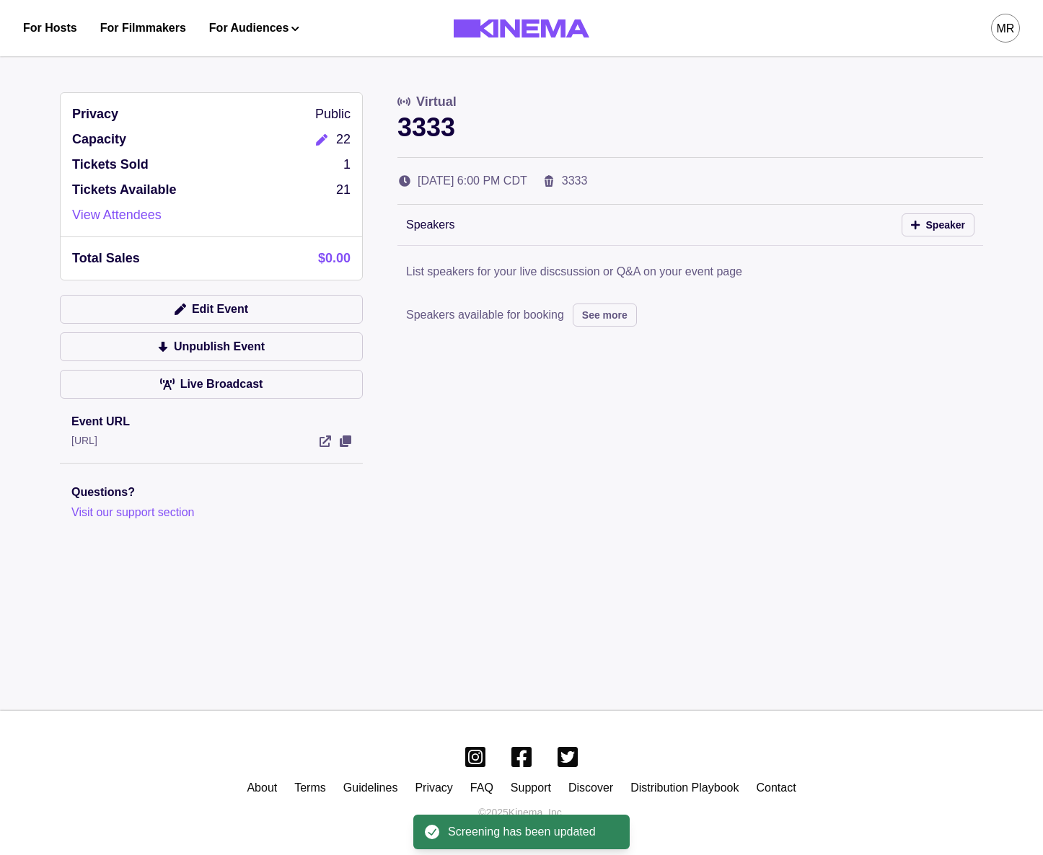
click at [221, 329] on div "Edit Event Unpublish Event Live Broadcast" at bounding box center [211, 351] width 303 height 112
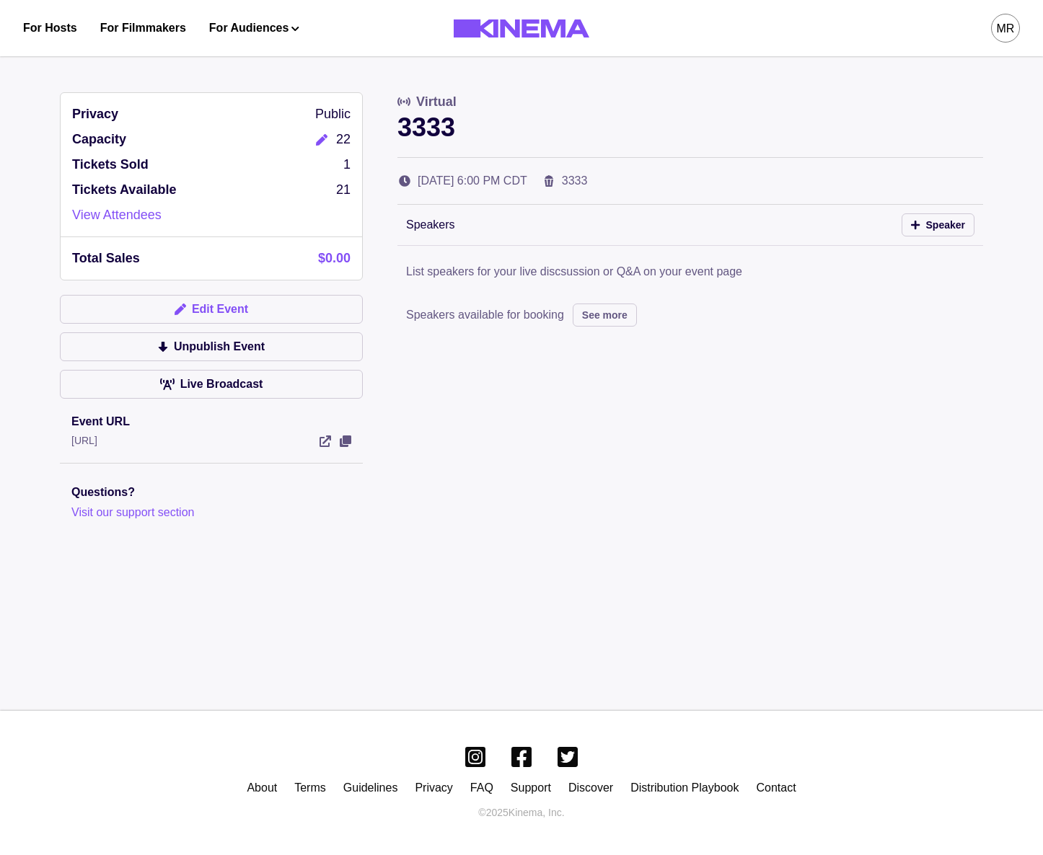
click at [224, 320] on button "Edit Event" at bounding box center [211, 309] width 303 height 29
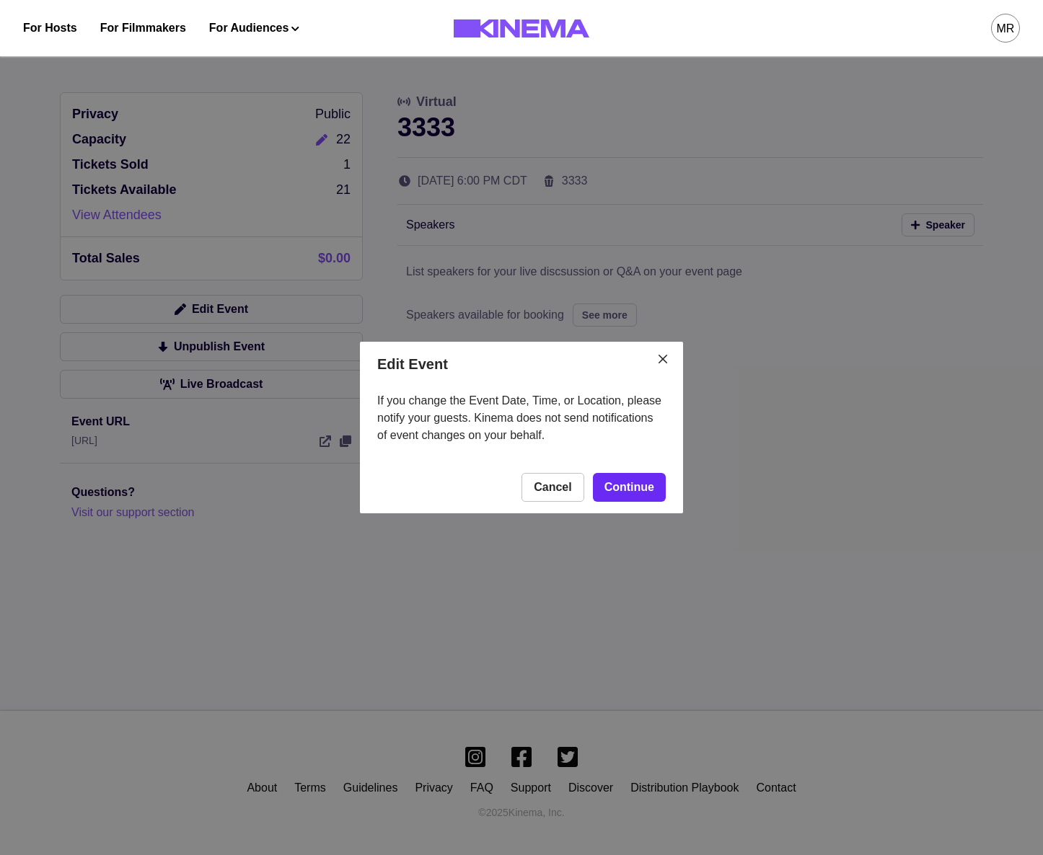
drag, startPoint x: 644, startPoint y: 470, endPoint x: 638, endPoint y: 489, distance: 19.6
click at [644, 470] on footer "Cancel Continue" at bounding box center [521, 487] width 323 height 52
click at [638, 488] on link "Continue" at bounding box center [629, 487] width 73 height 29
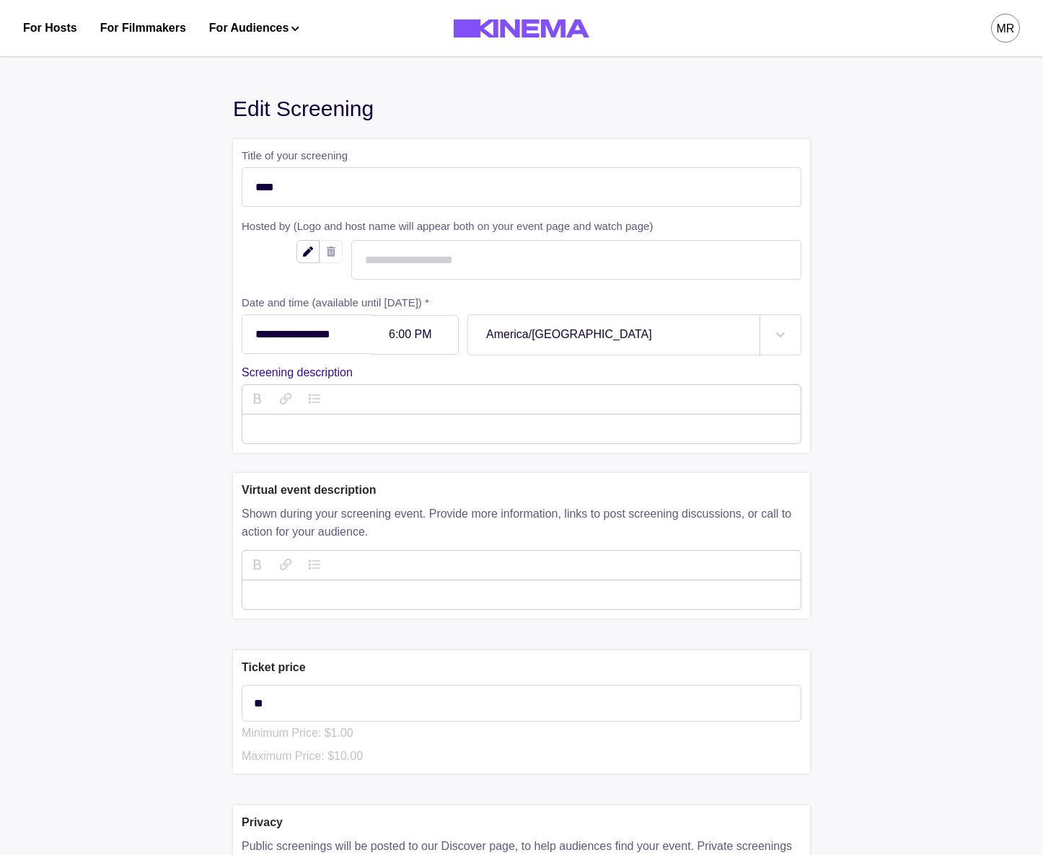
click at [335, 337] on input "**********" at bounding box center [306, 334] width 129 height 40
click at [319, 453] on td "14" at bounding box center [311, 453] width 27 height 20
click at [335, 342] on input "**********" at bounding box center [306, 334] width 129 height 40
click at [320, 457] on td "14" at bounding box center [311, 453] width 27 height 20
click at [421, 340] on div at bounding box center [414, 335] width 51 height 12
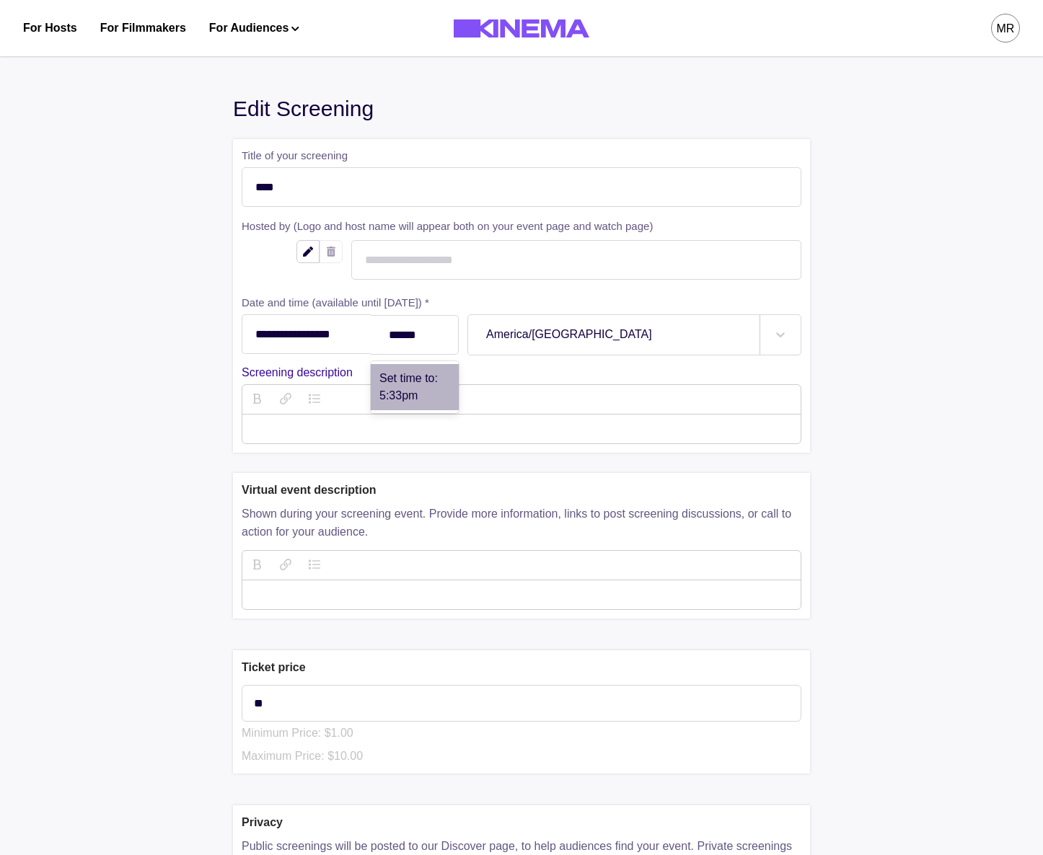
type input "******"
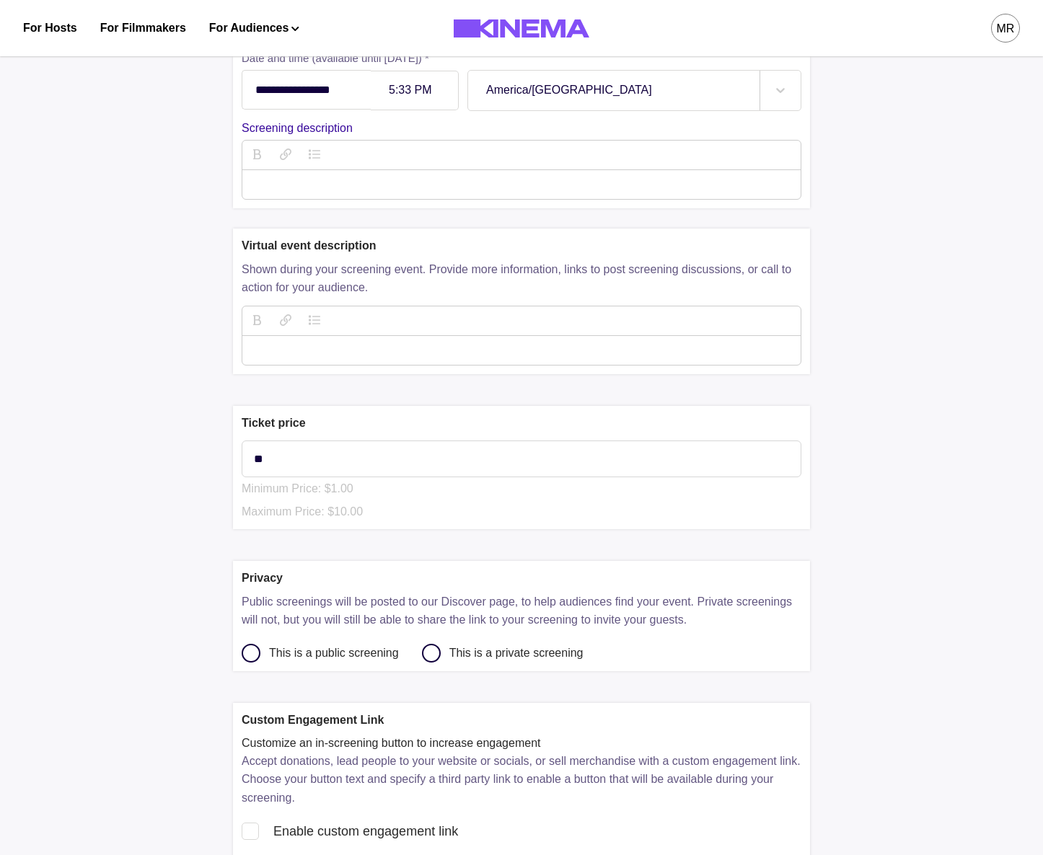
scroll to position [529, 0]
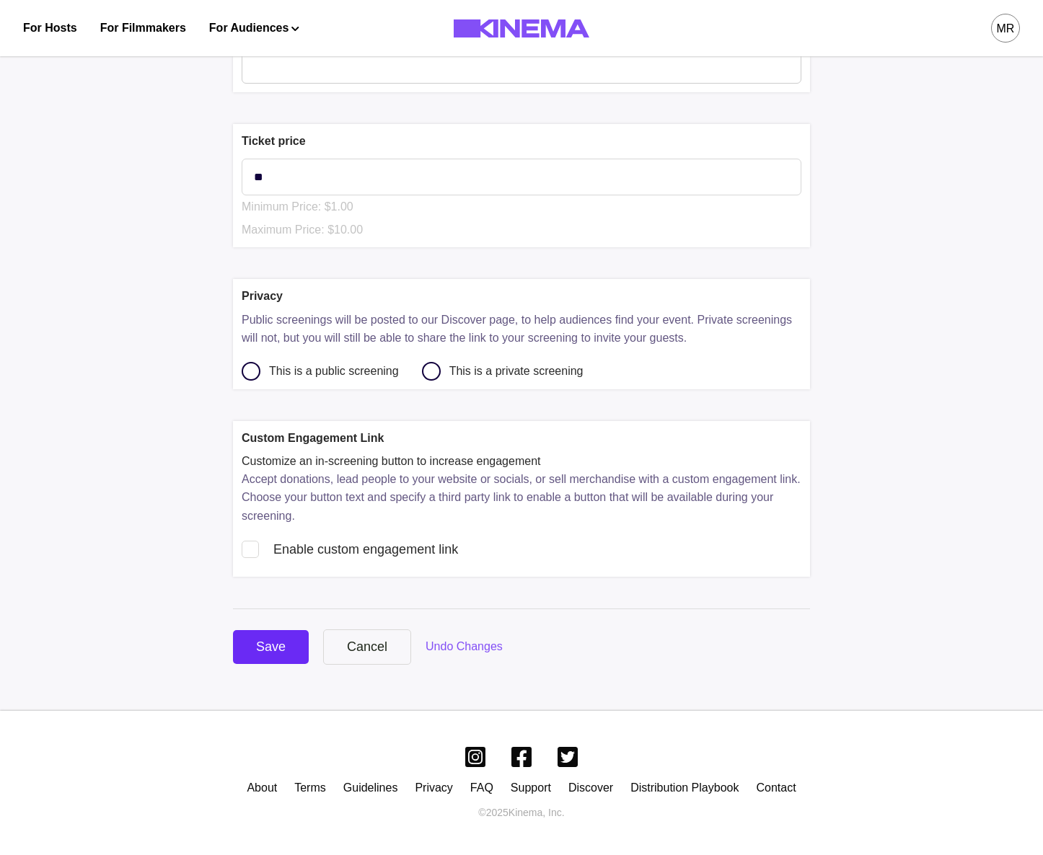
click at [262, 645] on div "Save" at bounding box center [271, 646] width 30 height 19
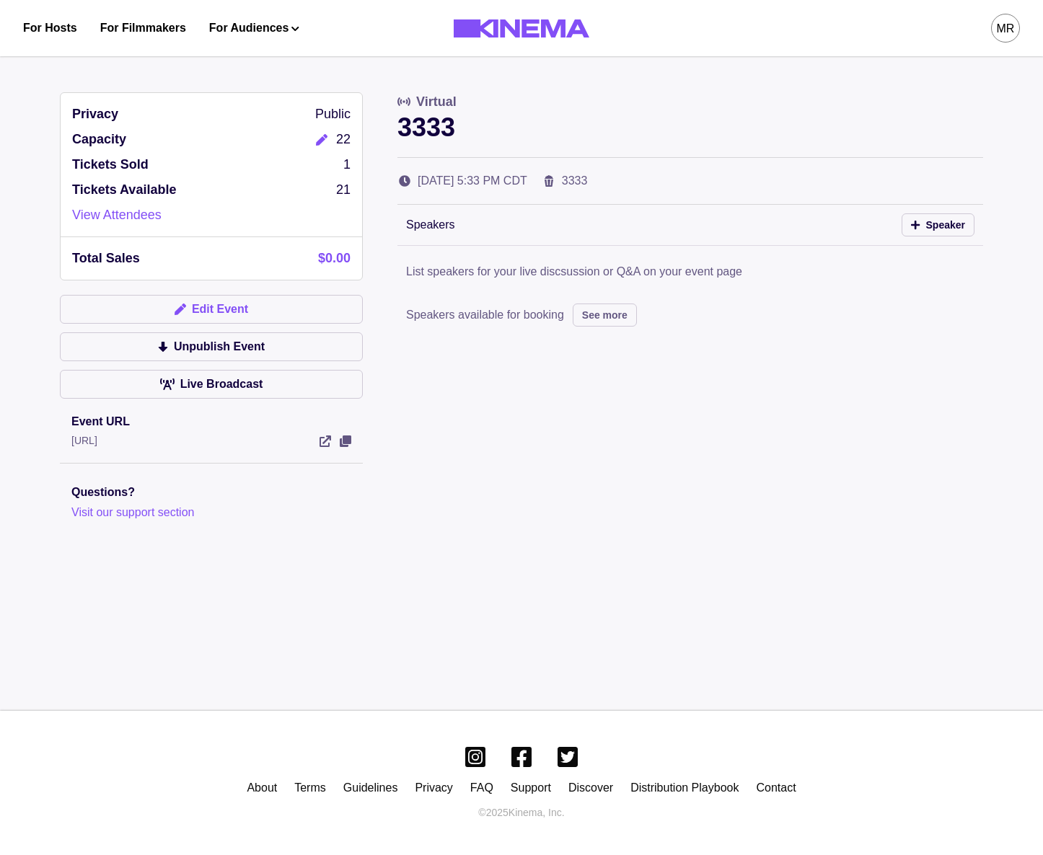
click at [249, 305] on button "Edit Event" at bounding box center [211, 309] width 303 height 29
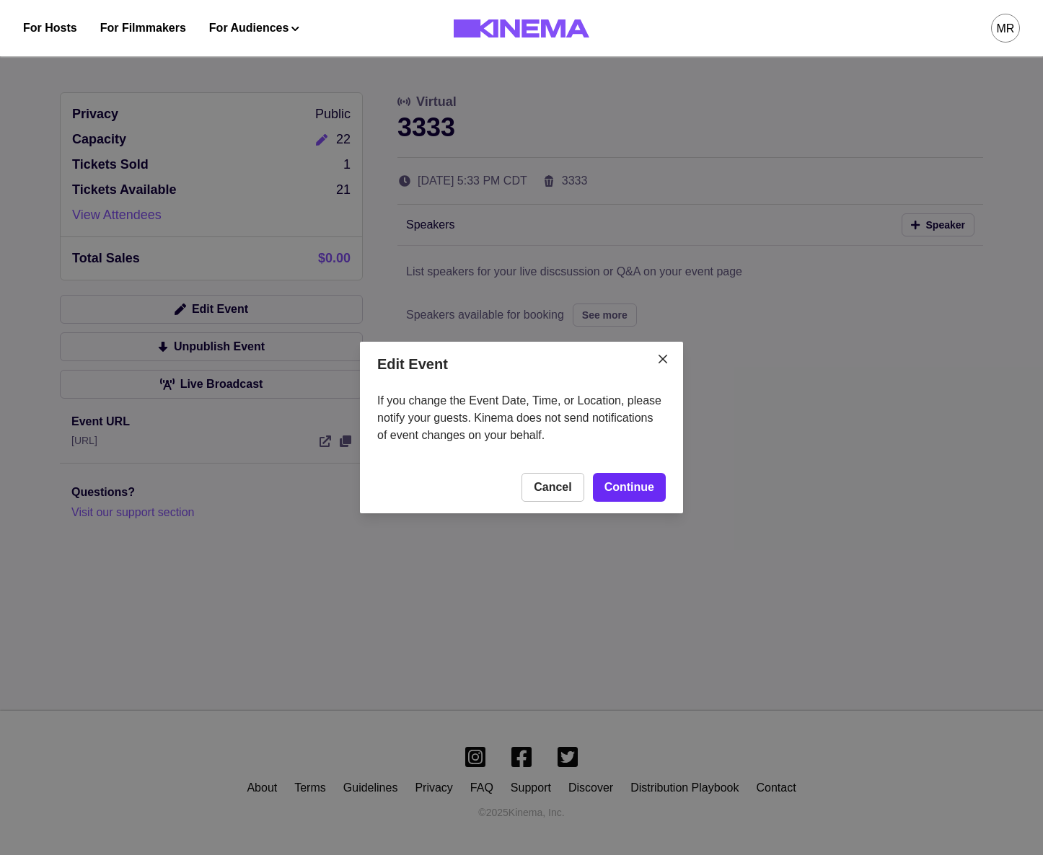
click at [652, 499] on link "Continue" at bounding box center [629, 487] width 73 height 29
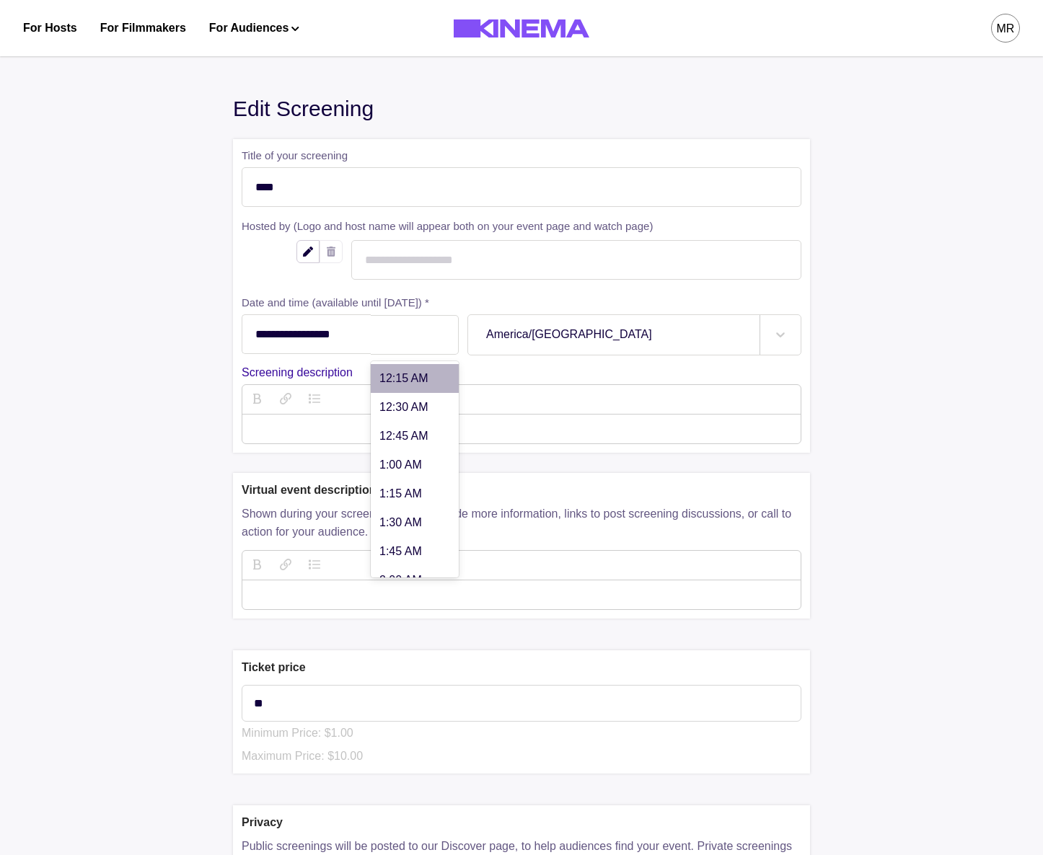
click at [429, 348] on div "5:33 PM" at bounding box center [415, 335] width 88 height 40
type input "******"
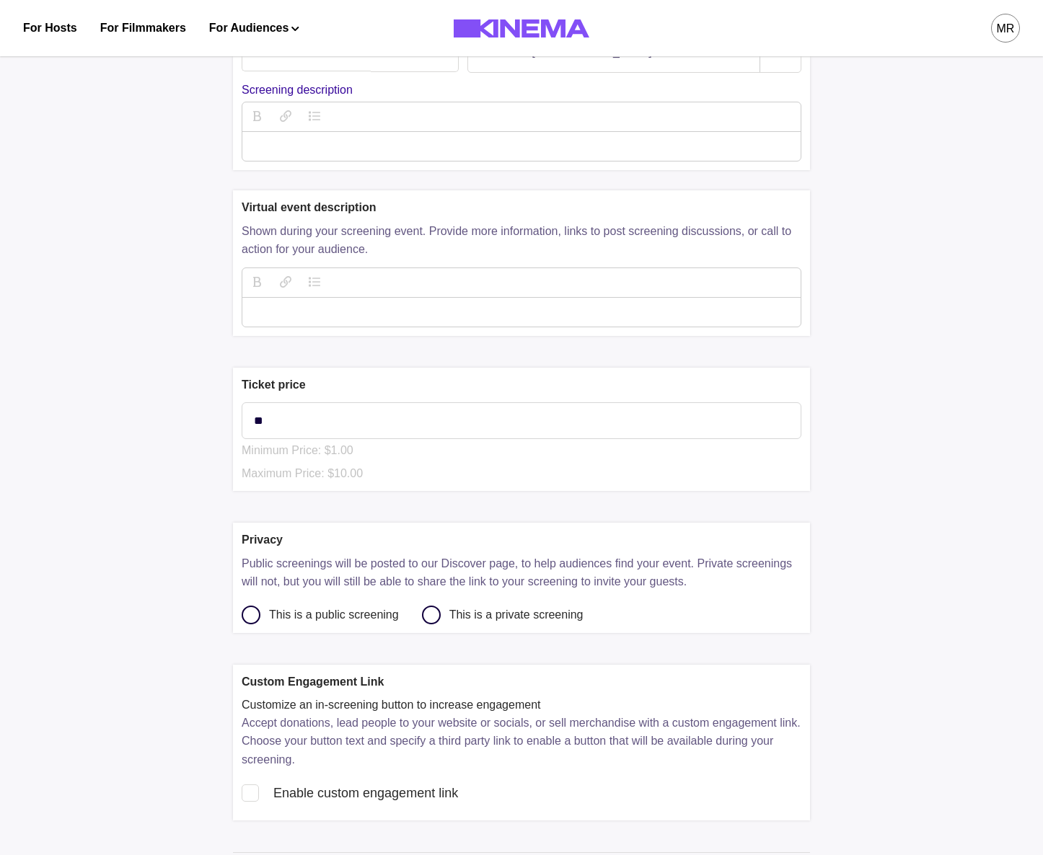
scroll to position [529, 0]
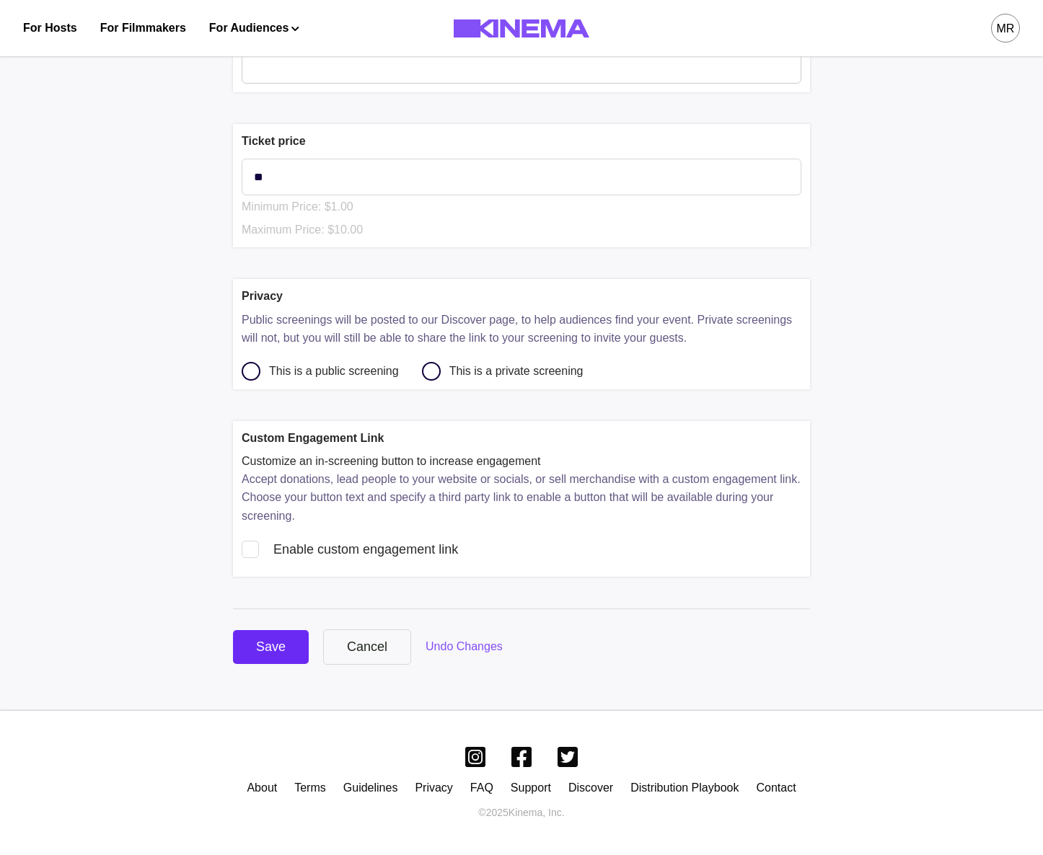
click at [267, 658] on button "Save" at bounding box center [271, 647] width 76 height 34
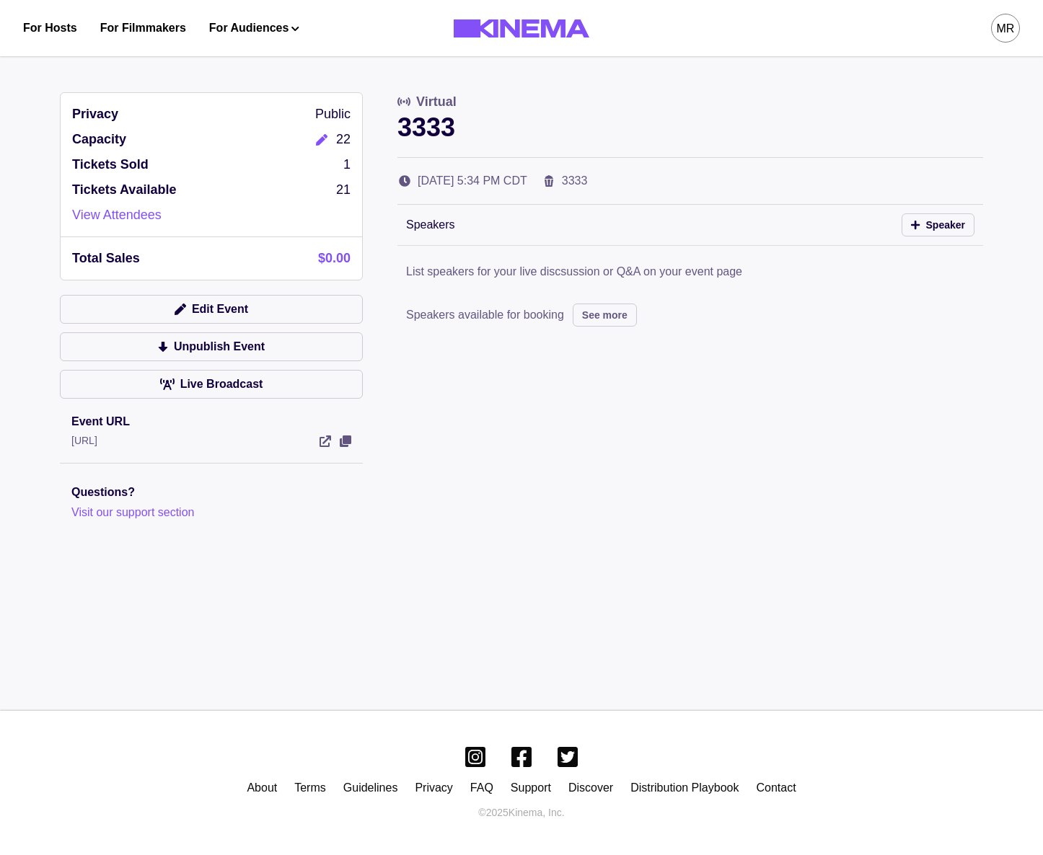
click at [325, 138] on icon "Edit" at bounding box center [322, 140] width 12 height 12
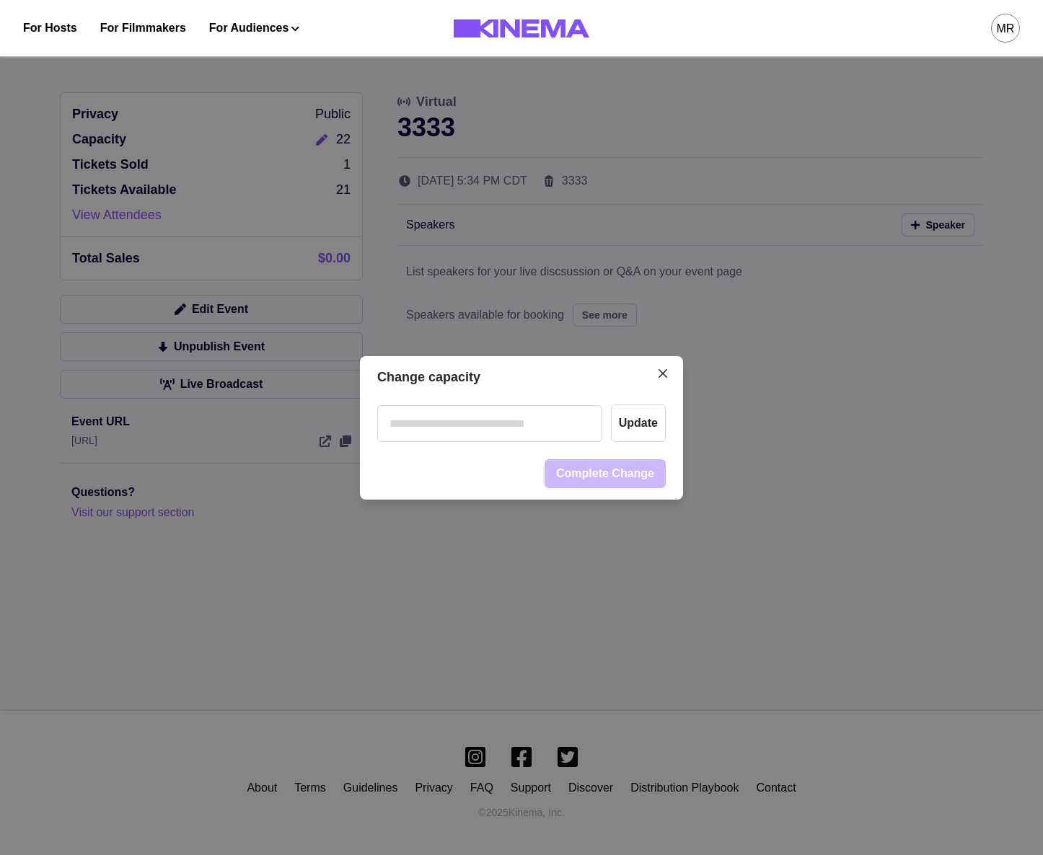
drag, startPoint x: 602, startPoint y: 203, endPoint x: 484, endPoint y: 251, distance: 127.7
click at [598, 205] on div "Change capacity Update Complete Change" at bounding box center [521, 427] width 1043 height 855
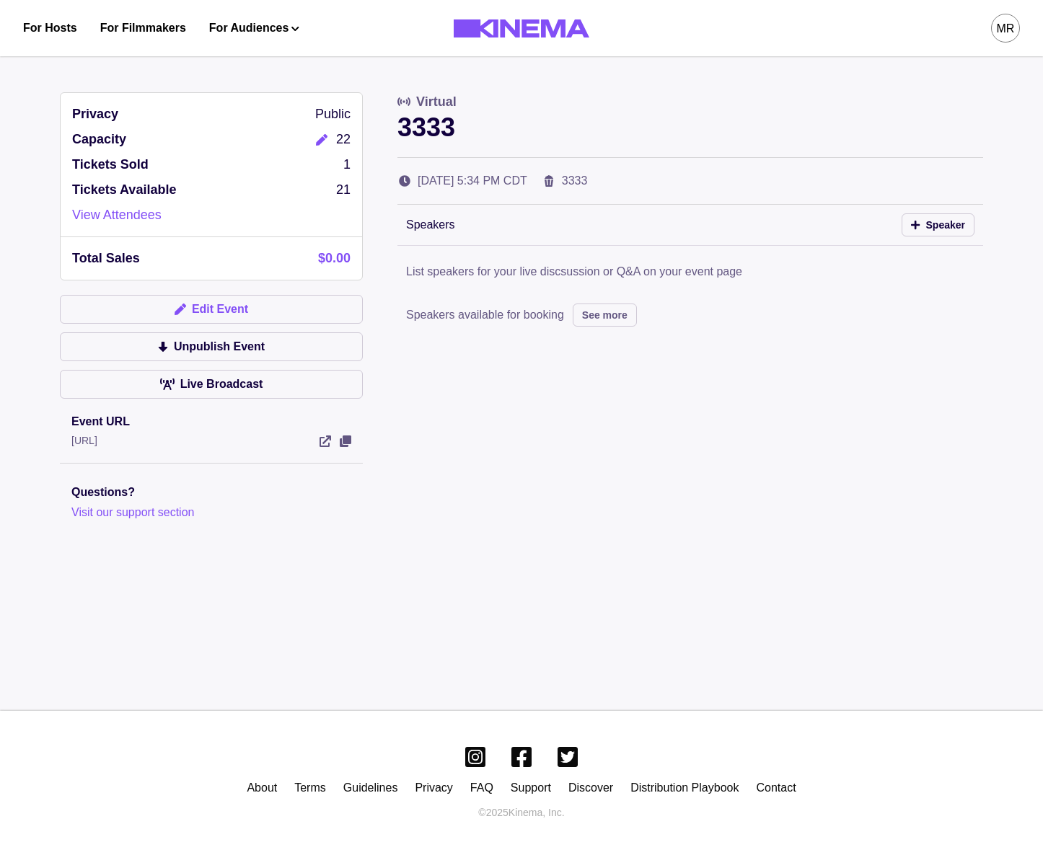
click at [258, 316] on button "Edit Event" at bounding box center [211, 309] width 303 height 29
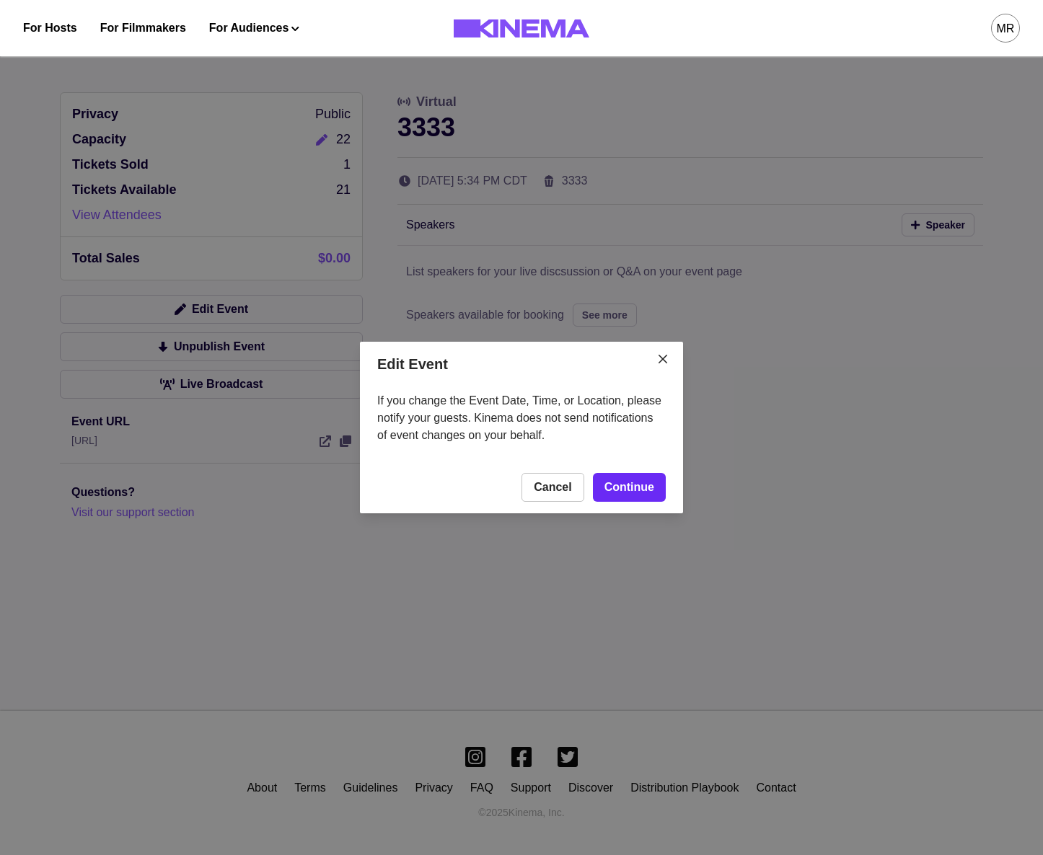
click at [655, 478] on link "Continue" at bounding box center [629, 487] width 73 height 29
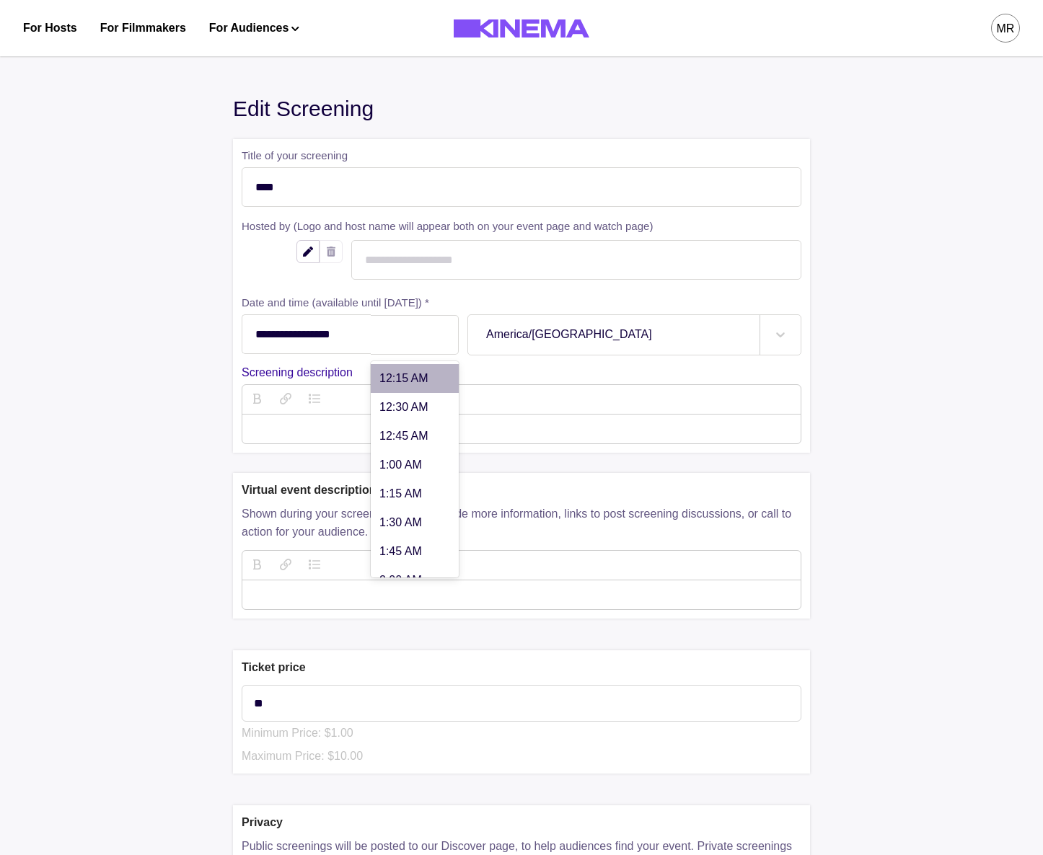
click at [416, 344] on div "5:34 PM" at bounding box center [415, 335] width 88 height 40
type input "******"
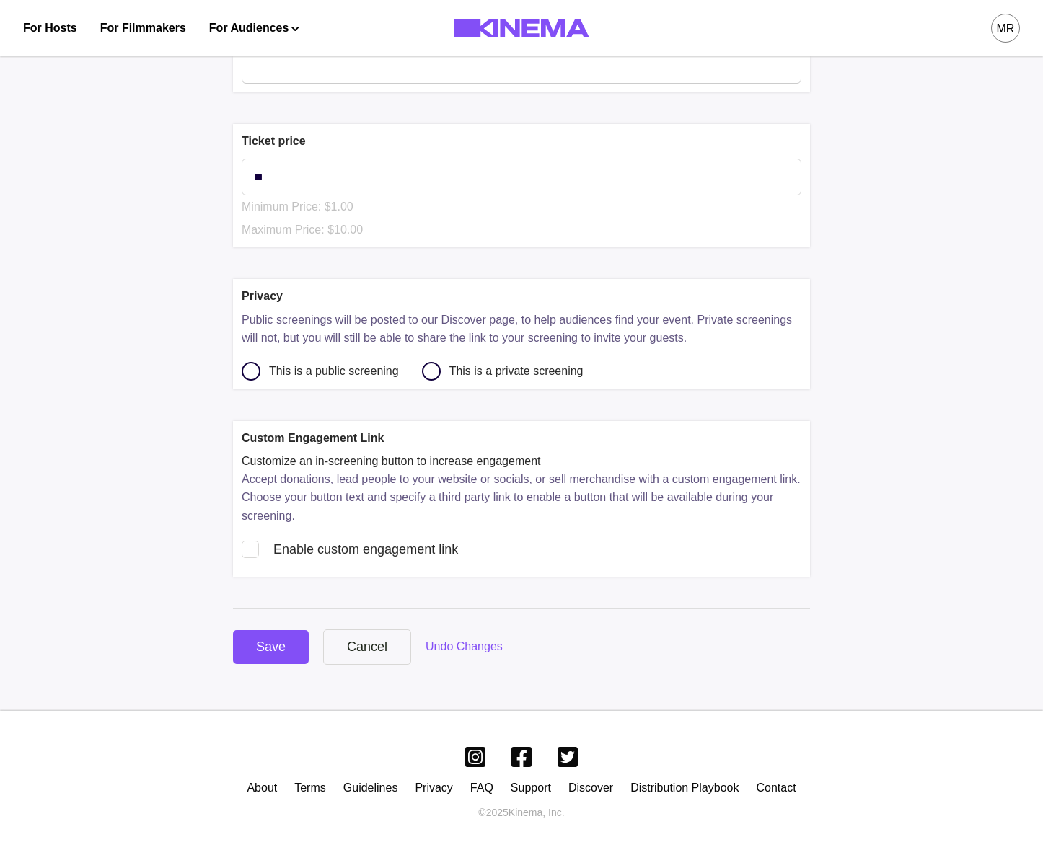
scroll to position [529, 0]
click at [278, 642] on div "Save" at bounding box center [271, 646] width 30 height 19
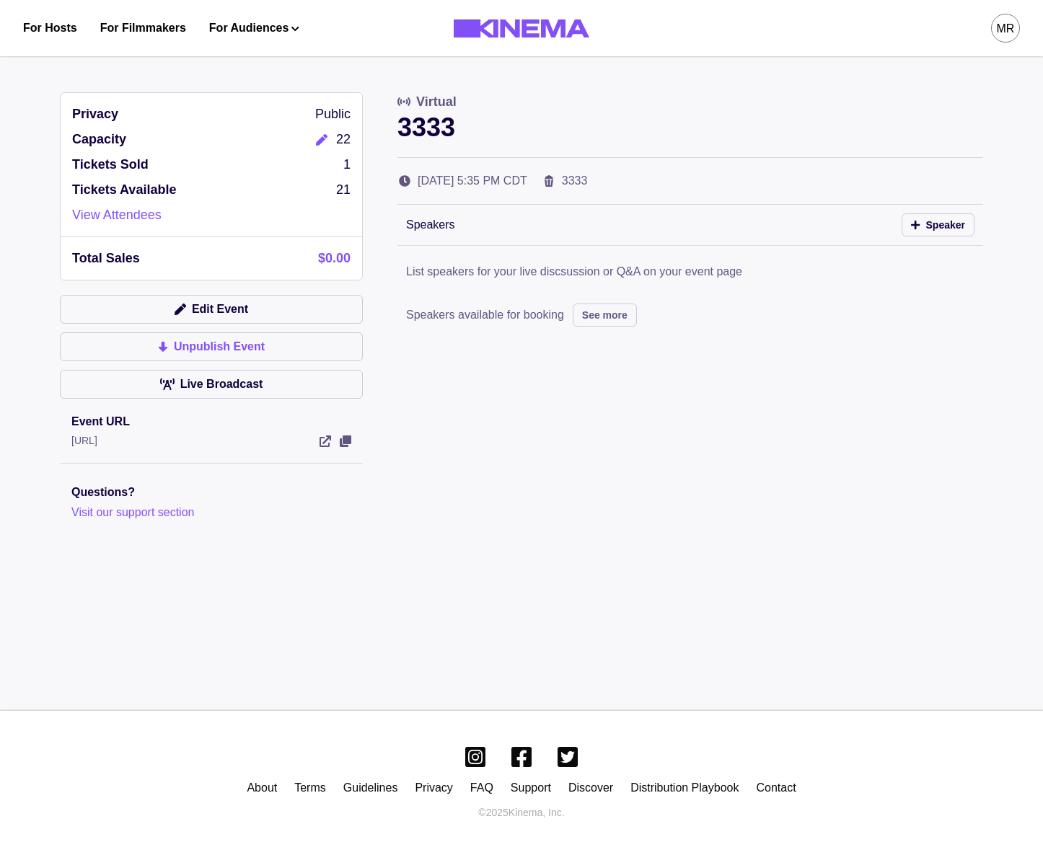
click at [192, 337] on button "Unpublish Event" at bounding box center [211, 346] width 303 height 29
click at [226, 355] on button "Publish Event" at bounding box center [211, 346] width 303 height 29
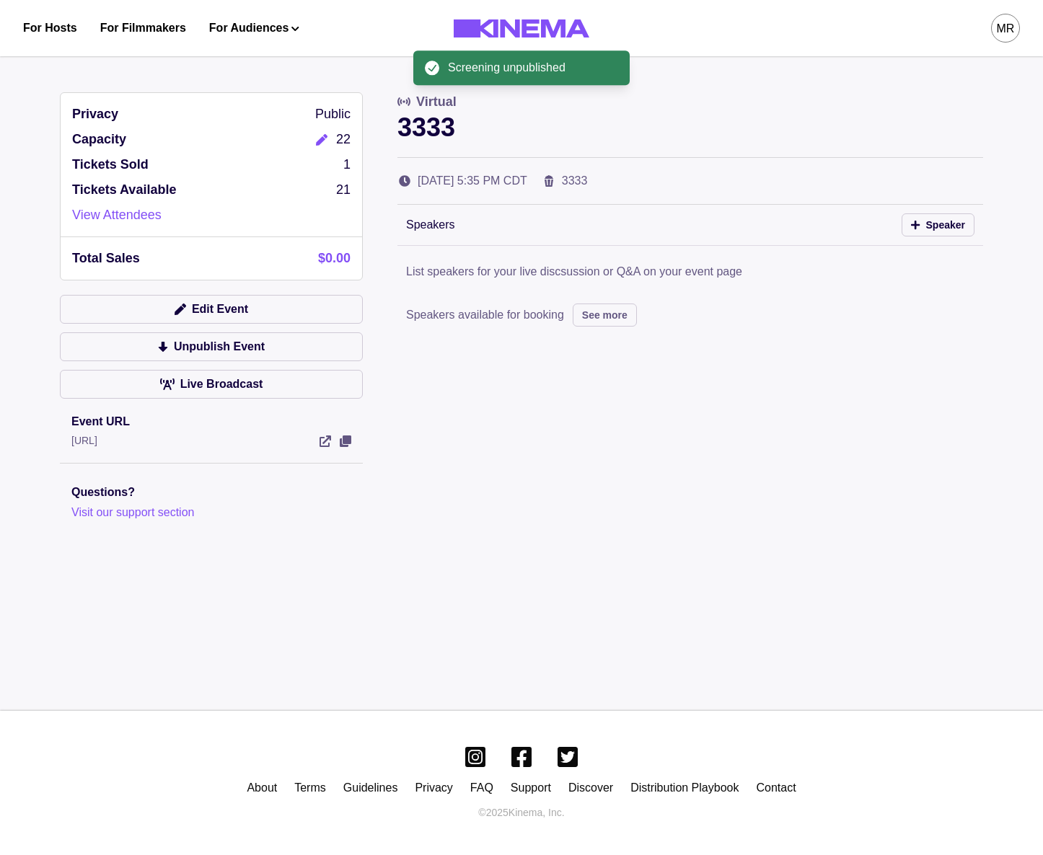
click at [240, 293] on div "Privacy Public Capacity 22 Tickets Sold 1 Tickets Available 21 View Attendees T…" at bounding box center [211, 306] width 303 height 429
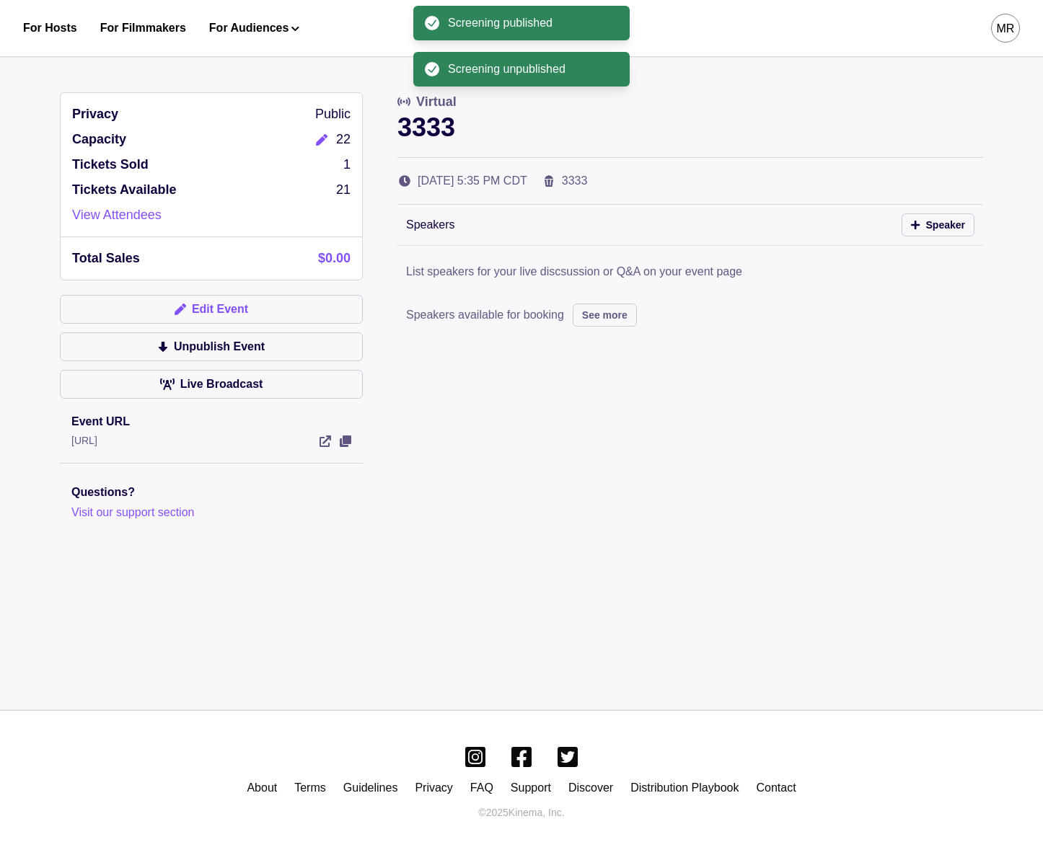
click at [236, 314] on button "Edit Event" at bounding box center [211, 309] width 303 height 29
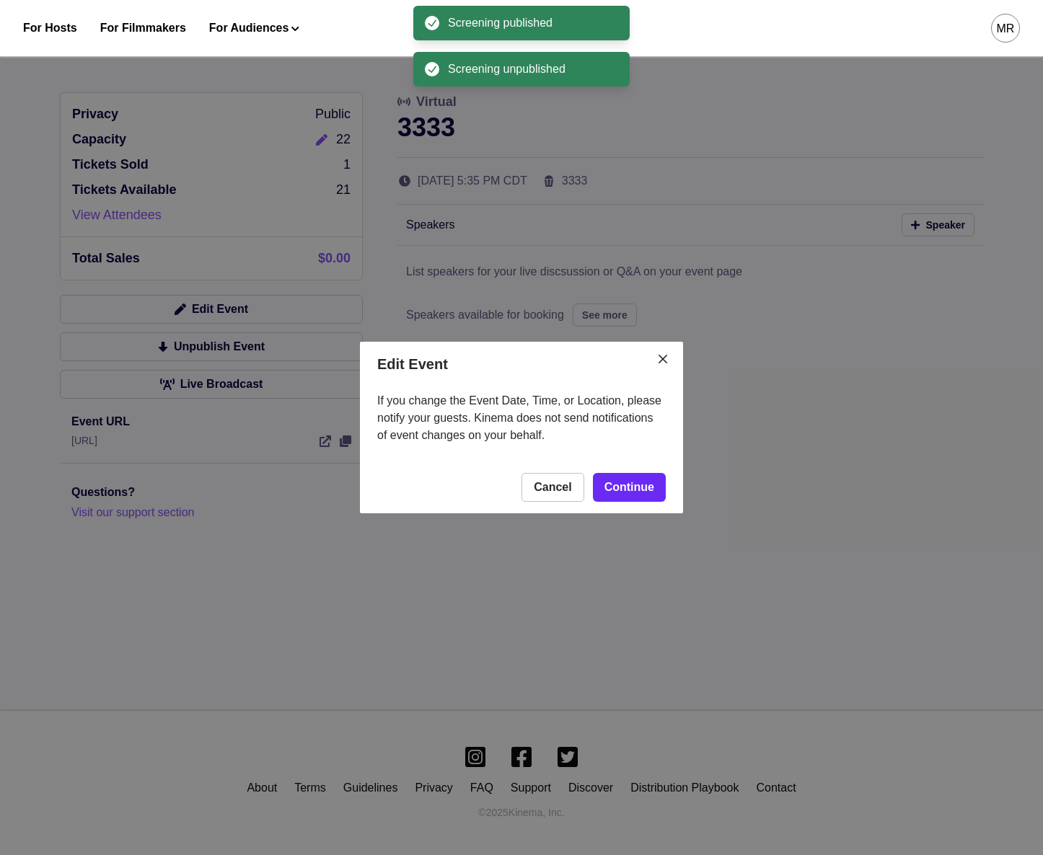
drag, startPoint x: 668, startPoint y: 497, endPoint x: 650, endPoint y: 495, distance: 18.2
click at [668, 497] on footer "Cancel Continue" at bounding box center [521, 487] width 323 height 52
click at [650, 495] on link "Continue" at bounding box center [629, 487] width 73 height 29
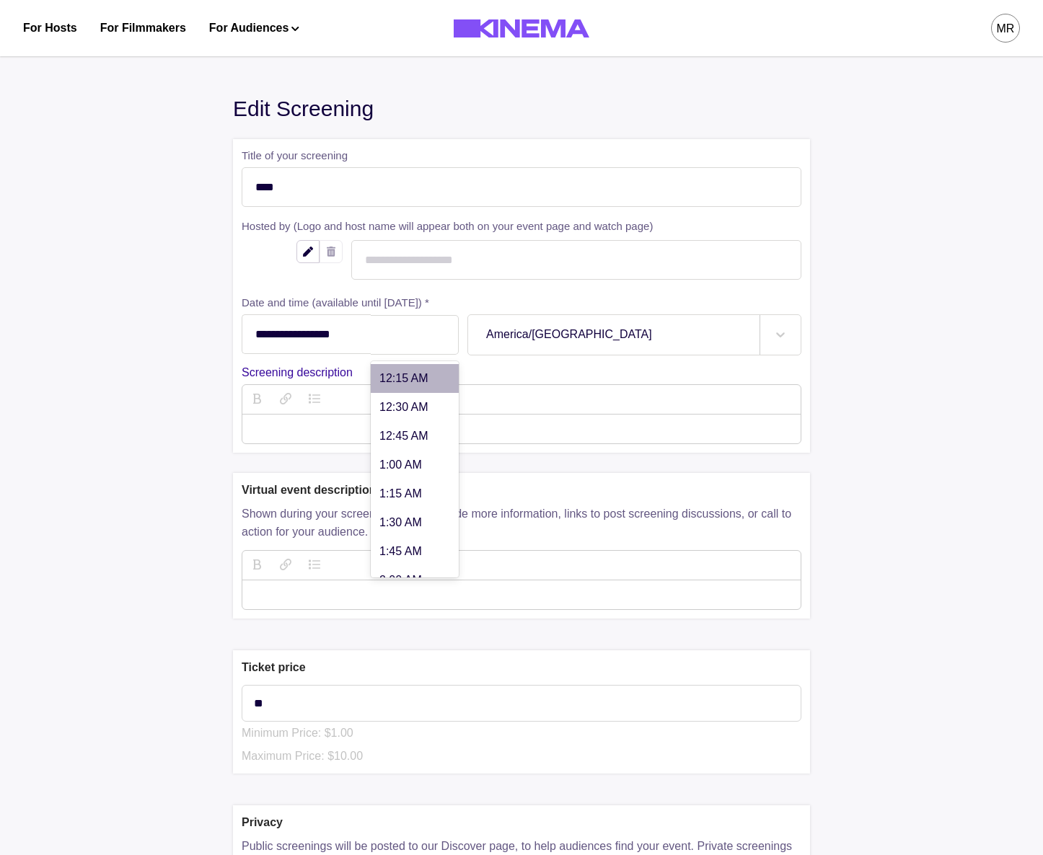
click at [412, 345] on div "5:35 PM" at bounding box center [415, 335] width 88 height 40
type input "******"
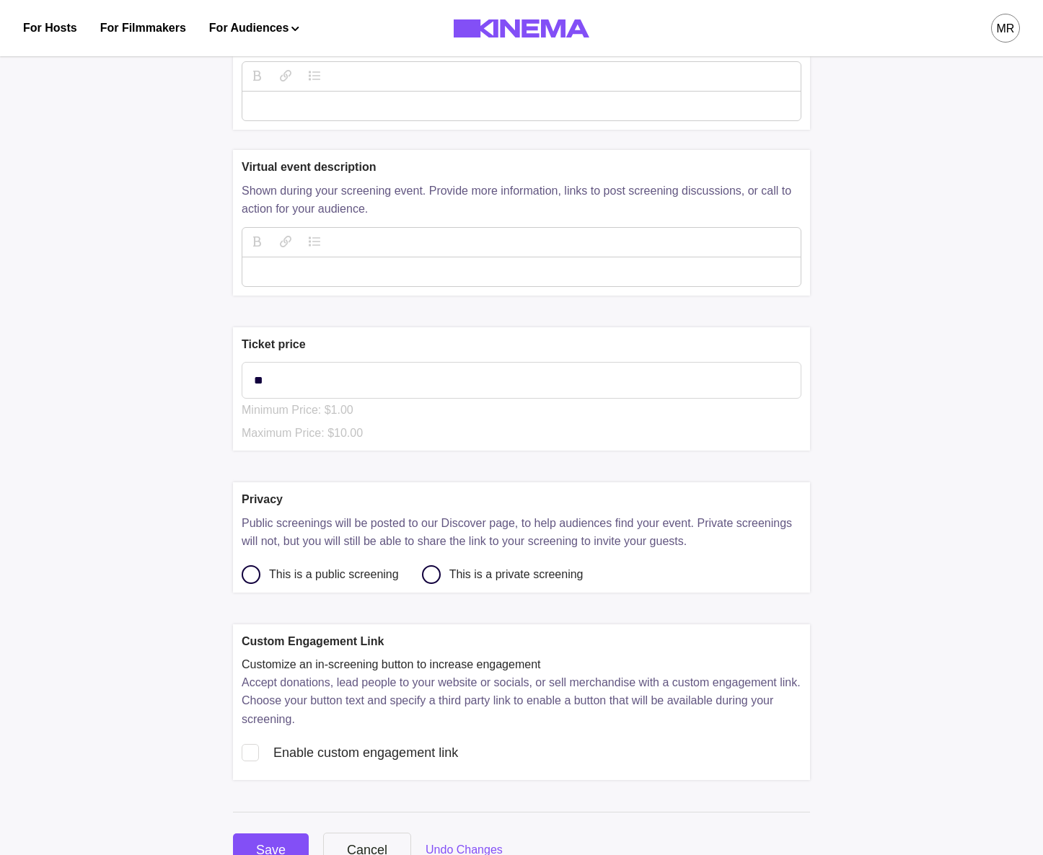
scroll to position [529, 0]
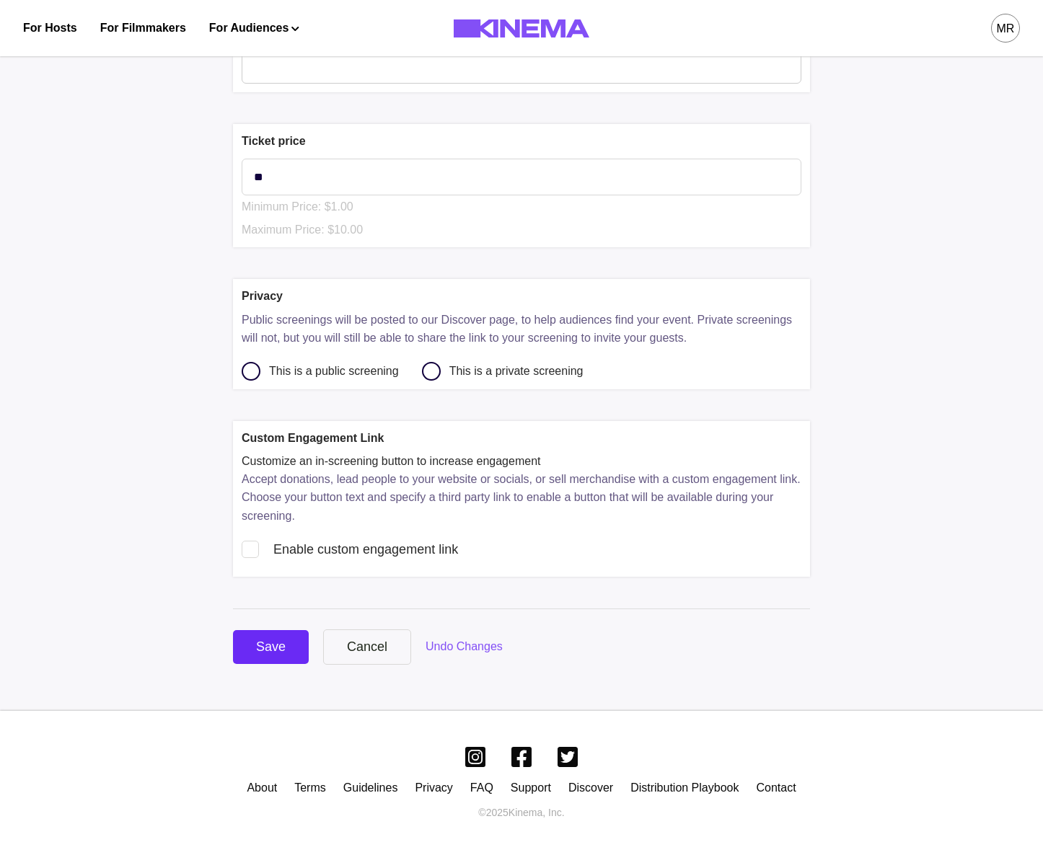
click at [276, 642] on div "Save" at bounding box center [271, 646] width 30 height 19
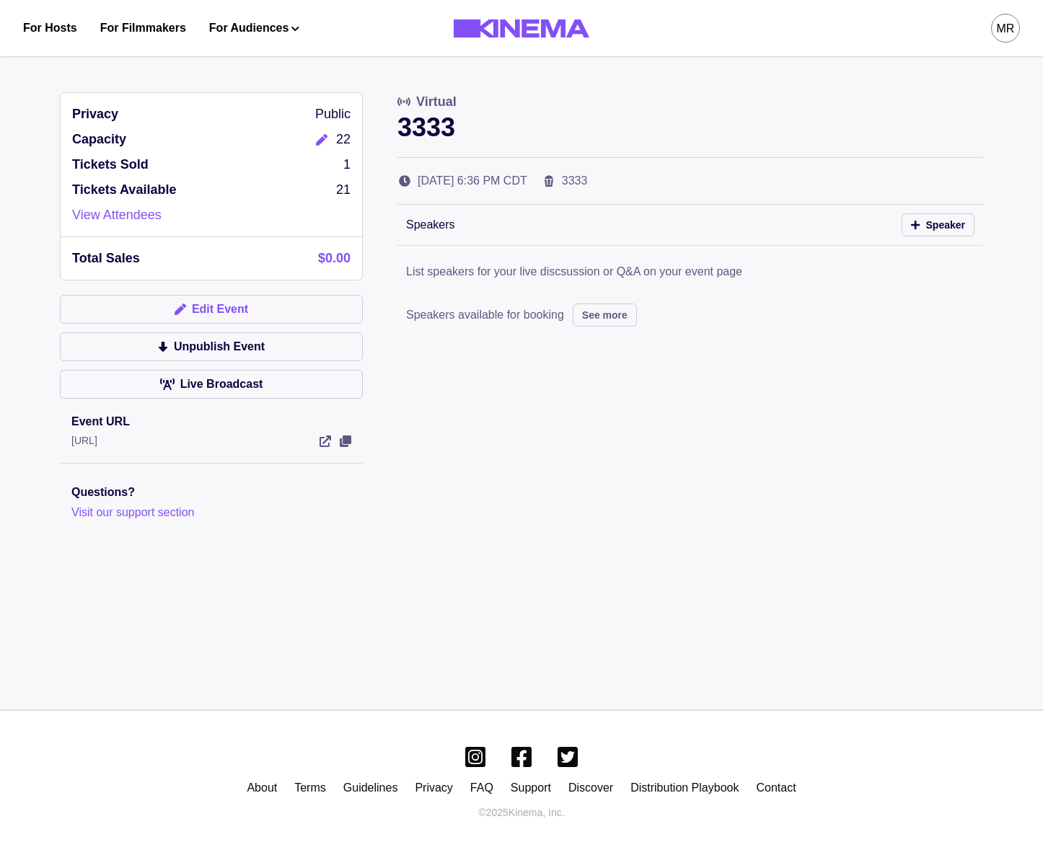
click at [217, 315] on button "Edit Event" at bounding box center [211, 309] width 303 height 29
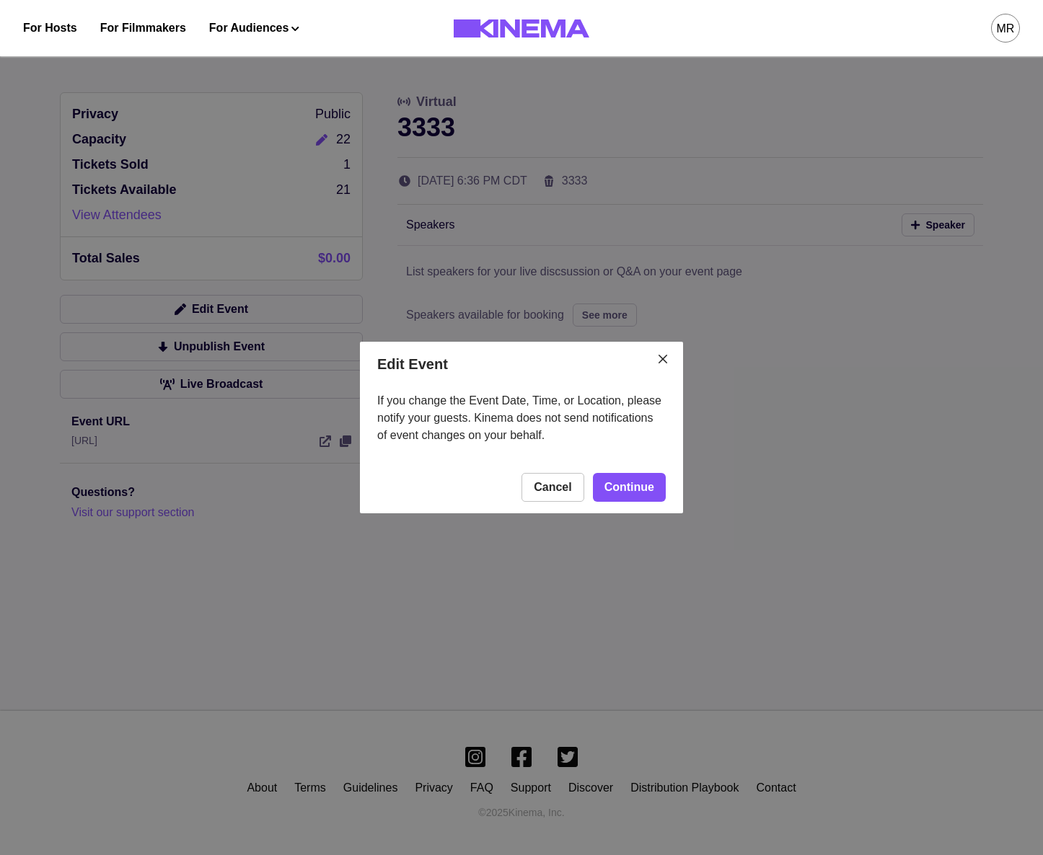
click at [666, 485] on footer "Cancel Continue" at bounding box center [521, 487] width 323 height 52
click at [661, 490] on link "Continue" at bounding box center [629, 487] width 73 height 29
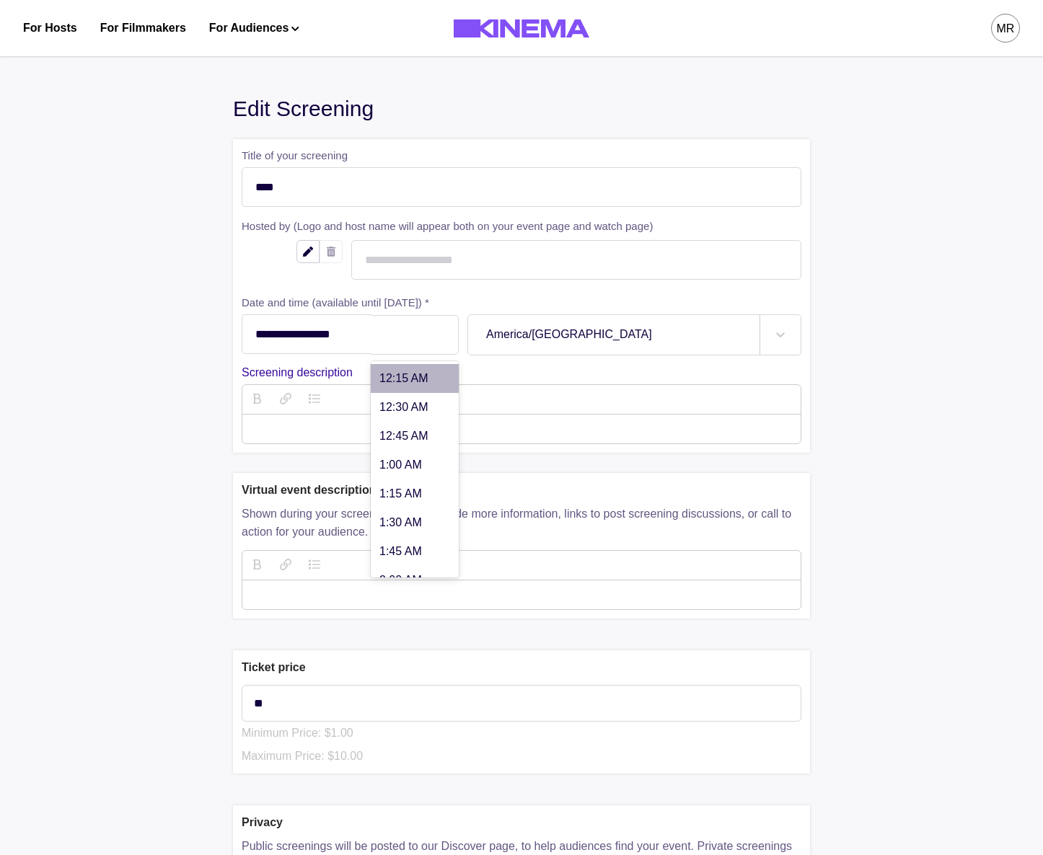
click at [434, 348] on div "6:36 PM" at bounding box center [415, 335] width 88 height 40
type input "******"
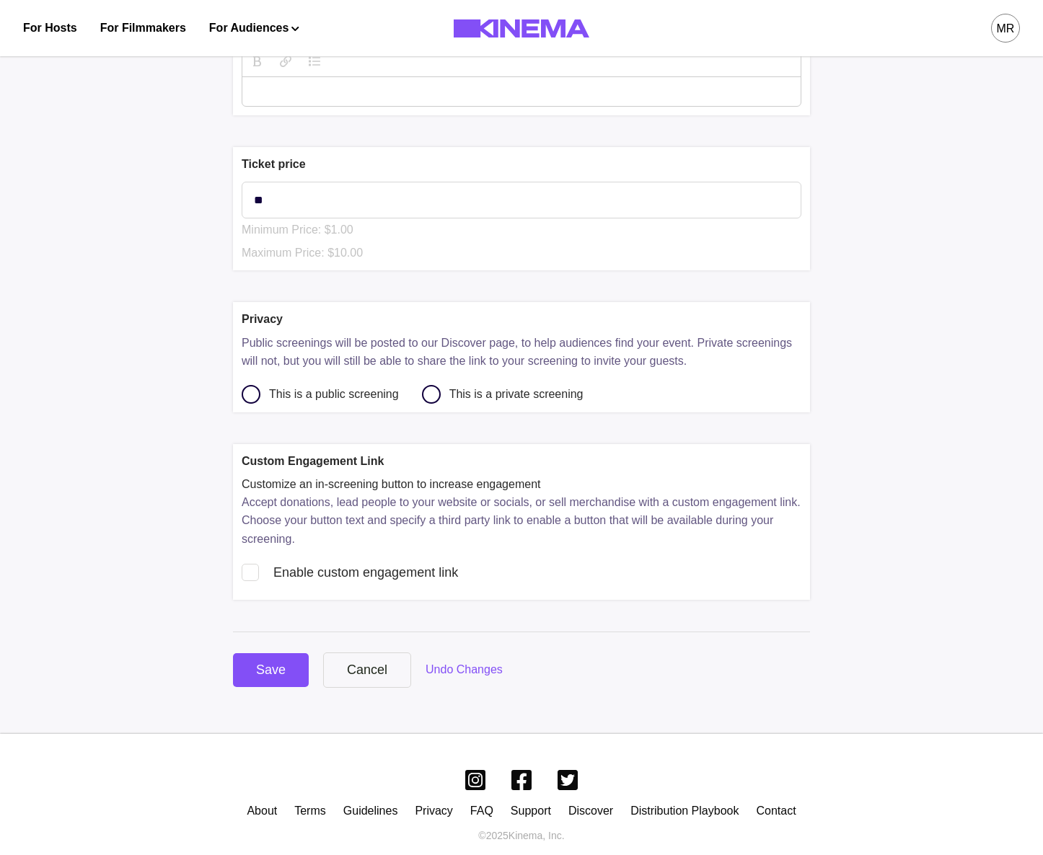
scroll to position [529, 0]
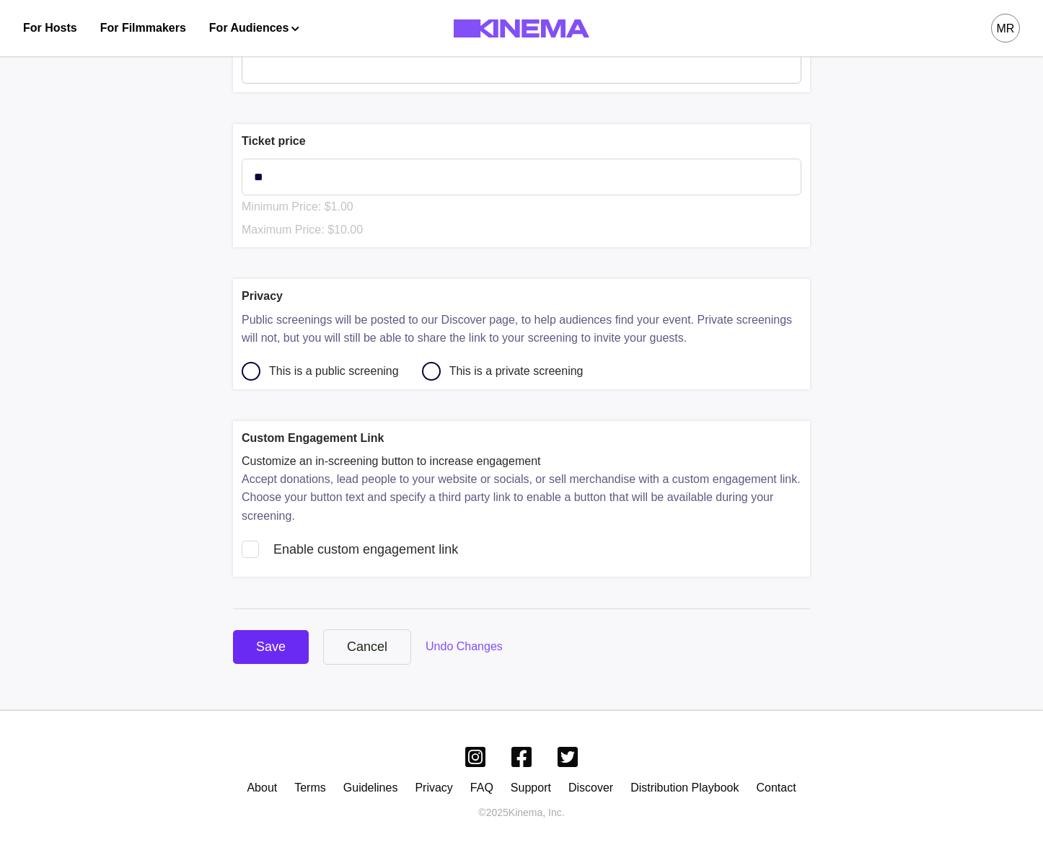
click at [253, 634] on button "Save" at bounding box center [271, 647] width 76 height 34
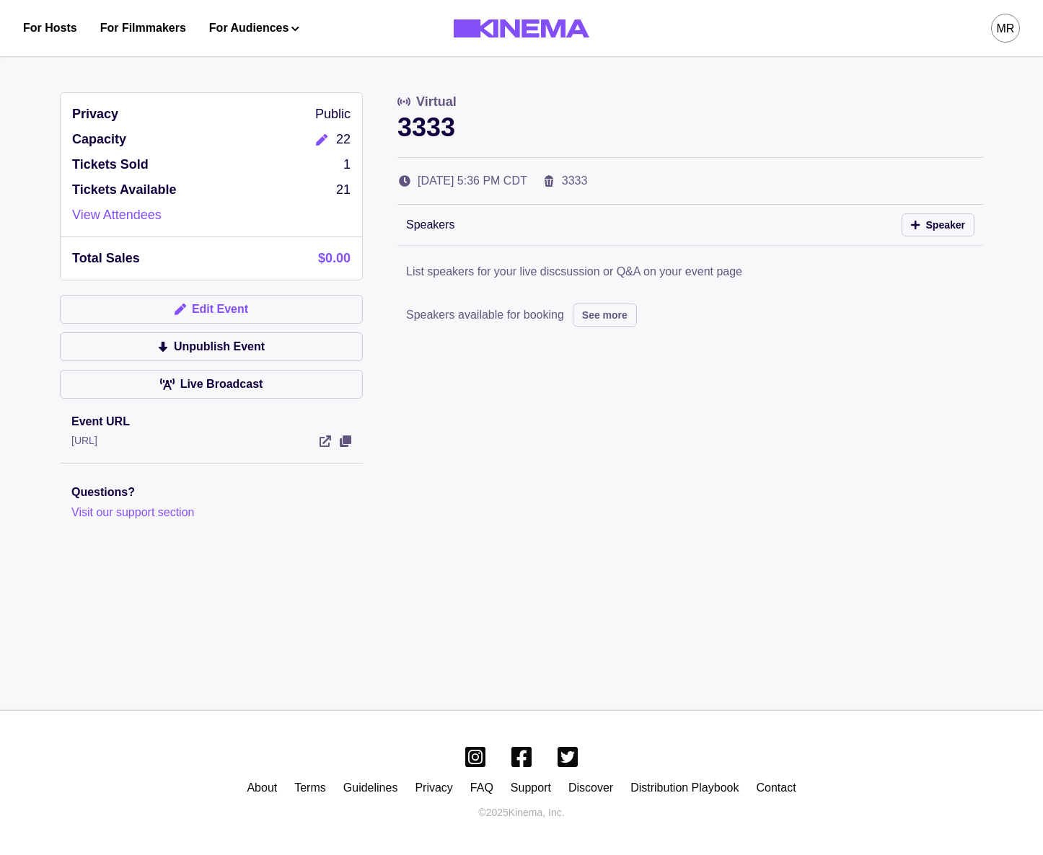
click at [219, 311] on button "Edit Event" at bounding box center [211, 309] width 303 height 29
click at [232, 317] on button "Edit Event" at bounding box center [211, 309] width 303 height 29
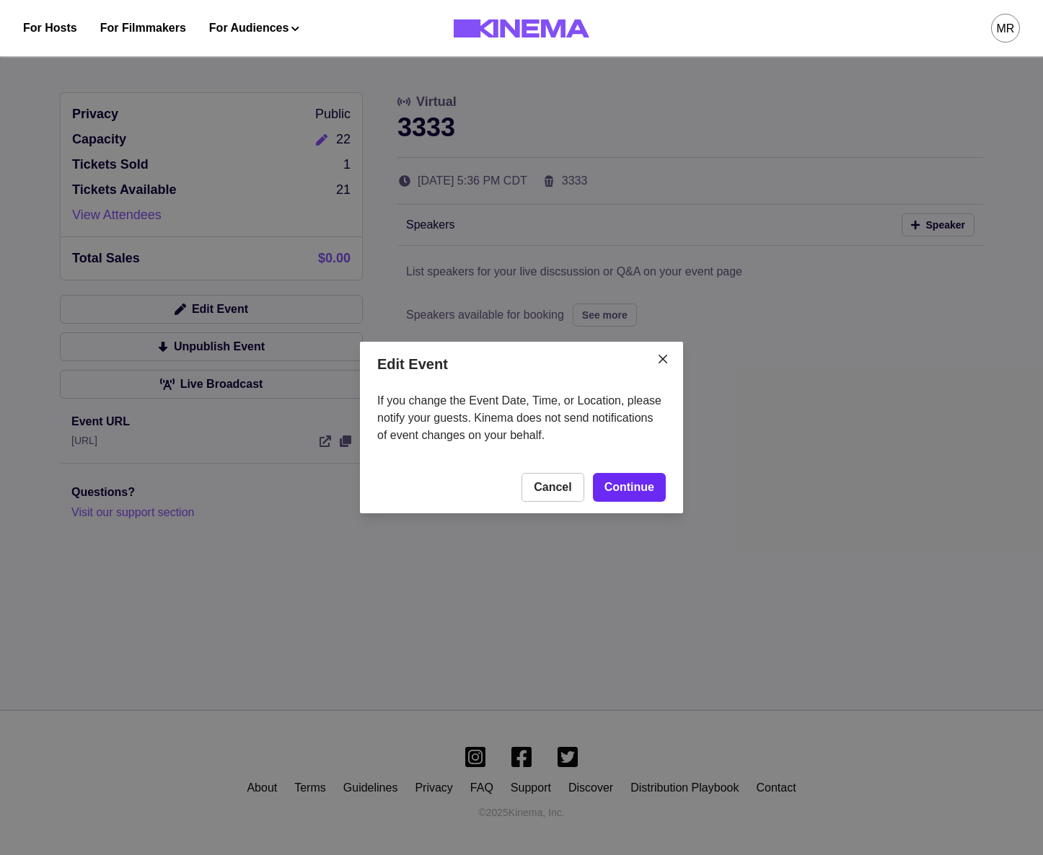
click at [639, 473] on link "Continue" at bounding box center [629, 487] width 73 height 29
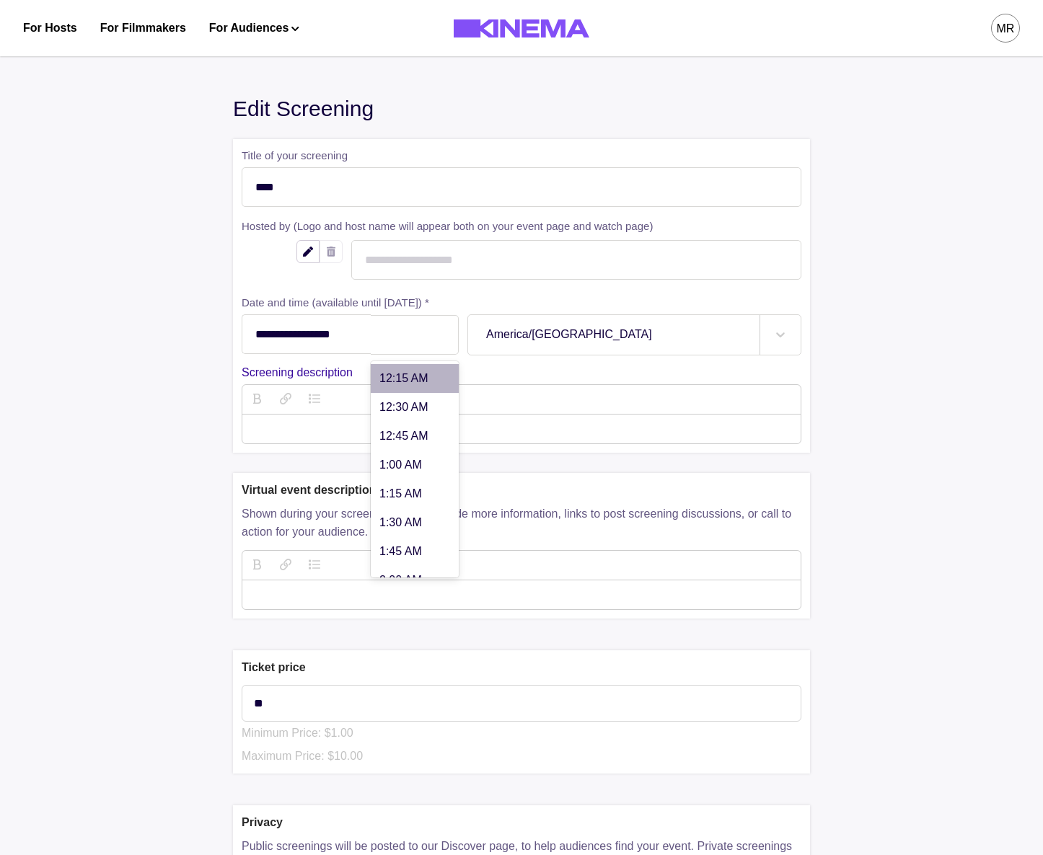
click at [416, 348] on div "5:36 PM" at bounding box center [415, 335] width 88 height 40
type input "******"
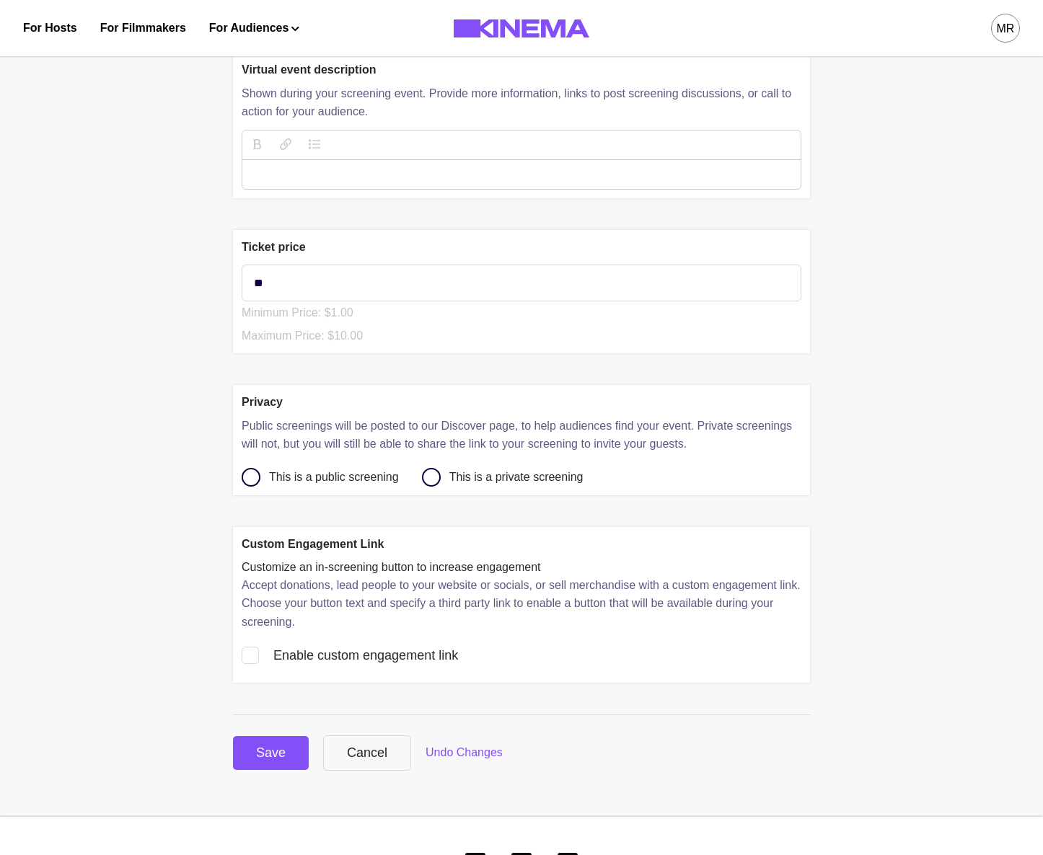
scroll to position [446, 0]
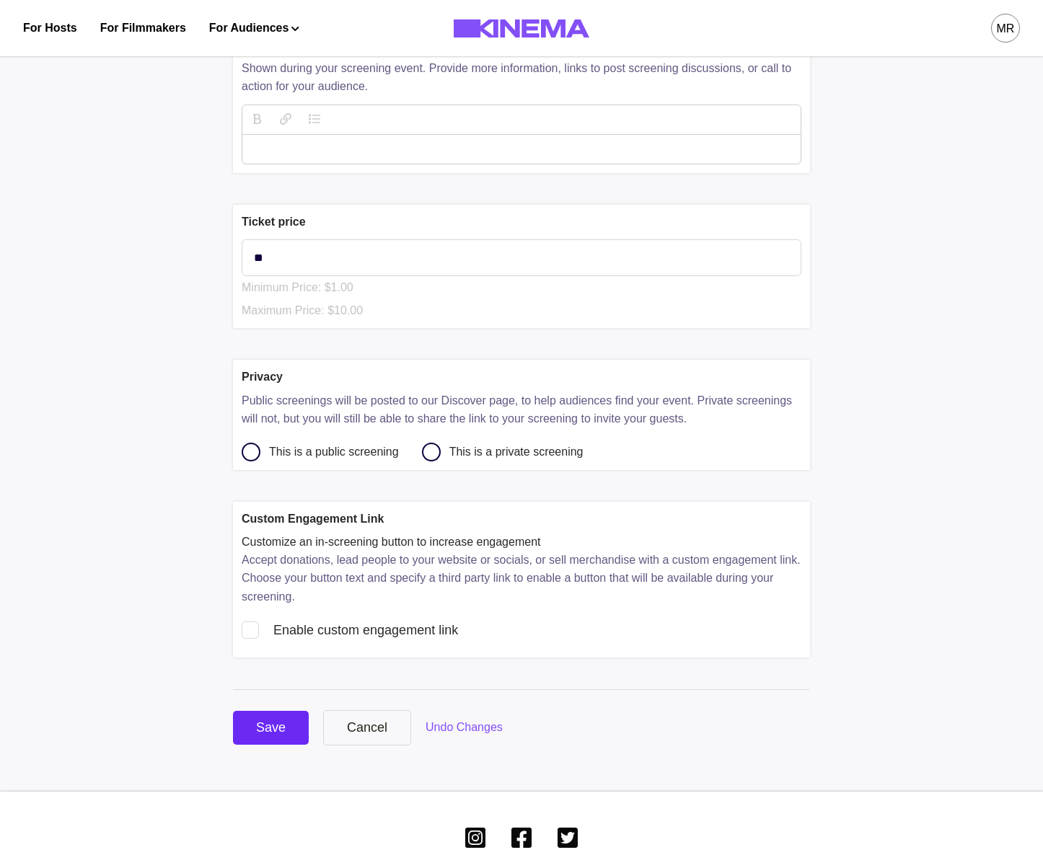
drag, startPoint x: 225, startPoint y: 717, endPoint x: 249, endPoint y: 725, distance: 25.1
click at [229, 718] on div "**********" at bounding box center [521, 196] width 1025 height 1191
click at [249, 725] on button "Save" at bounding box center [271, 728] width 76 height 34
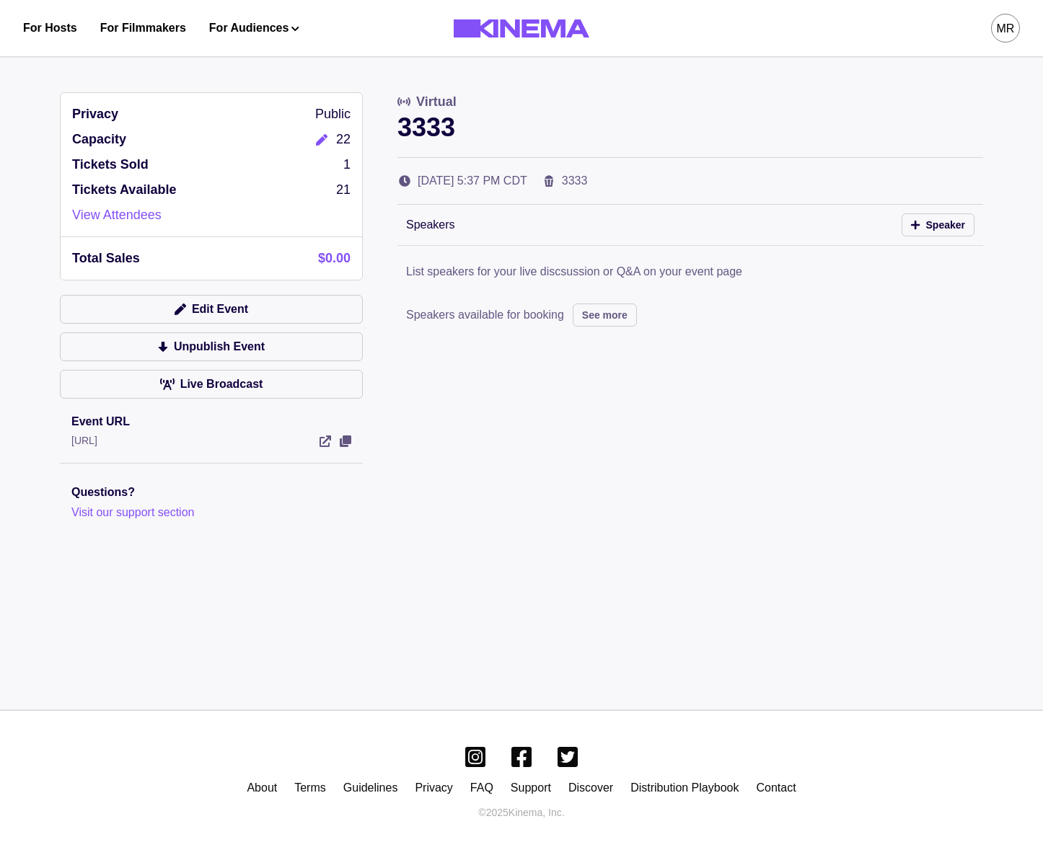
click at [817, 428] on div "Privacy Public Capacity 22 Tickets Sold 1 Tickets Available 21 View Attendees T…" at bounding box center [521, 342] width 923 height 501
click at [231, 322] on button "Edit Event" at bounding box center [211, 309] width 303 height 29
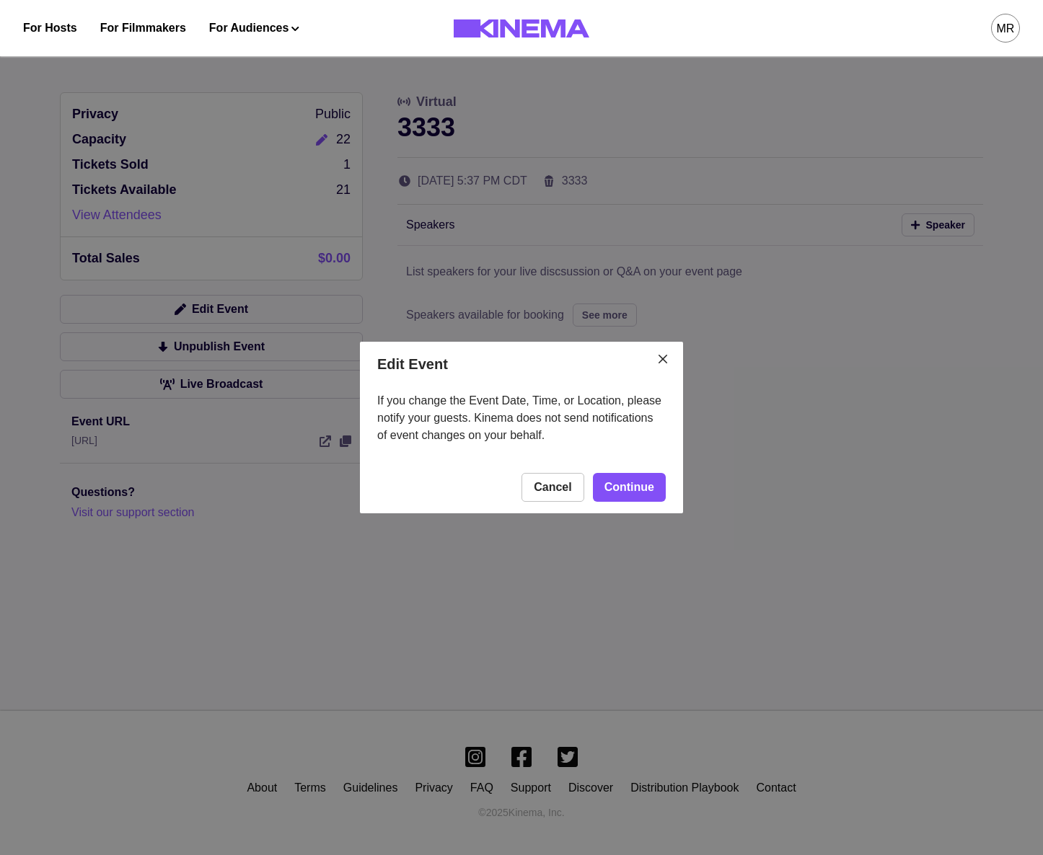
click at [626, 466] on footer "Cancel Continue" at bounding box center [521, 487] width 323 height 52
click at [625, 499] on link "Continue" at bounding box center [629, 487] width 73 height 29
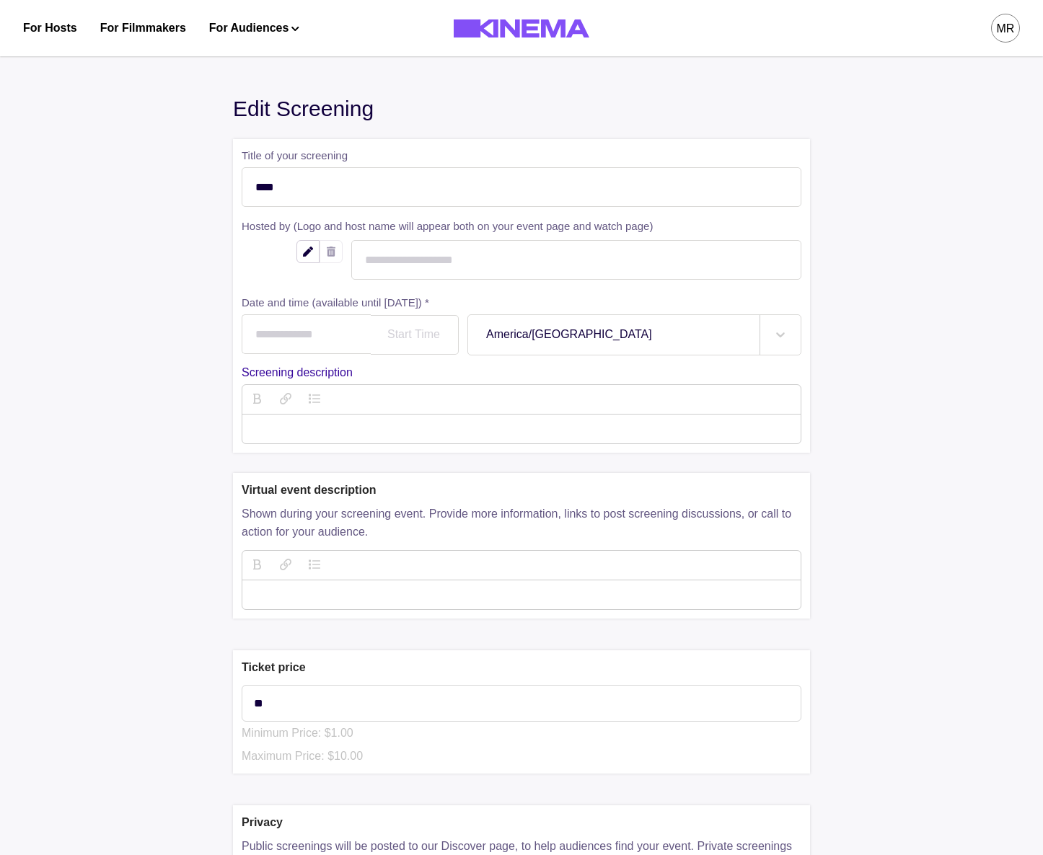
type input "**********"
click at [408, 338] on div at bounding box center [414, 335] width 51 height 12
type input "******"
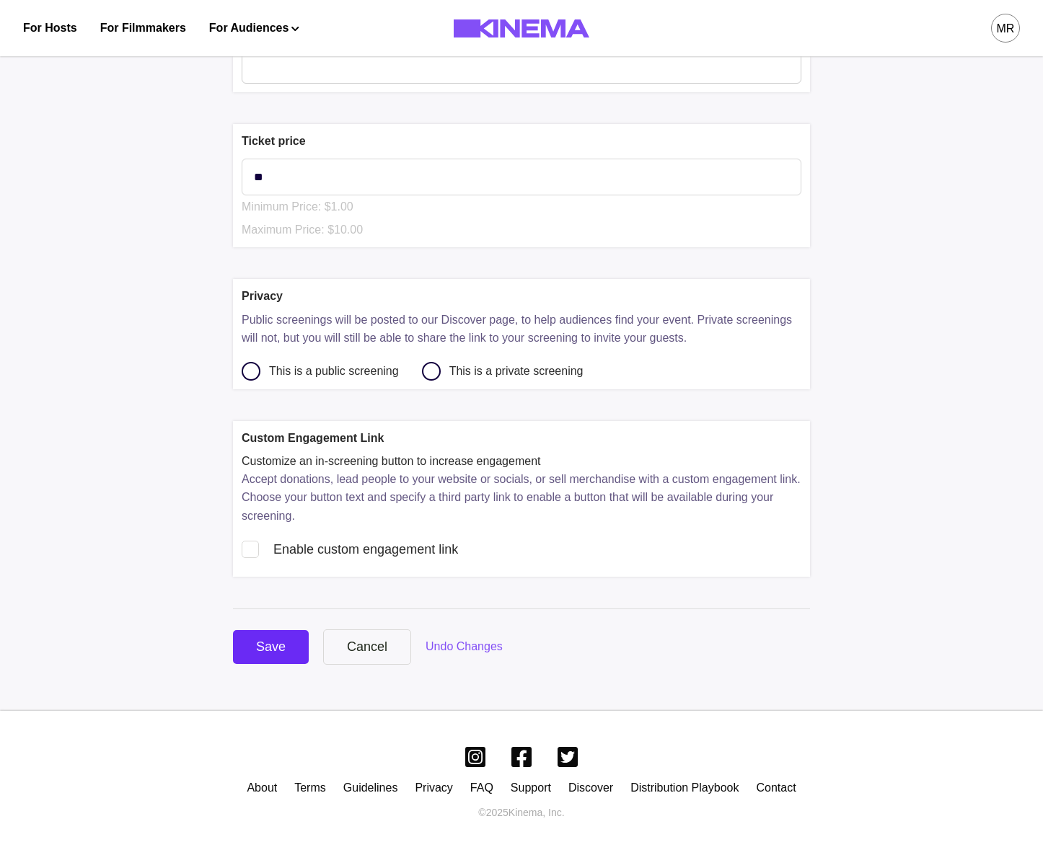
click at [255, 651] on button "Save" at bounding box center [271, 647] width 76 height 34
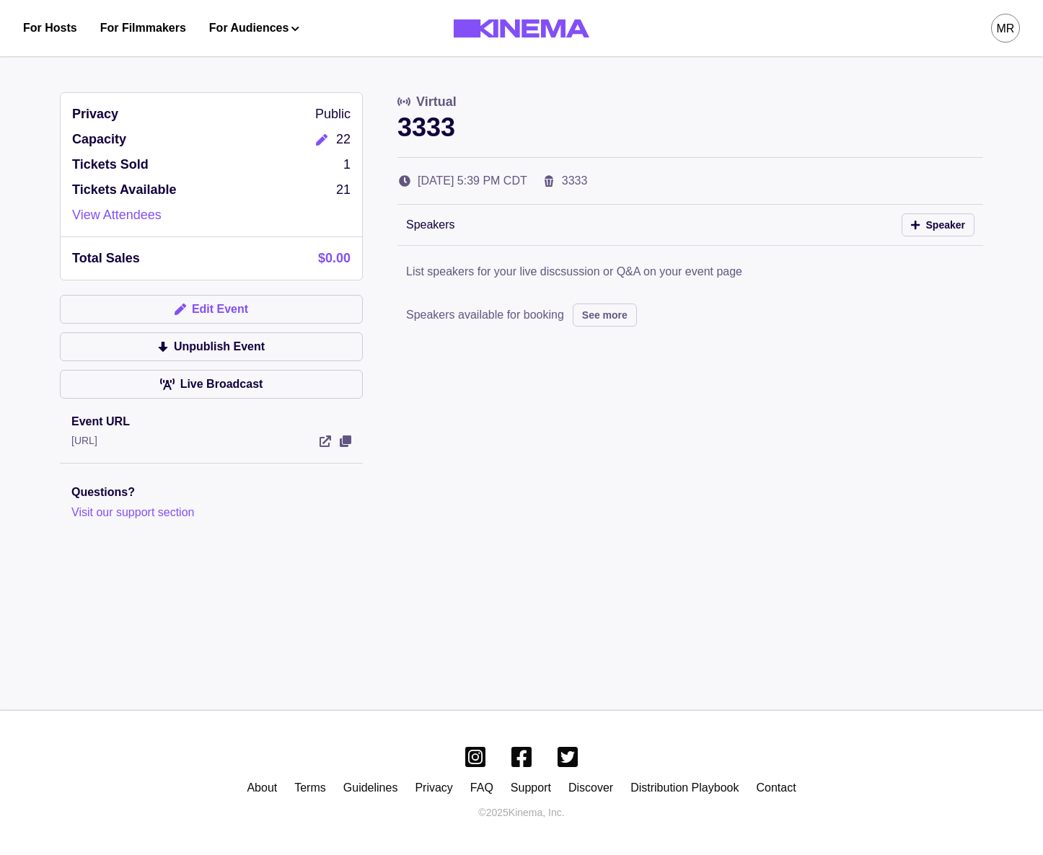
click at [197, 311] on button "Edit Event" at bounding box center [211, 309] width 303 height 29
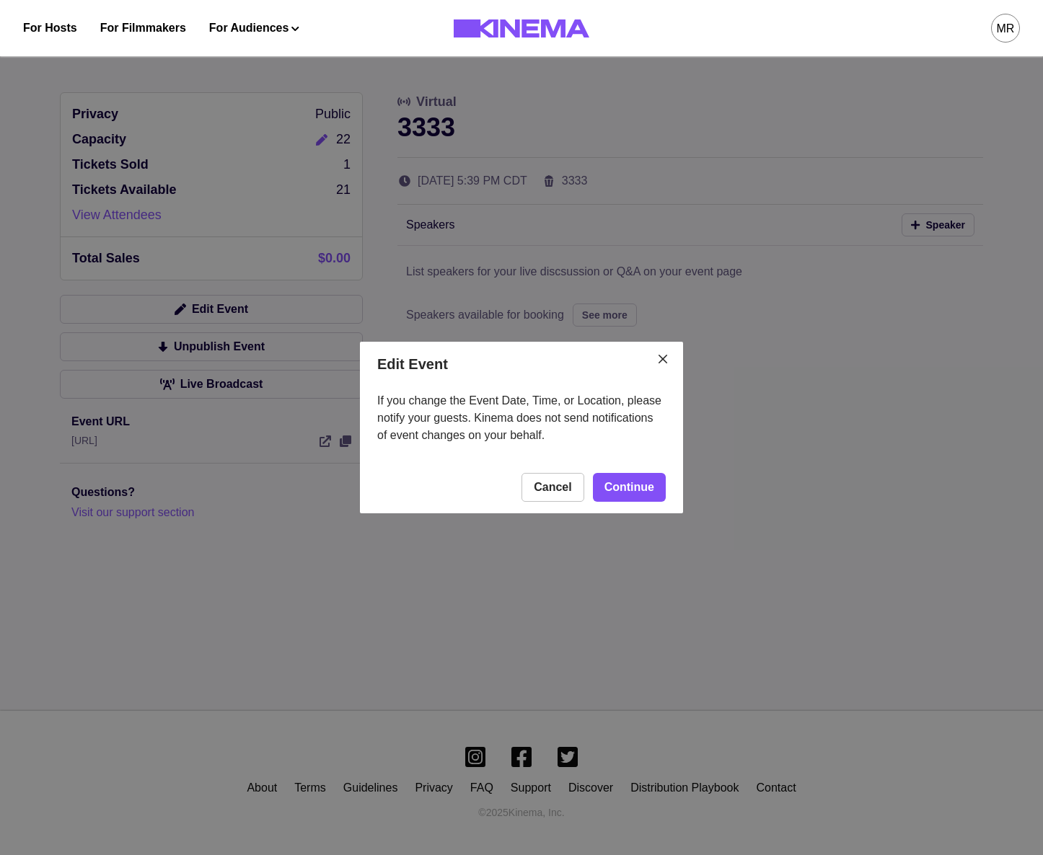
click at [673, 499] on footer "Cancel Continue" at bounding box center [521, 487] width 323 height 52
click at [664, 494] on link "Continue" at bounding box center [629, 487] width 73 height 29
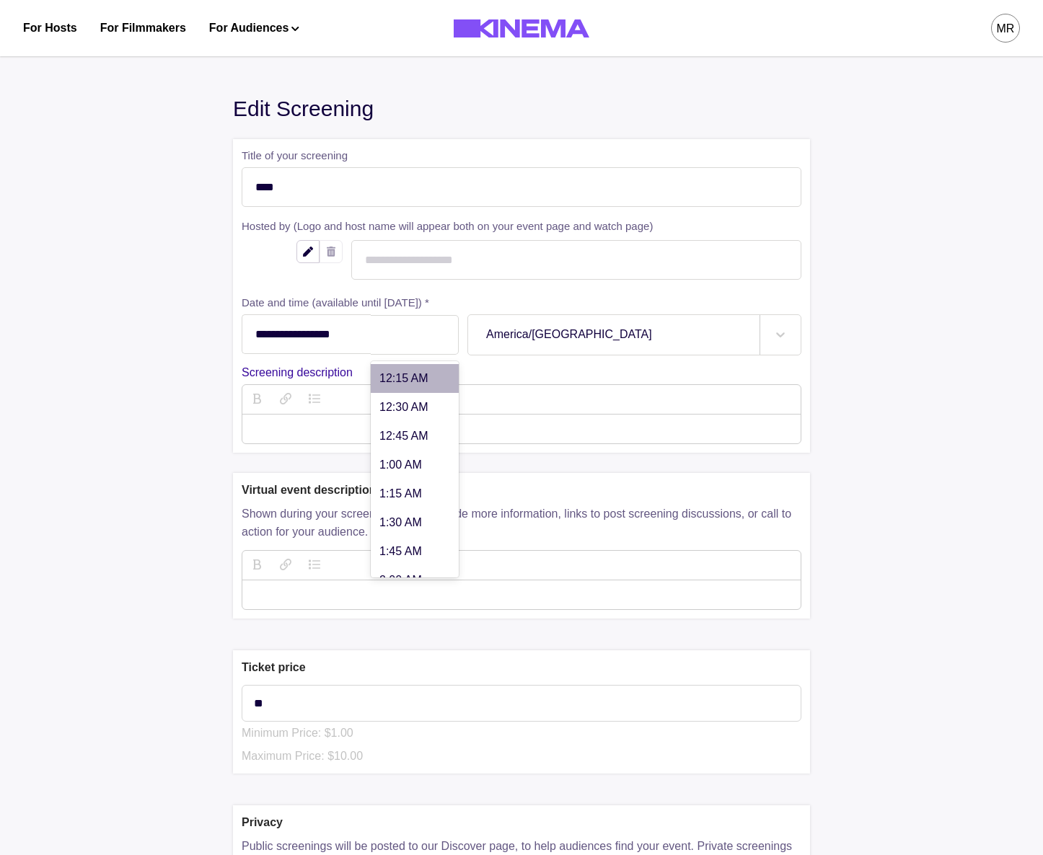
click at [421, 347] on div "5:39 PM" at bounding box center [415, 335] width 88 height 40
type input "******"
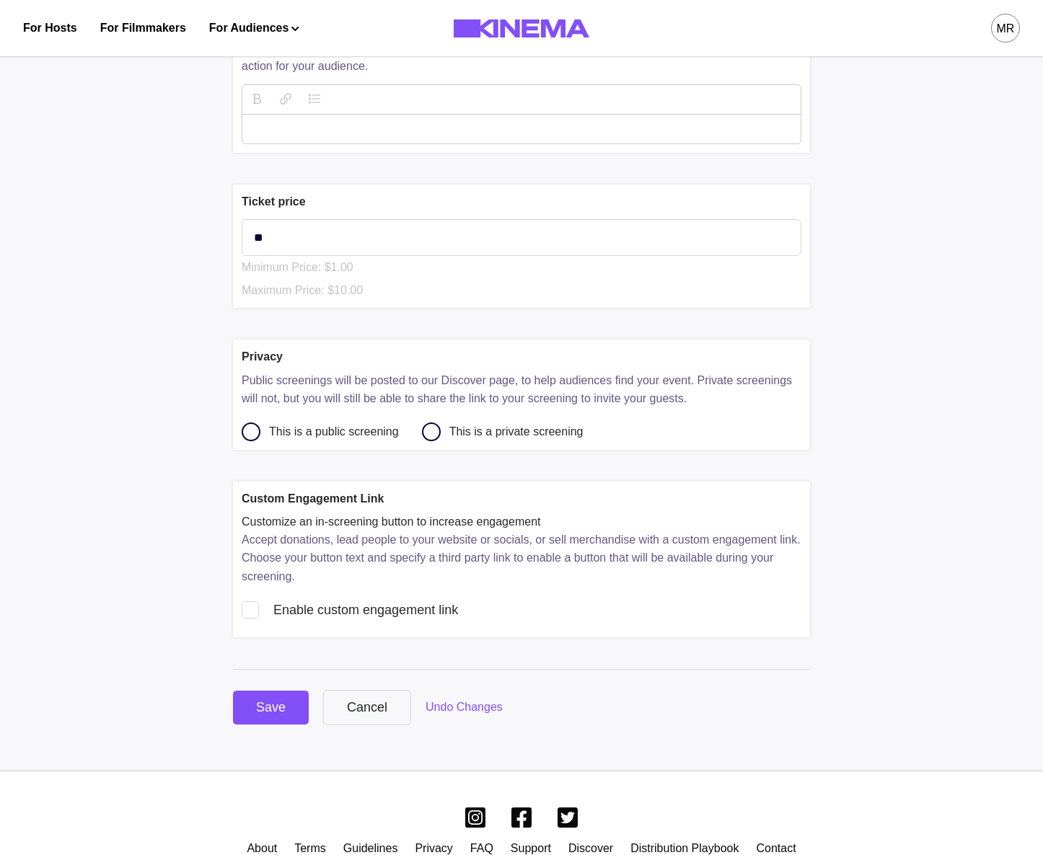
scroll to position [529, 0]
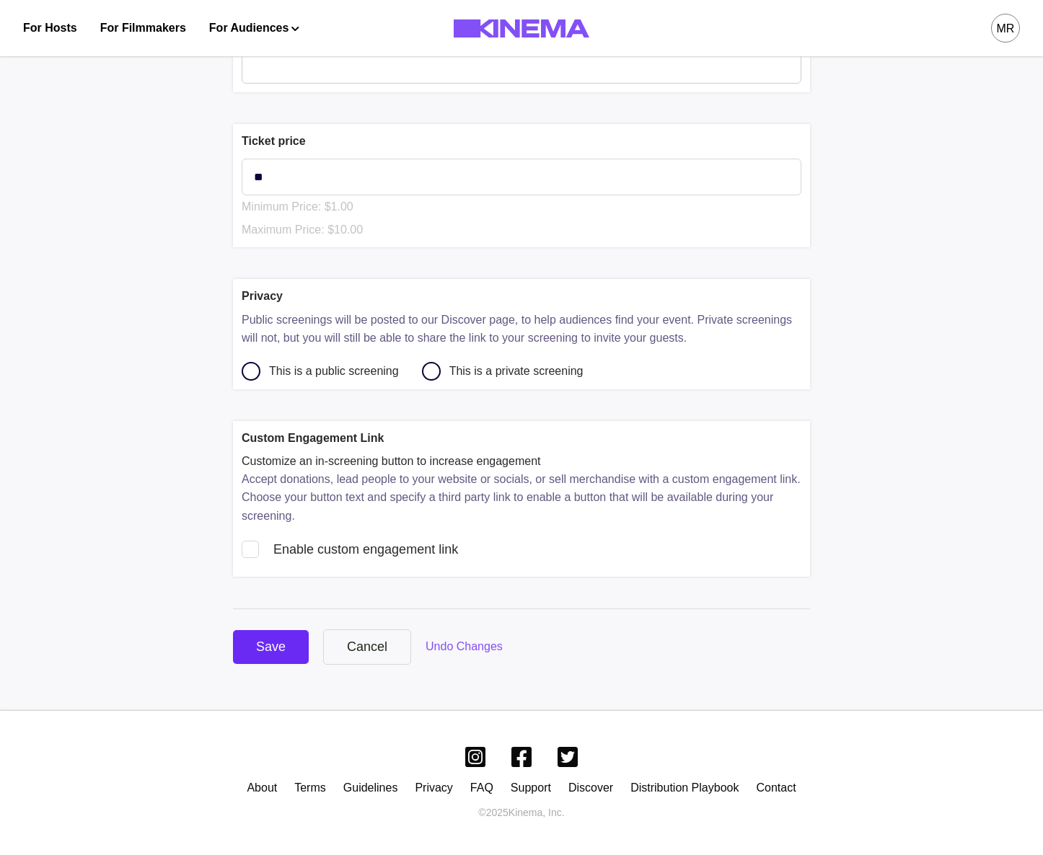
click at [283, 653] on div "Save" at bounding box center [271, 646] width 30 height 19
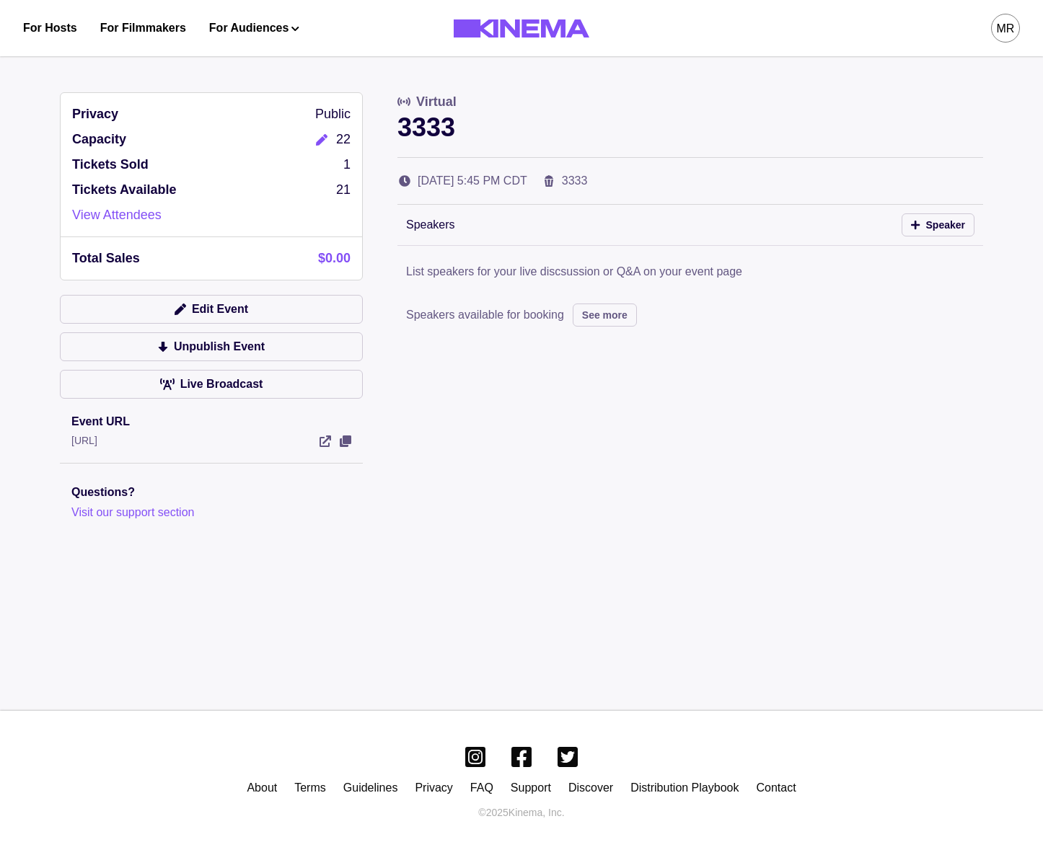
click at [480, 445] on div "Privacy Public Capacity 22 Tickets Sold 1 Tickets Available 21 View Attendees T…" at bounding box center [521, 342] width 923 height 501
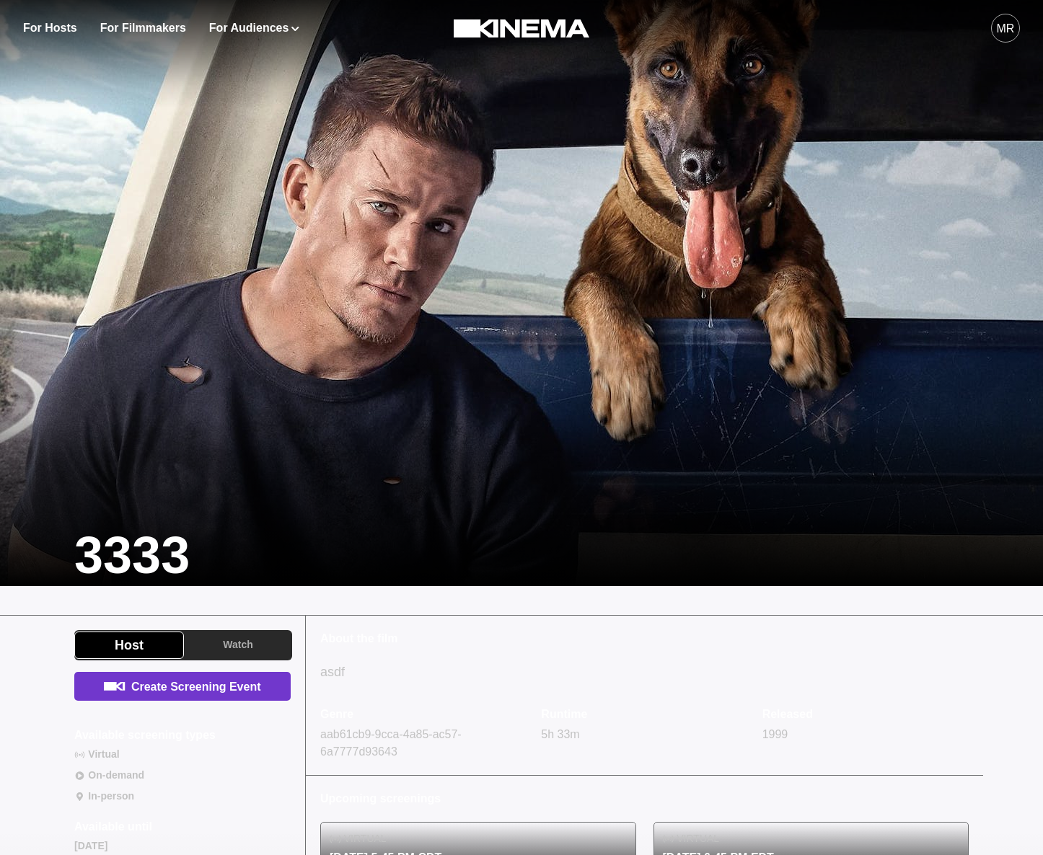
click at [252, 691] on link "Create Screening Event" at bounding box center [182, 686] width 216 height 29
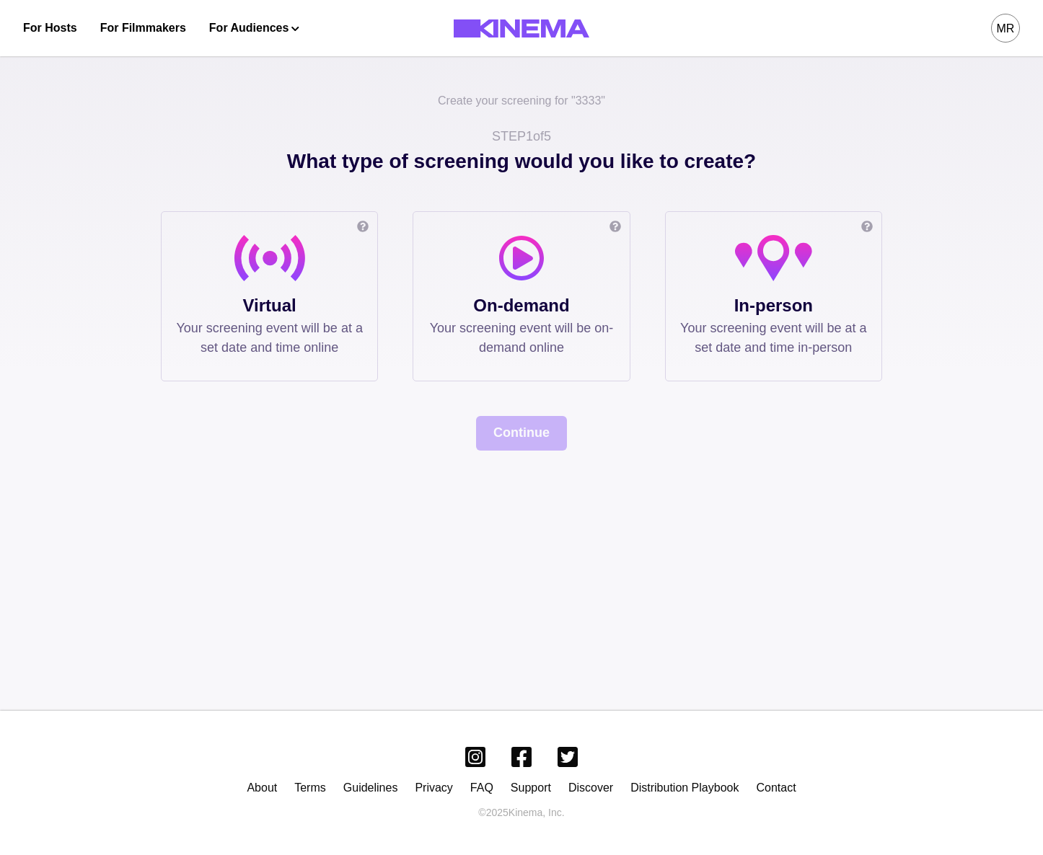
drag, startPoint x: 303, startPoint y: 275, endPoint x: 480, endPoint y: 386, distance: 209.3
click at [307, 276] on div at bounding box center [269, 264] width 187 height 58
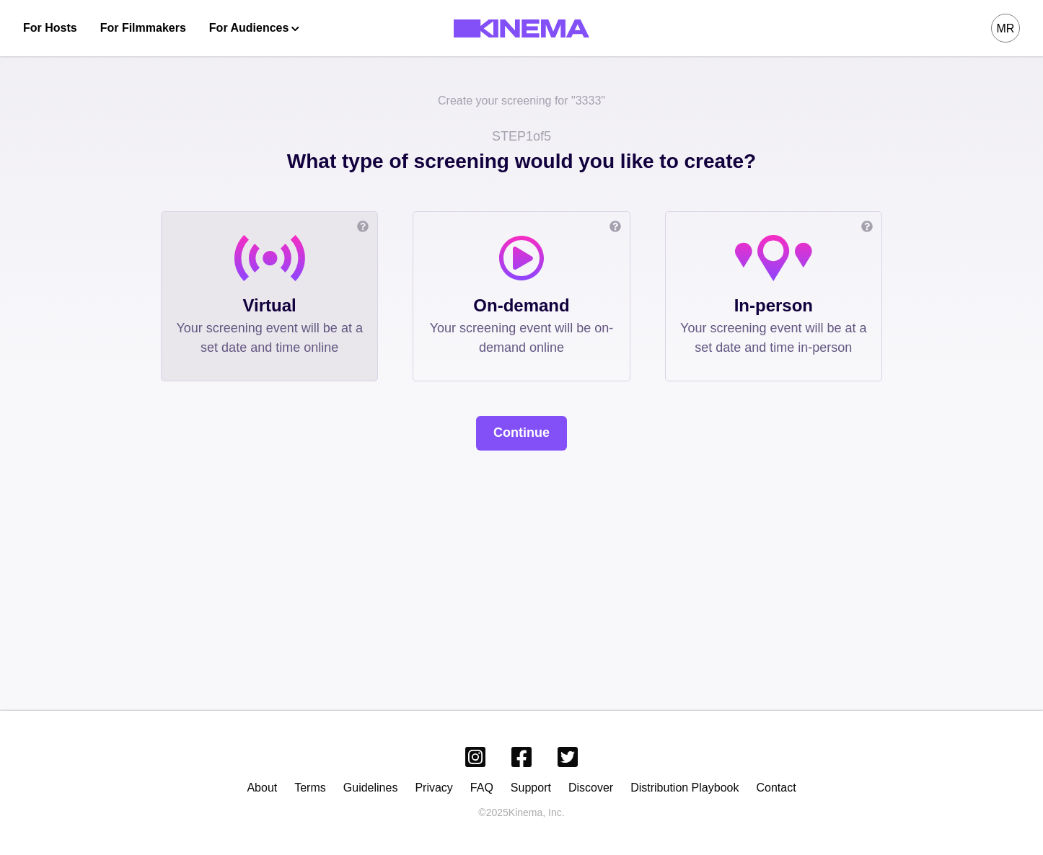
click at [486, 388] on div "What type of screening would you like to create? Online screening Watch the fil…" at bounding box center [521, 298] width 721 height 304
click at [499, 420] on button "Continue" at bounding box center [521, 433] width 91 height 35
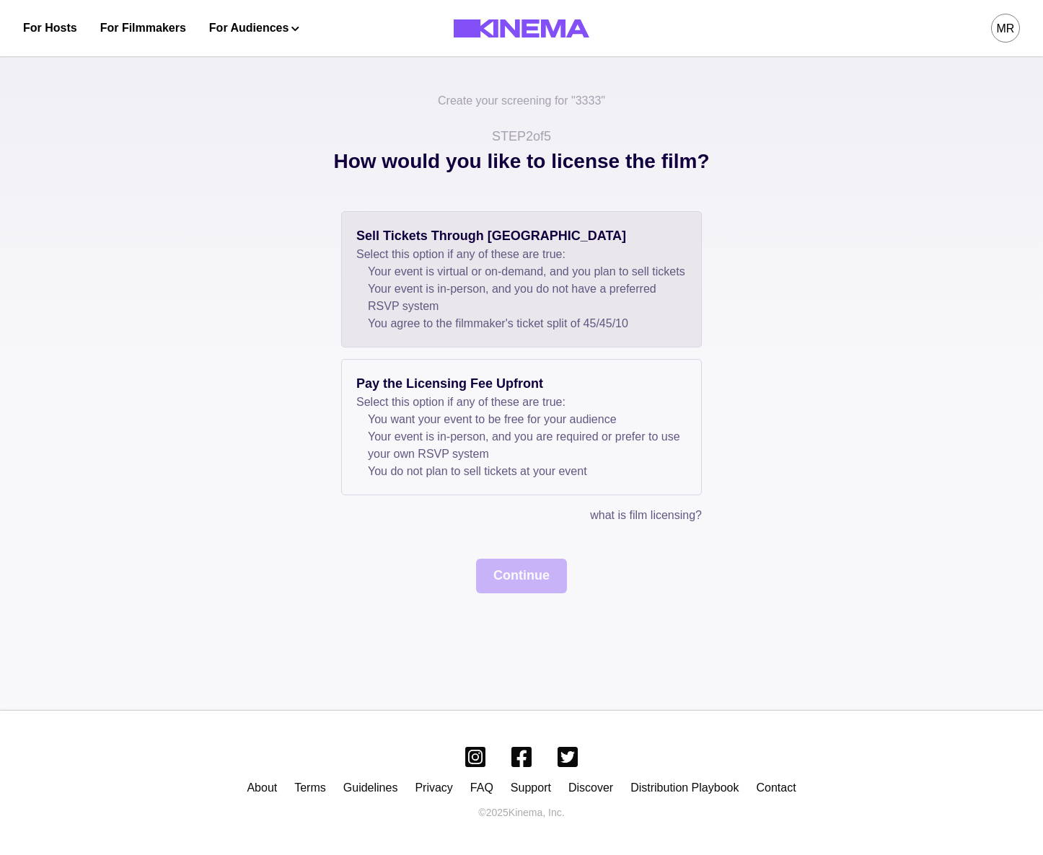
click at [432, 315] on li "Your event is in-person, and you do not have a preferred RSVP system" at bounding box center [527, 297] width 319 height 35
click at [529, 574] on div "Sell Tickets Through Kinema Select this option if any of these are true: Your e…" at bounding box center [521, 402] width 721 height 382
click at [530, 584] on button "Continue" at bounding box center [521, 576] width 91 height 35
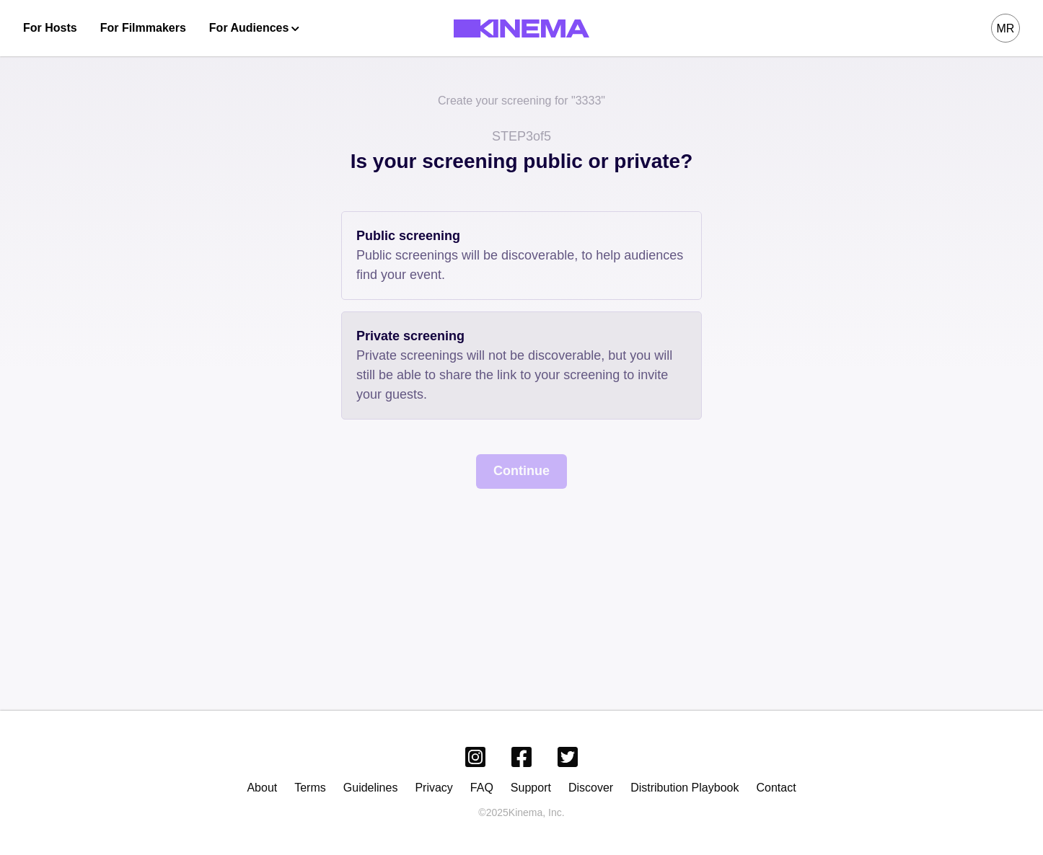
drag, startPoint x: 425, startPoint y: 283, endPoint x: 467, endPoint y: 389, distance: 114.2
click at [425, 283] on p "Public screenings will be discoverable, to help audiences find your event." at bounding box center [521, 265] width 330 height 39
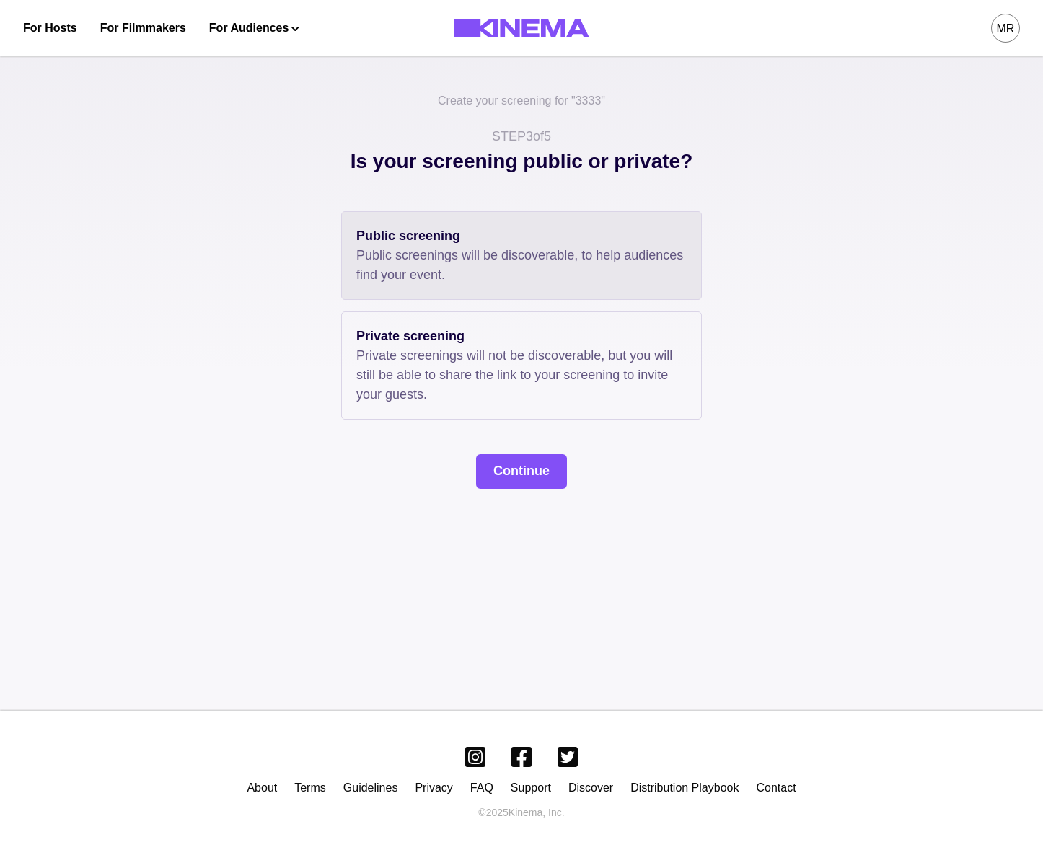
drag, startPoint x: 501, startPoint y: 509, endPoint x: 502, endPoint y: 501, distance: 8.0
click at [501, 508] on div "Create your screening for " 3333 " STEP 3 of 5 Is your screening public or priv…" at bounding box center [521, 378] width 1043 height 665
click at [504, 487] on button "Continue" at bounding box center [521, 471] width 91 height 35
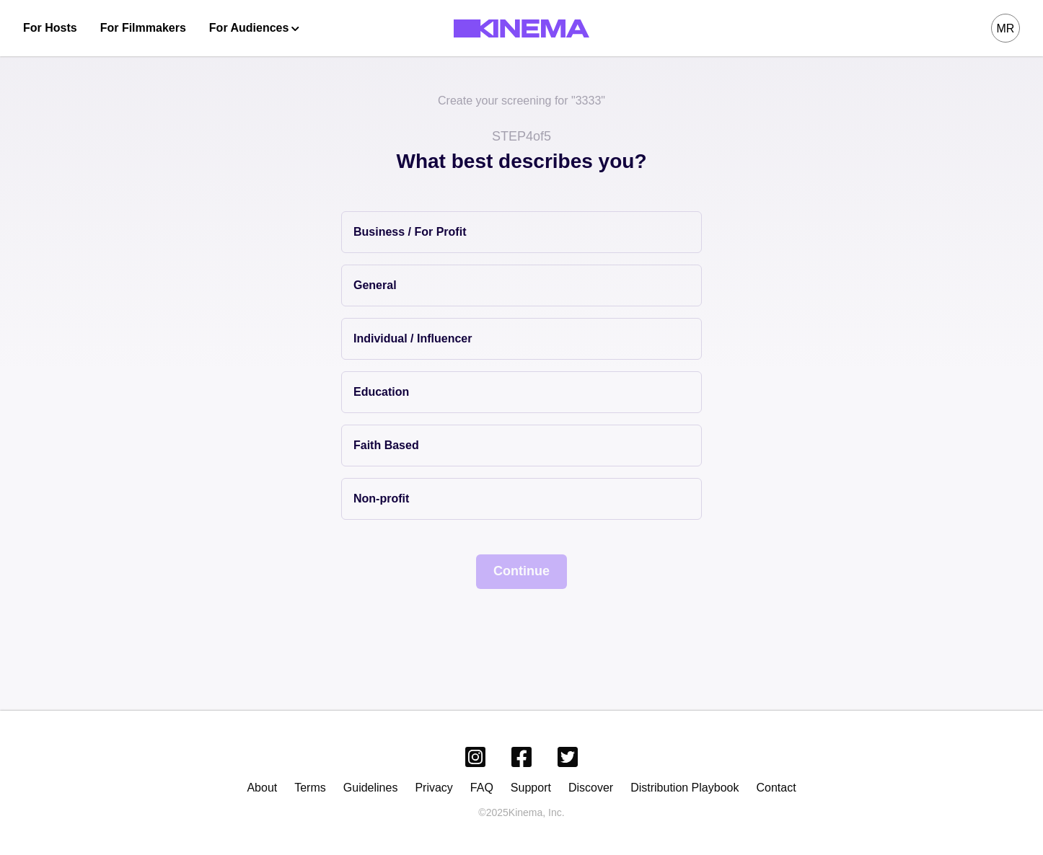
click at [415, 253] on div "Business / For Profit General Individual / Influencer Education Faith Based Non…" at bounding box center [521, 365] width 361 height 309
click at [446, 257] on div "Business / For Profit General Individual / Influencer Education Faith Based Non…" at bounding box center [521, 365] width 361 height 309
click at [450, 250] on button "Business / For Profit" at bounding box center [521, 232] width 361 height 42
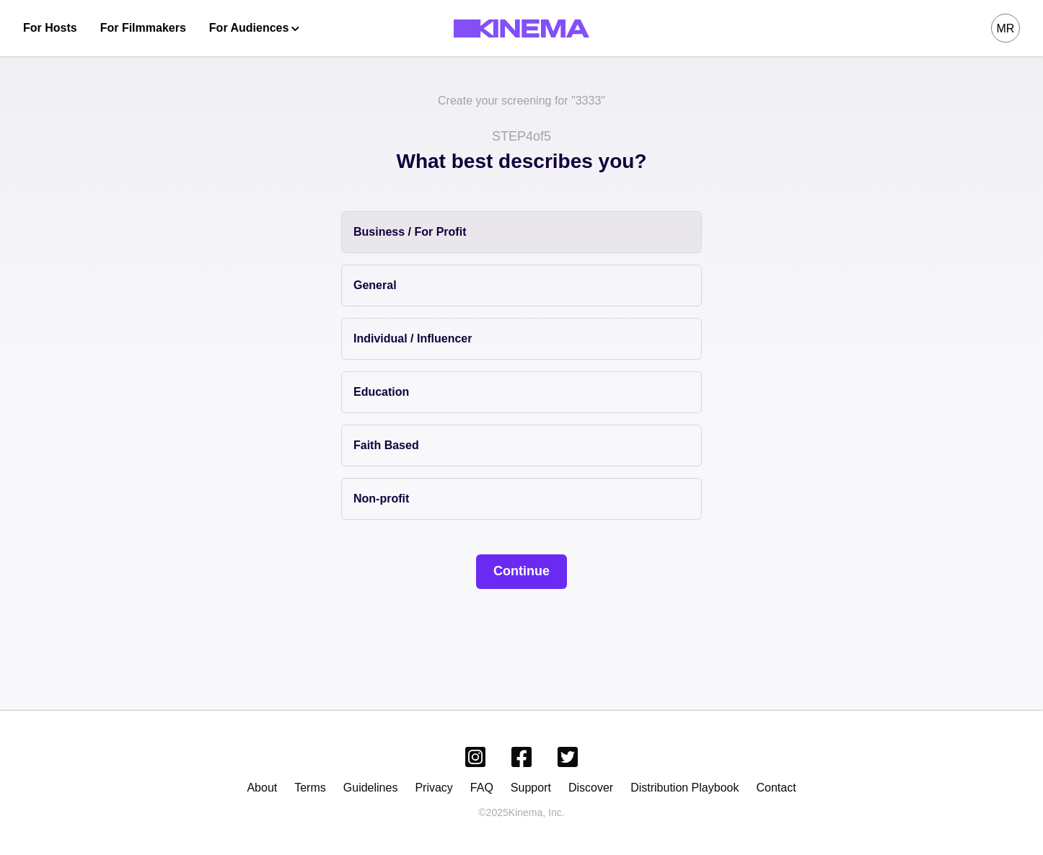
click at [524, 582] on button "Continue" at bounding box center [521, 571] width 91 height 35
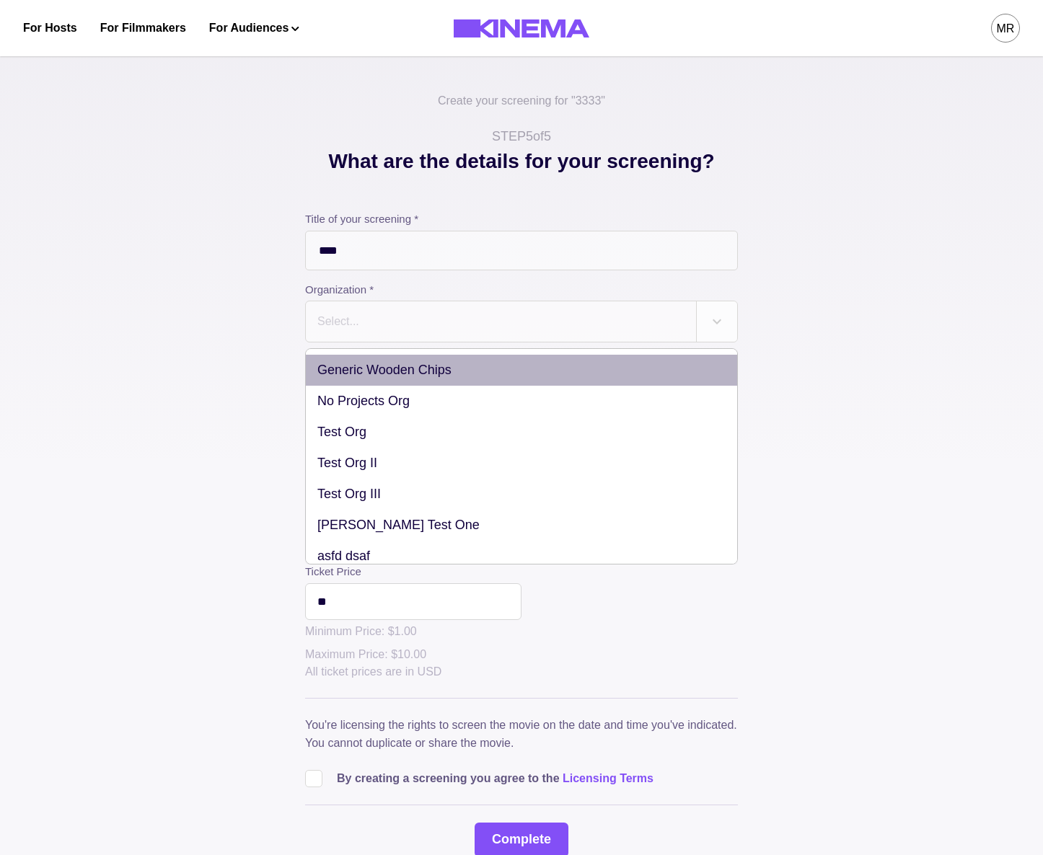
click at [423, 332] on div at bounding box center [501, 321] width 370 height 20
drag, startPoint x: 421, startPoint y: 363, endPoint x: 441, endPoint y: 371, distance: 21.7
click at [423, 363] on div "Generic Wooden Chips" at bounding box center [521, 370] width 431 height 31
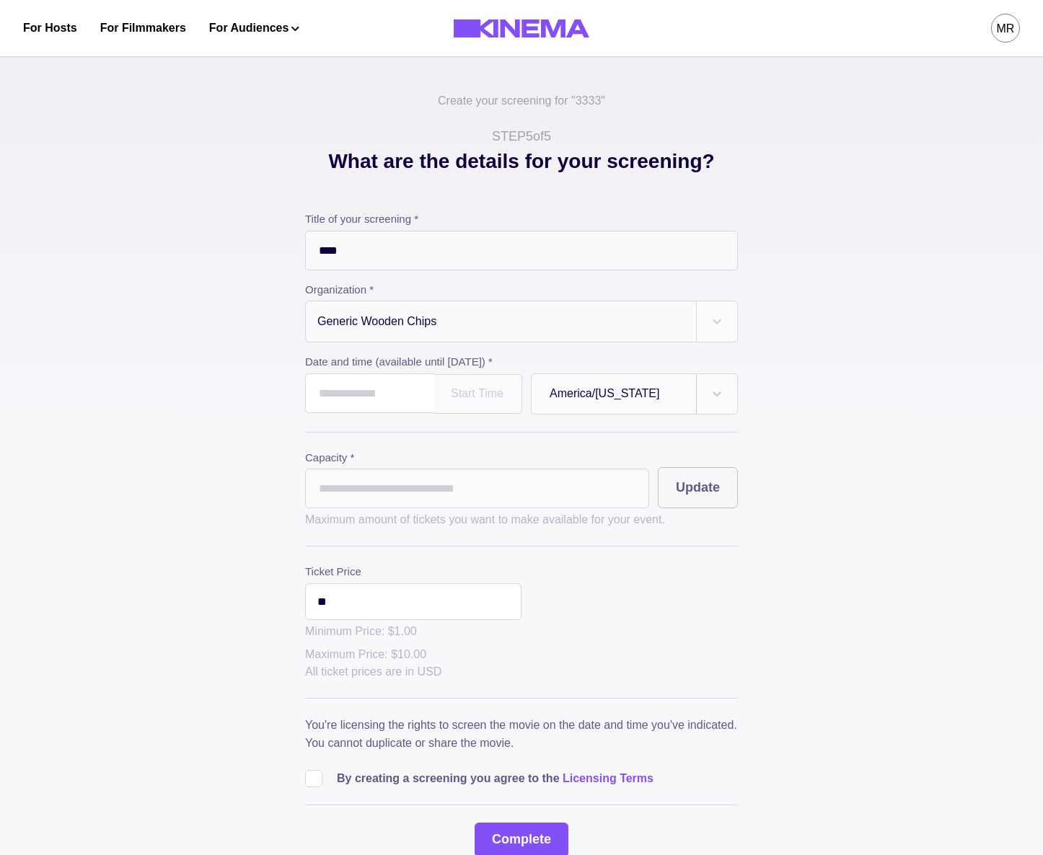
click at [420, 395] on input "text" at bounding box center [369, 393] width 129 height 40
click at [379, 514] on td "14" at bounding box center [375, 513] width 27 height 20
type input "**********"
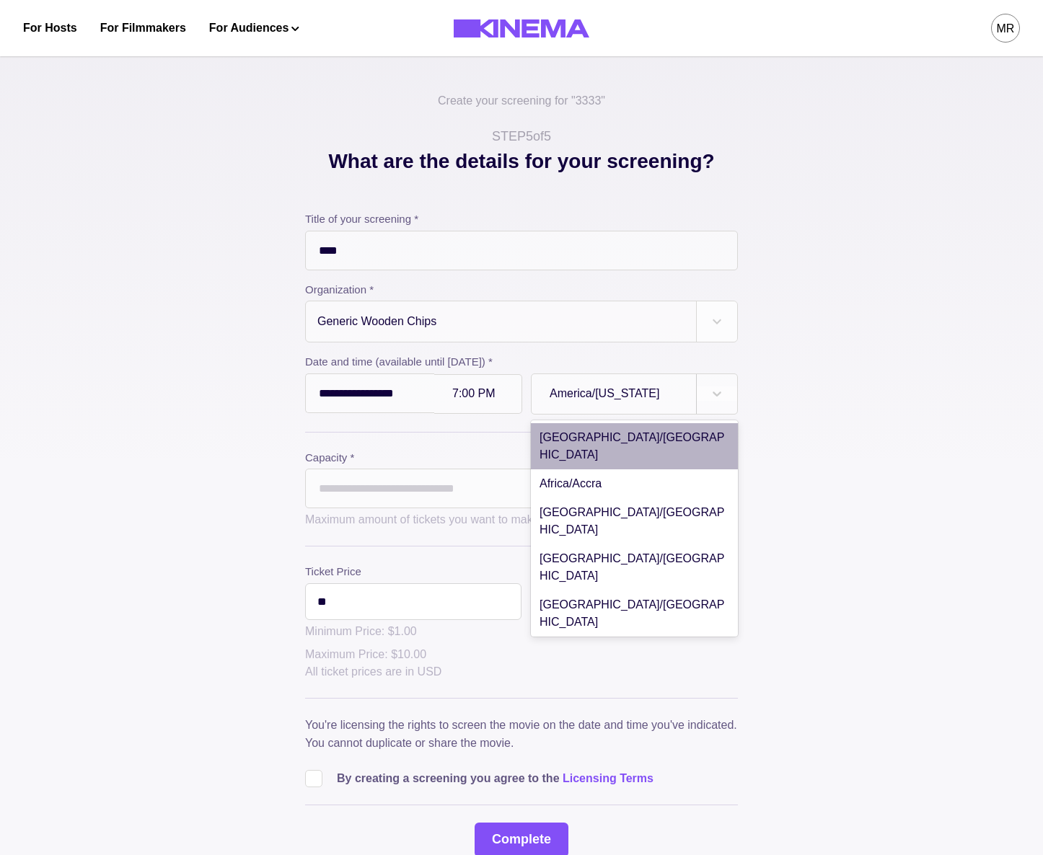
click at [643, 390] on div at bounding box center [613, 393] width 128 height 17
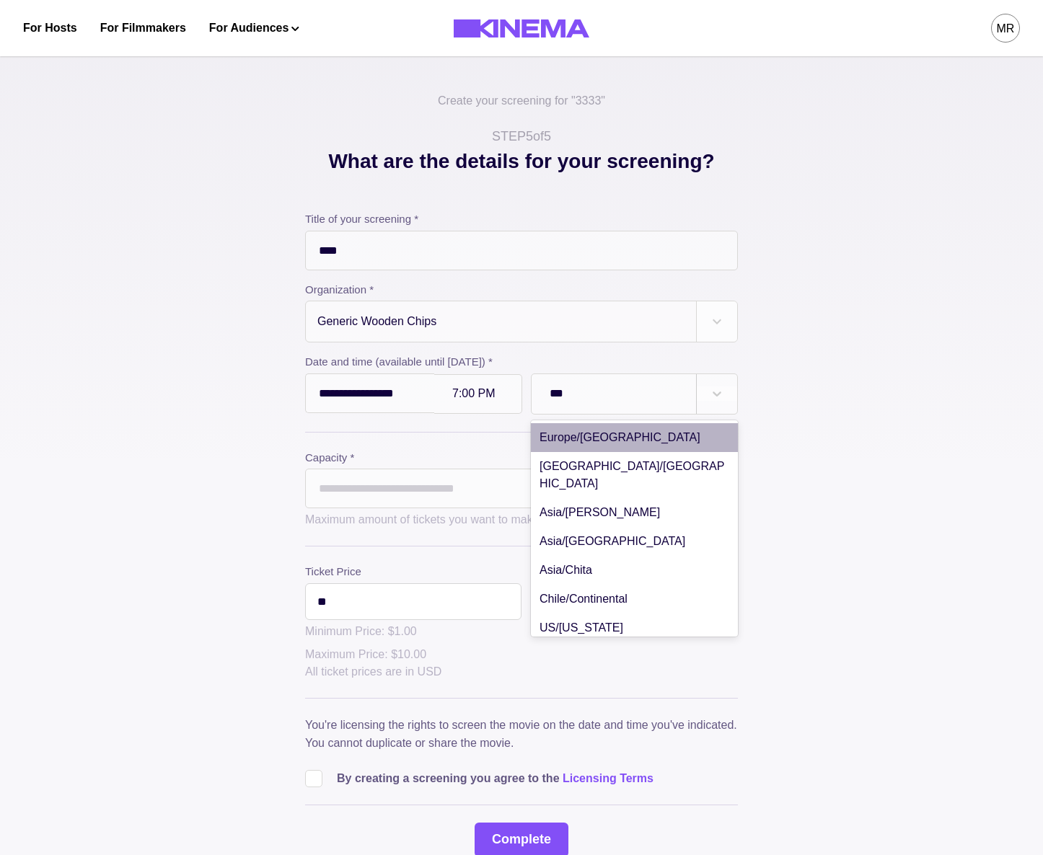
type input "****"
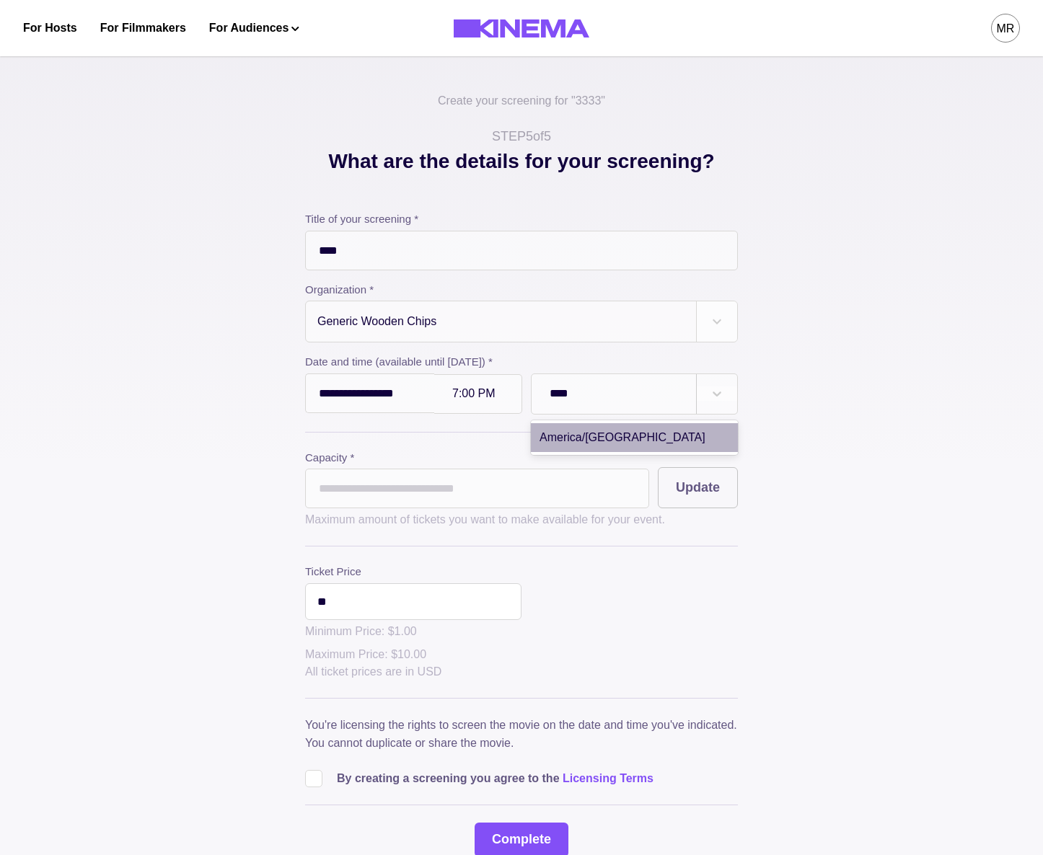
click at [618, 447] on div "America/[GEOGRAPHIC_DATA]" at bounding box center [634, 437] width 207 height 29
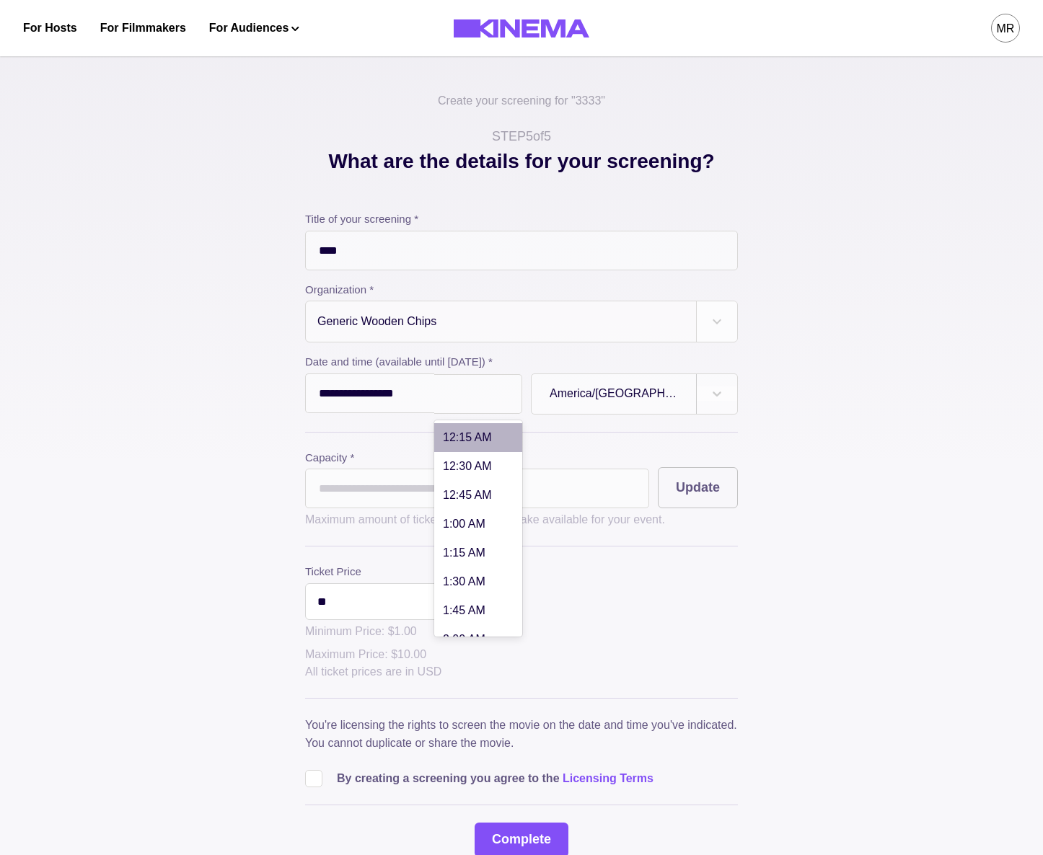
click at [477, 402] on div "6:00 PM" at bounding box center [478, 394] width 88 height 40
type input "******"
click at [463, 398] on div at bounding box center [477, 394] width 51 height 12
type input "******"
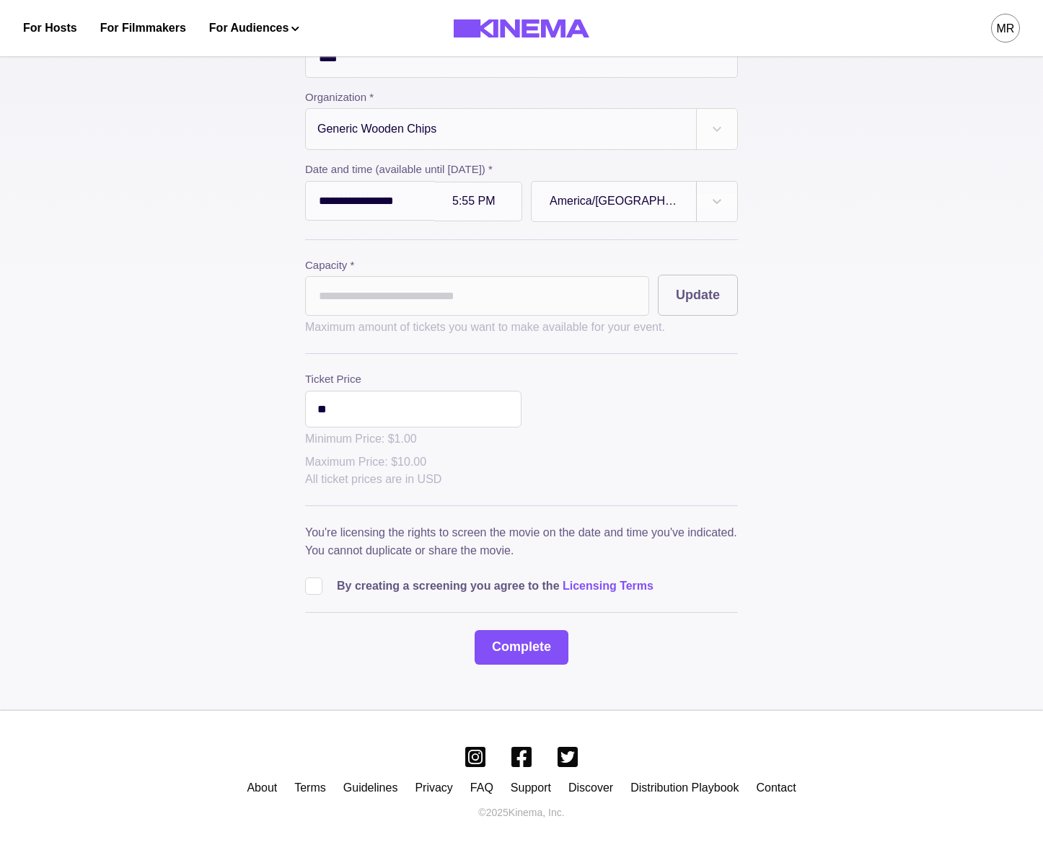
drag, startPoint x: 318, startPoint y: 578, endPoint x: 410, endPoint y: 616, distance: 99.2
click at [319, 578] on span at bounding box center [313, 586] width 17 height 17
click at [487, 644] on button "Complete" at bounding box center [521, 647] width 94 height 35
click at [464, 301] on input "*" at bounding box center [477, 296] width 344 height 40
type input "**"
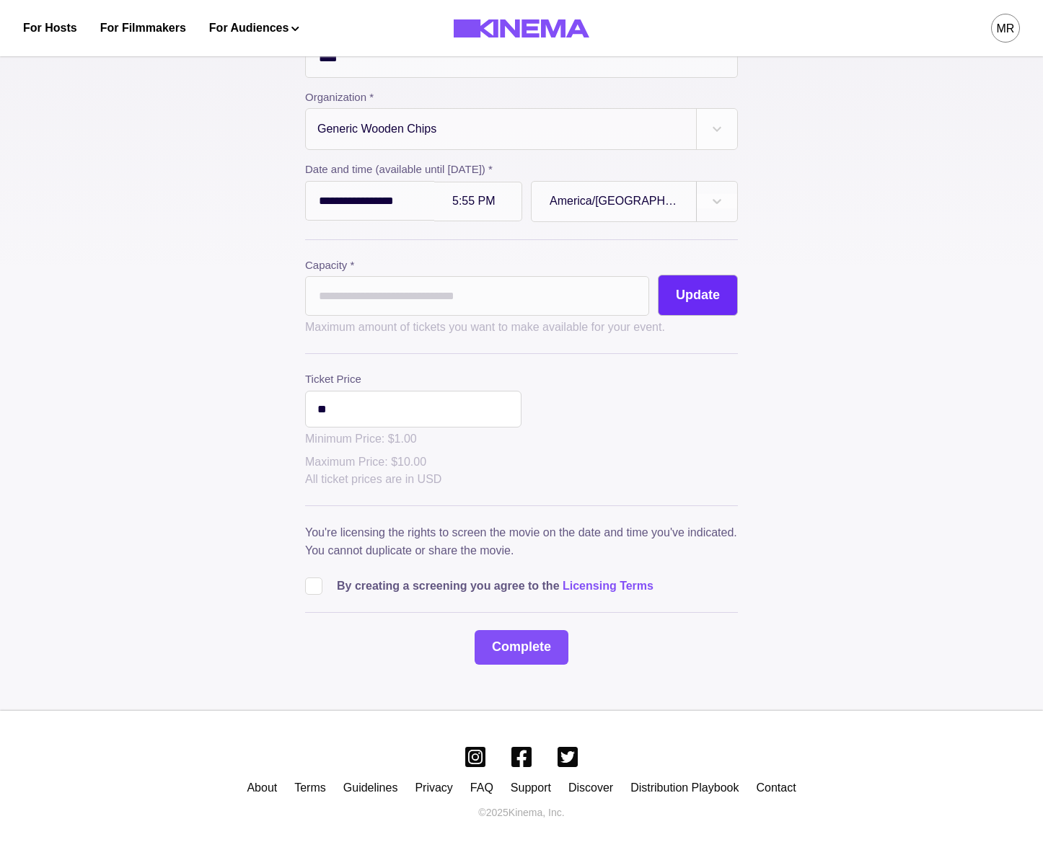
click at [688, 304] on button "Update" at bounding box center [698, 295] width 80 height 41
drag, startPoint x: 537, startPoint y: 639, endPoint x: 541, endPoint y: 629, distance: 11.0
click at [537, 639] on button "Complete" at bounding box center [521, 647] width 94 height 35
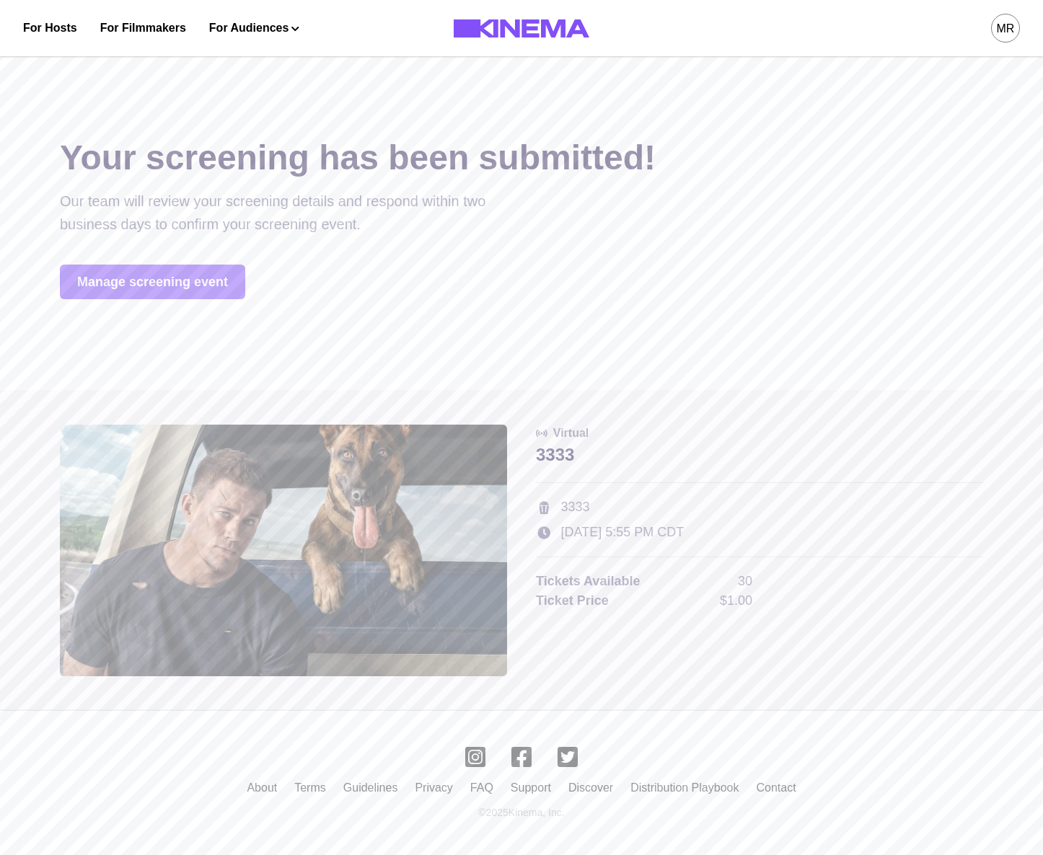
drag, startPoint x: 155, startPoint y: 275, endPoint x: 163, endPoint y: 281, distance: 10.2
click at [156, 275] on link "Manage screening event" at bounding box center [152, 282] width 185 height 35
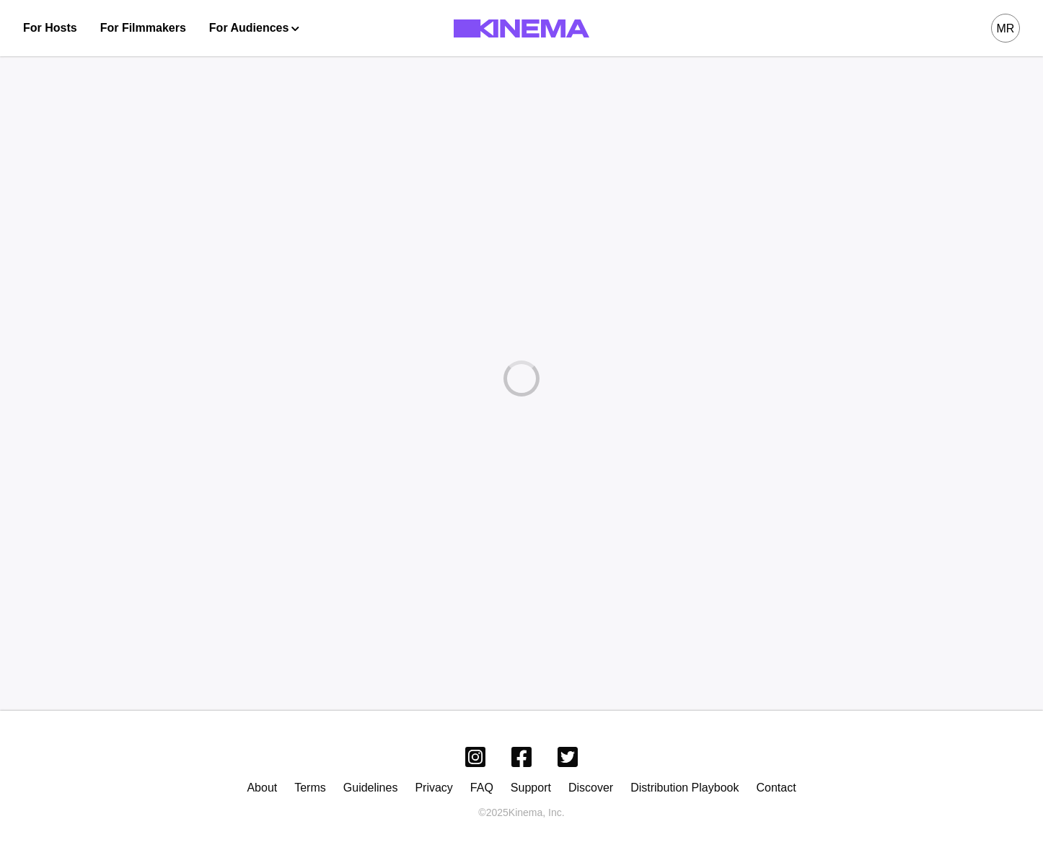
drag, startPoint x: 469, startPoint y: 263, endPoint x: 479, endPoint y: 270, distance: 12.0
click at [472, 265] on div at bounding box center [521, 378] width 1043 height 665
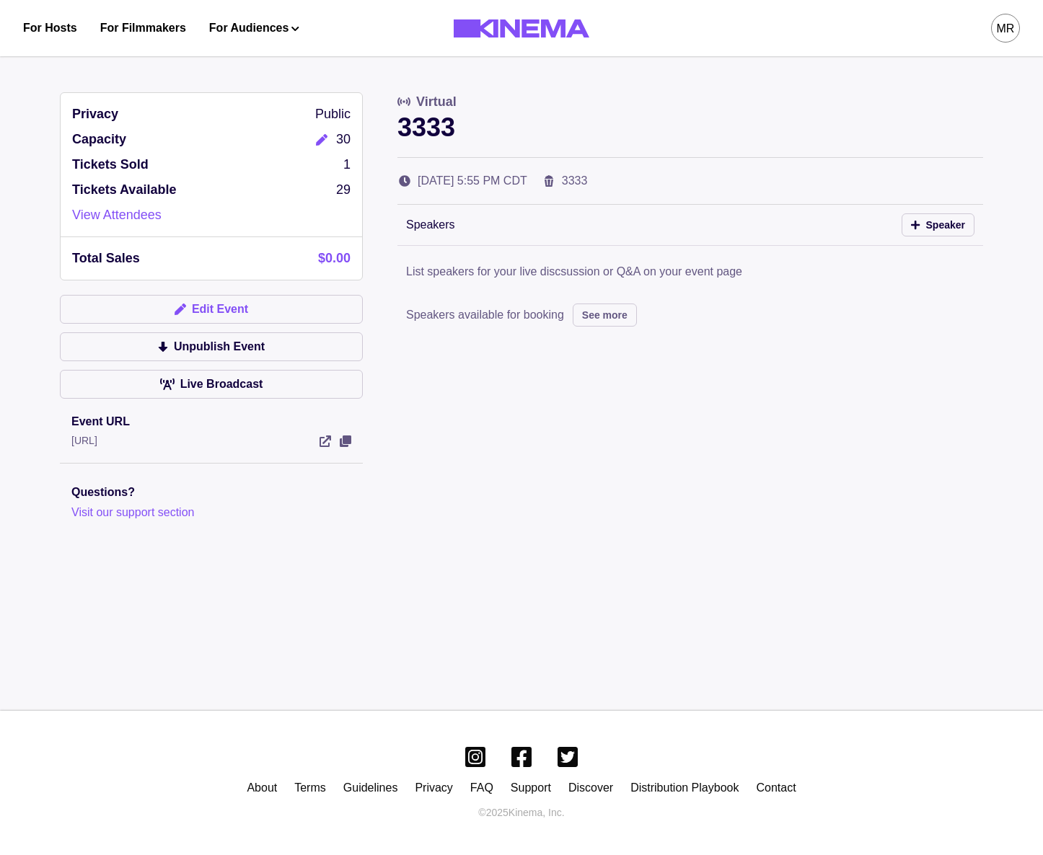
click at [231, 307] on button "Edit Event" at bounding box center [211, 309] width 303 height 29
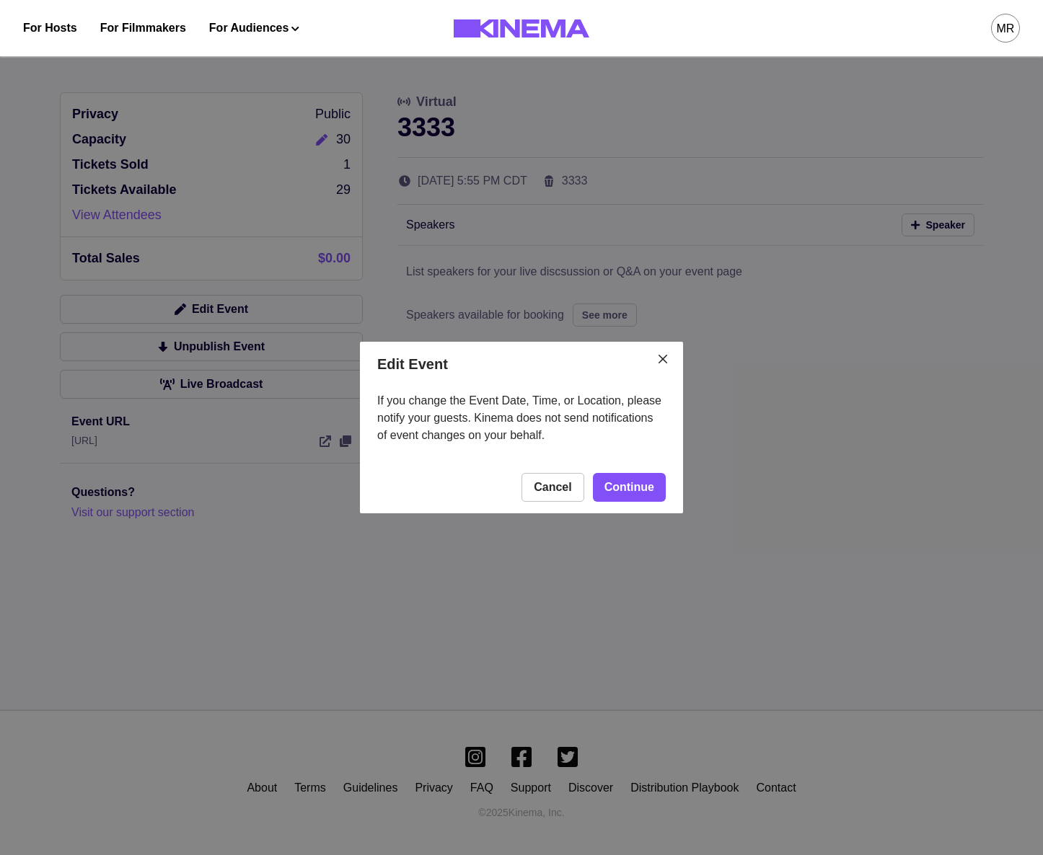
click at [624, 459] on section "Edit Event If you change the Event Date, Time, or Location, please notify your …" at bounding box center [521, 428] width 323 height 172
click at [623, 485] on link "Continue" at bounding box center [629, 487] width 73 height 29
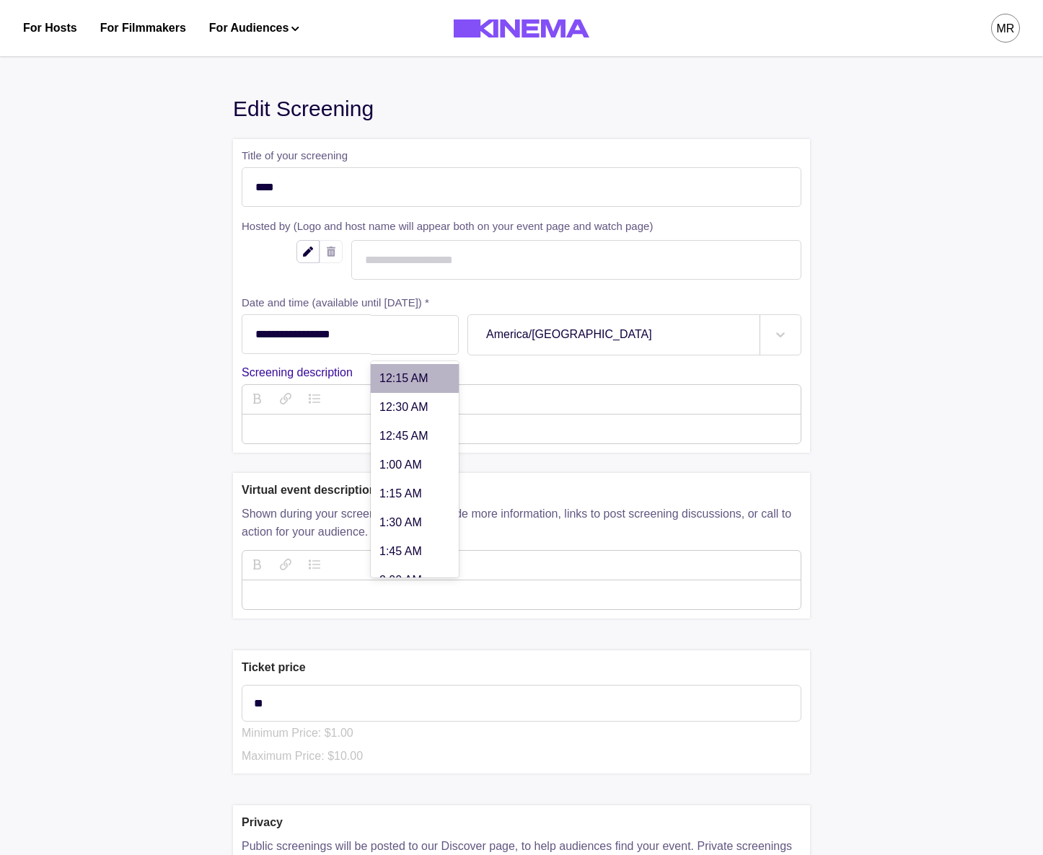
click at [418, 341] on div at bounding box center [414, 335] width 51 height 12
type input "******"
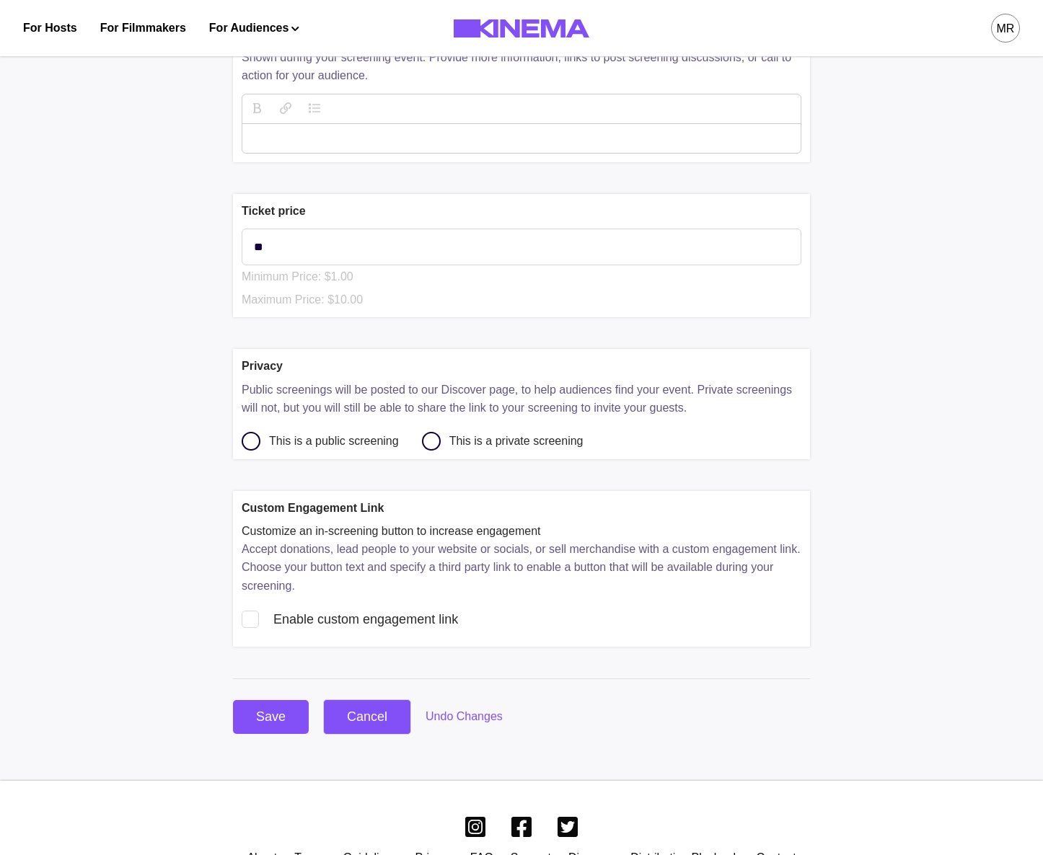
scroll to position [529, 0]
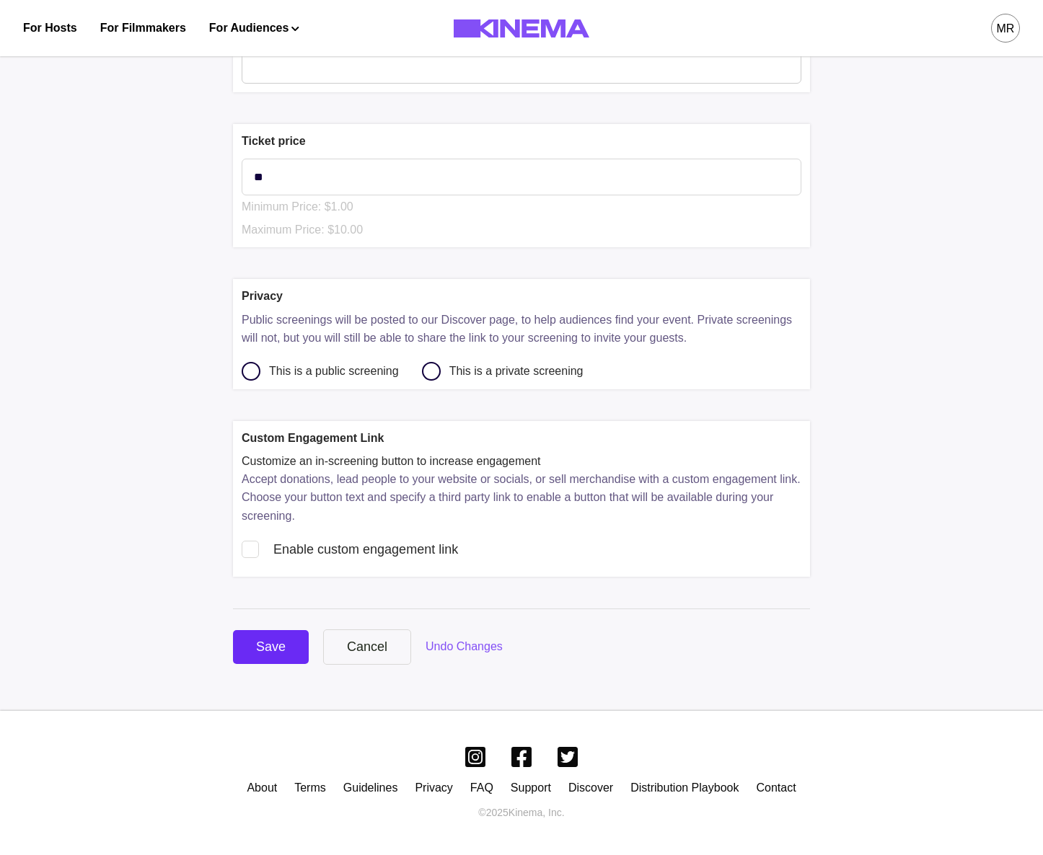
click at [284, 653] on div "Save" at bounding box center [271, 646] width 30 height 19
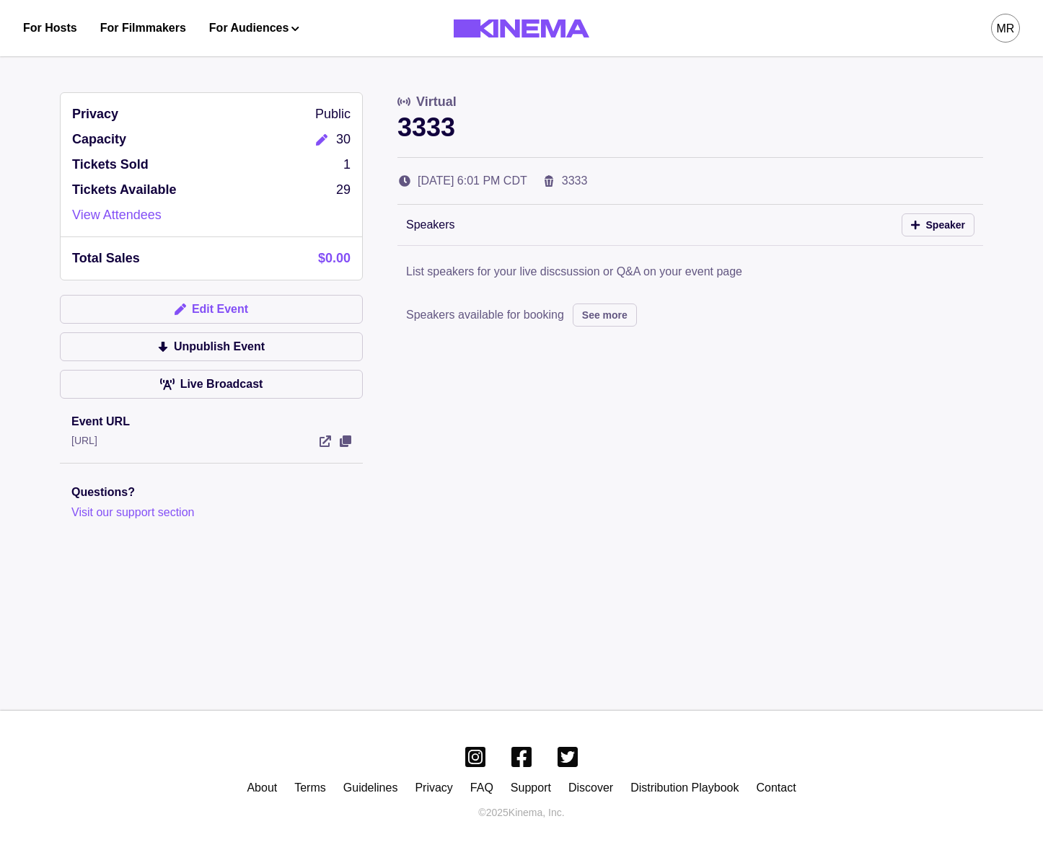
click at [228, 311] on button "Edit Event" at bounding box center [211, 309] width 303 height 29
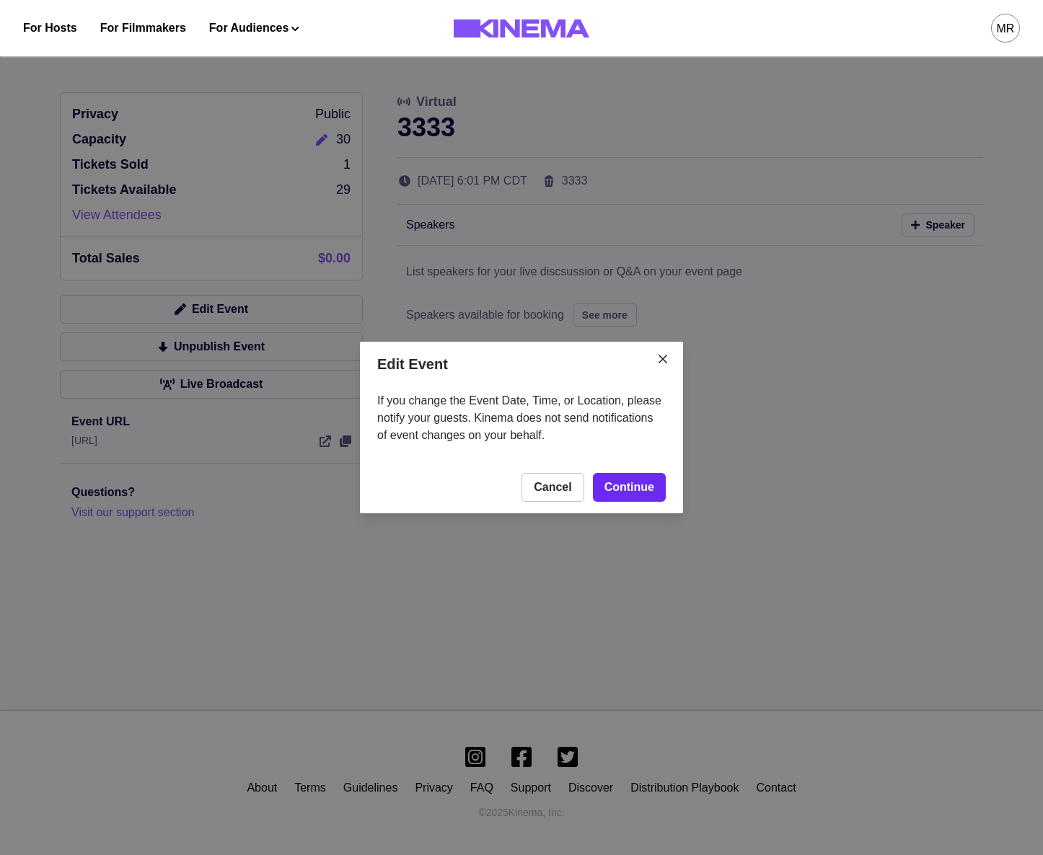
click at [629, 489] on link "Continue" at bounding box center [629, 487] width 73 height 29
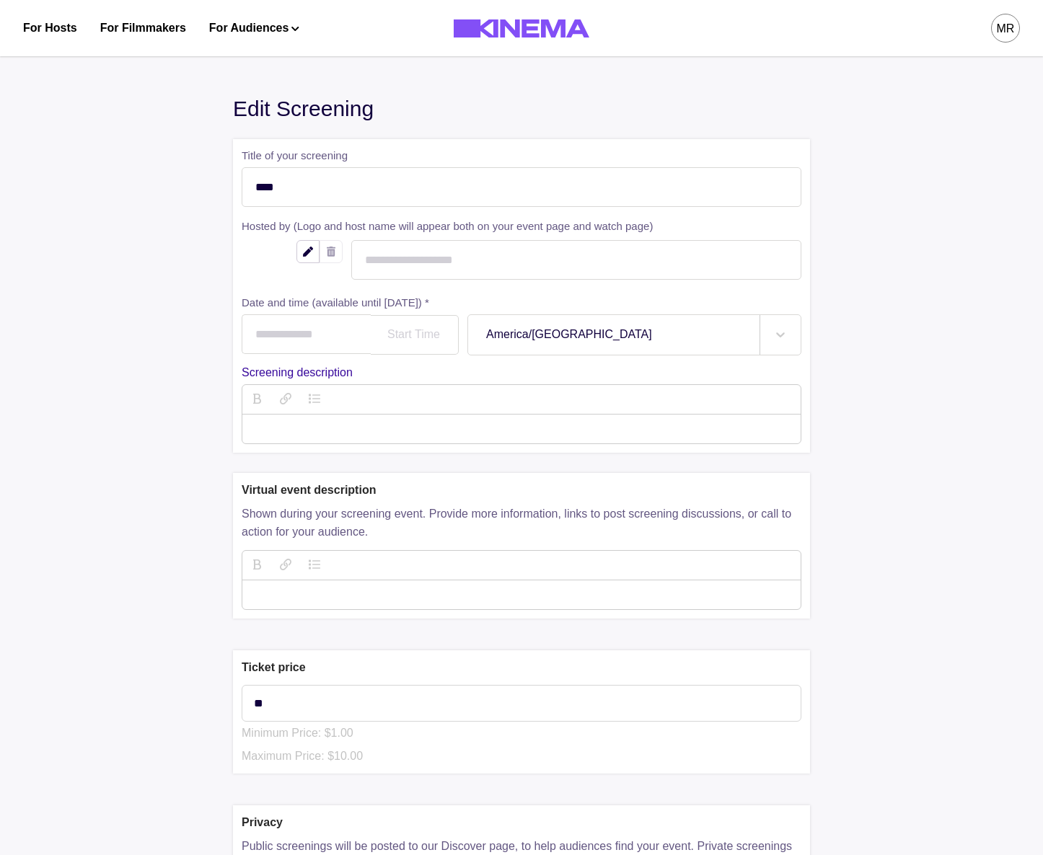
type input "**********"
click at [381, 335] on div "6:01 PM" at bounding box center [415, 335] width 88 height 40
type input "*"
type input "****"
click at [449, 337] on div "6:06 AM" at bounding box center [415, 335] width 88 height 40
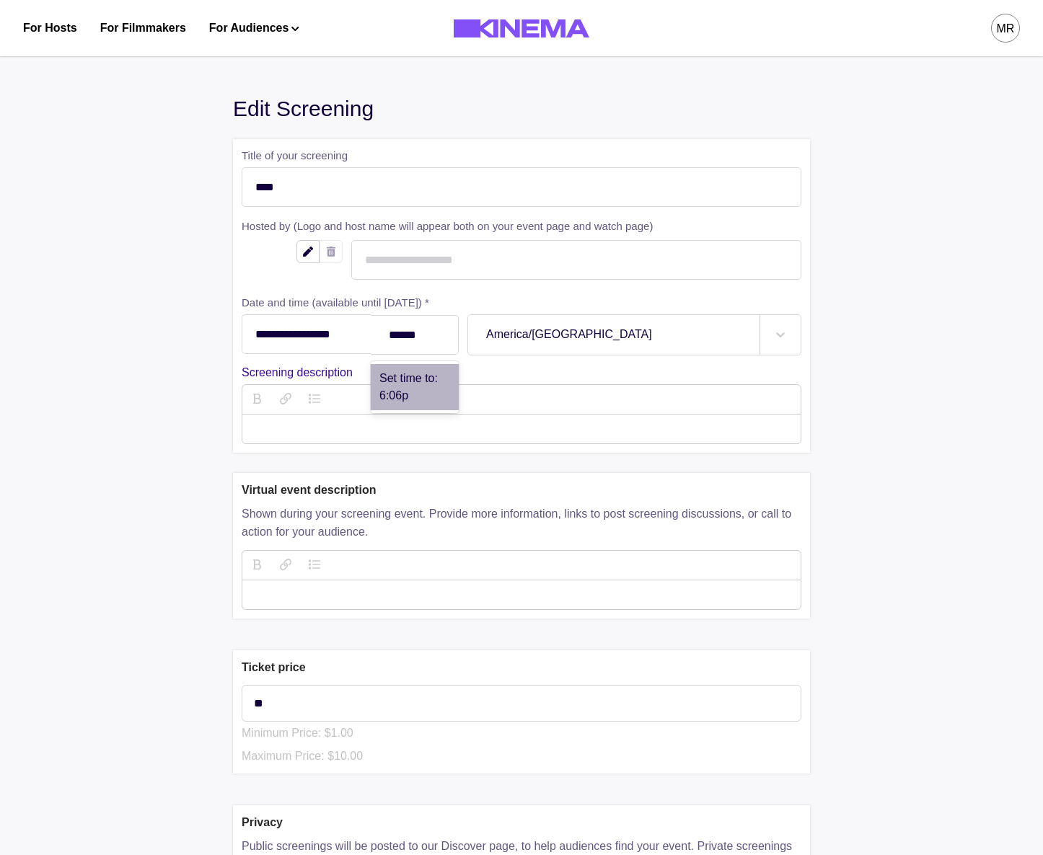
type input "******"
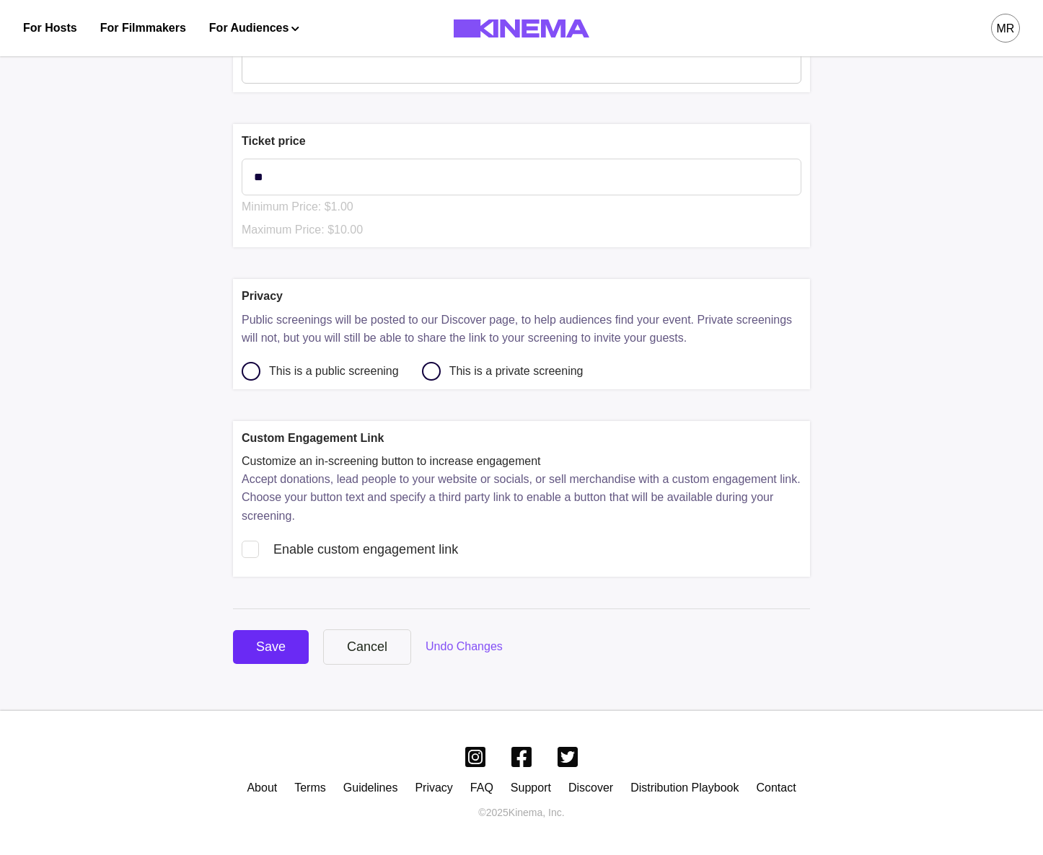
click at [267, 643] on div "Save" at bounding box center [271, 646] width 30 height 19
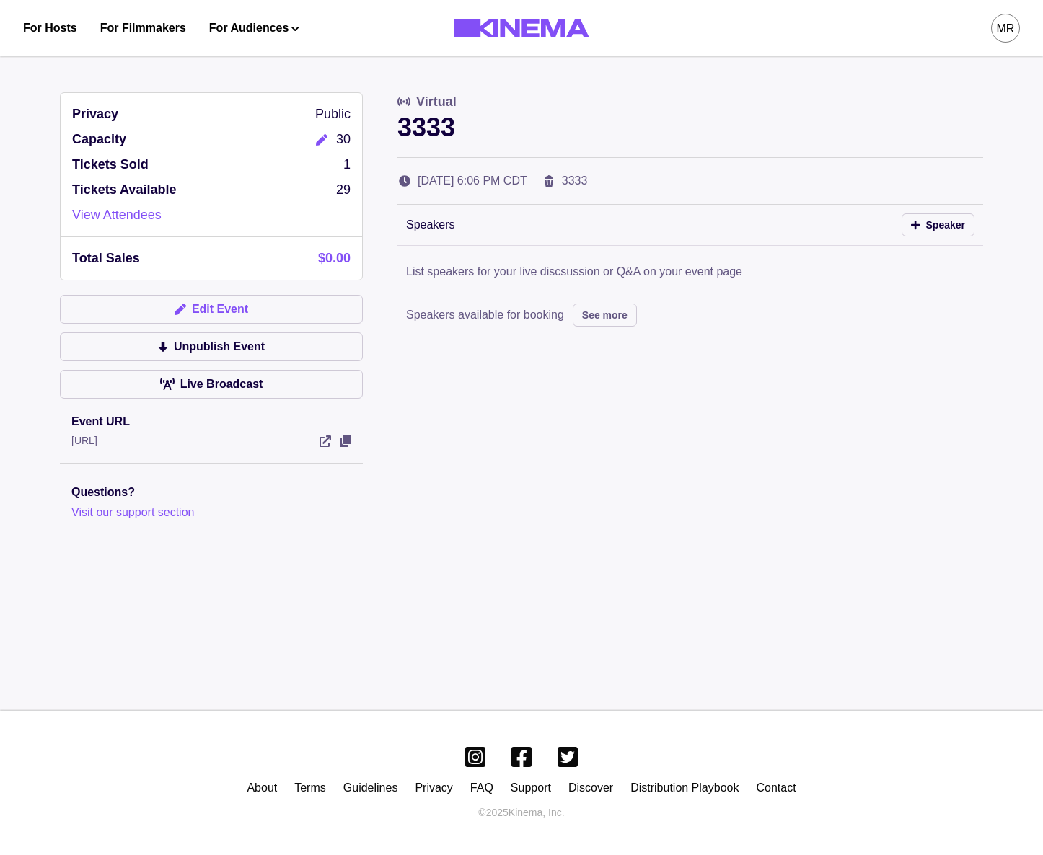
click at [260, 301] on button "Edit Event" at bounding box center [211, 309] width 303 height 29
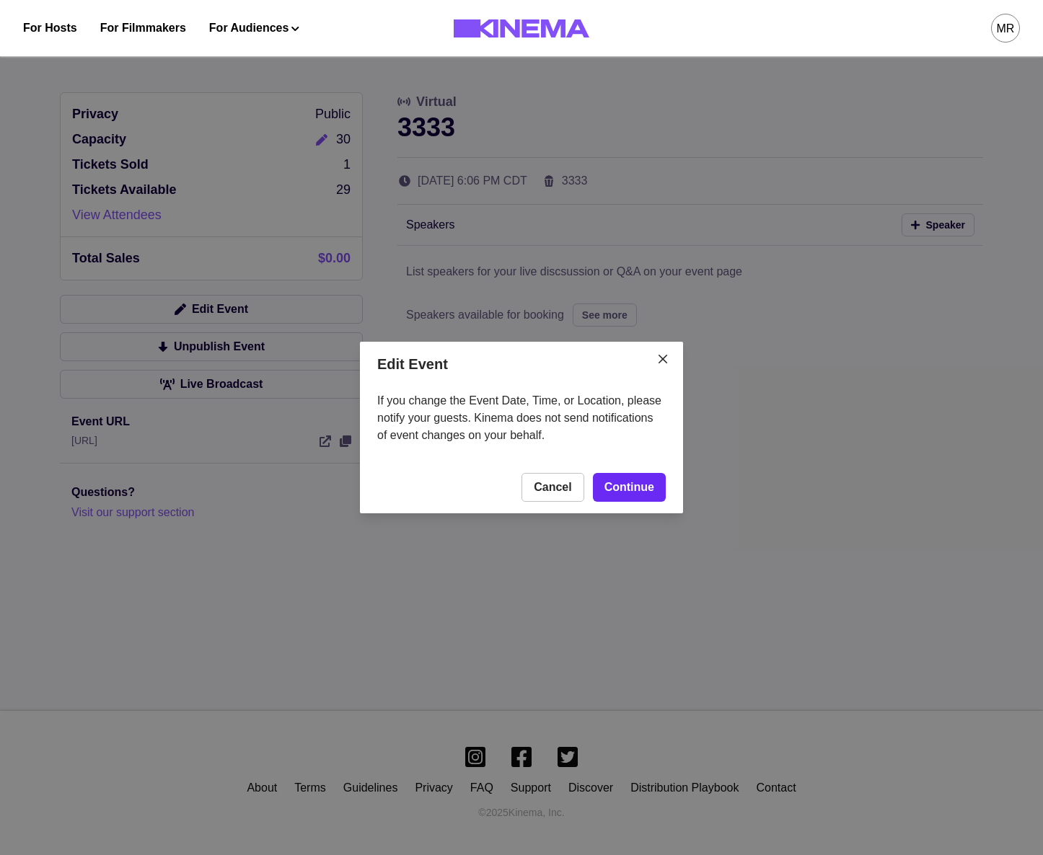
click at [642, 497] on link "Continue" at bounding box center [629, 487] width 73 height 29
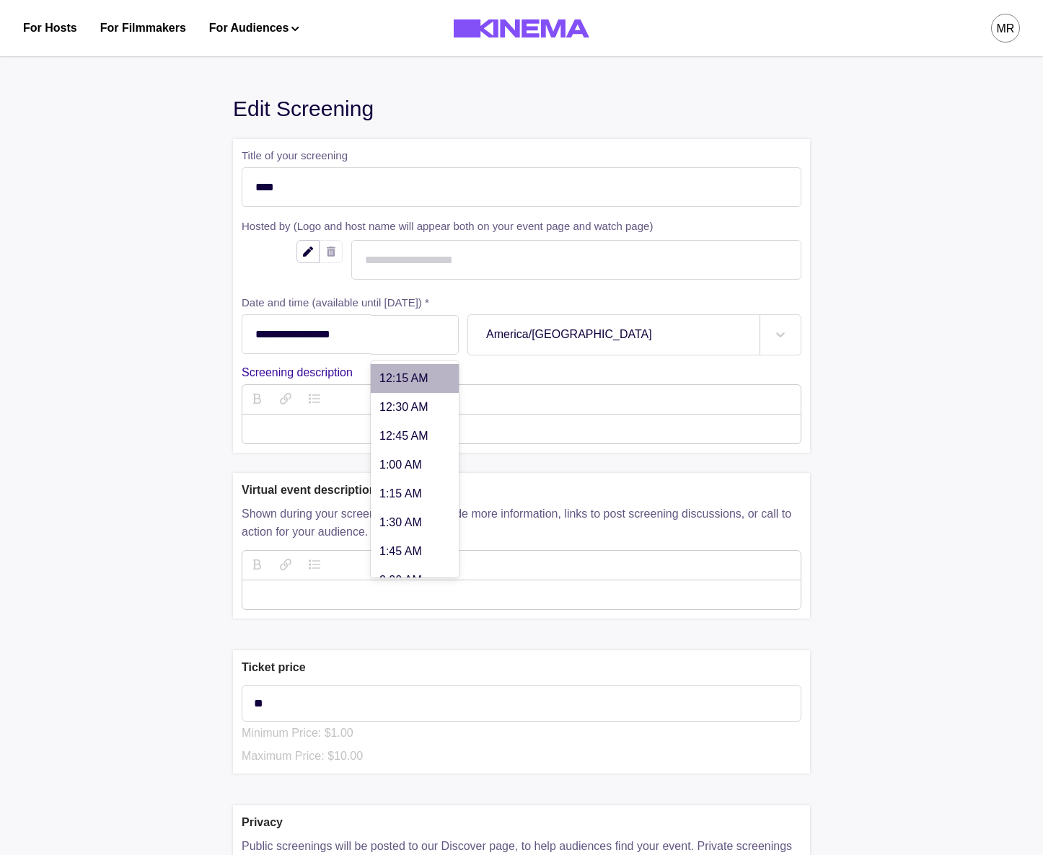
click at [428, 335] on div at bounding box center [414, 335] width 51 height 12
click at [439, 335] on div at bounding box center [414, 335] width 51 height 12
type input "*"
type input "******"
click at [424, 328] on div "7:29 PM" at bounding box center [415, 335] width 88 height 40
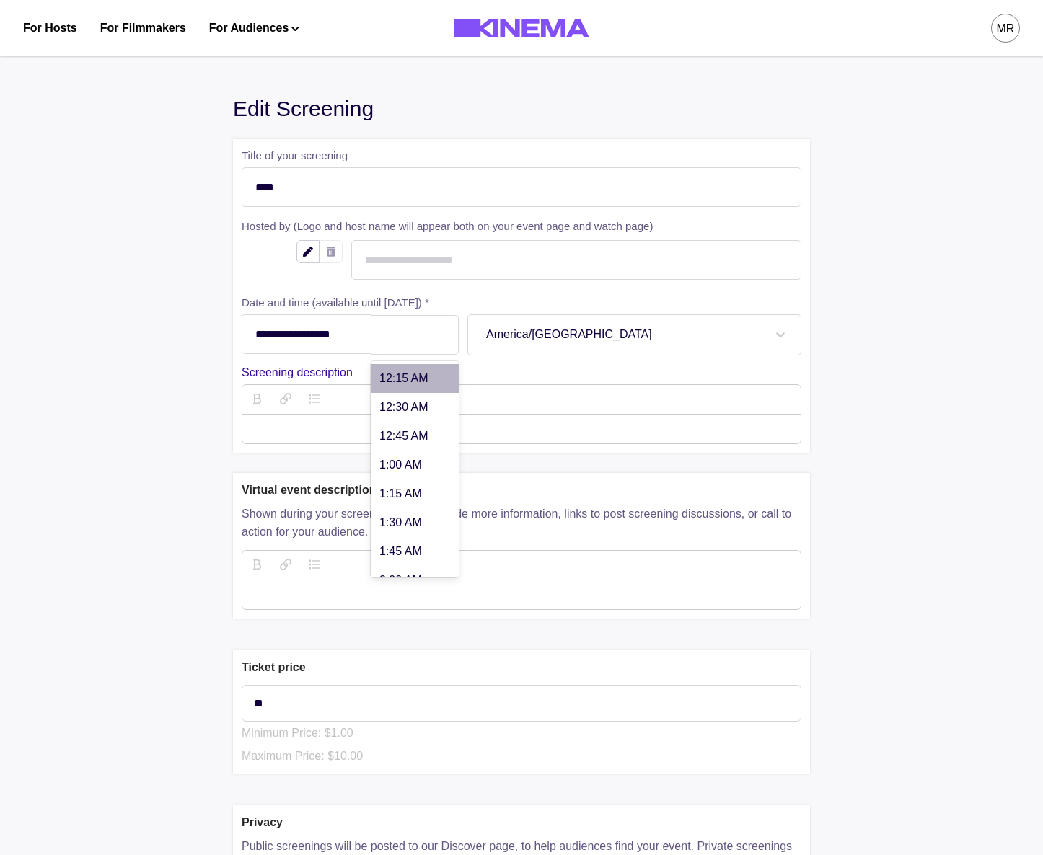
type input "*"
type input "******"
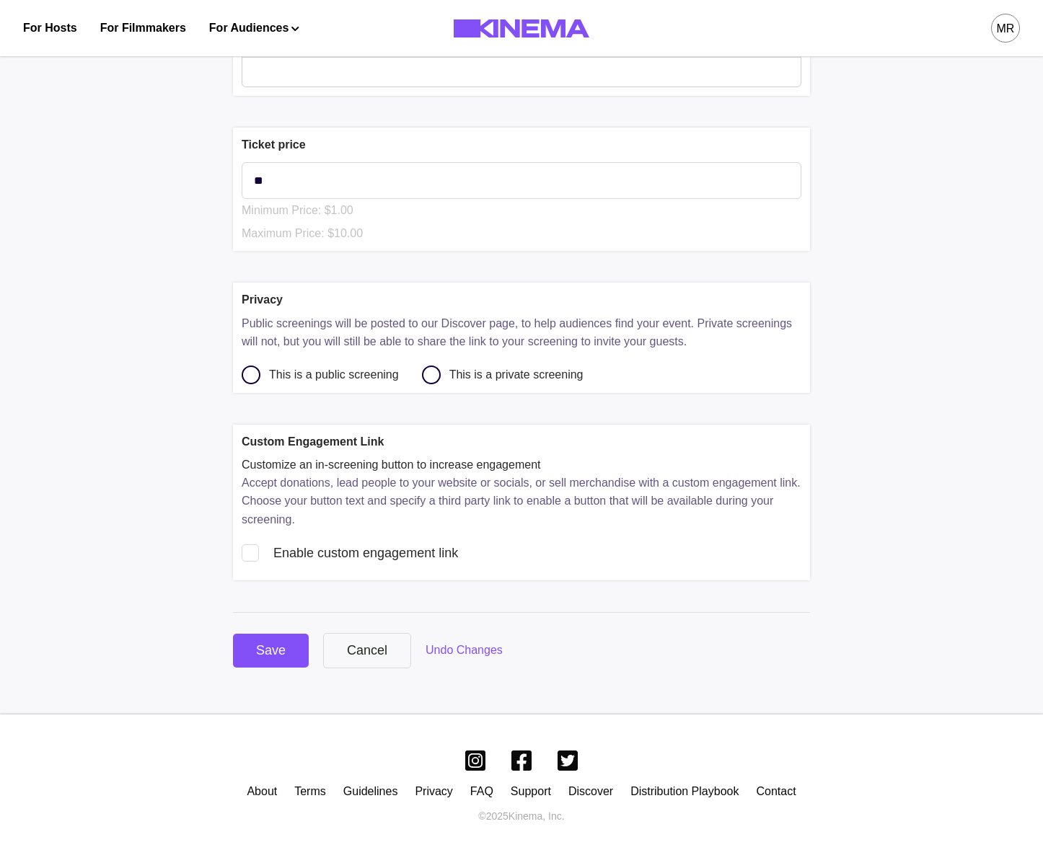
scroll to position [529, 0]
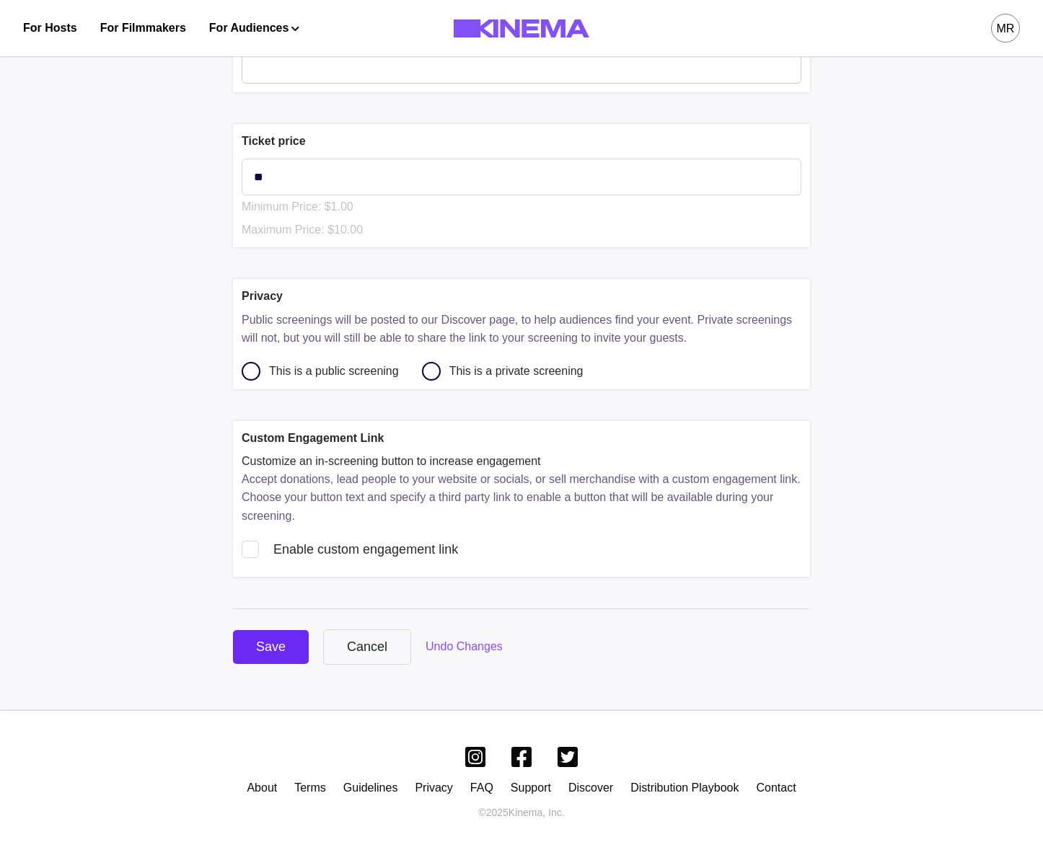
click at [278, 658] on button "Save" at bounding box center [271, 647] width 76 height 34
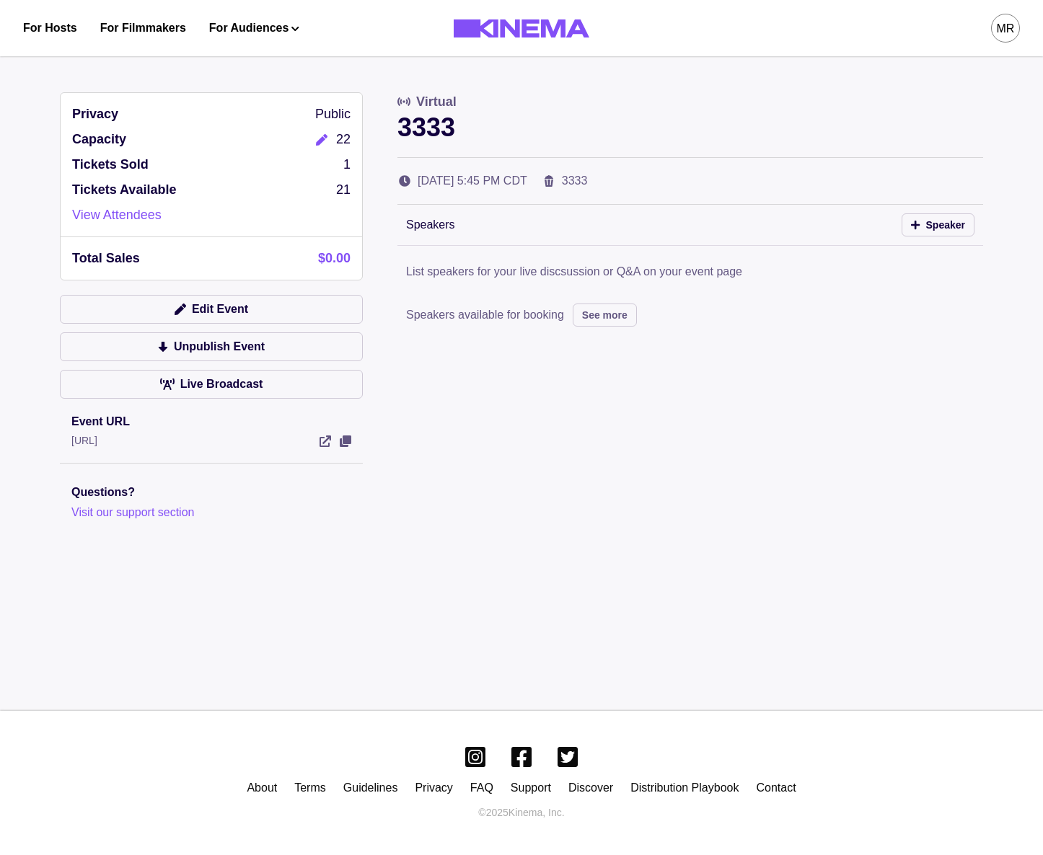
click at [229, 293] on div "Privacy Public Capacity 22 Tickets Sold 1 Tickets Available 21 View Attendees T…" at bounding box center [211, 306] width 303 height 429
click at [232, 310] on button "Edit Event" at bounding box center [211, 309] width 303 height 29
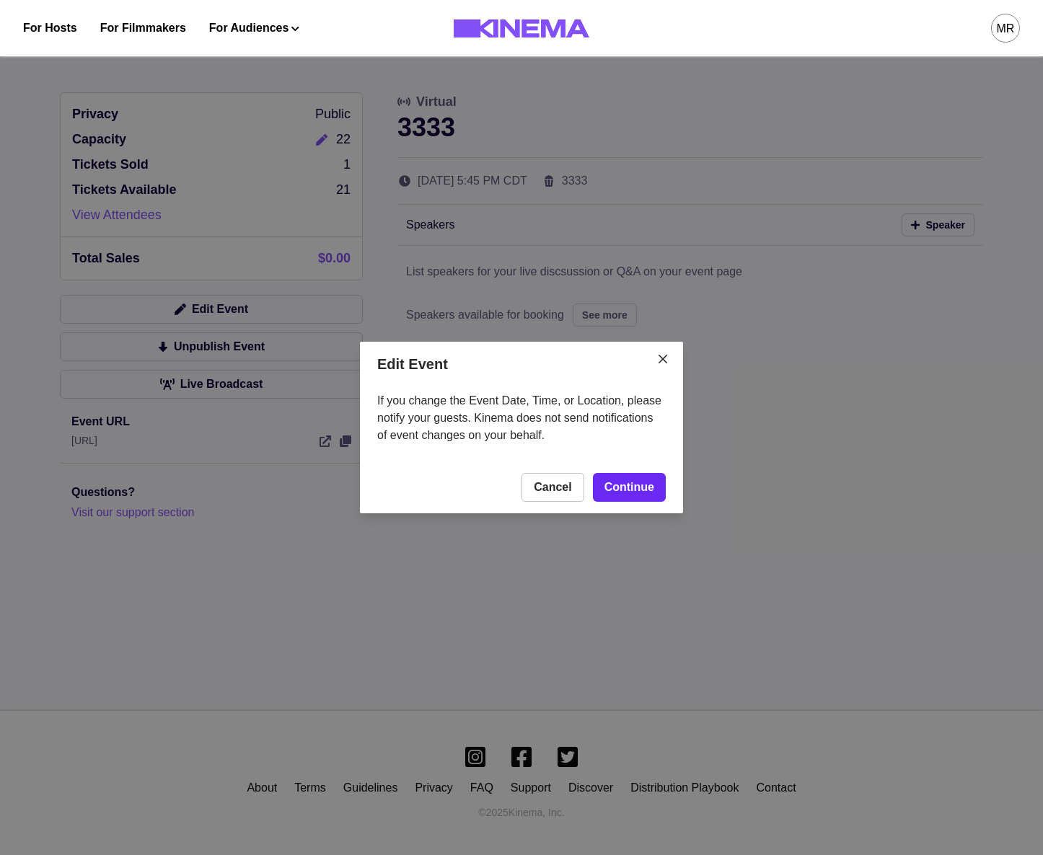
click at [658, 495] on link "Continue" at bounding box center [629, 487] width 73 height 29
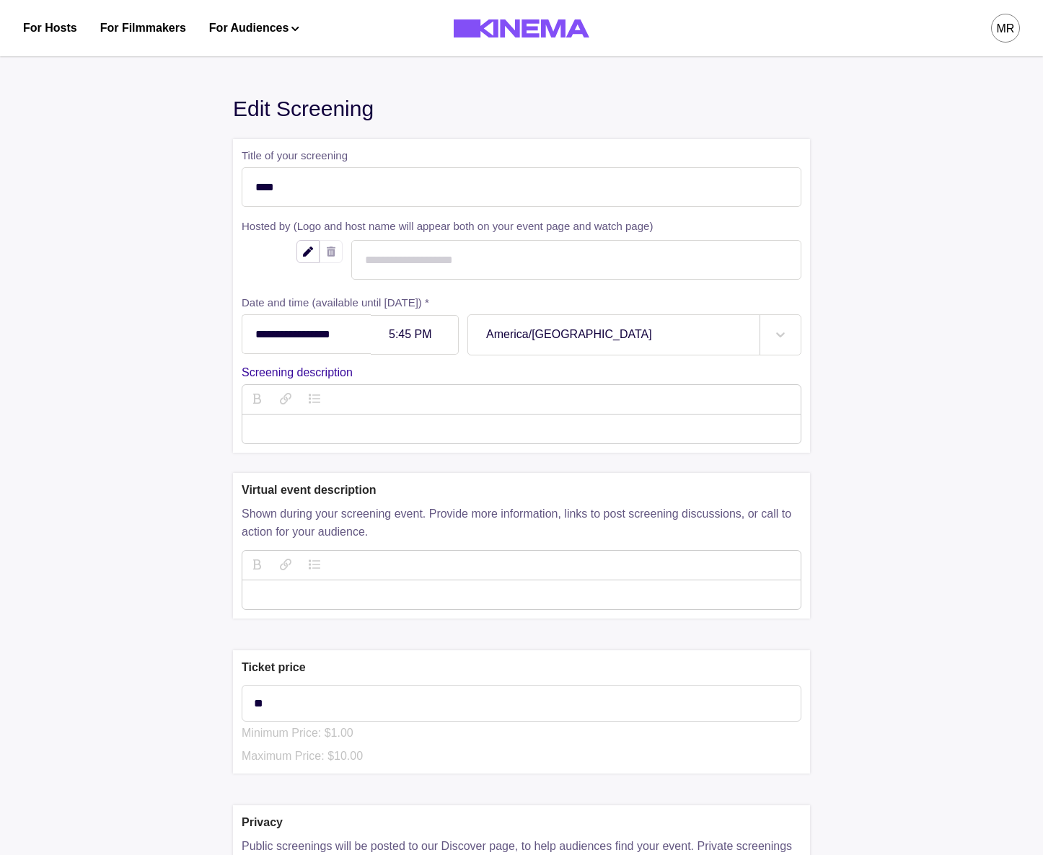
click at [420, 338] on div at bounding box center [414, 335] width 51 height 12
click at [97, 705] on div "**********" at bounding box center [521, 641] width 1025 height 1191
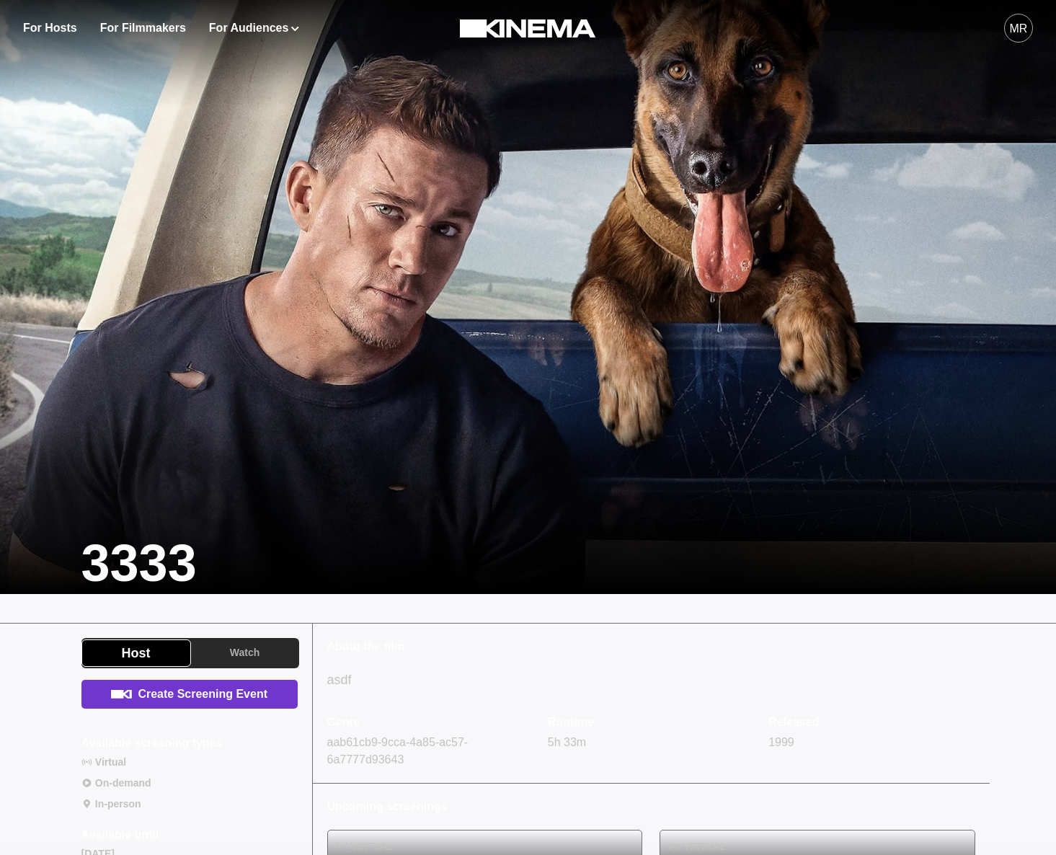
click at [265, 686] on link "Create Screening Event" at bounding box center [189, 694] width 216 height 29
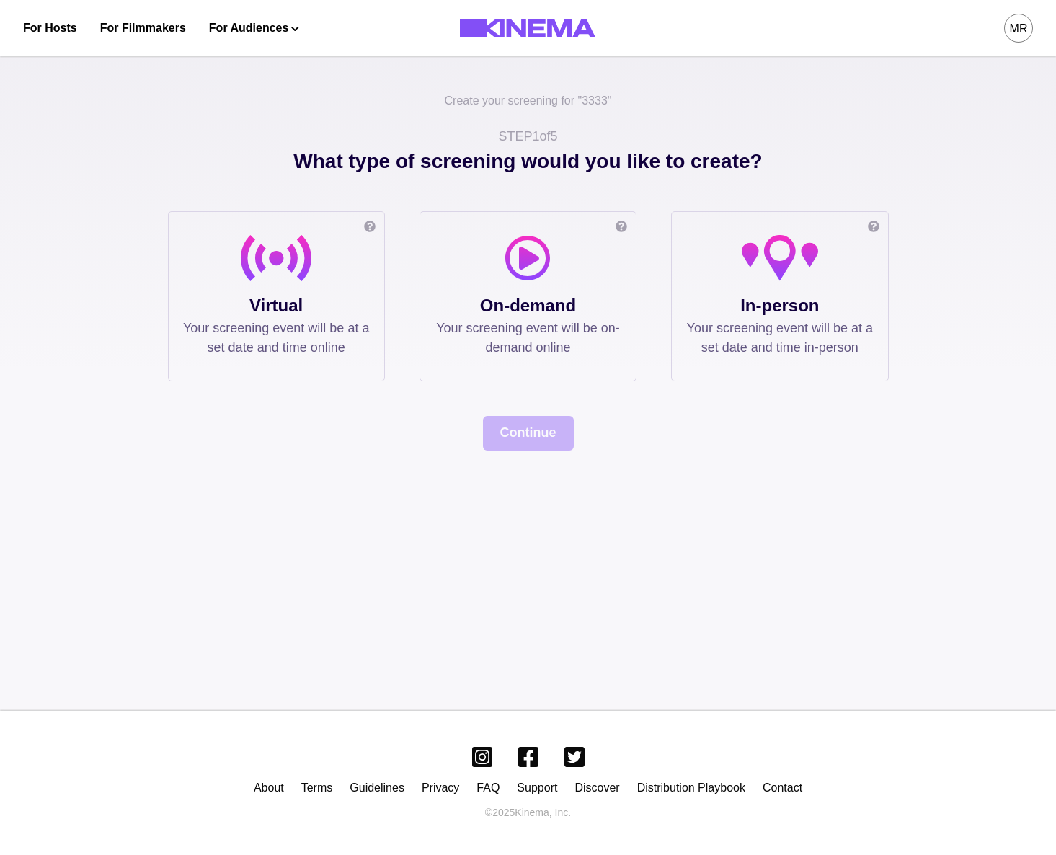
click at [355, 332] on p "Your screening event will be at a set date and time online" at bounding box center [276, 338] width 187 height 39
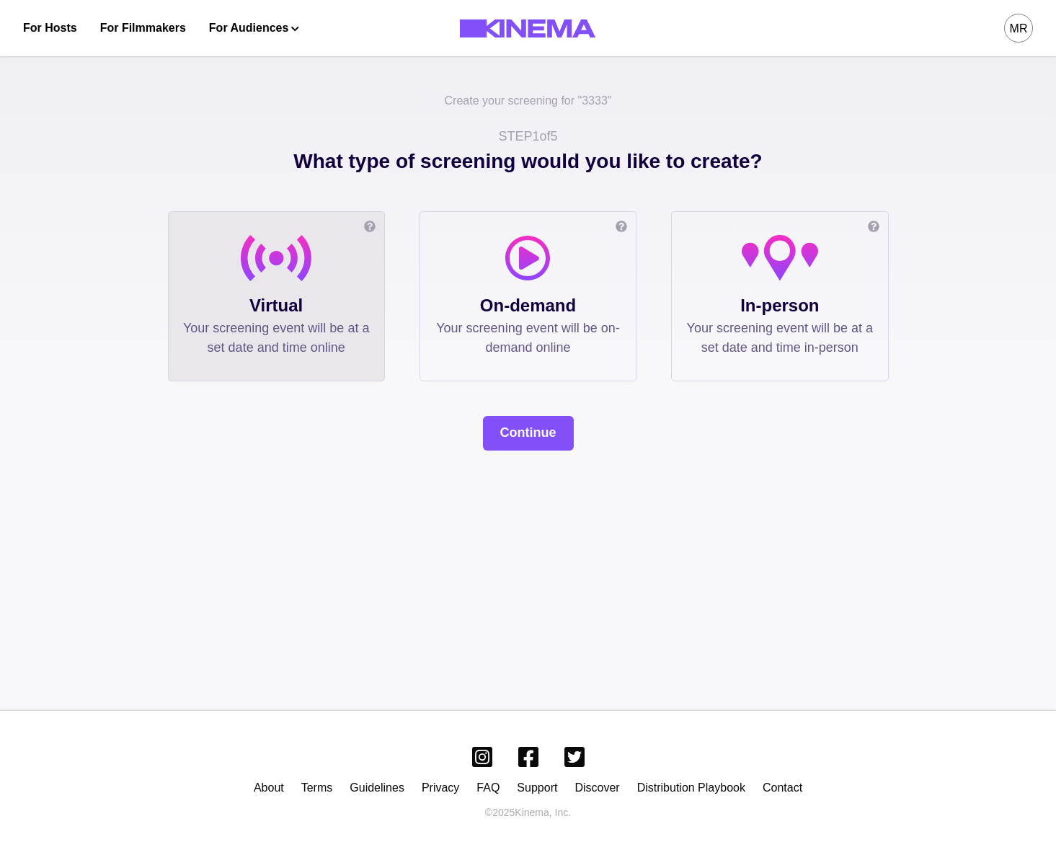
click at [482, 415] on div "What type of screening would you like to create? Online screening Watch the fil…" at bounding box center [528, 298] width 721 height 304
click at [531, 431] on button "Continue" at bounding box center [528, 433] width 91 height 35
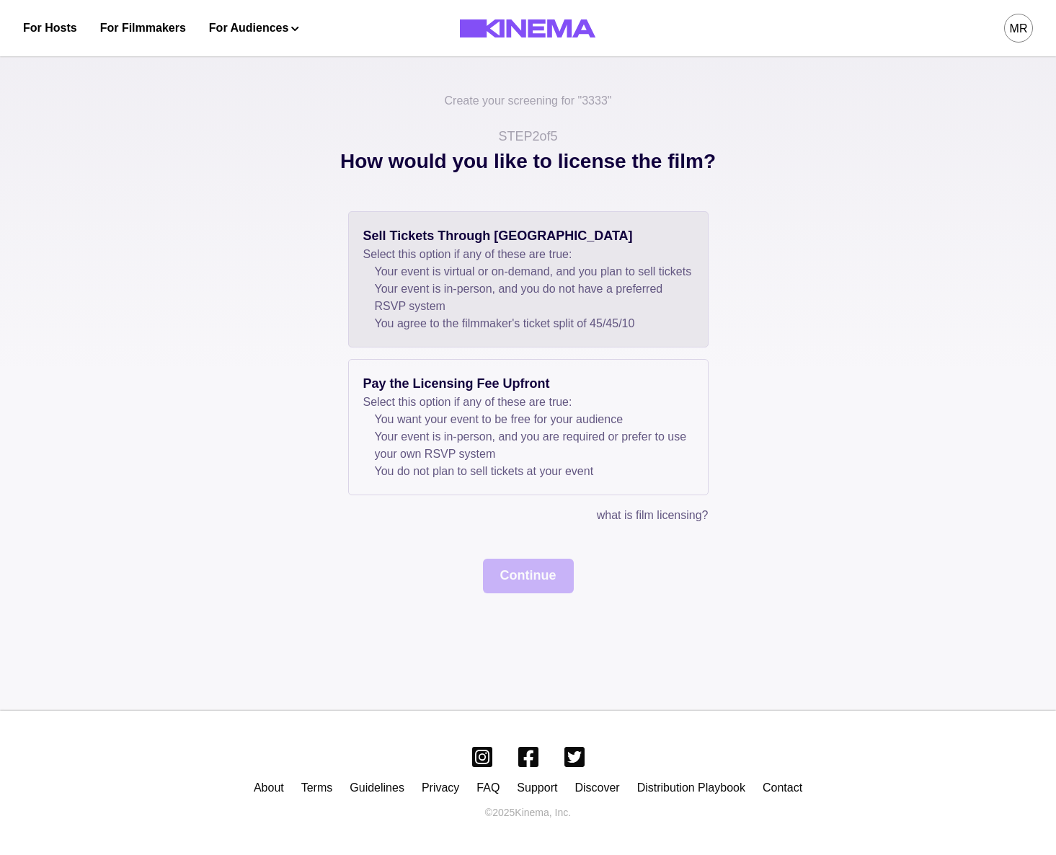
click at [429, 306] on li "Your event is in-person, and you do not have a preferred RSVP system" at bounding box center [534, 297] width 319 height 35
click at [507, 585] on button "Continue" at bounding box center [528, 576] width 91 height 35
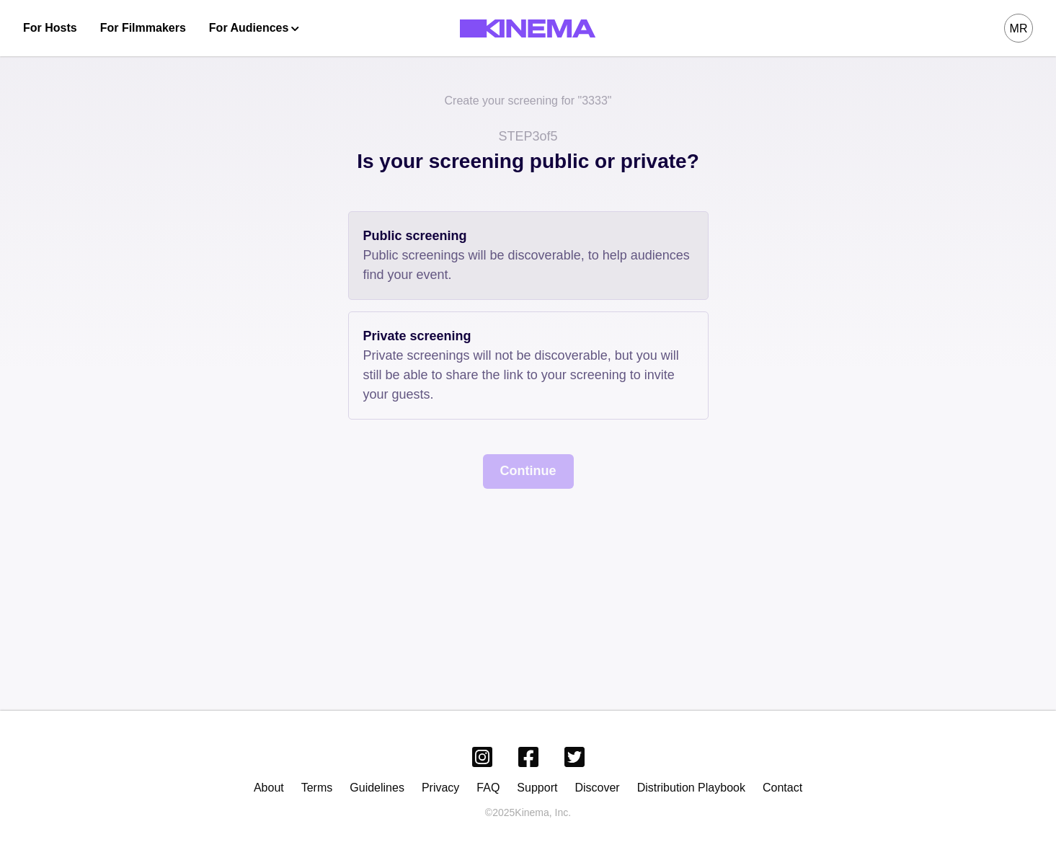
click at [402, 283] on p "Public screenings will be discoverable, to help audiences find your event." at bounding box center [528, 265] width 330 height 39
click at [492, 480] on button "Continue" at bounding box center [528, 471] width 91 height 35
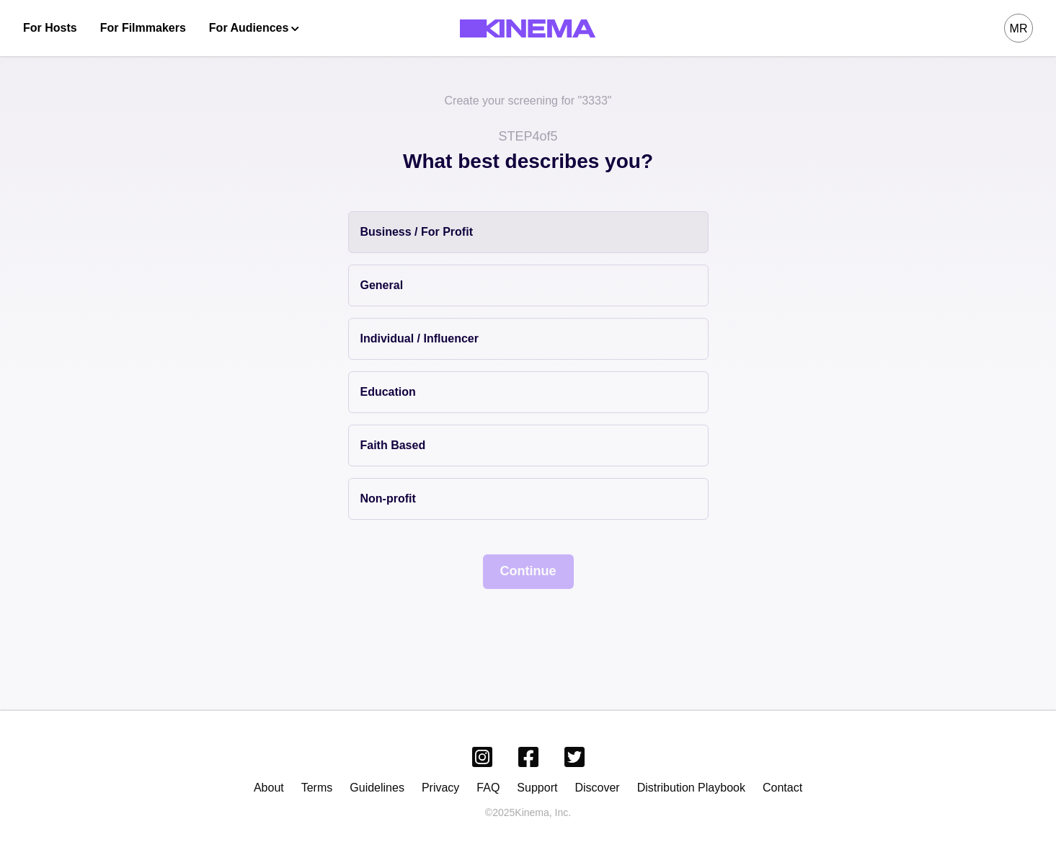
click at [434, 218] on button "Business / For Profit" at bounding box center [528, 232] width 361 height 42
click at [531, 561] on button "Continue" at bounding box center [528, 571] width 91 height 35
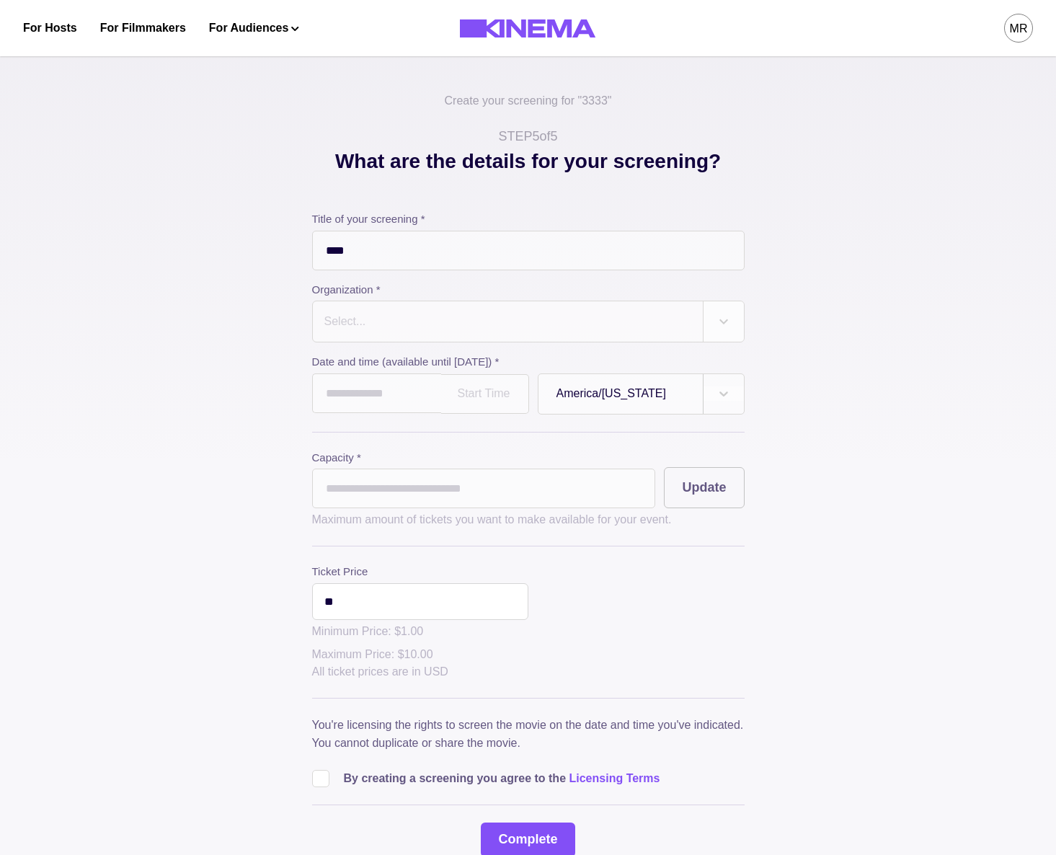
click at [459, 329] on div at bounding box center [508, 321] width 370 height 20
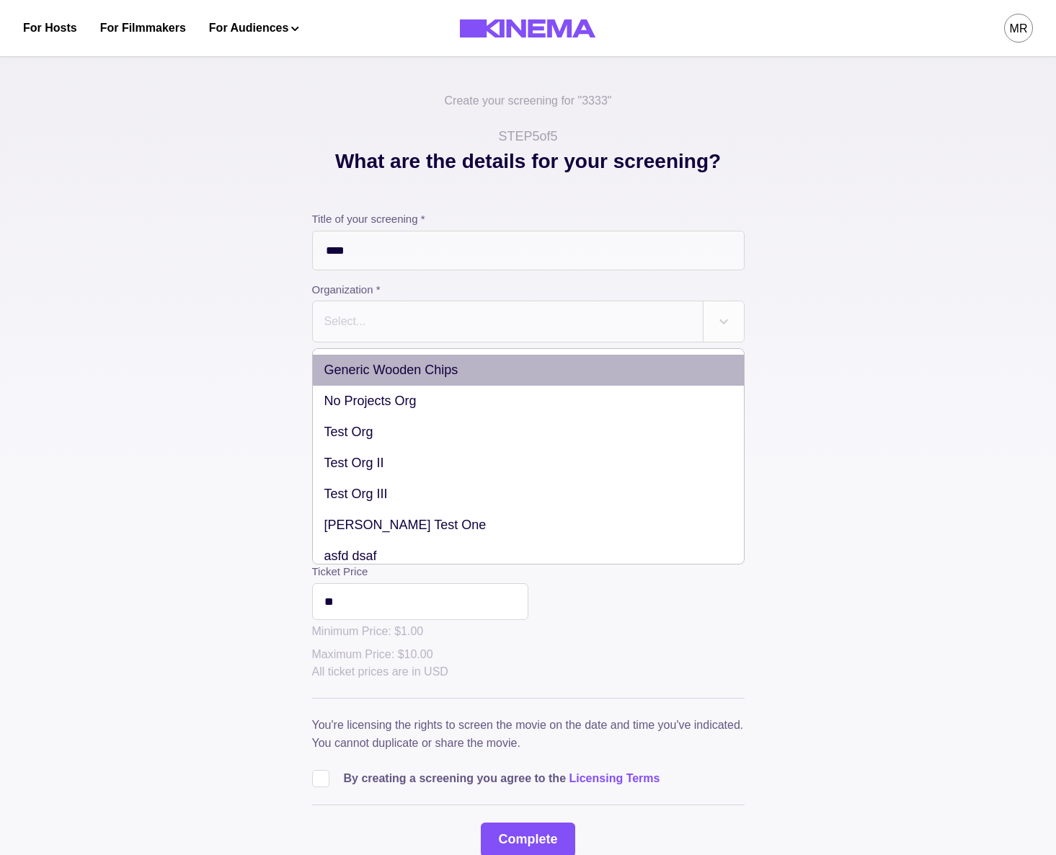
click at [437, 371] on div "Generic Wooden Chips" at bounding box center [528, 370] width 431 height 31
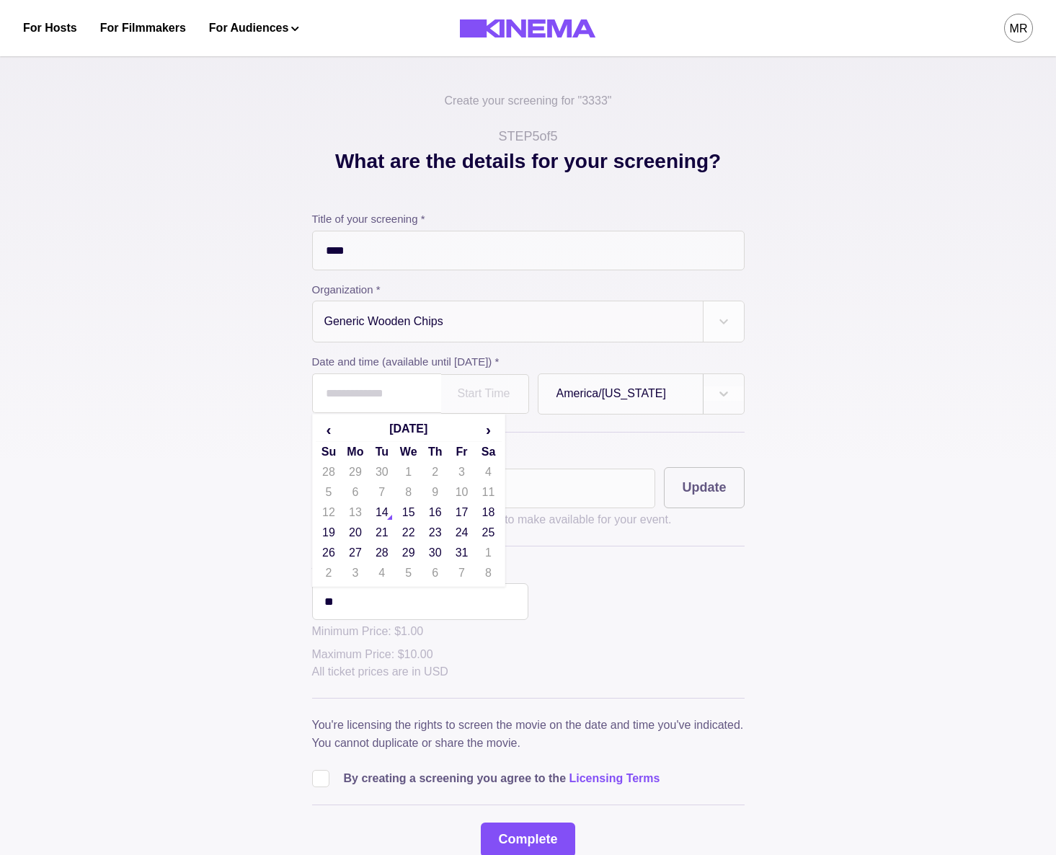
click at [402, 404] on input "text" at bounding box center [376, 393] width 129 height 40
drag, startPoint x: 396, startPoint y: 521, endPoint x: 442, endPoint y: 495, distance: 53.3
click at [395, 521] on td "14" at bounding box center [381, 513] width 27 height 20
type input "**********"
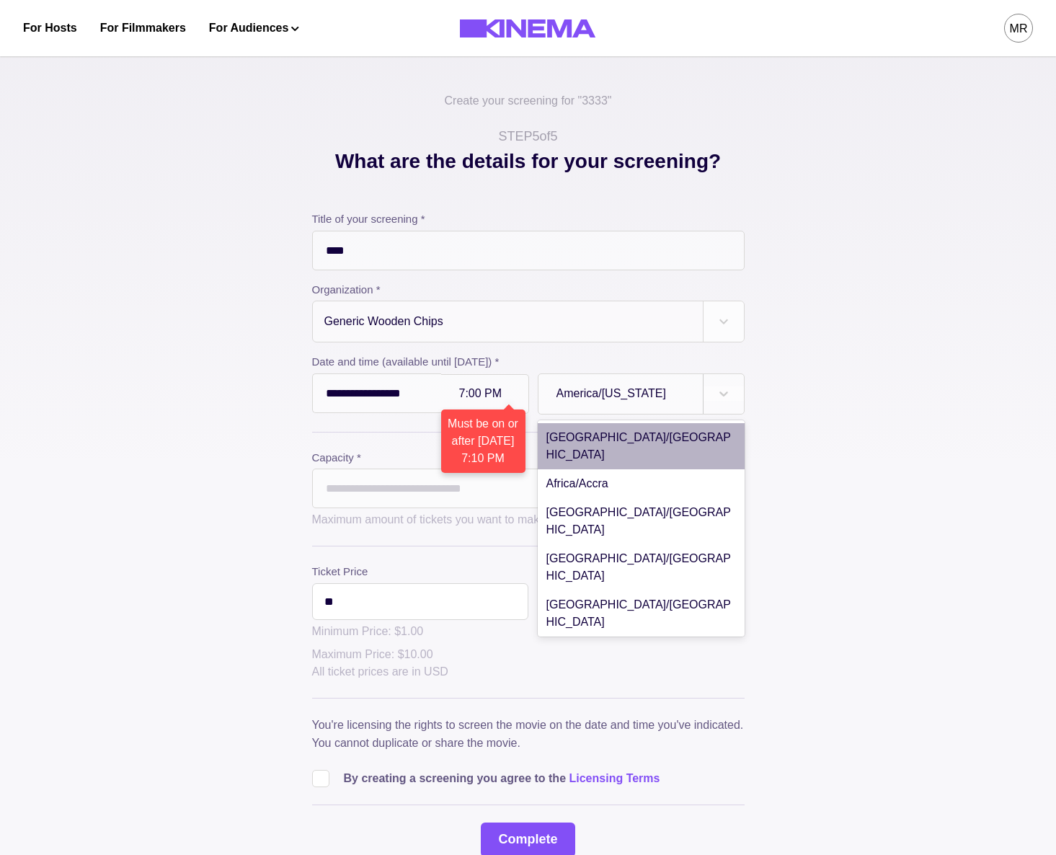
click at [575, 407] on div "America/New York" at bounding box center [621, 393] width 164 height 35
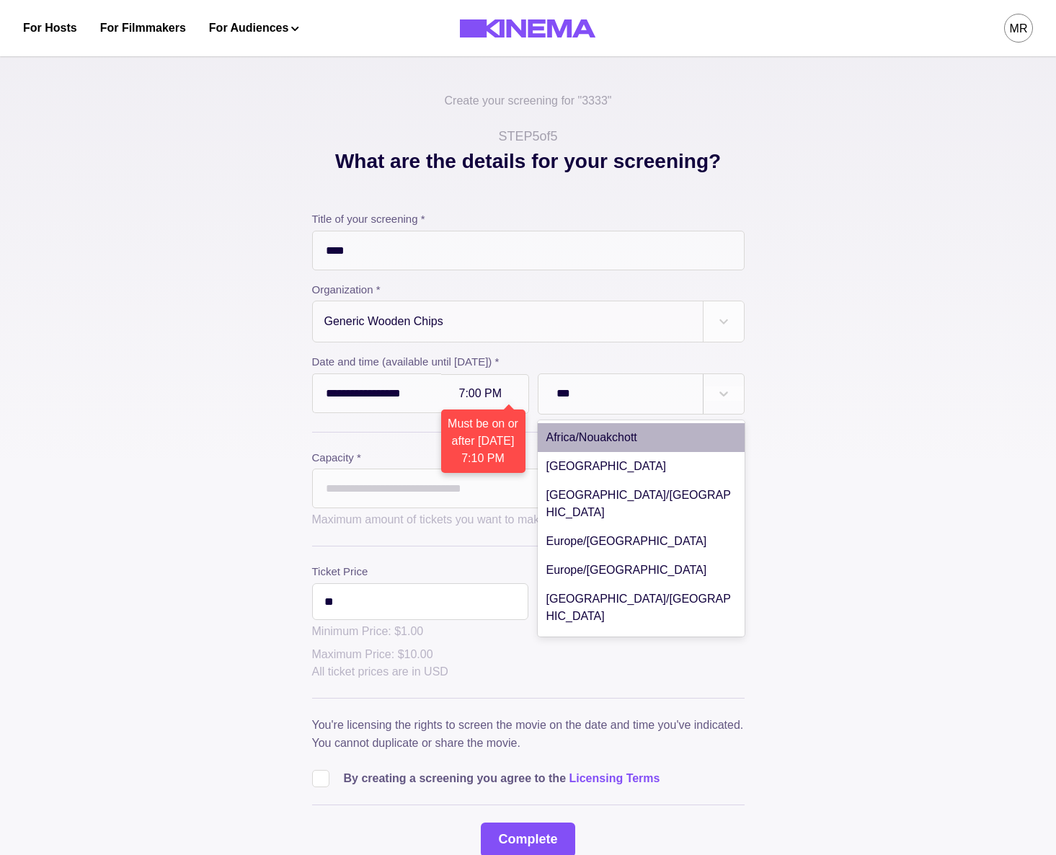
type input "****"
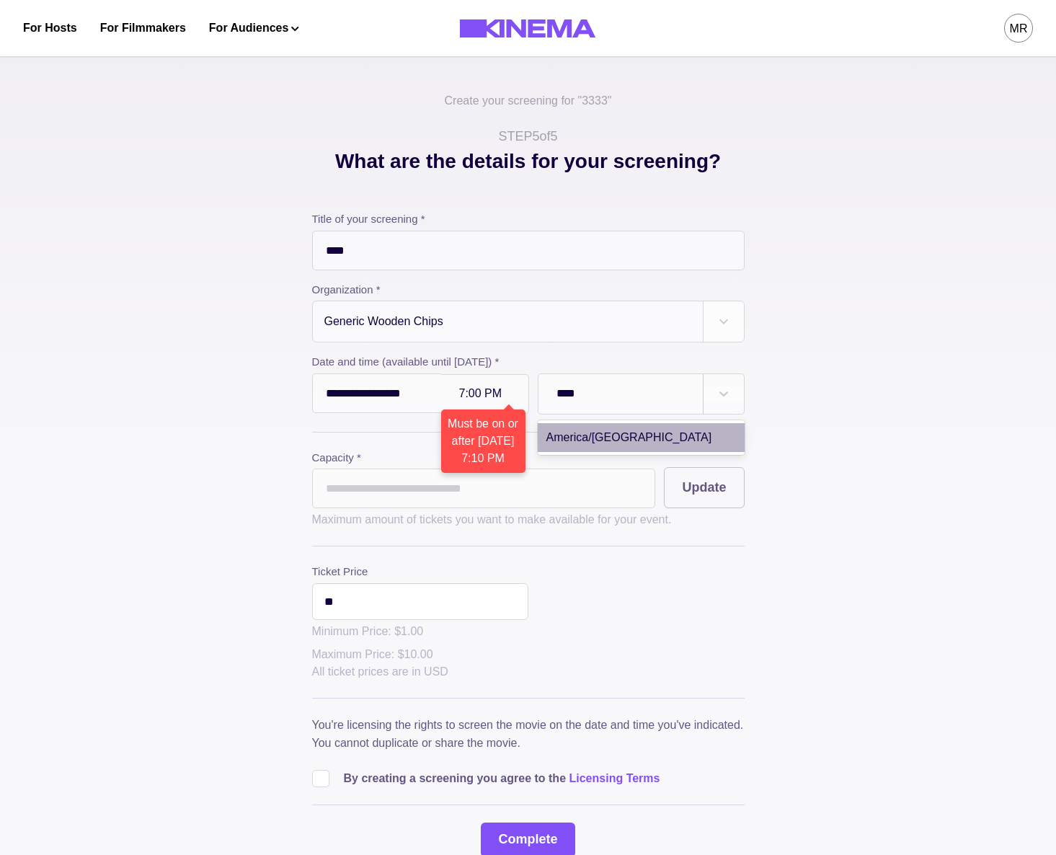
click at [609, 448] on div "America/Chicago" at bounding box center [641, 437] width 207 height 29
click at [491, 397] on div at bounding box center [484, 394] width 51 height 12
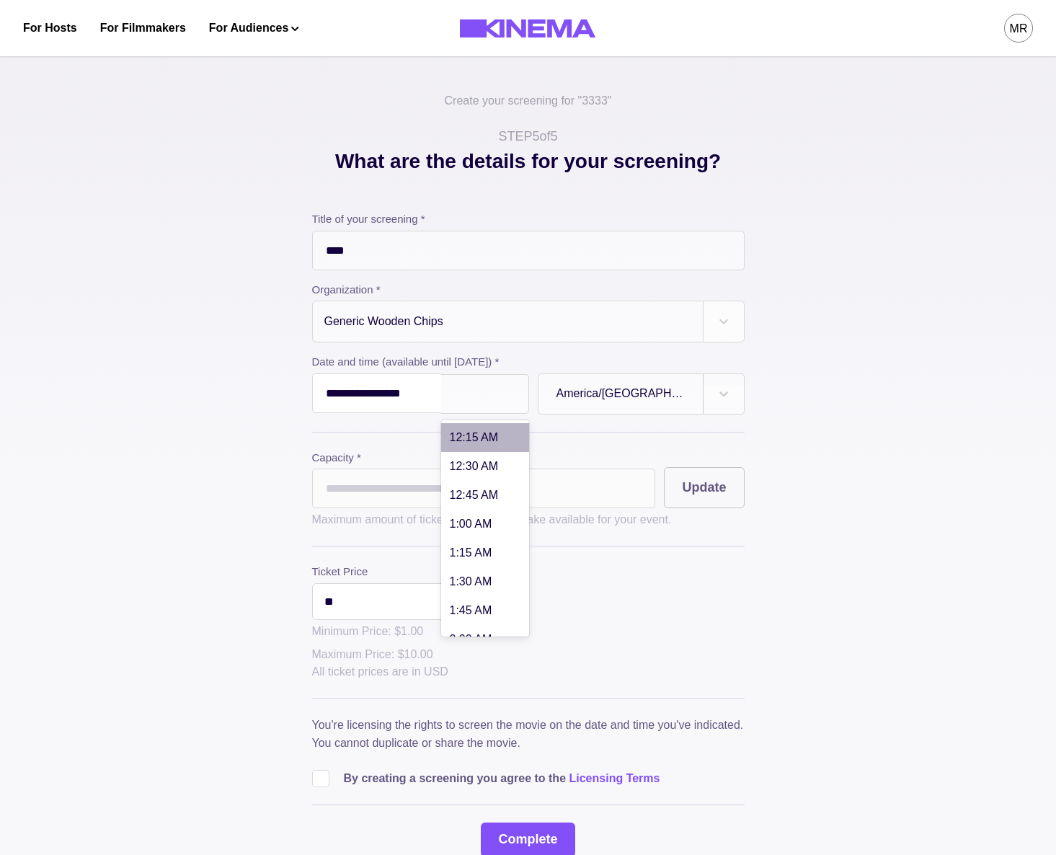
click at [384, 401] on input "**********" at bounding box center [376, 393] width 129 height 40
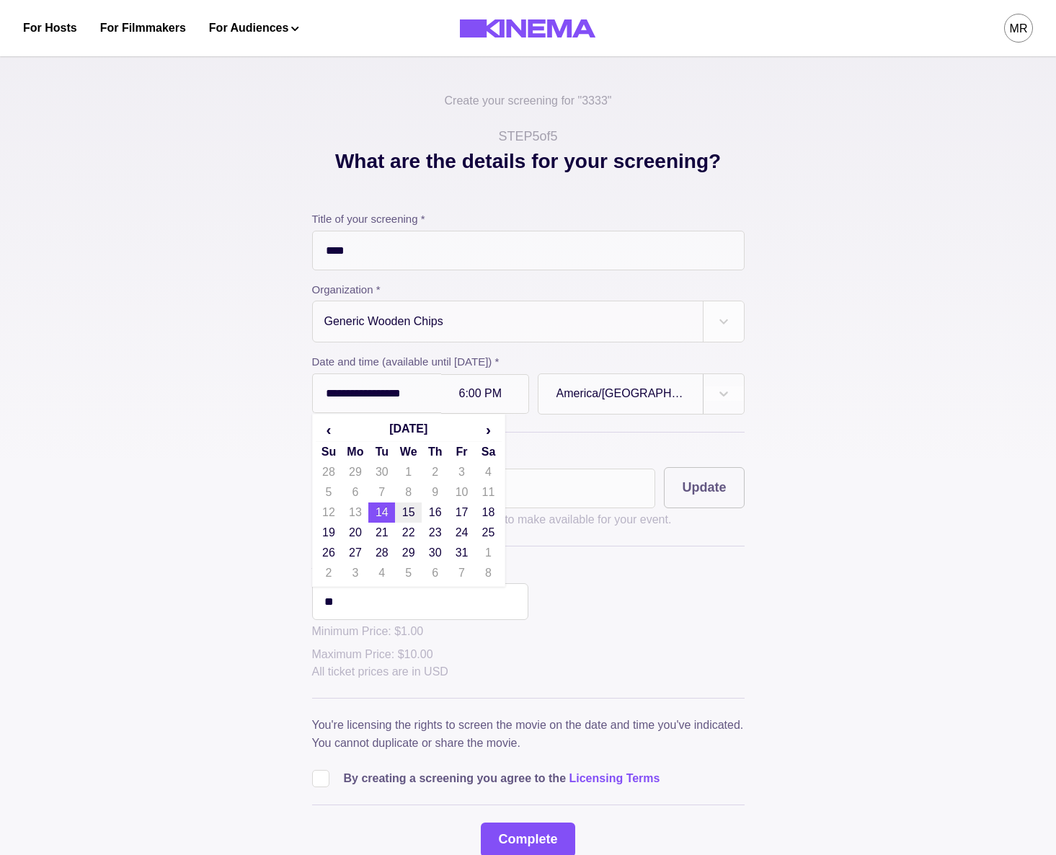
click at [414, 512] on td "15" at bounding box center [408, 513] width 27 height 20
type input "**********"
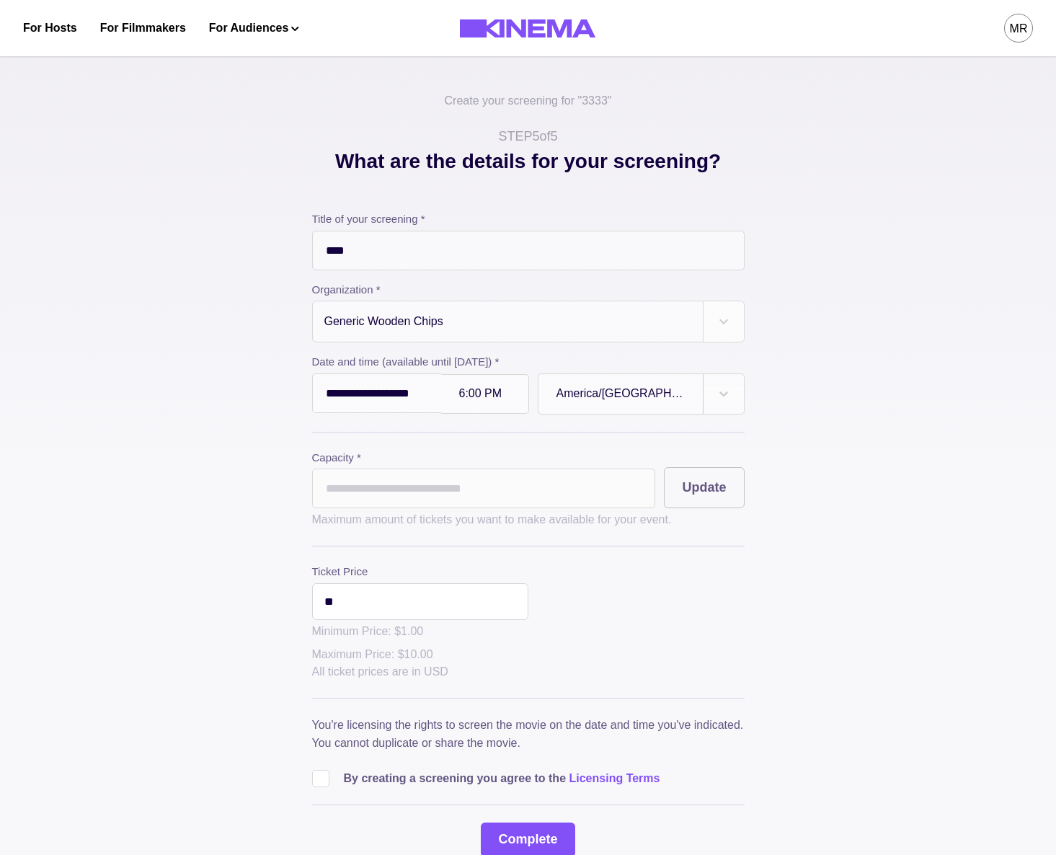
click at [405, 480] on input "*" at bounding box center [484, 489] width 344 height 40
type input "**"
click at [660, 491] on div "Capacity * ** Update" at bounding box center [528, 479] width 433 height 59
click at [733, 491] on button "Update" at bounding box center [704, 487] width 80 height 41
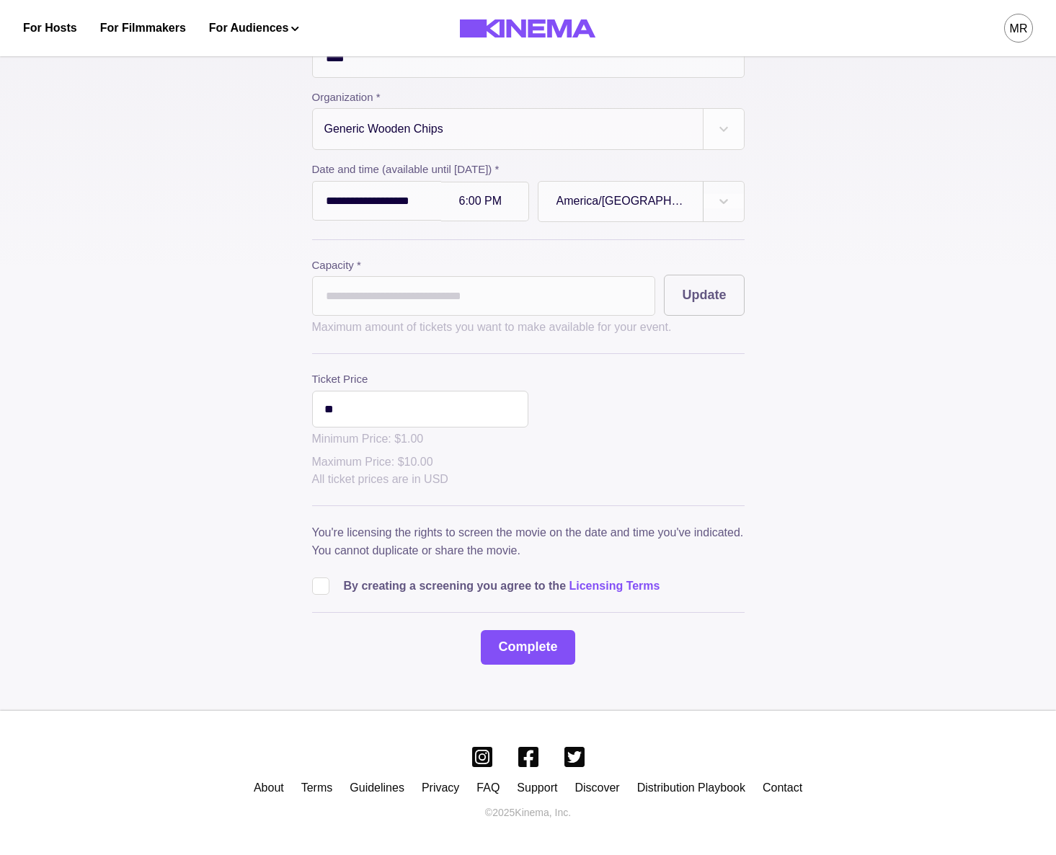
drag, startPoint x: 299, startPoint y: 586, endPoint x: 320, endPoint y: 585, distance: 20.9
click at [302, 586] on div "**********" at bounding box center [528, 309] width 721 height 711
drag, startPoint x: 320, startPoint y: 585, endPoint x: 331, endPoint y: 625, distance: 41.1
click at [320, 585] on span at bounding box center [320, 586] width 17 height 17
click at [479, 637] on div "**********" at bounding box center [528, 342] width 433 height 646
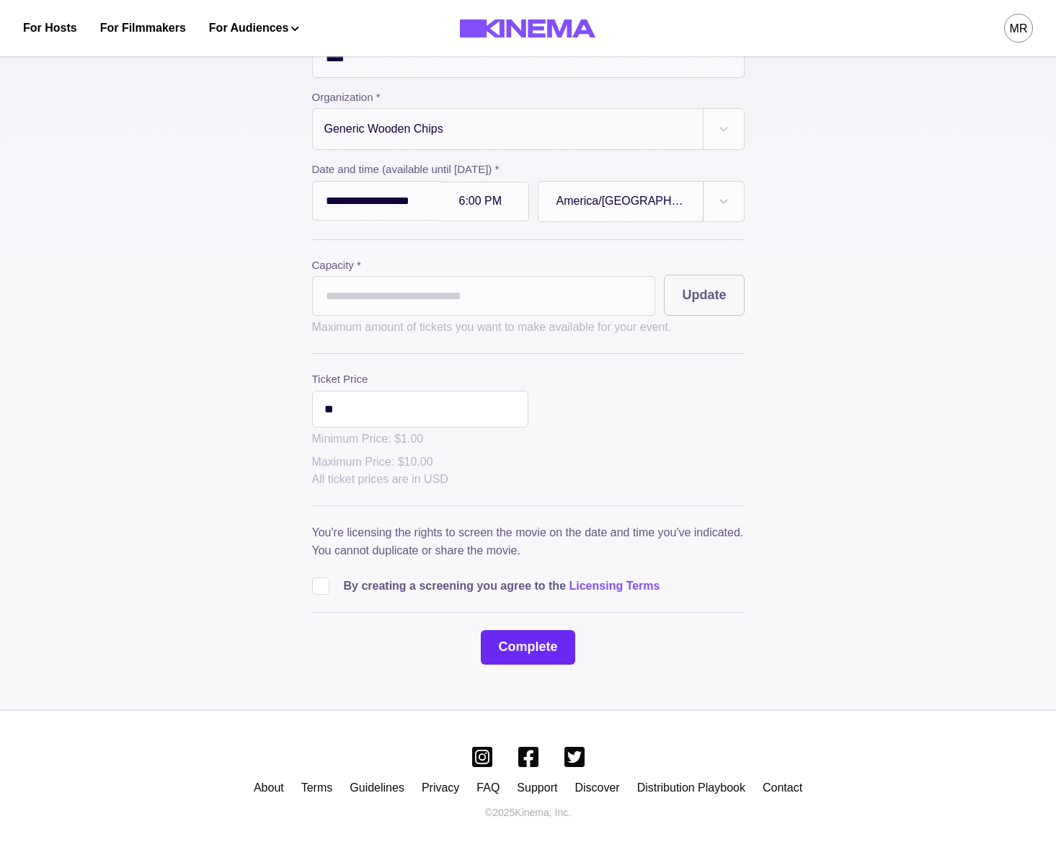
click at [547, 648] on button "Complete" at bounding box center [528, 647] width 94 height 35
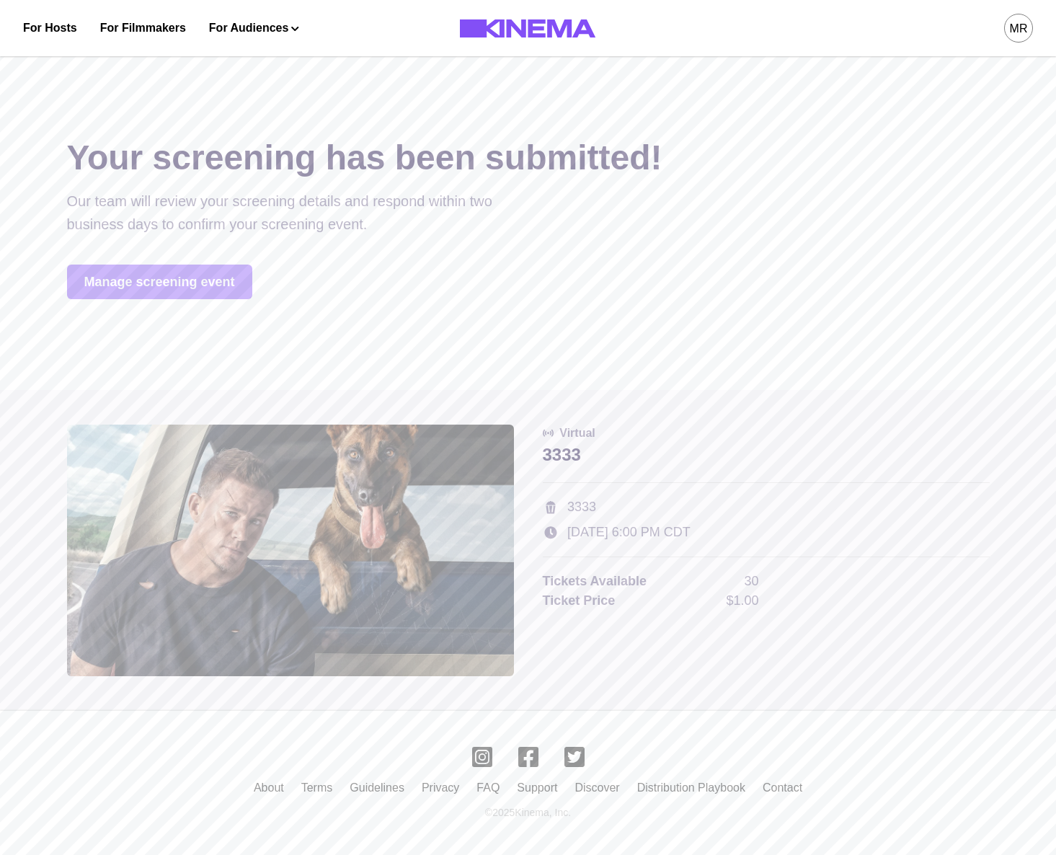
scroll to position [0, 0]
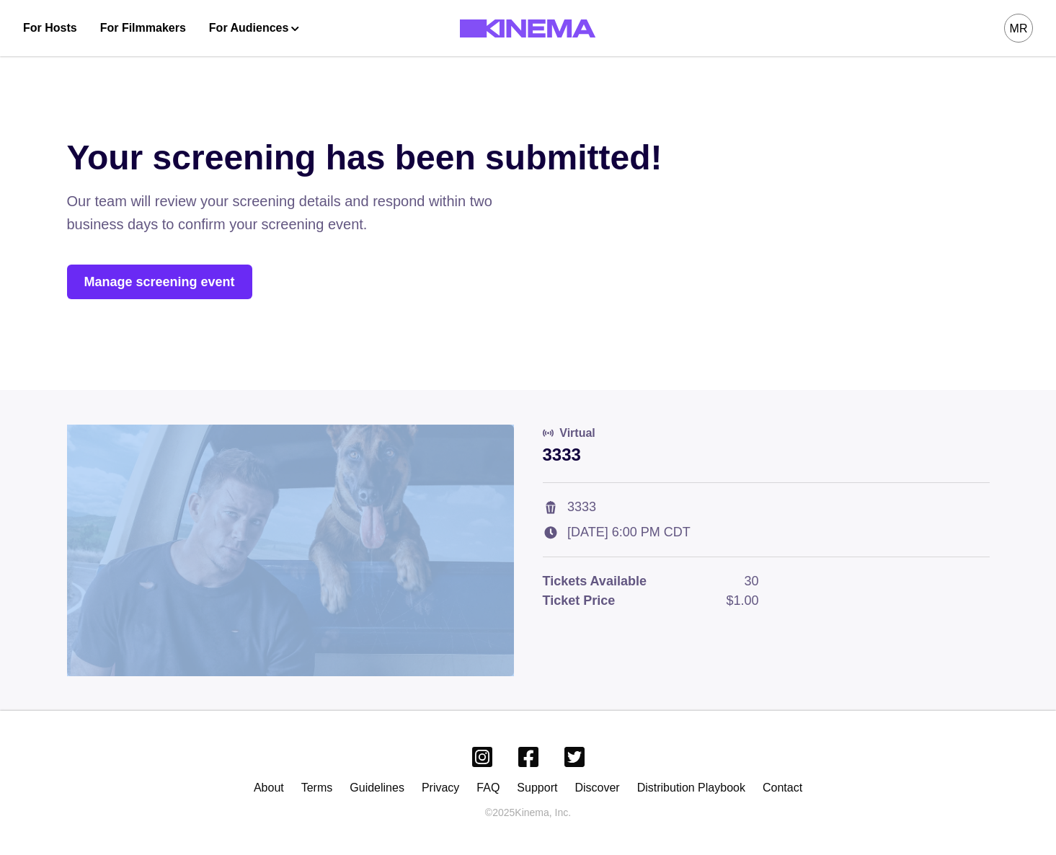
drag, startPoint x: 253, startPoint y: 258, endPoint x: 194, endPoint y: 276, distance: 61.8
click at [243, 261] on div "Your screening has been submitted! Our team will review your screening details …" at bounding box center [528, 218] width 923 height 255
click at [194, 276] on link "Manage screening event" at bounding box center [159, 282] width 185 height 35
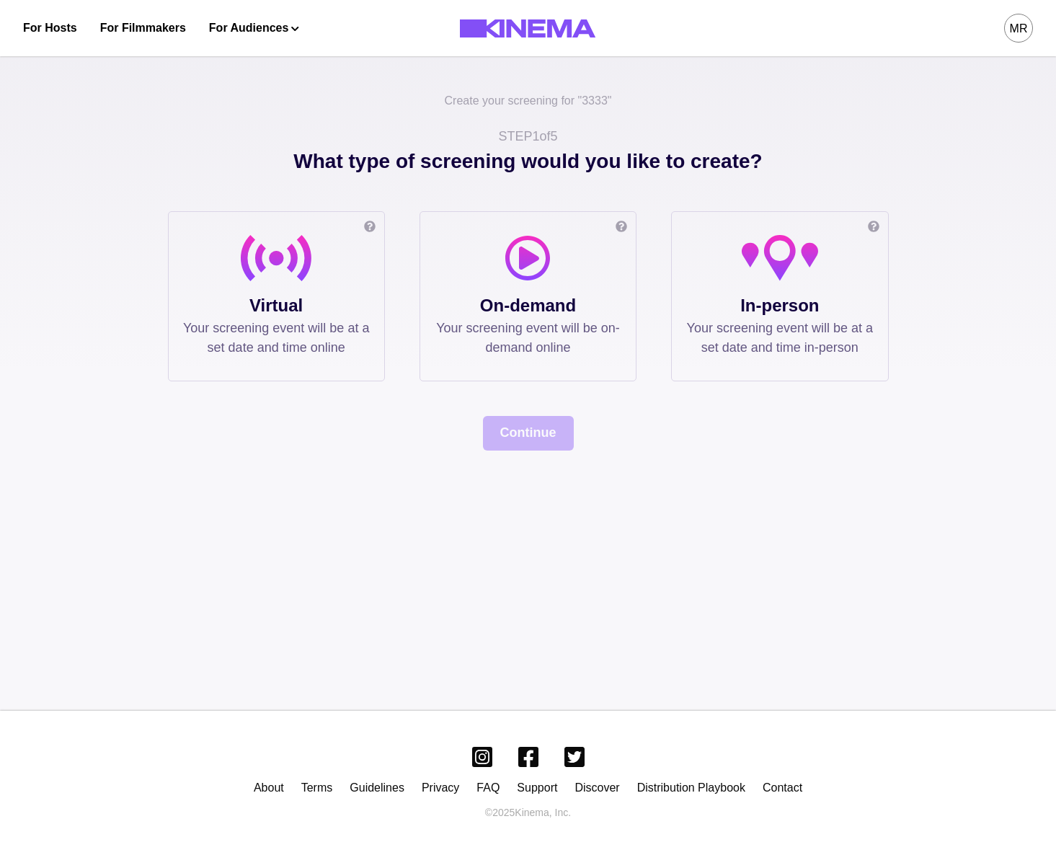
click at [282, 254] on icon at bounding box center [276, 258] width 71 height 46
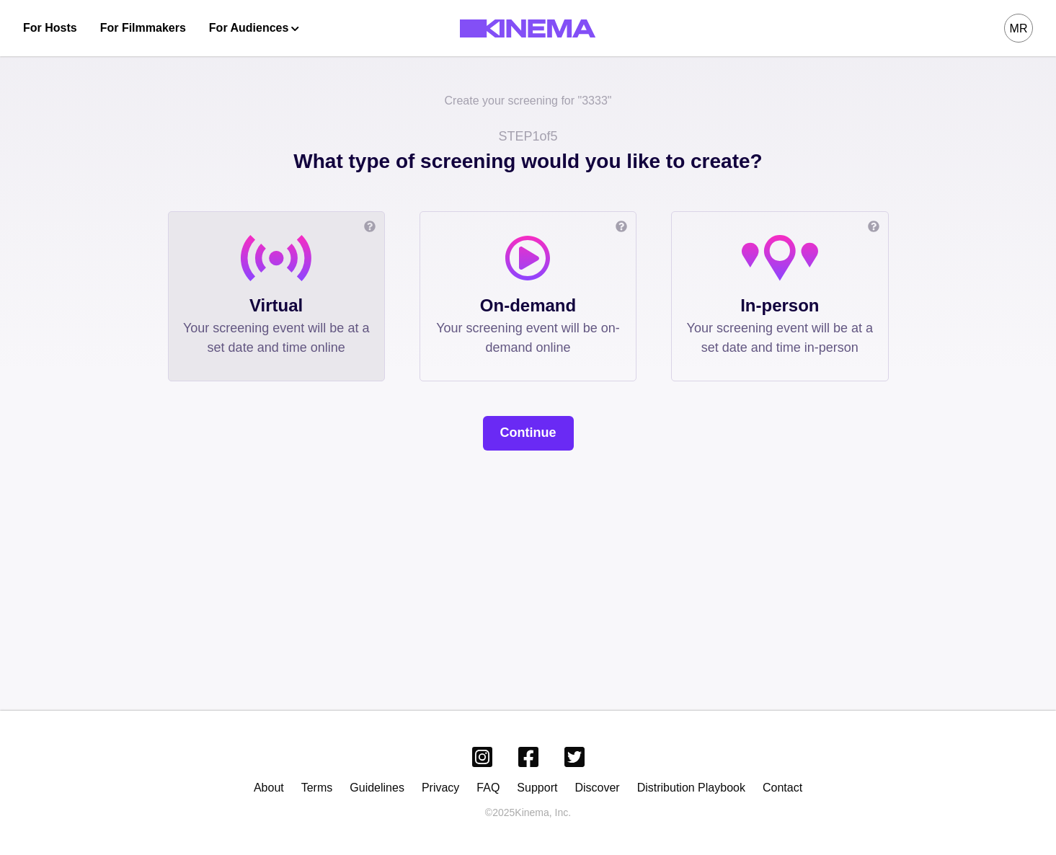
click at [520, 430] on button "Continue" at bounding box center [528, 433] width 91 height 35
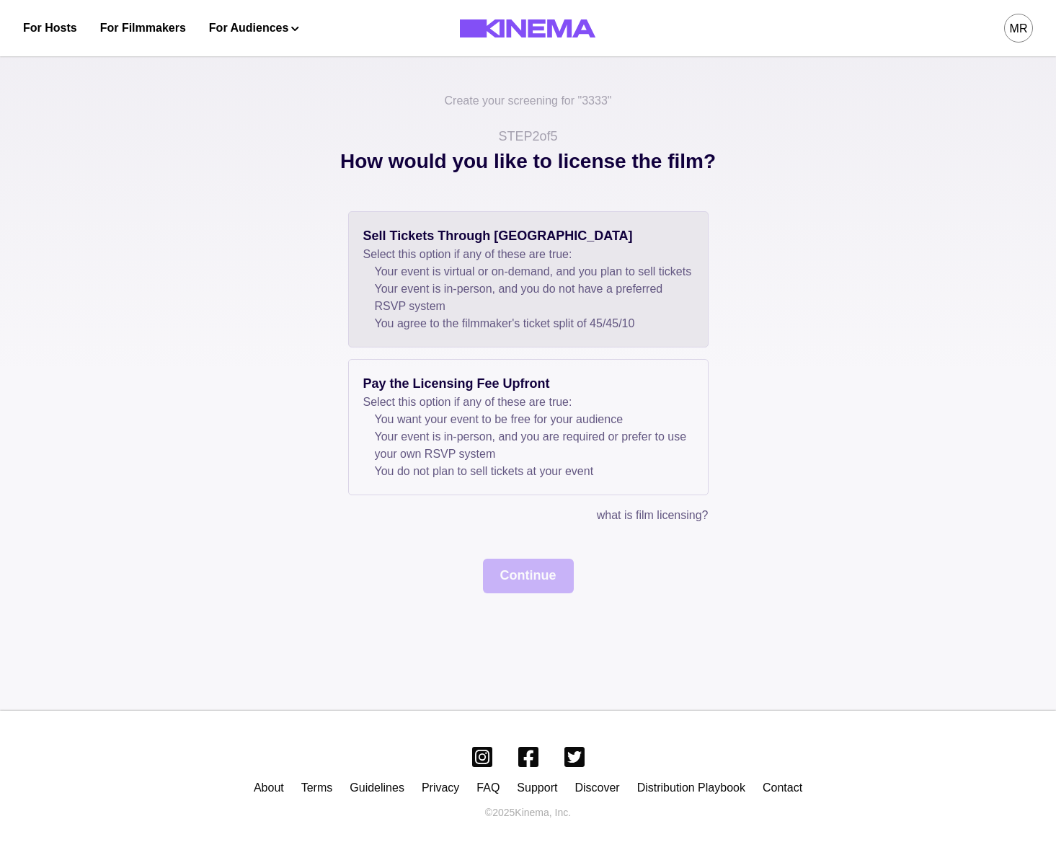
click at [456, 306] on li "Your event is in-person, and you do not have a preferred RSVP system" at bounding box center [534, 297] width 319 height 35
click at [534, 588] on button "Continue" at bounding box center [528, 576] width 91 height 35
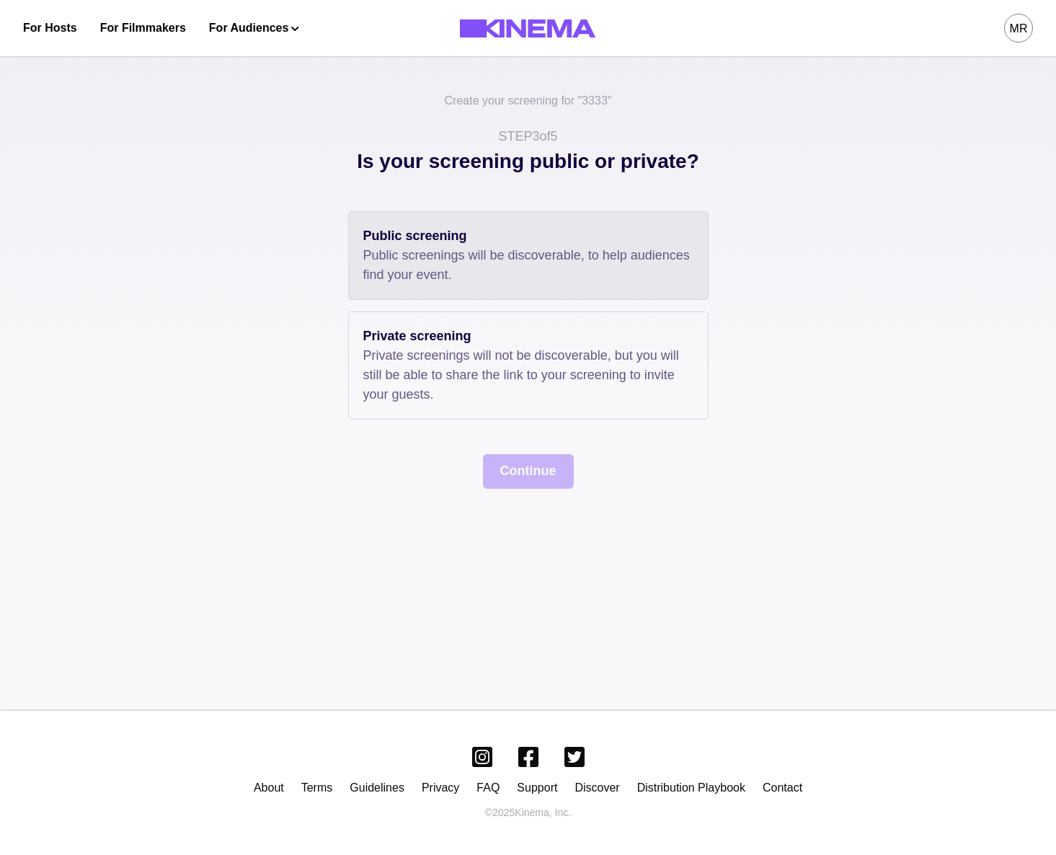
click at [433, 247] on p "Public screenings will be discoverable, to help audiences find your event." at bounding box center [528, 265] width 330 height 39
click at [515, 481] on button "Continue" at bounding box center [528, 471] width 91 height 35
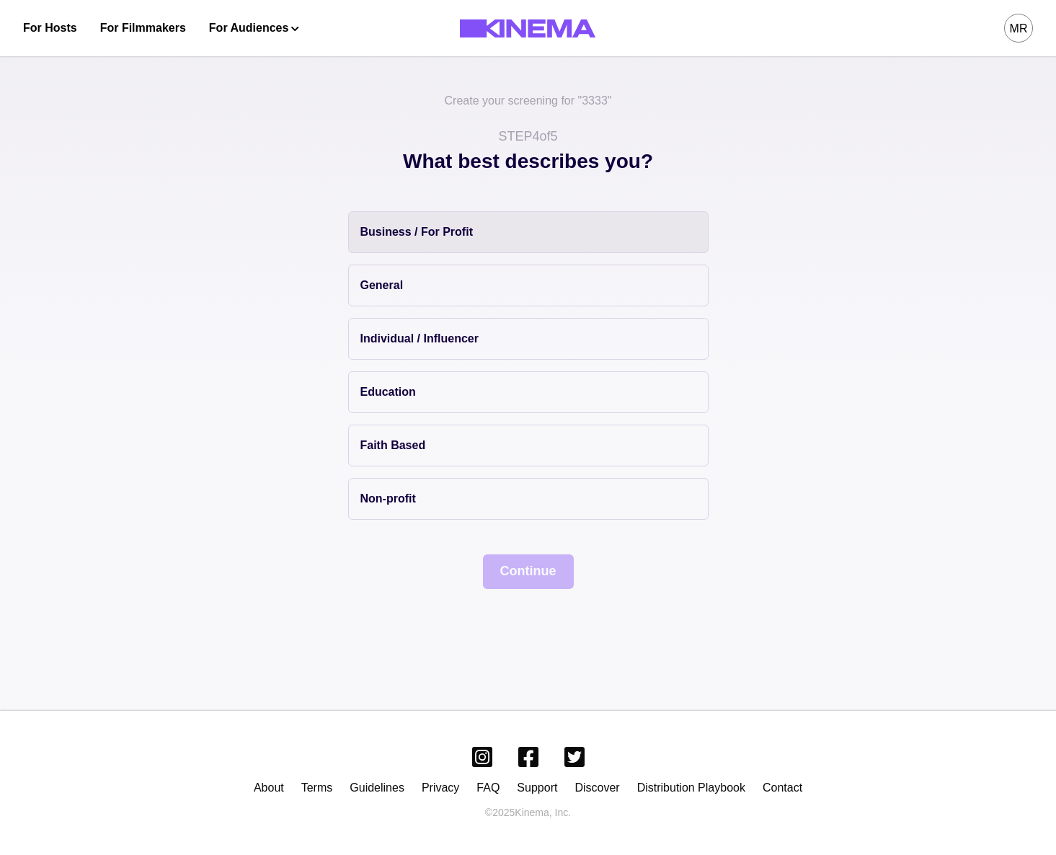
drag, startPoint x: 402, startPoint y: 196, endPoint x: 411, endPoint y: 236, distance: 41.4
click at [402, 200] on p "What best describes you?" at bounding box center [528, 178] width 721 height 65
click at [411, 237] on p "Business / For Profit" at bounding box center [417, 232] width 112 height 17
click at [517, 557] on button "Continue" at bounding box center [528, 571] width 91 height 35
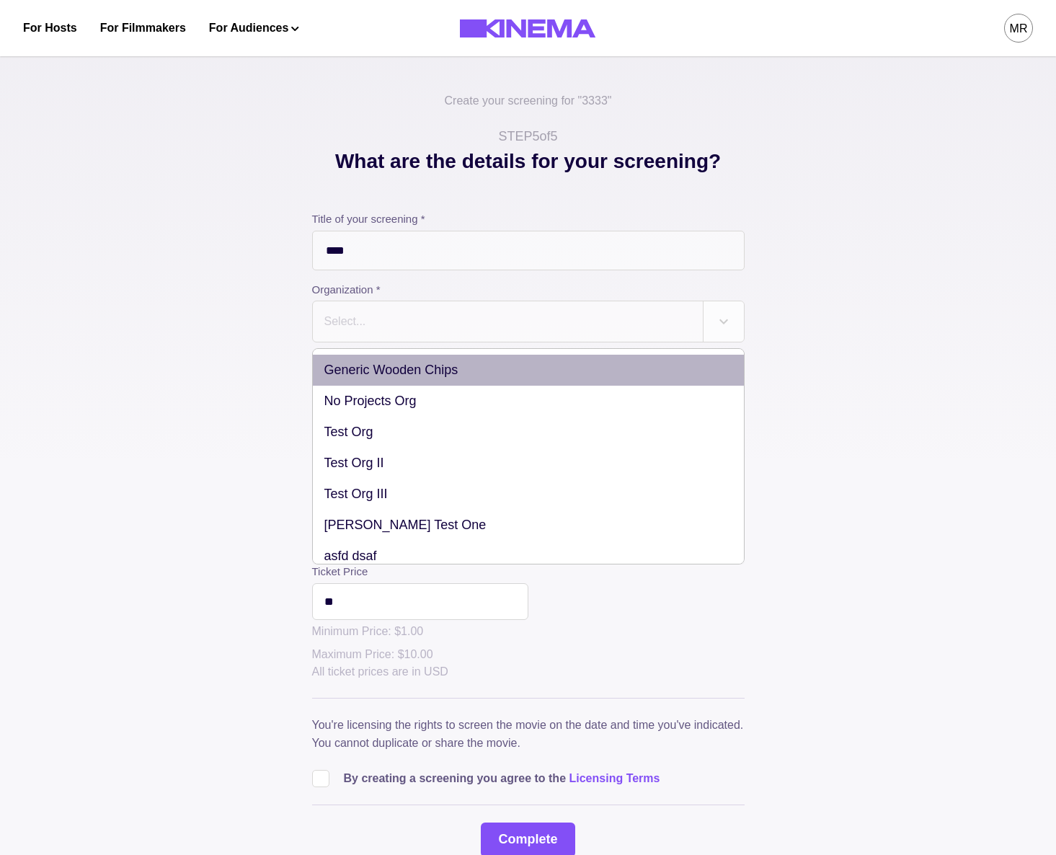
click at [359, 316] on div "Select..." at bounding box center [345, 321] width 42 height 17
click at [374, 378] on div "Generic Wooden Chips" at bounding box center [528, 370] width 431 height 31
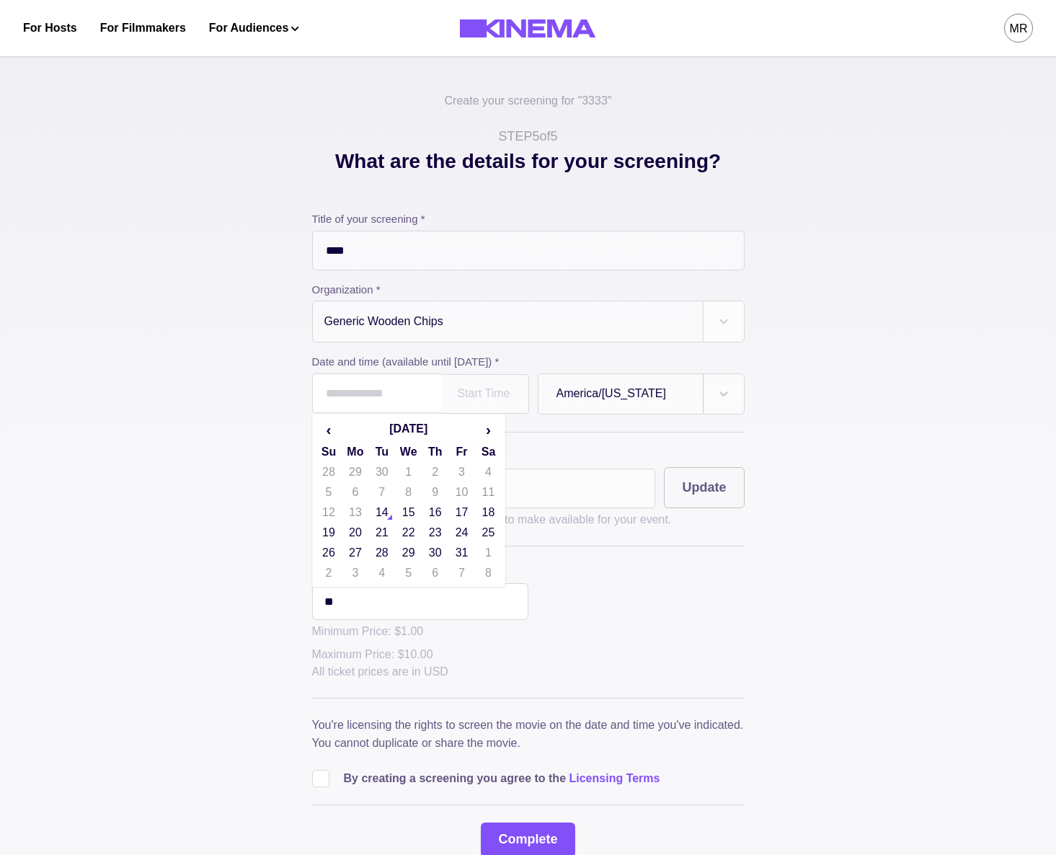
click at [378, 401] on input "text" at bounding box center [376, 393] width 129 height 40
click at [414, 519] on td "15" at bounding box center [408, 513] width 27 height 20
type input "**********"
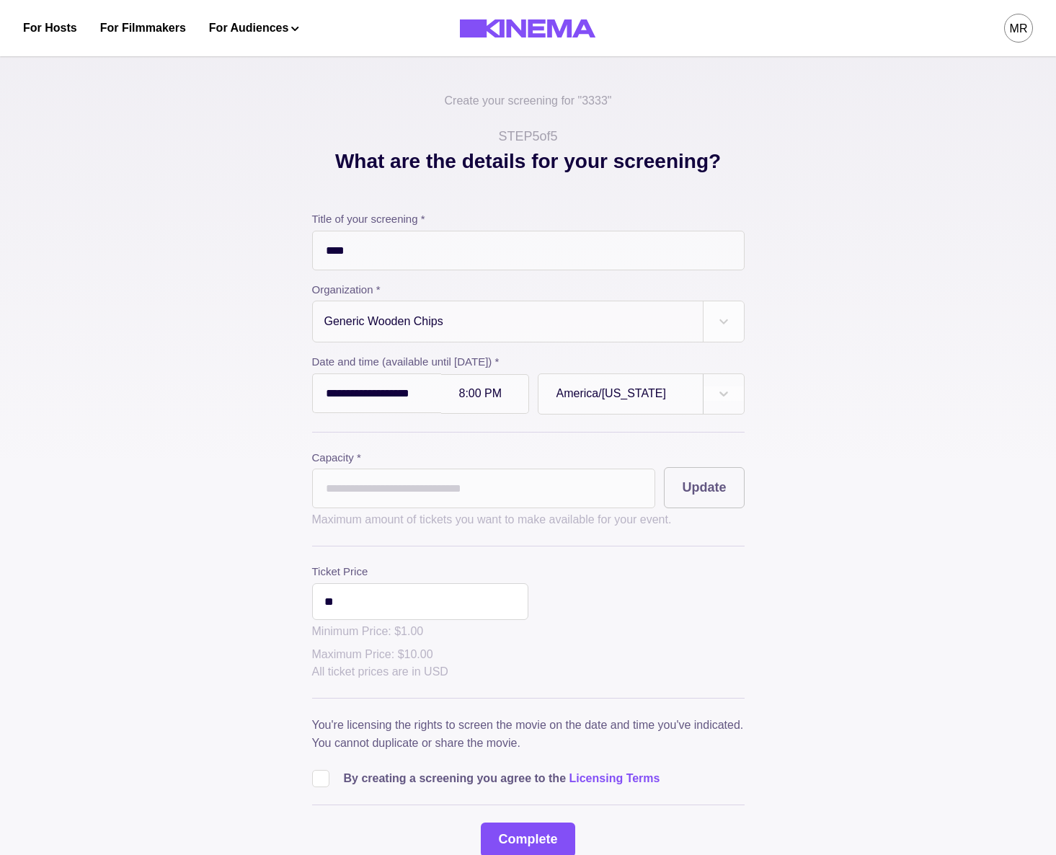
click at [383, 499] on input "*" at bounding box center [484, 489] width 344 height 40
type input "***"
click at [686, 503] on button "Update" at bounding box center [704, 487] width 80 height 41
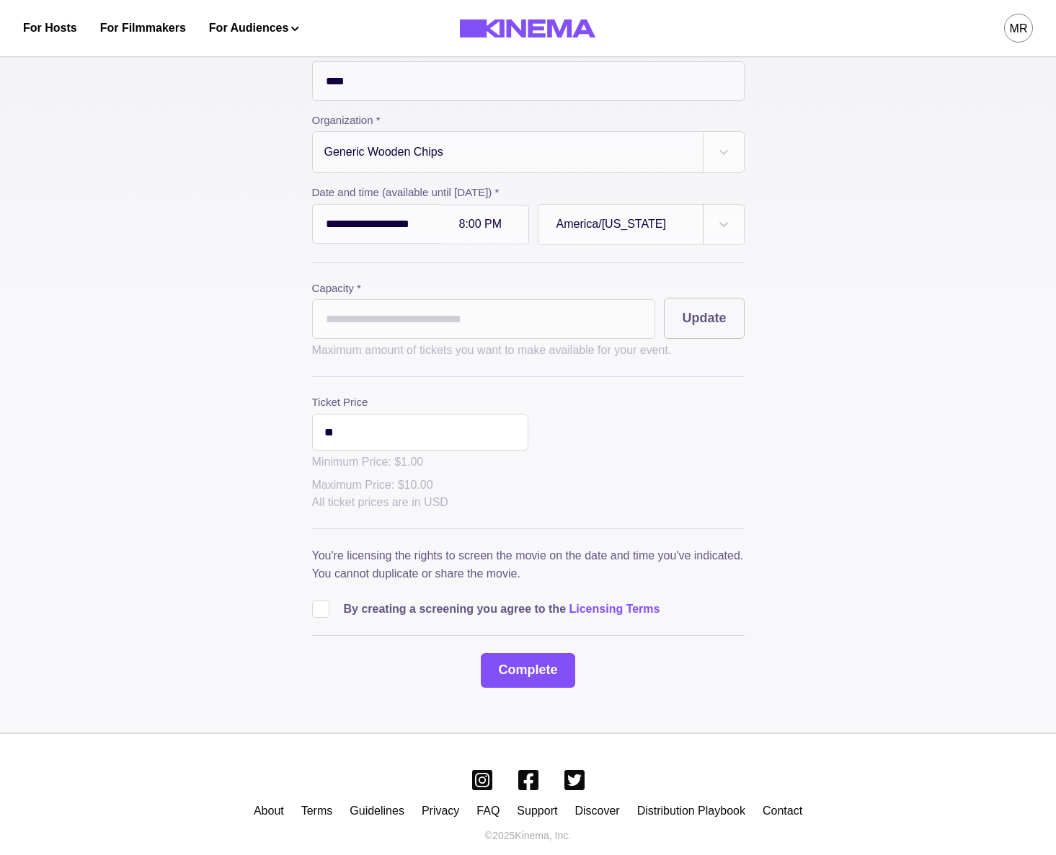
scroll to position [197, 0]
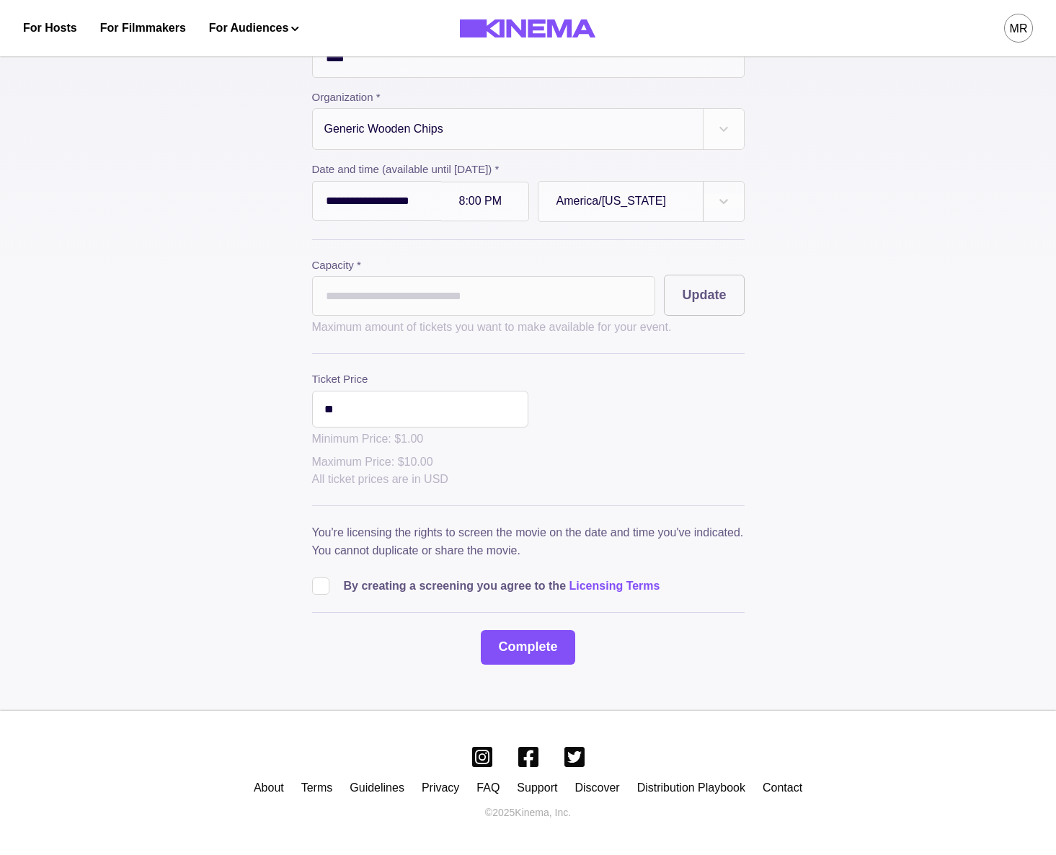
click at [318, 580] on span at bounding box center [320, 586] width 17 height 17
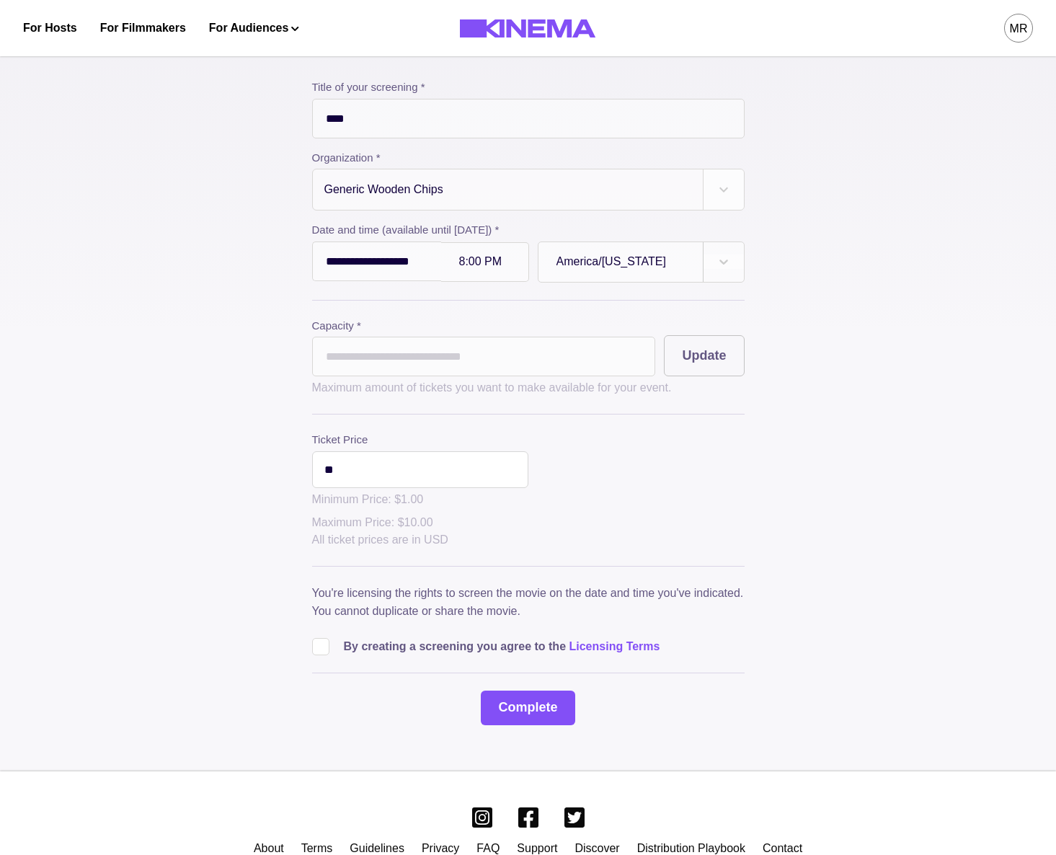
scroll to position [172, 0]
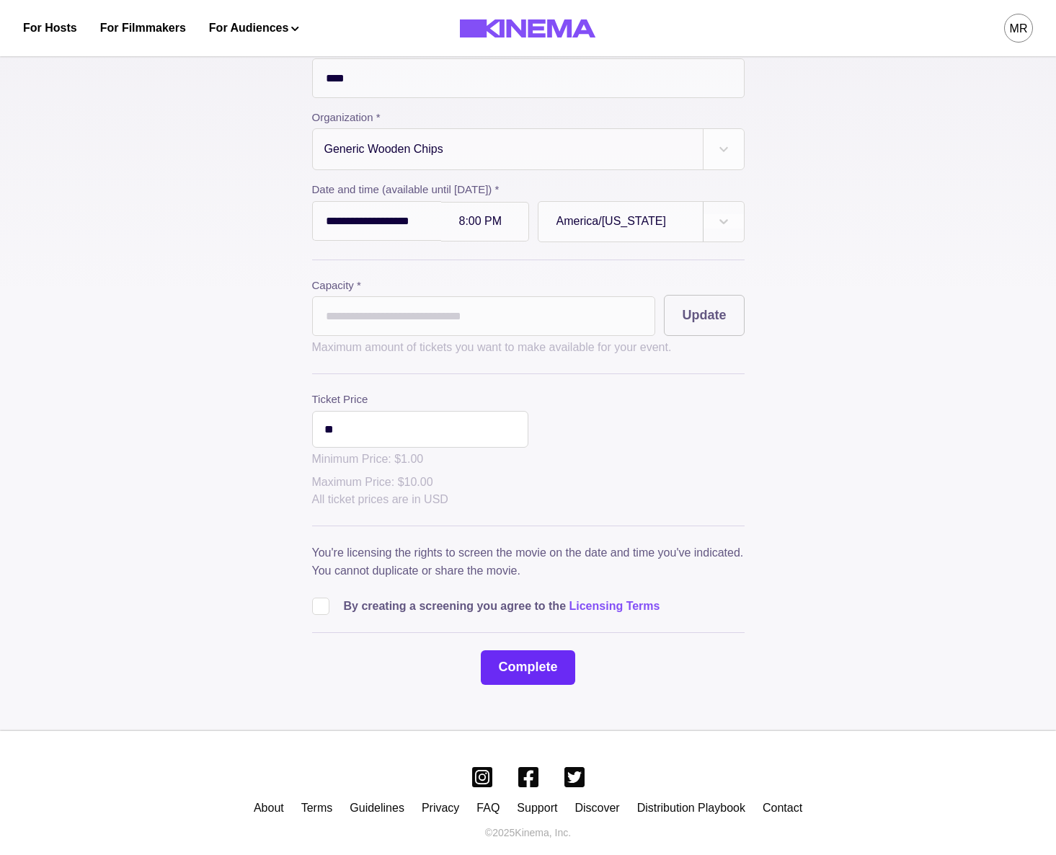
click at [527, 675] on button "Complete" at bounding box center [528, 667] width 94 height 35
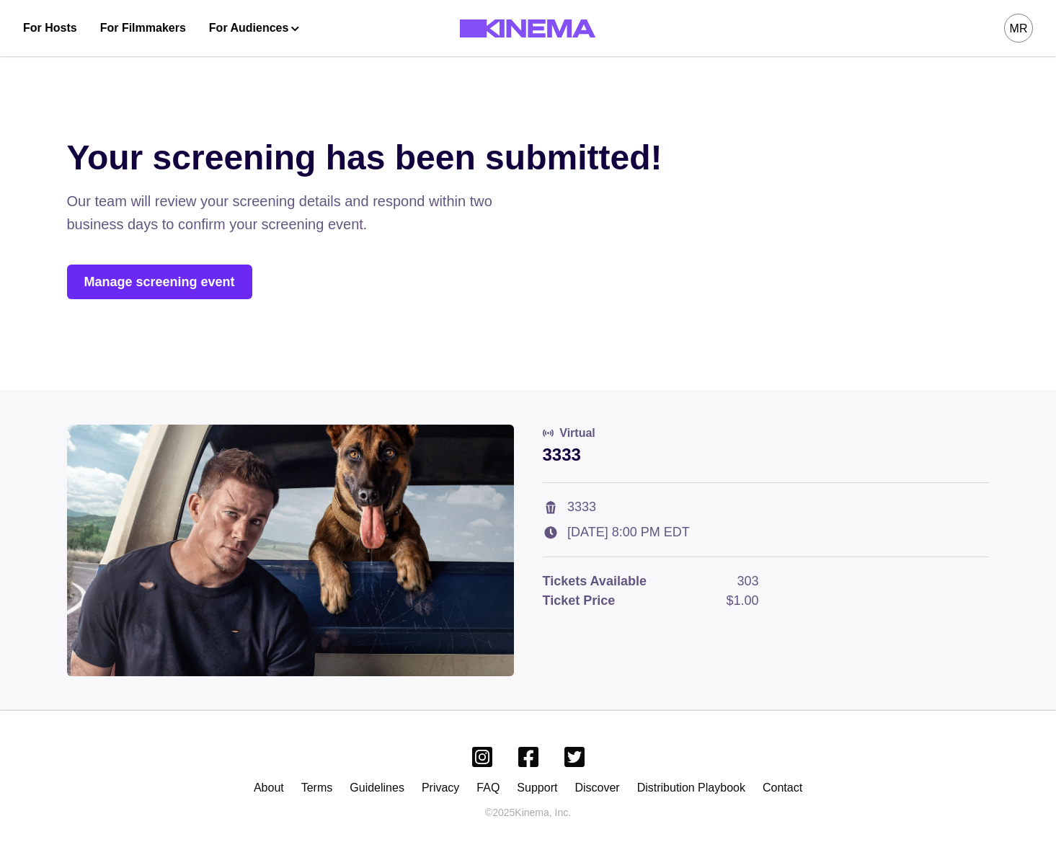
click at [131, 283] on link "Manage screening event" at bounding box center [159, 282] width 185 height 35
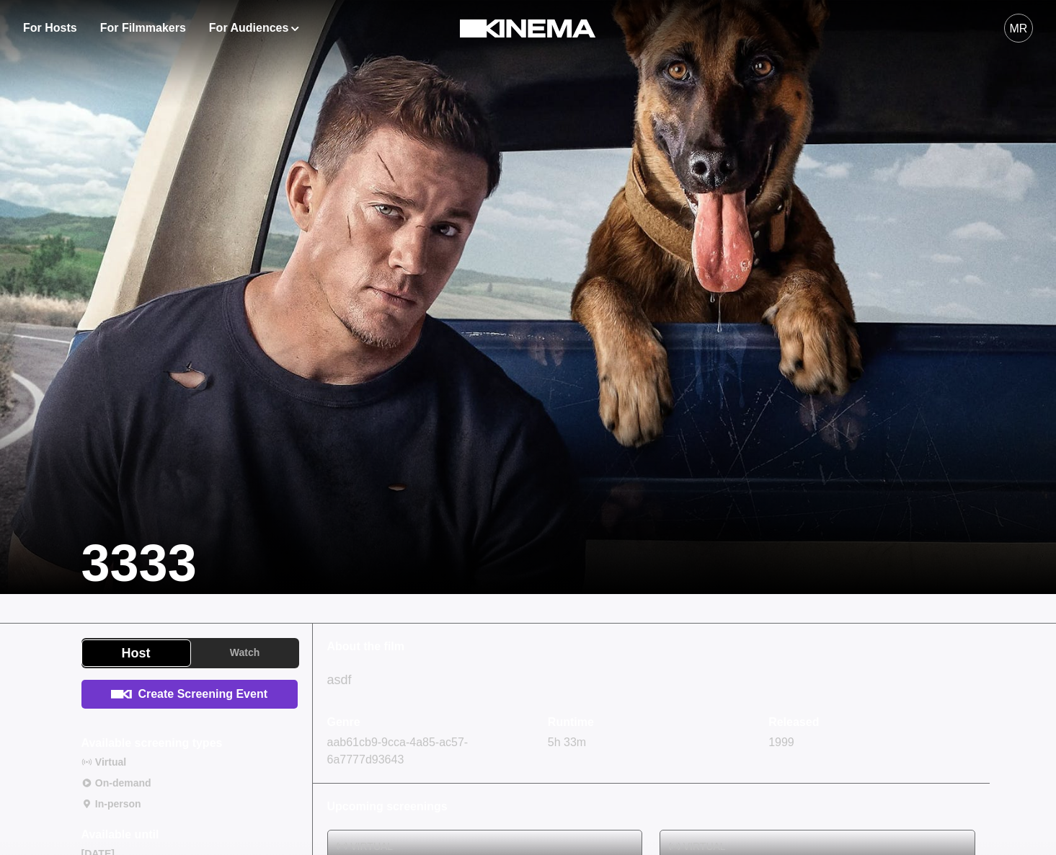
click at [280, 684] on link "Create Screening Event" at bounding box center [189, 694] width 216 height 29
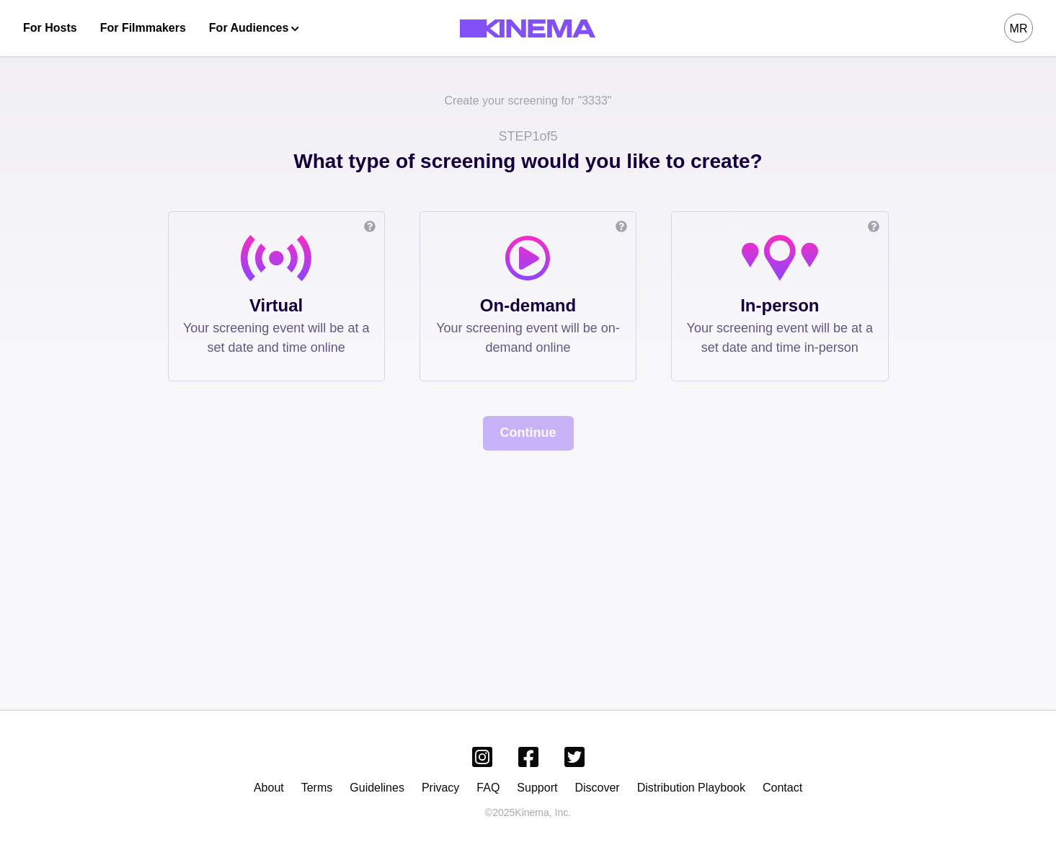
drag, startPoint x: 254, startPoint y: 229, endPoint x: 329, endPoint y: 351, distance: 143.7
click at [254, 229] on div "Online screening Watch the film in your own private or public virtual cinema. T…" at bounding box center [276, 296] width 217 height 170
click at [329, 351] on p "Your screening event will be at a set date and time online" at bounding box center [276, 338] width 187 height 39
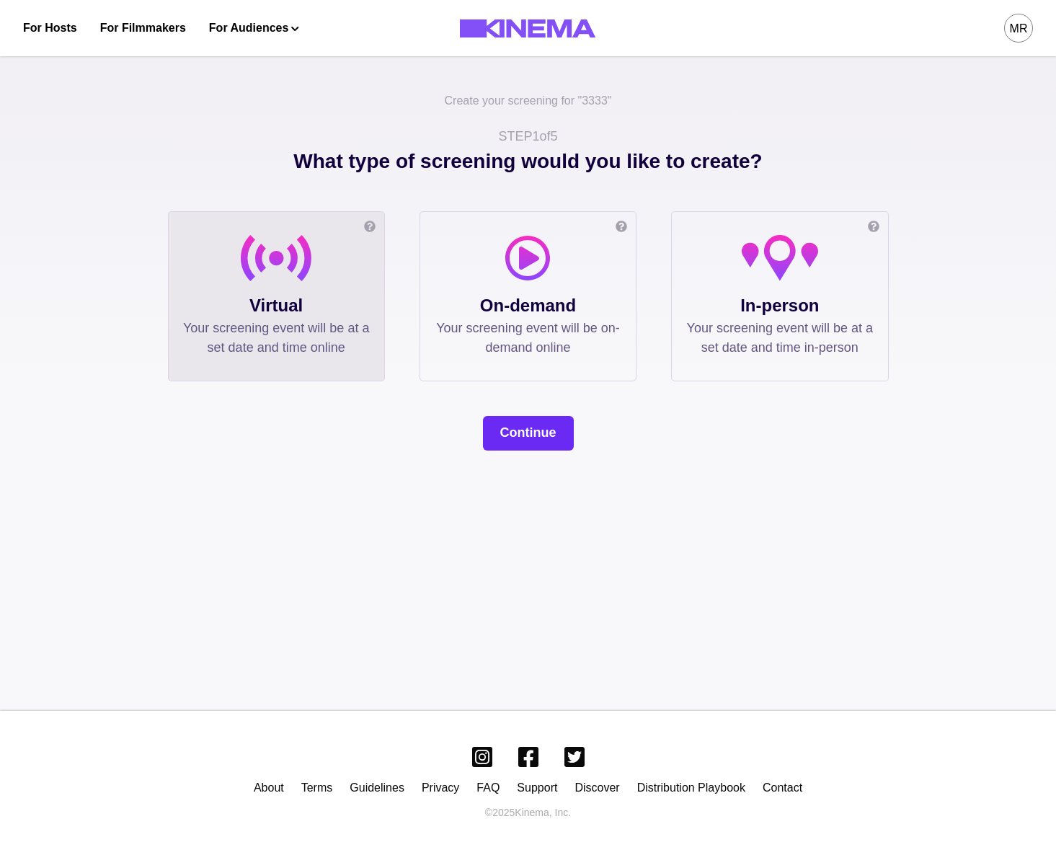
click at [486, 433] on button "Continue" at bounding box center [528, 433] width 91 height 35
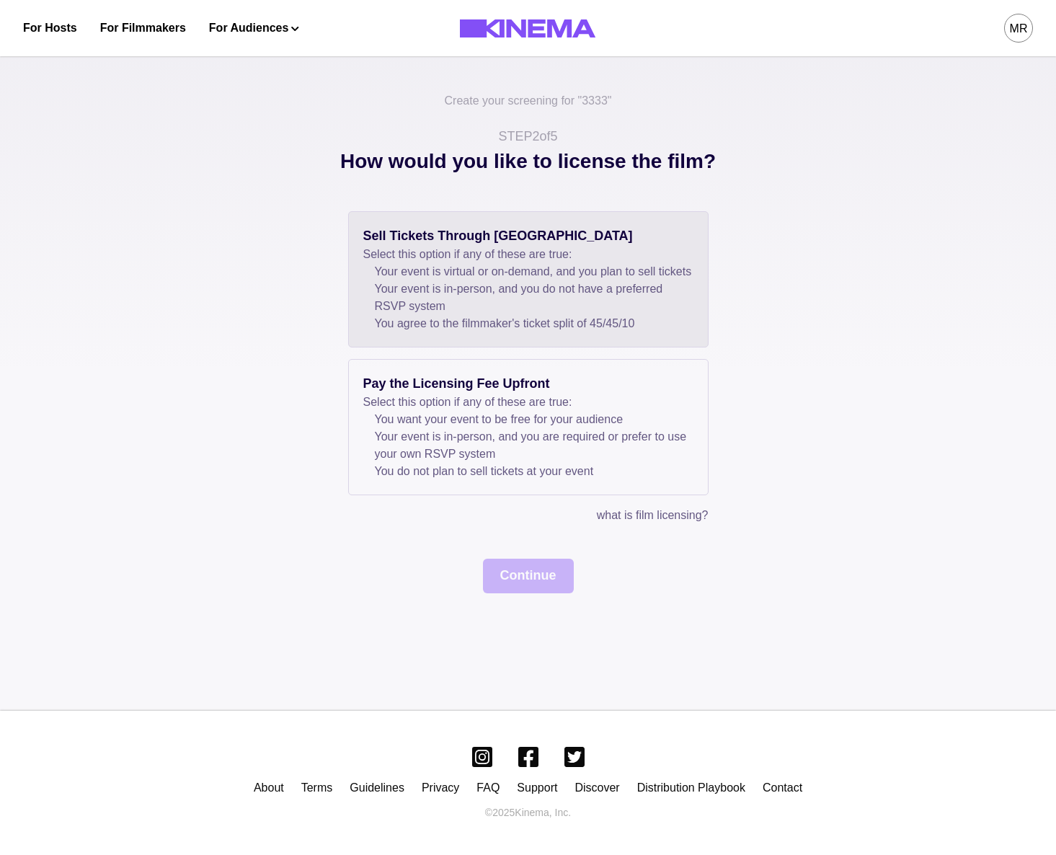
click at [490, 315] on li "Your event is in-person, and you do not have a preferred RSVP system" at bounding box center [534, 297] width 319 height 35
click at [554, 574] on div "Sell Tickets Through Kinema Select this option if any of these are true: Your e…" at bounding box center [528, 402] width 721 height 382
click at [539, 593] on button "Continue" at bounding box center [528, 576] width 91 height 35
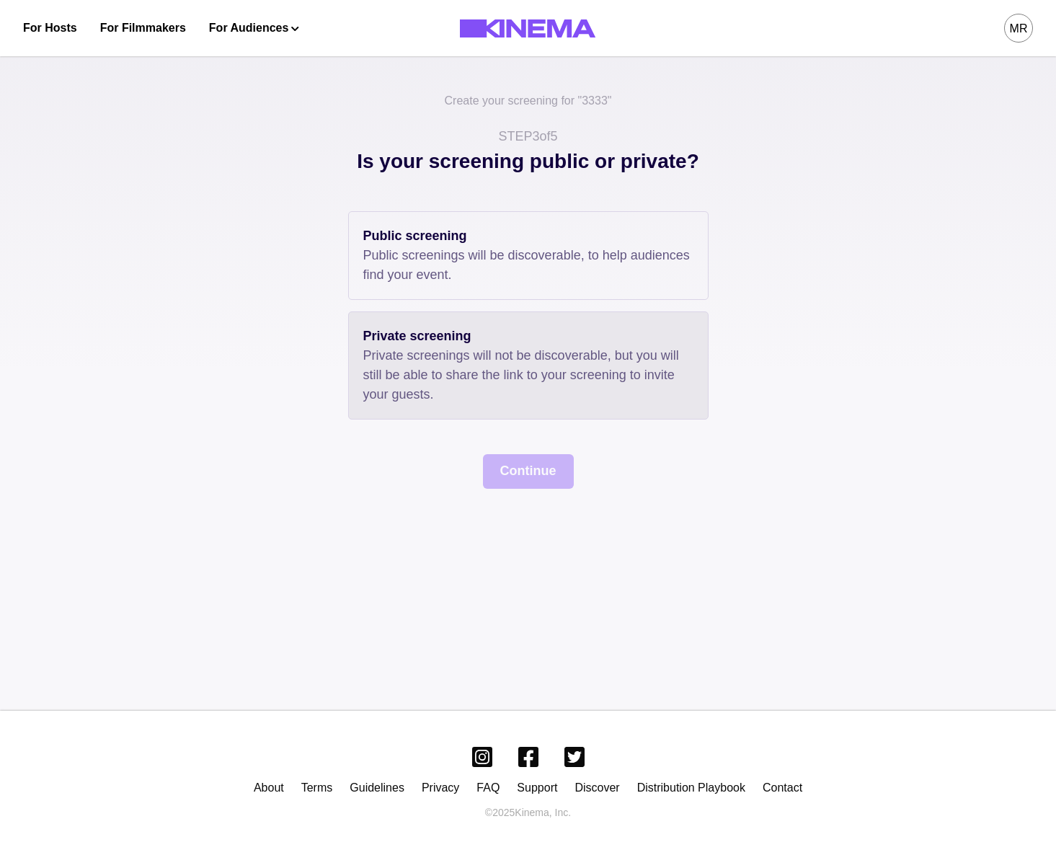
click at [429, 363] on p "Private screenings will not be discoverable, but you will still be able to shar…" at bounding box center [528, 375] width 330 height 58
drag, startPoint x: 506, startPoint y: 255, endPoint x: 494, endPoint y: 318, distance: 63.9
click at [506, 255] on p "Public screenings will be discoverable, to help audiences find your event." at bounding box center [528, 265] width 330 height 39
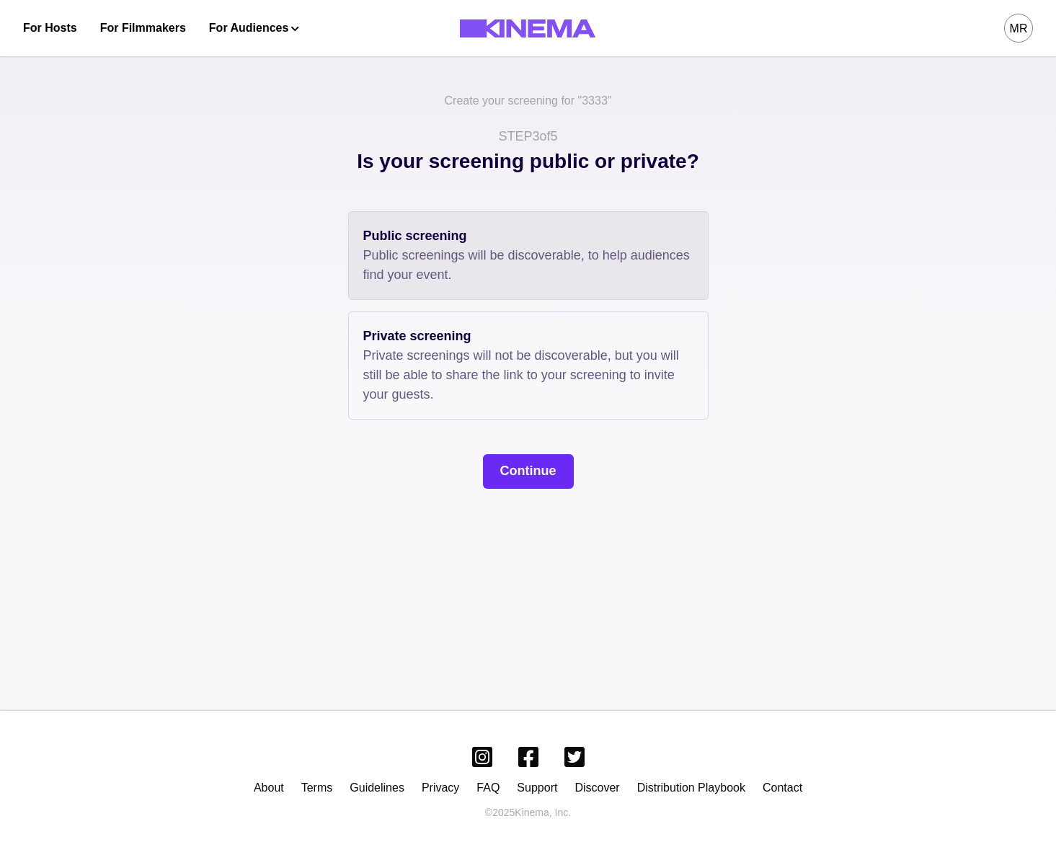
click at [521, 464] on button "Continue" at bounding box center [528, 471] width 91 height 35
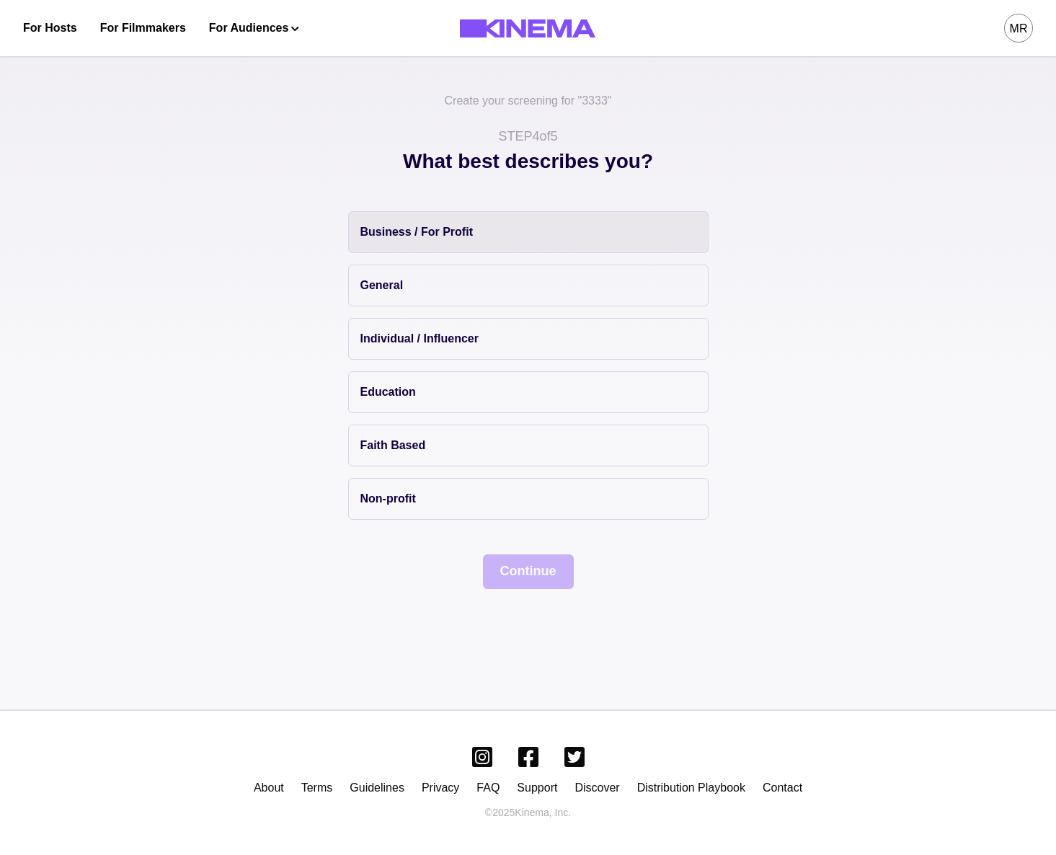
click at [489, 238] on button "Business / For Profit" at bounding box center [528, 232] width 361 height 42
click at [542, 565] on button "Continue" at bounding box center [528, 571] width 91 height 35
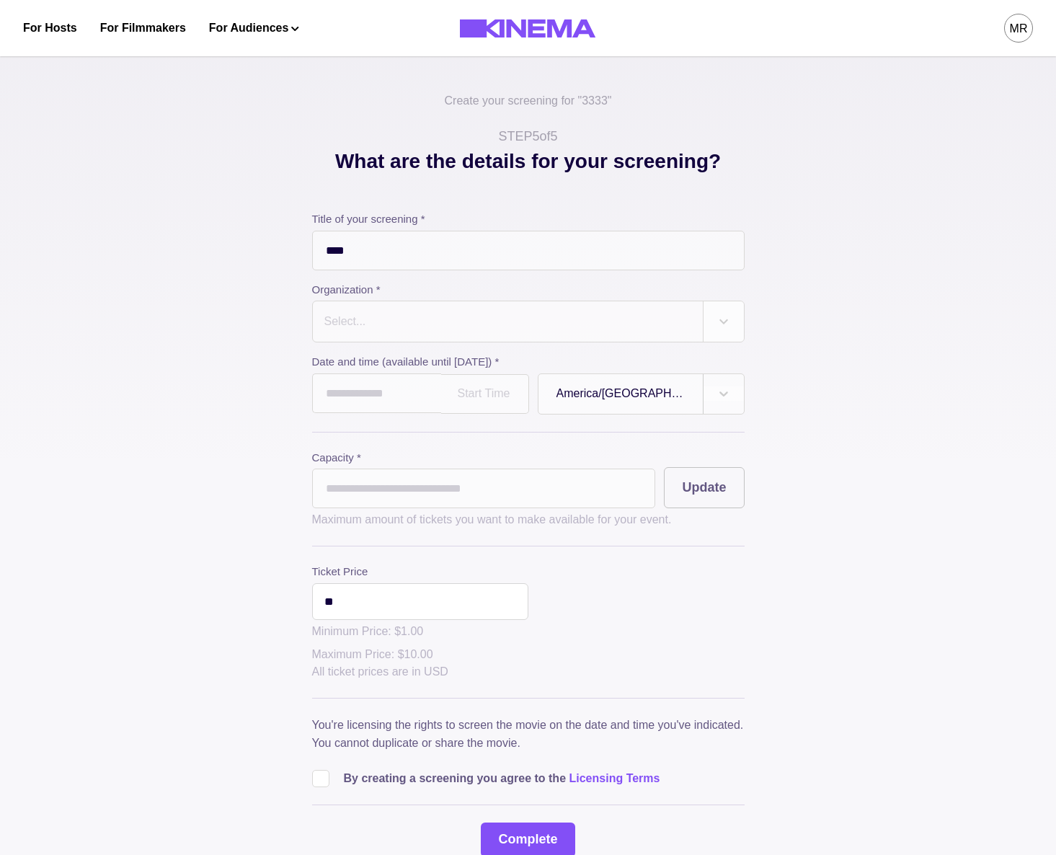
click at [537, 326] on div at bounding box center [508, 321] width 370 height 20
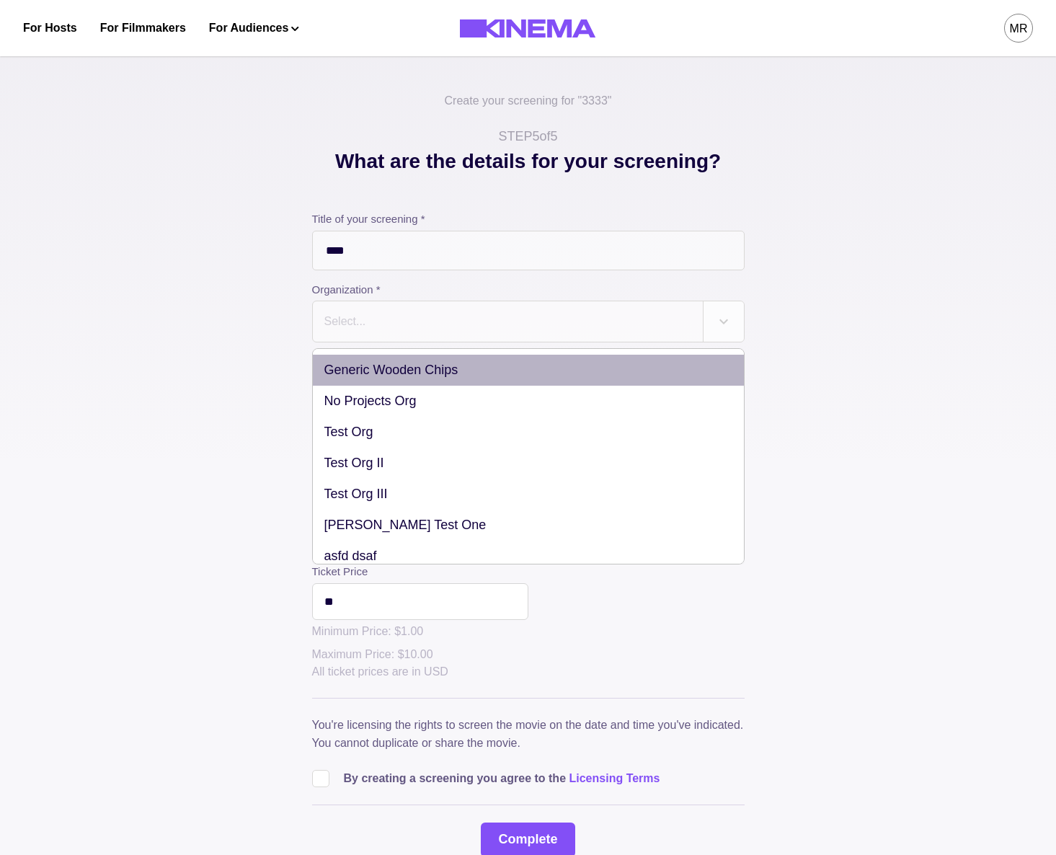
click at [448, 373] on div "Generic Wooden Chips" at bounding box center [528, 370] width 431 height 31
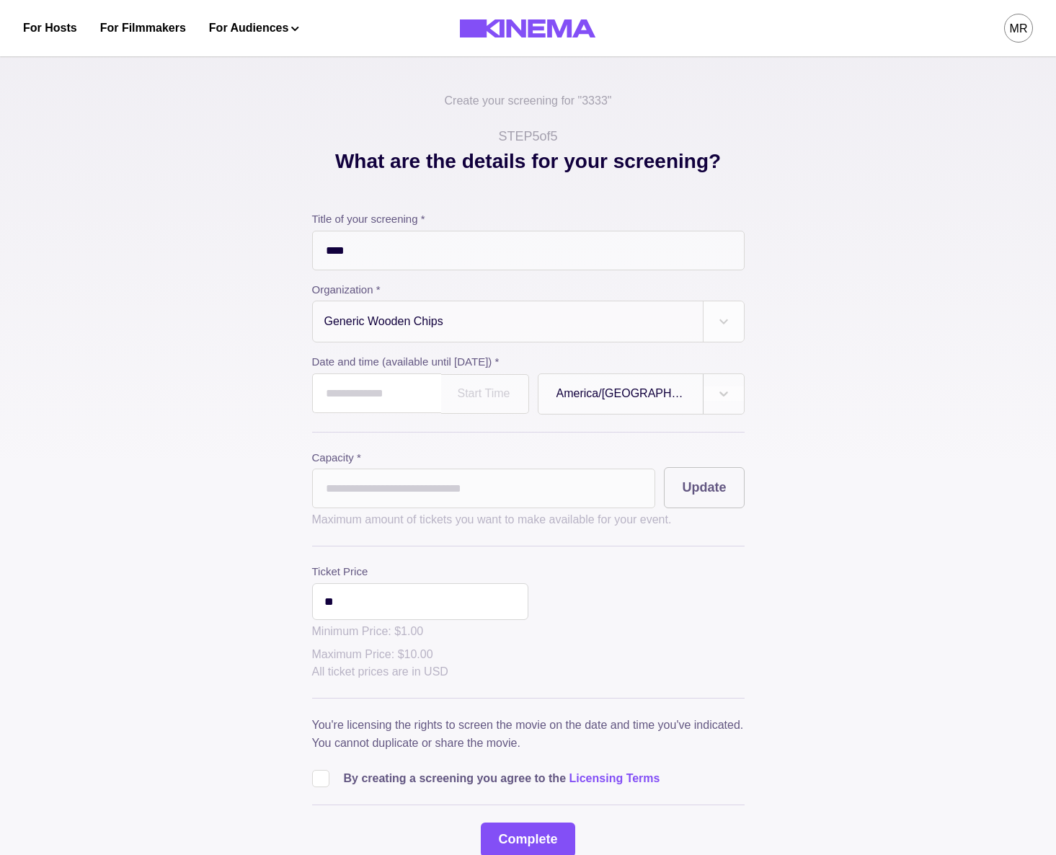
click at [412, 394] on input "text" at bounding box center [376, 393] width 129 height 40
drag, startPoint x: 437, startPoint y: 517, endPoint x: 449, endPoint y: 530, distance: 17.9
click at [440, 520] on td "16" at bounding box center [435, 513] width 27 height 20
type input "**********"
click at [419, 498] on input "*" at bounding box center [484, 489] width 344 height 40
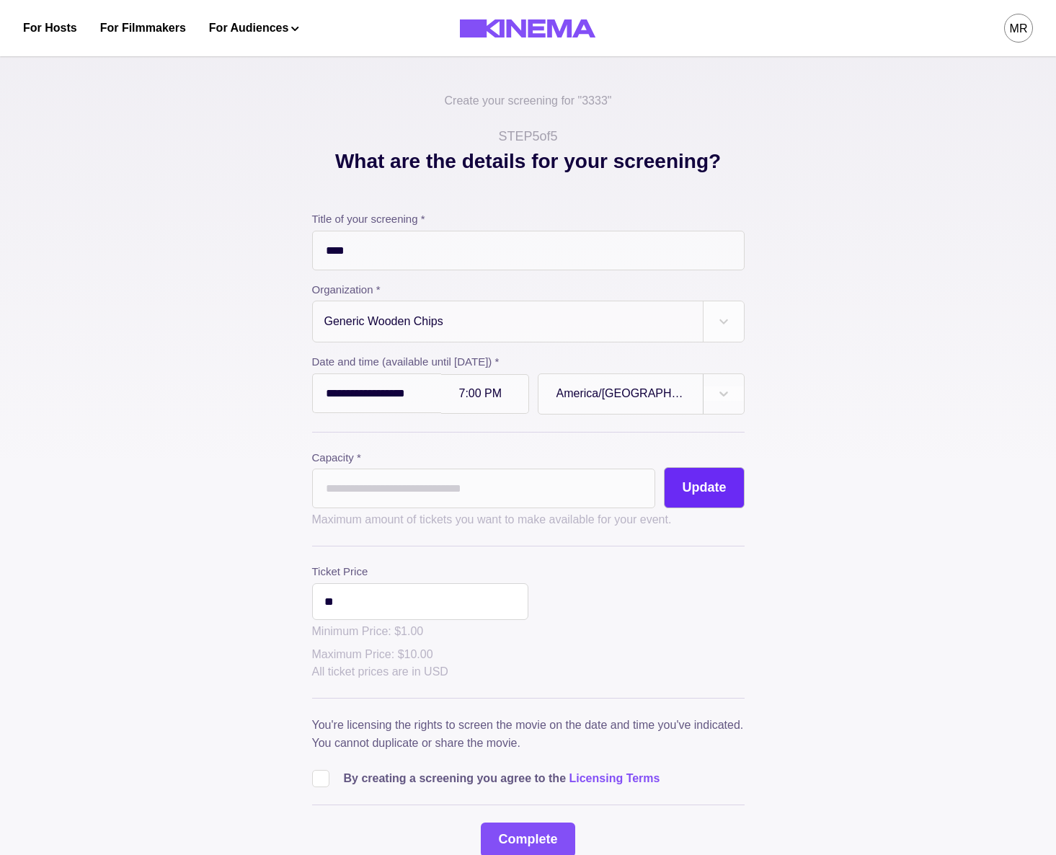
type input "**"
drag, startPoint x: 685, startPoint y: 482, endPoint x: 678, endPoint y: 559, distance: 77.4
click at [685, 482] on button "Update" at bounding box center [704, 487] width 80 height 41
click at [324, 787] on span at bounding box center [320, 778] width 17 height 17
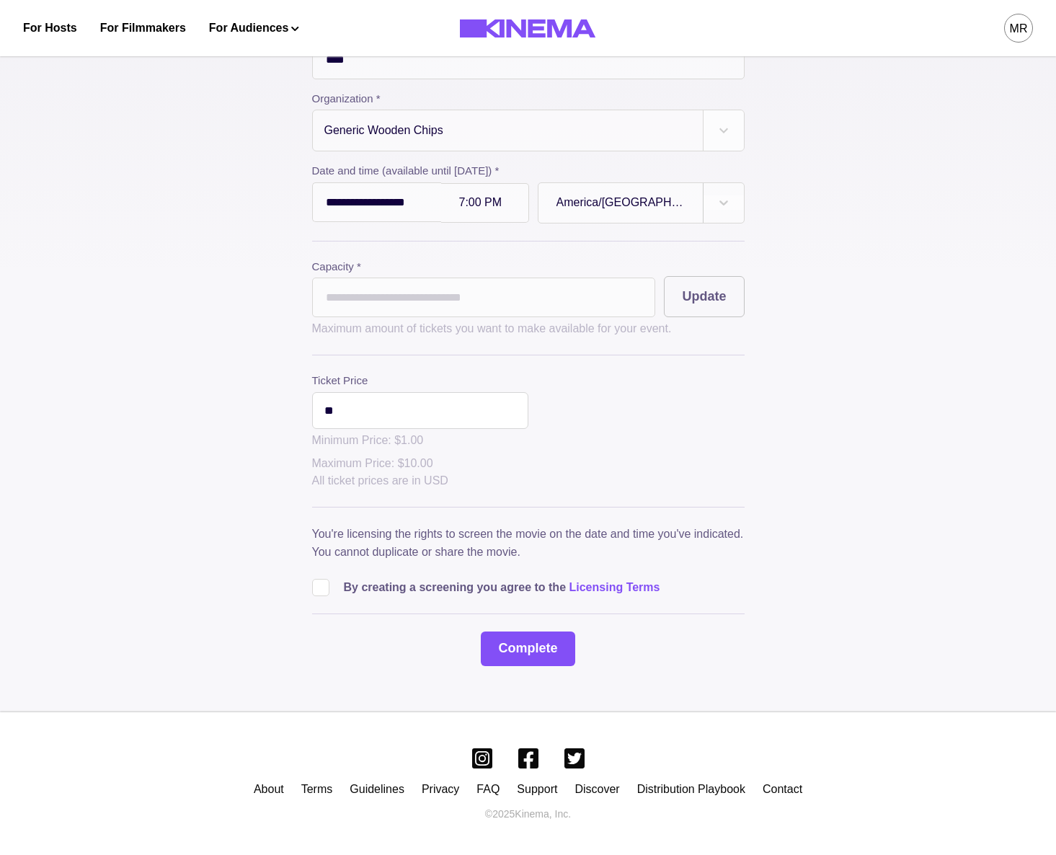
scroll to position [197, 0]
click at [531, 658] on button "Complete" at bounding box center [528, 647] width 94 height 35
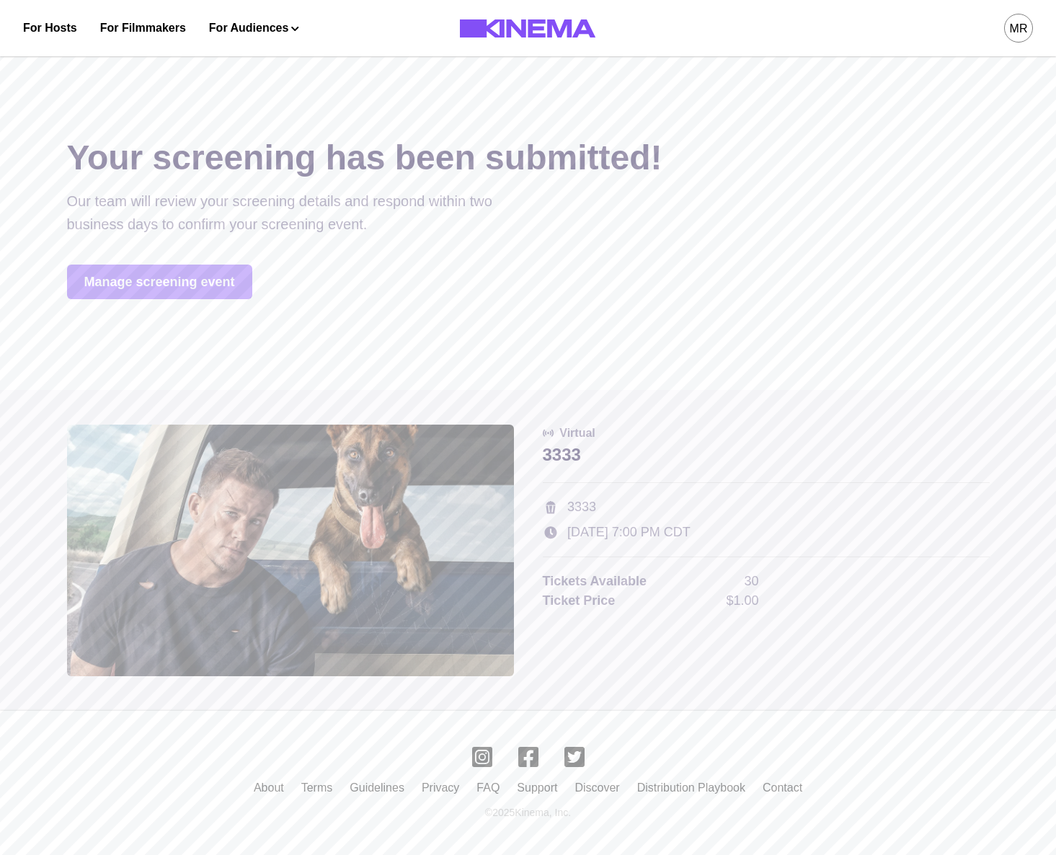
scroll to position [0, 0]
